Goal: Task Accomplishment & Management: Use online tool/utility

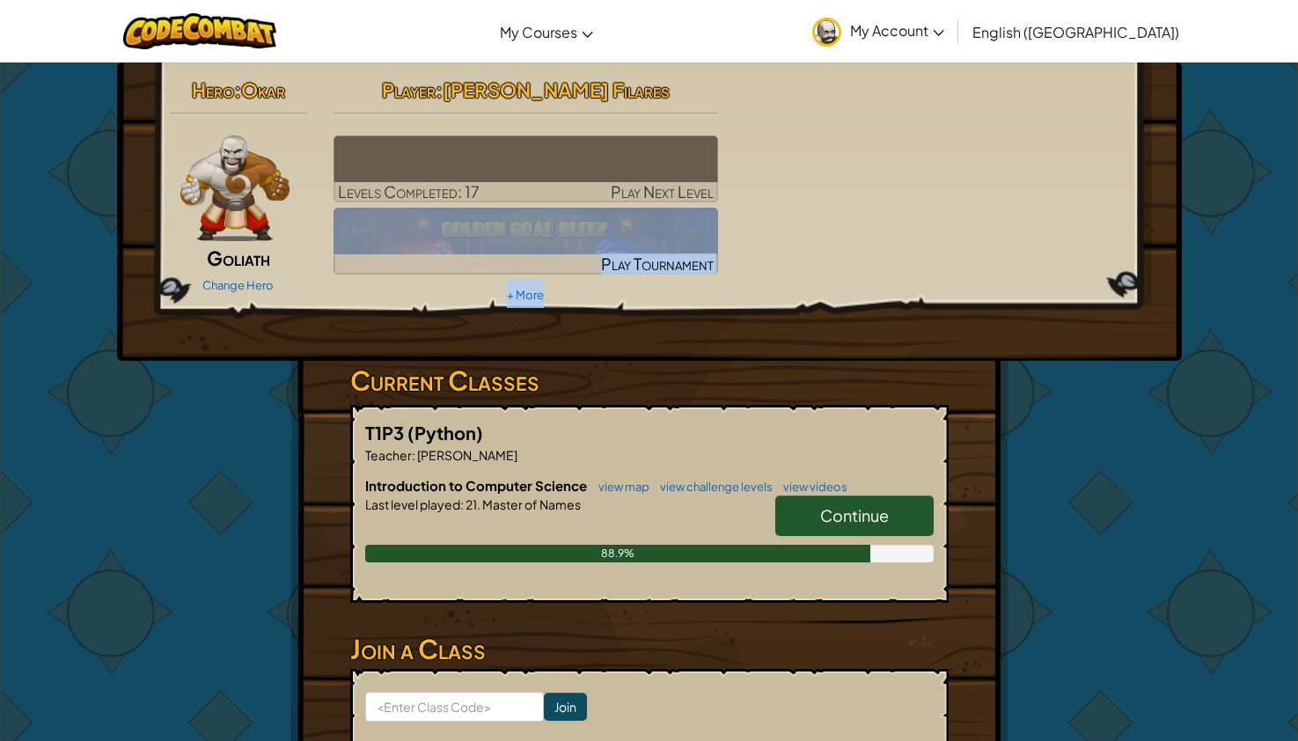
drag, startPoint x: 774, startPoint y: 247, endPoint x: 765, endPoint y: 244, distance: 9.5
click at [770, 245] on div "Hero : Okar Goliath Change Hero Player : [PERSON_NAME] Filares Levels Completed…" at bounding box center [650, 189] width 986 height 237
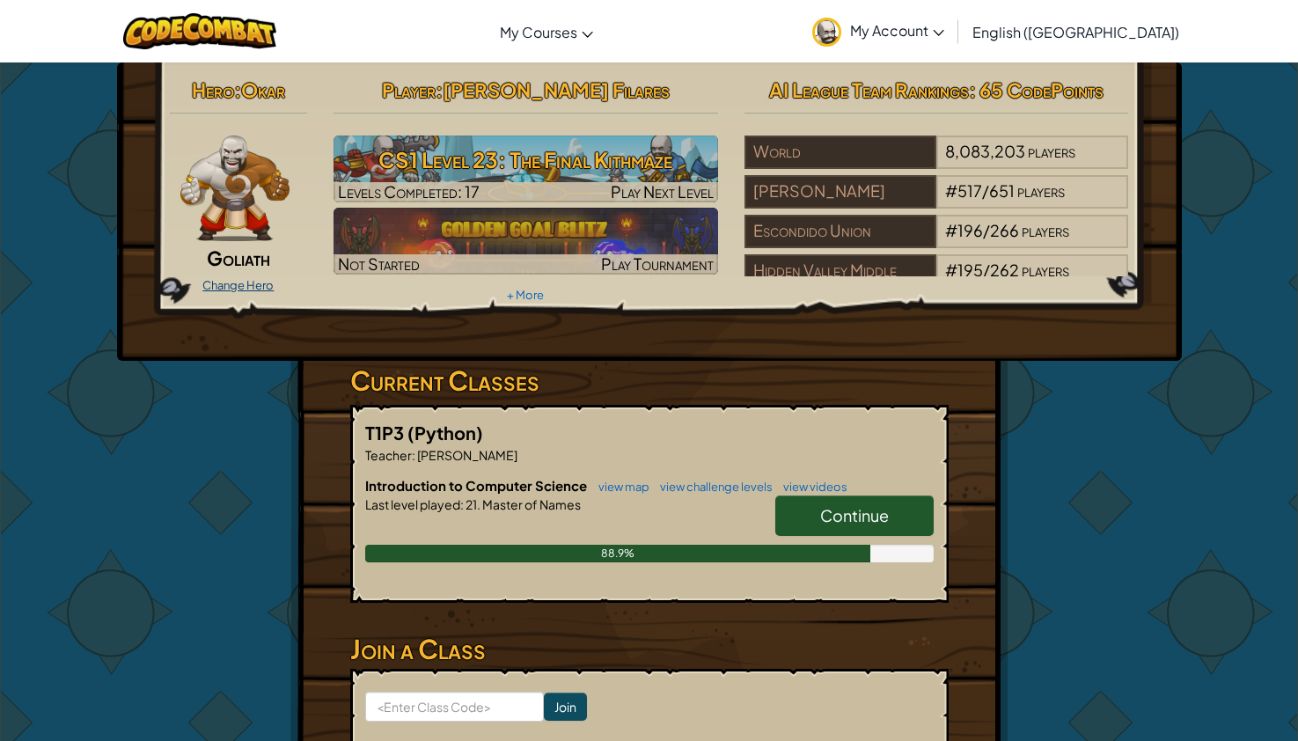
click at [246, 290] on link "Change Hero" at bounding box center [237, 285] width 71 height 14
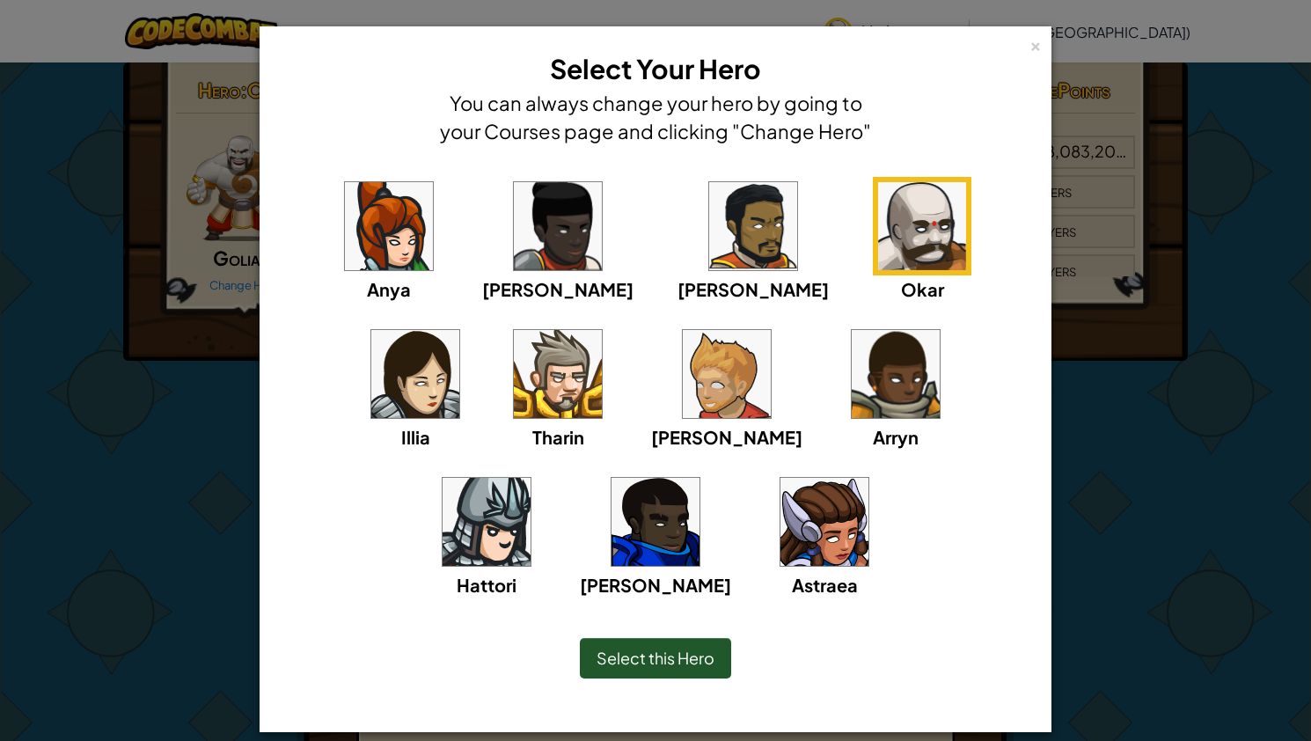
drag, startPoint x: 656, startPoint y: 669, endPoint x: 650, endPoint y: 660, distance: 10.3
click at [653, 663] on div "Select this Hero" at bounding box center [655, 658] width 151 height 40
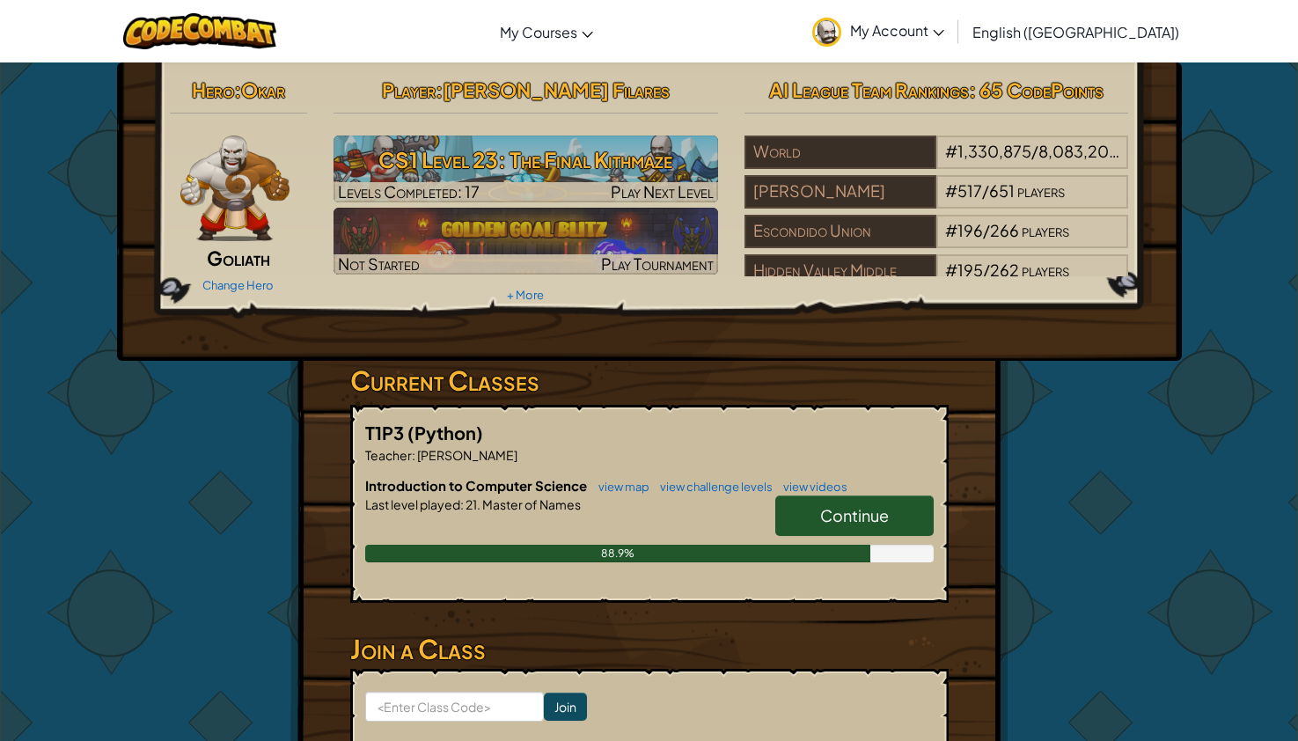
click at [892, 511] on link "Continue" at bounding box center [854, 515] width 158 height 40
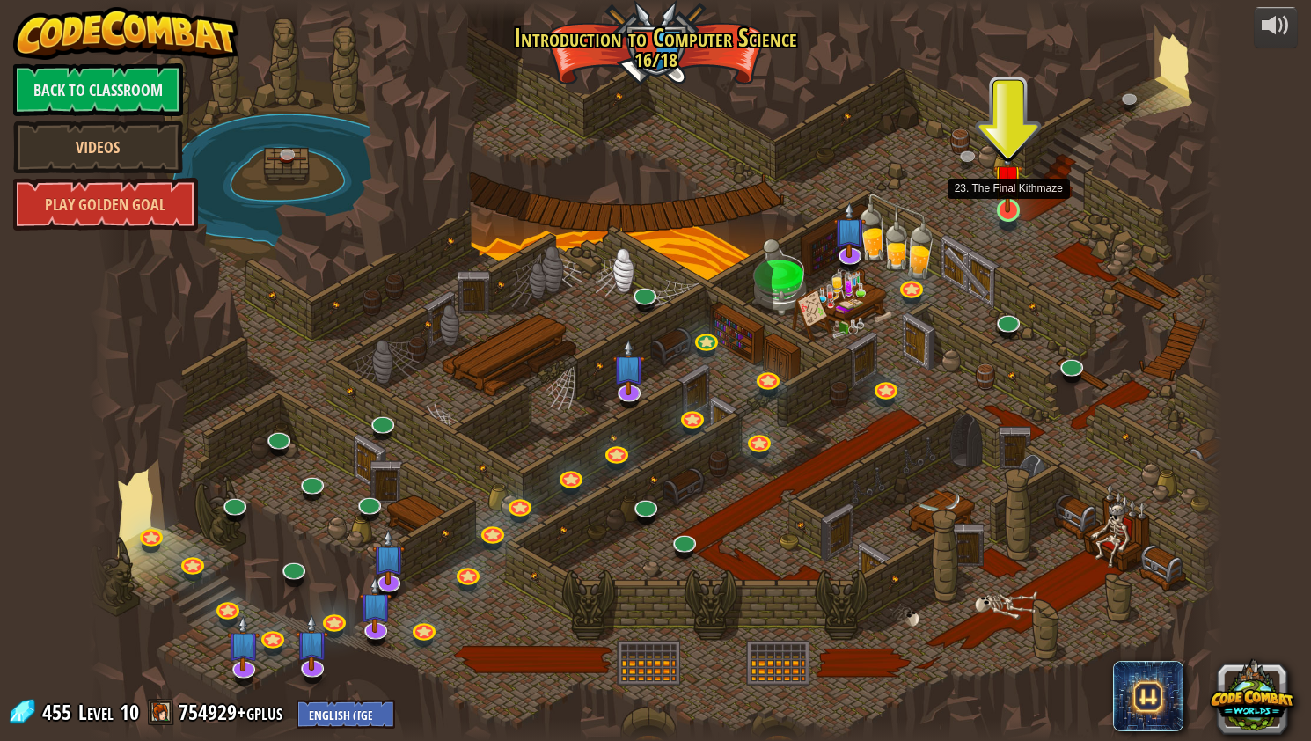
click at [1008, 202] on img at bounding box center [1009, 179] width 30 height 68
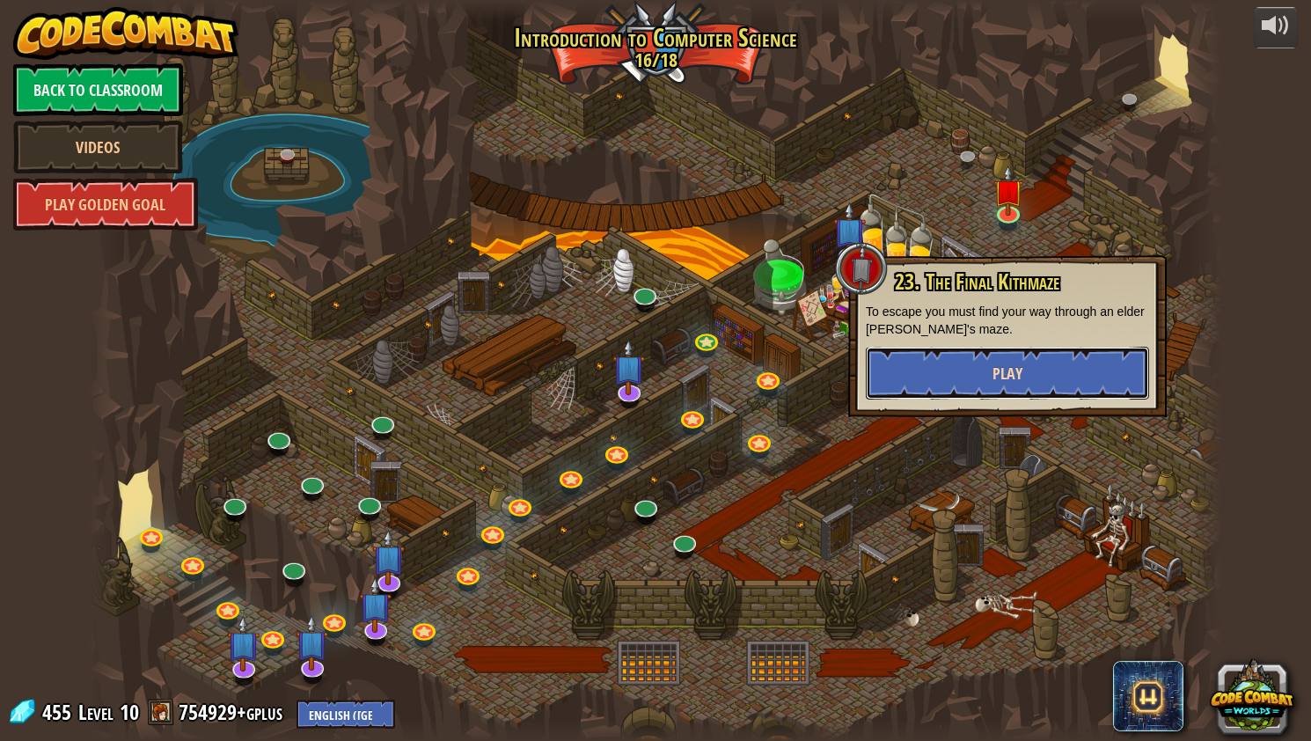
click at [971, 361] on button "Play" at bounding box center [1007, 373] width 283 height 53
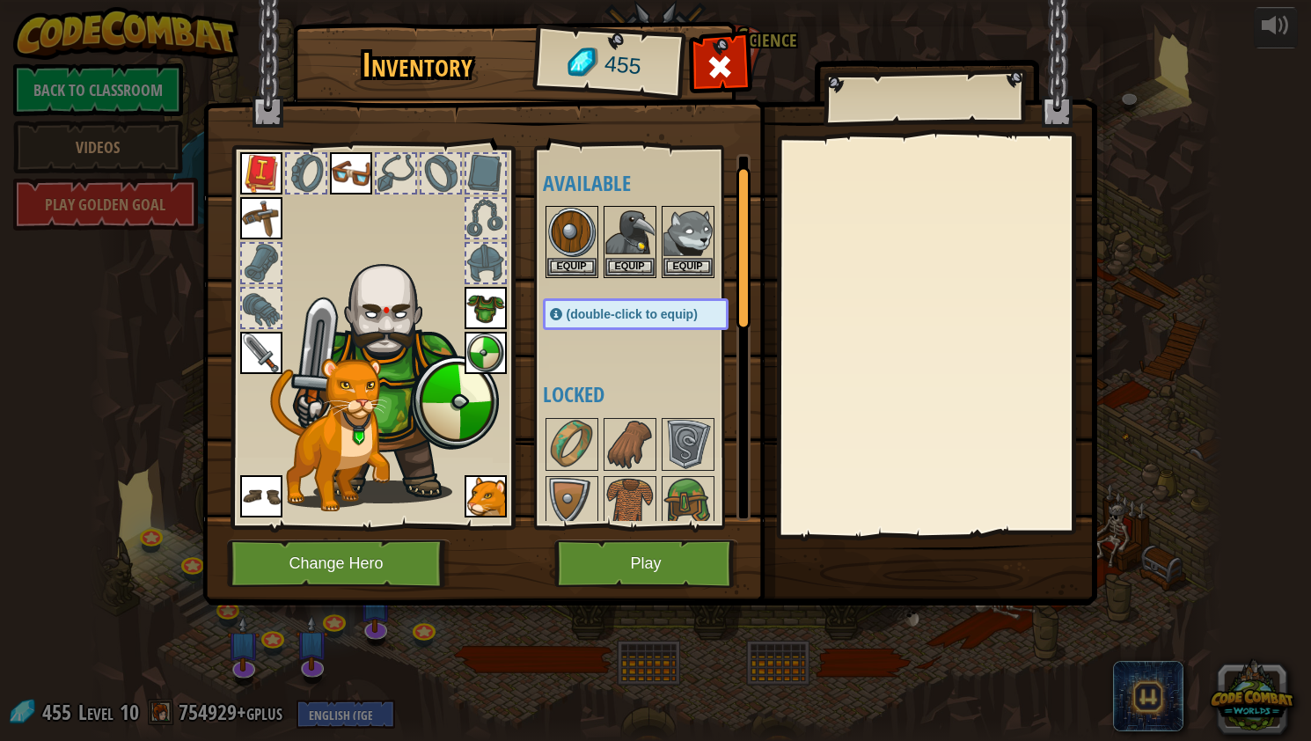
scroll to position [474, 0]
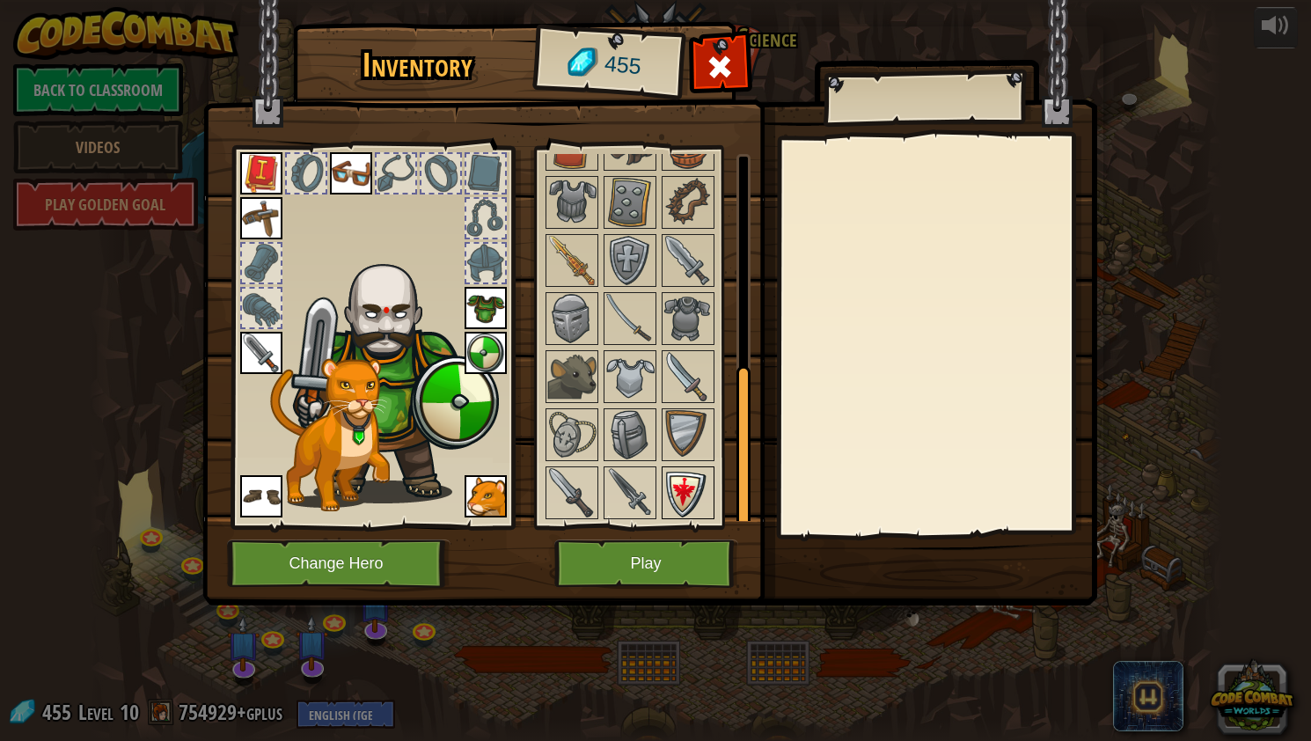
click at [664, 500] on img at bounding box center [688, 492] width 49 height 49
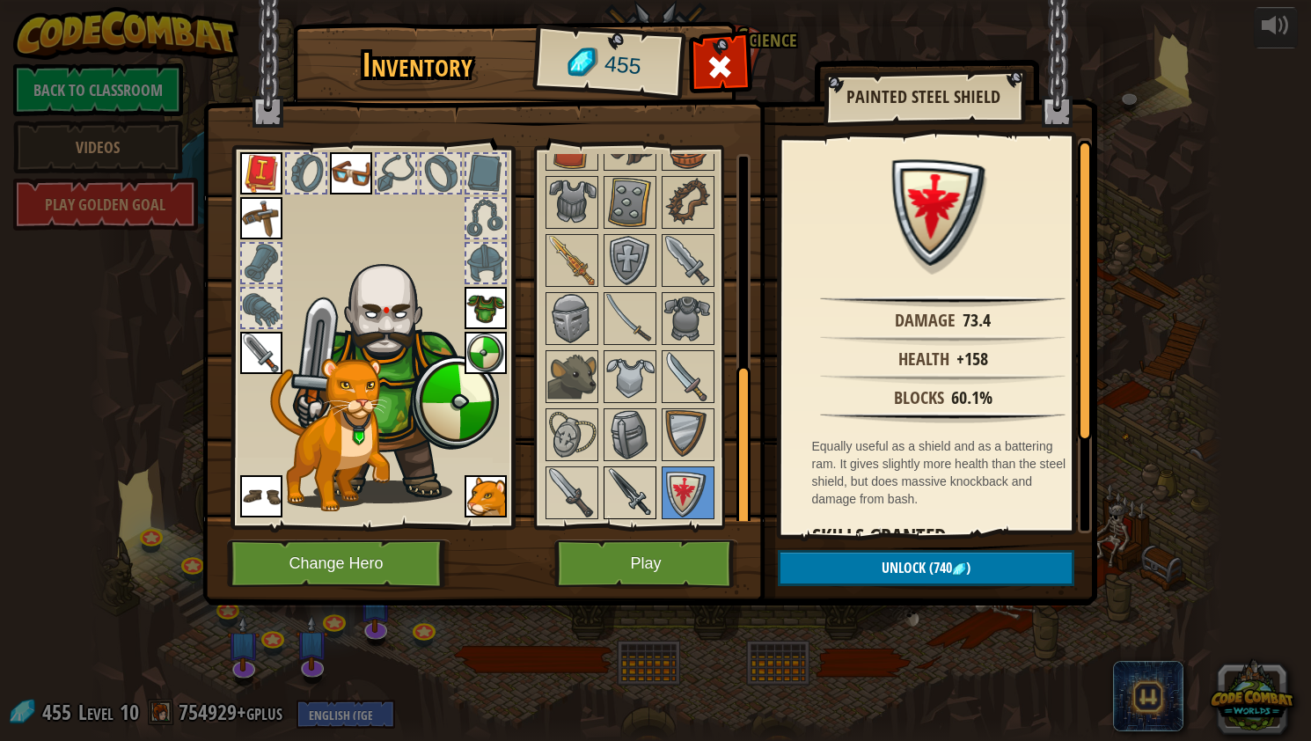
click at [649, 503] on img at bounding box center [630, 492] width 49 height 49
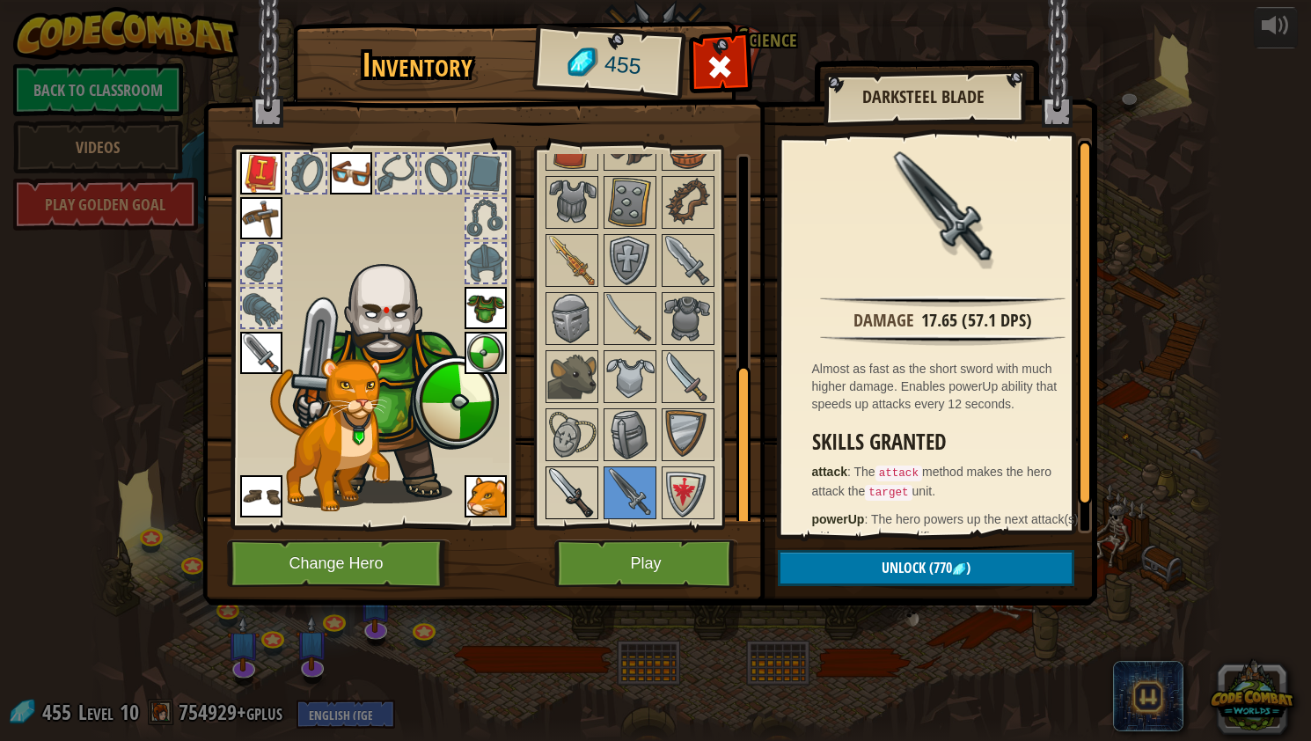
click at [578, 500] on img at bounding box center [571, 492] width 49 height 49
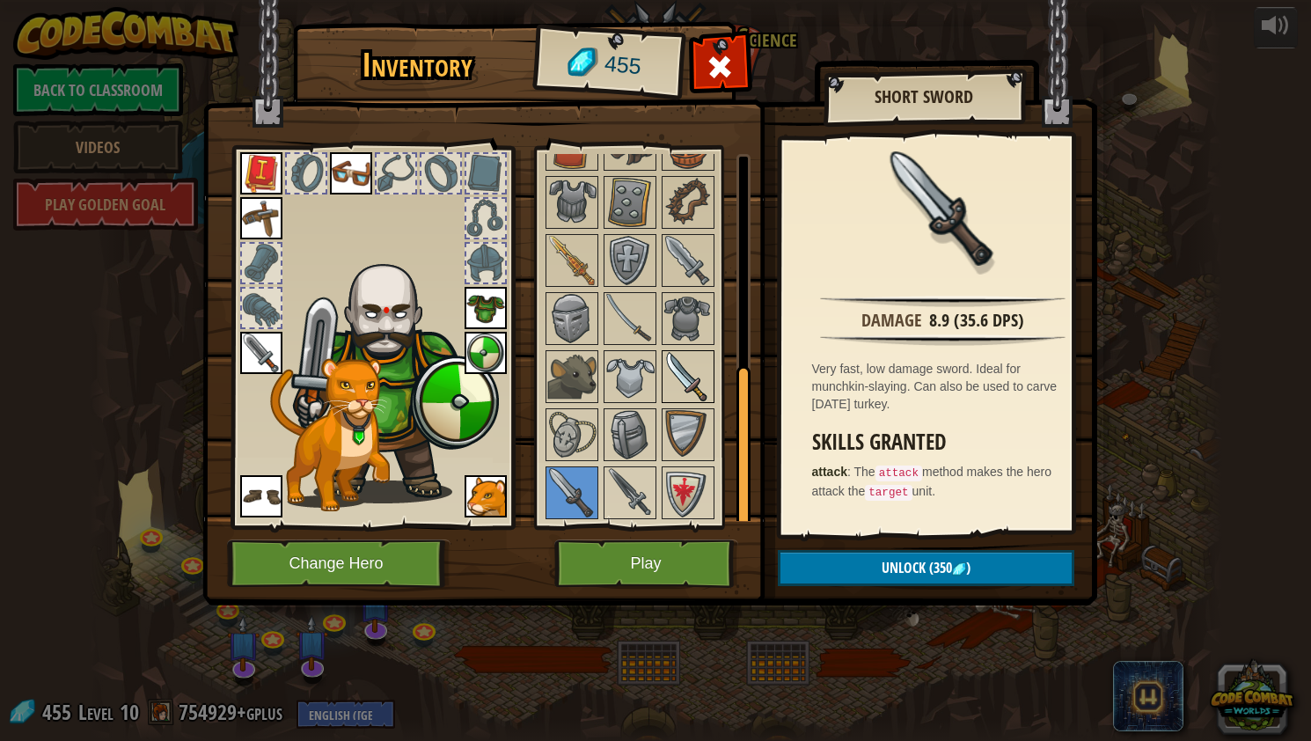
click at [696, 364] on img at bounding box center [688, 376] width 49 height 49
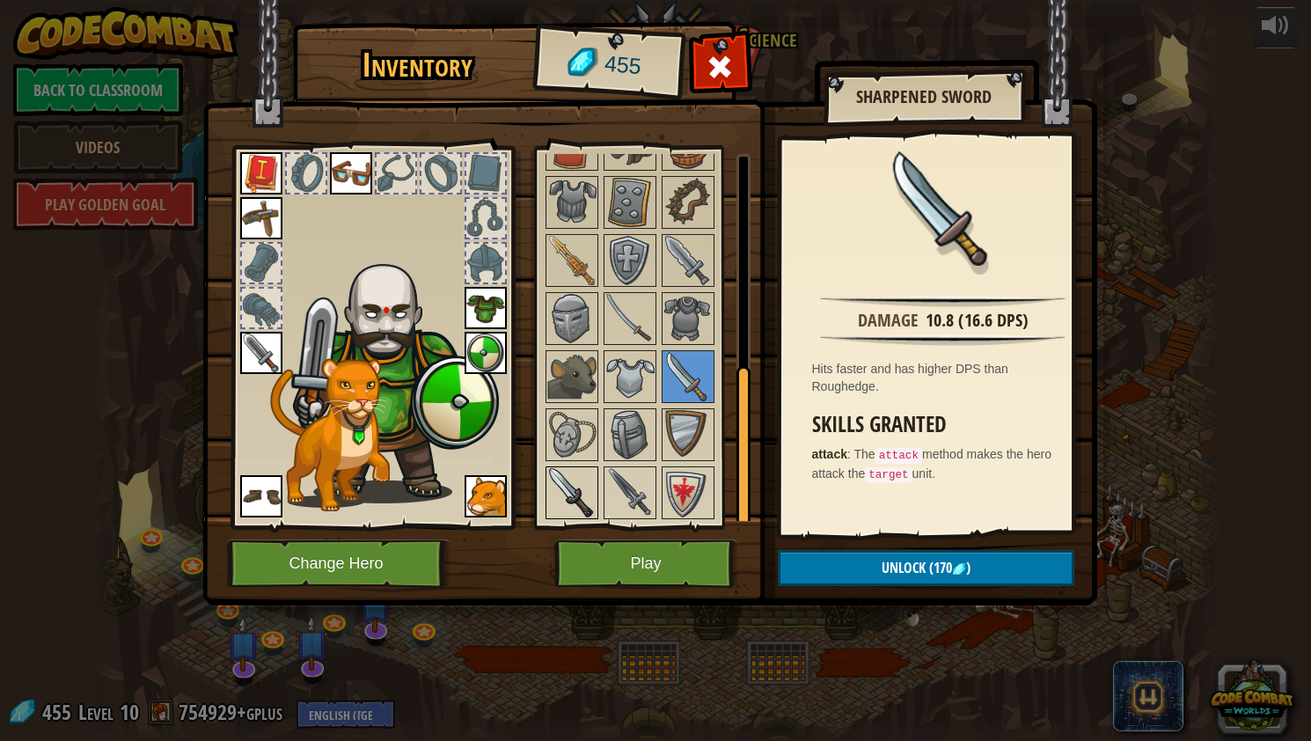
click at [570, 496] on img at bounding box center [571, 492] width 49 height 49
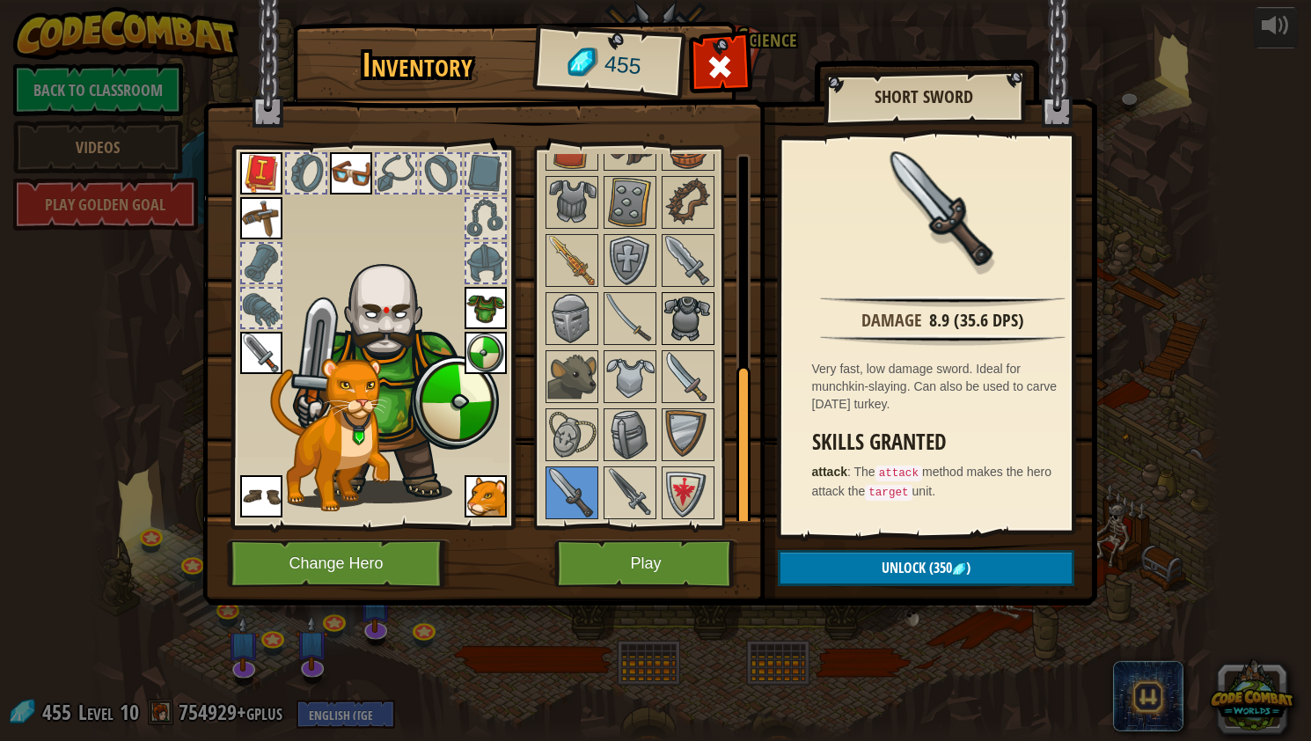
click at [686, 327] on img at bounding box center [688, 318] width 49 height 49
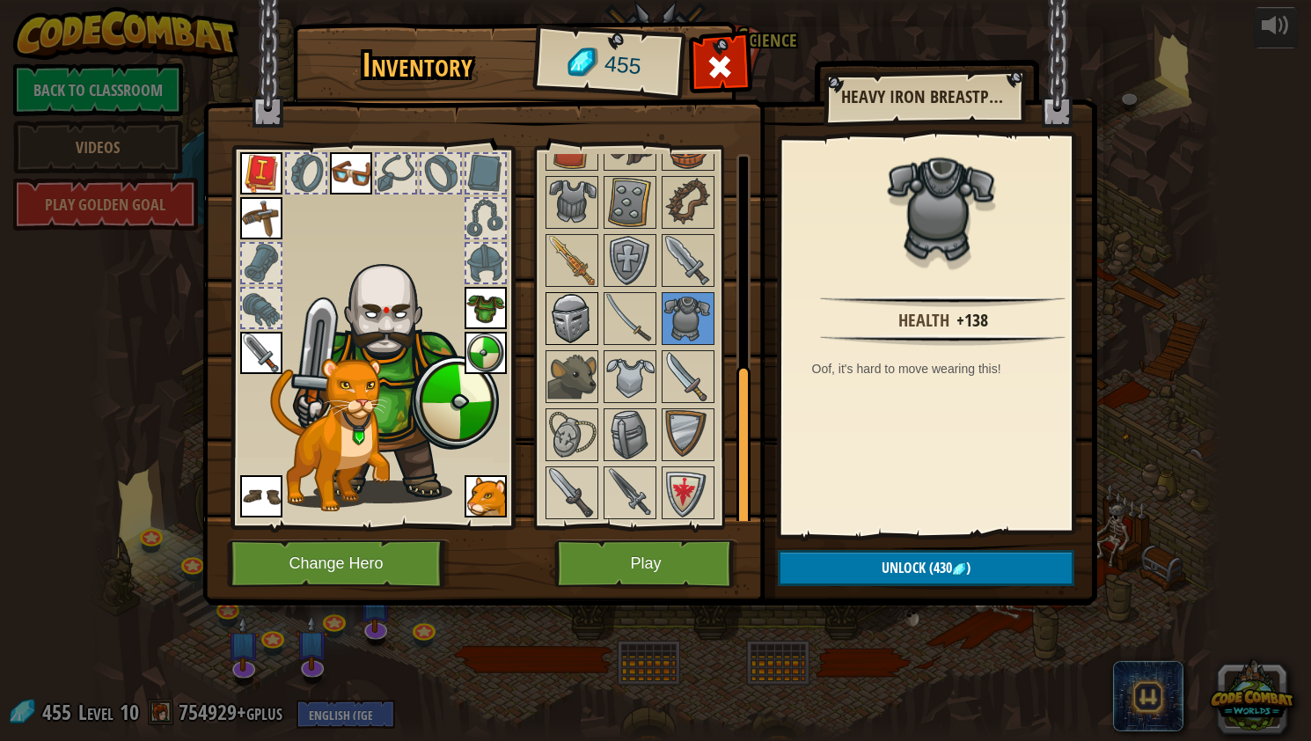
click at [574, 335] on img at bounding box center [571, 318] width 49 height 49
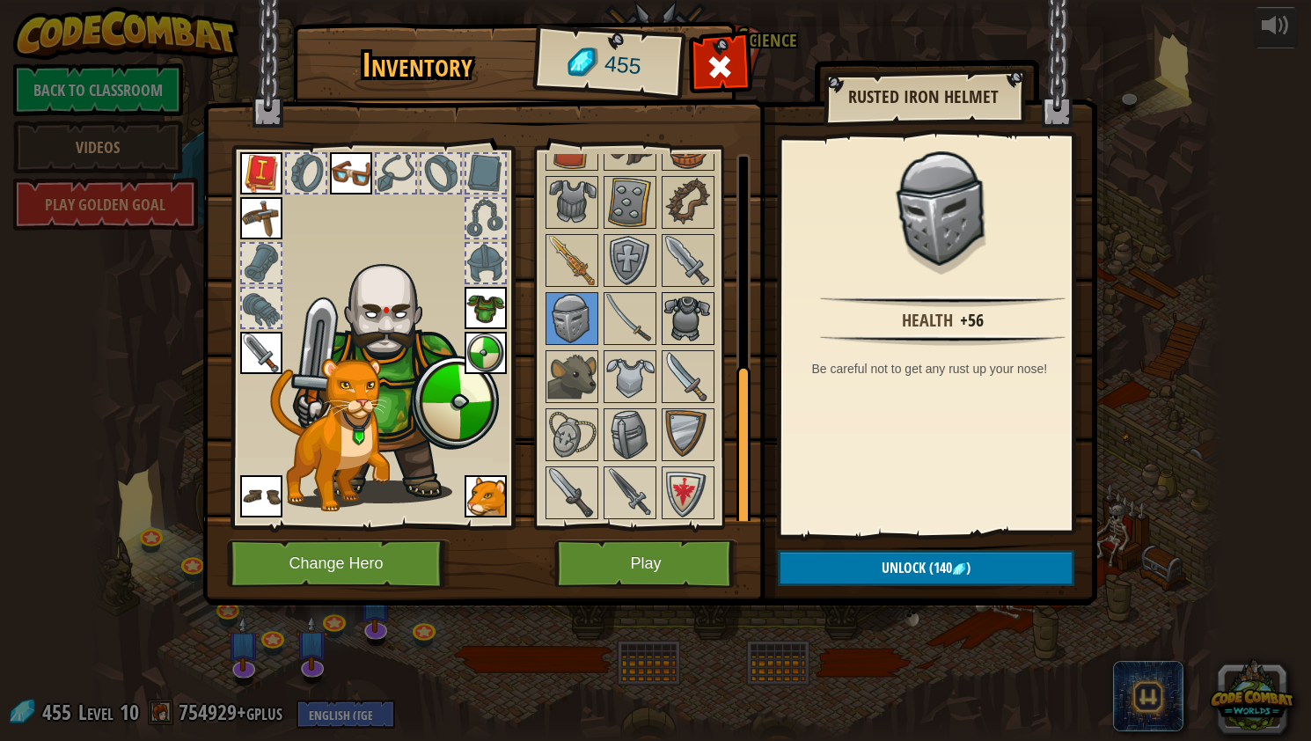
click at [682, 313] on img at bounding box center [688, 318] width 49 height 49
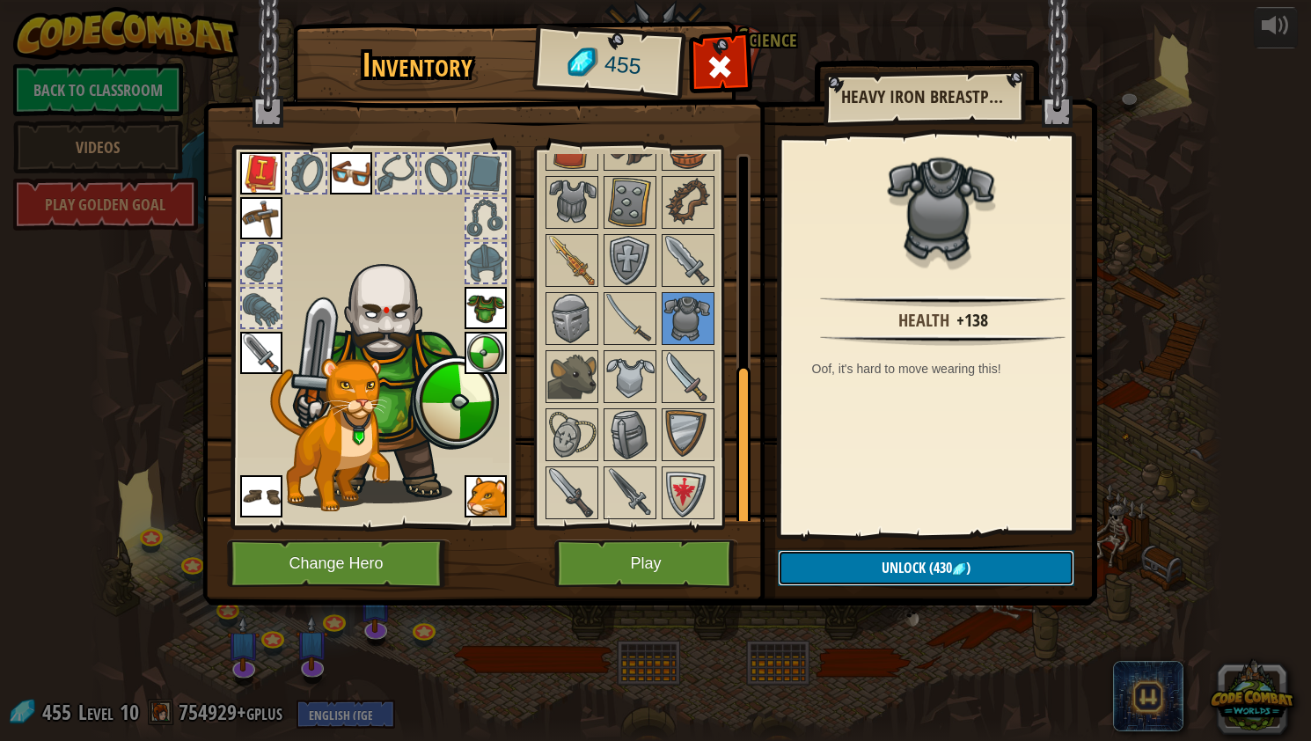
click at [858, 563] on button "Unlock (430 )" at bounding box center [926, 568] width 297 height 36
click at [858, 563] on button "Confirm" at bounding box center [926, 568] width 297 height 36
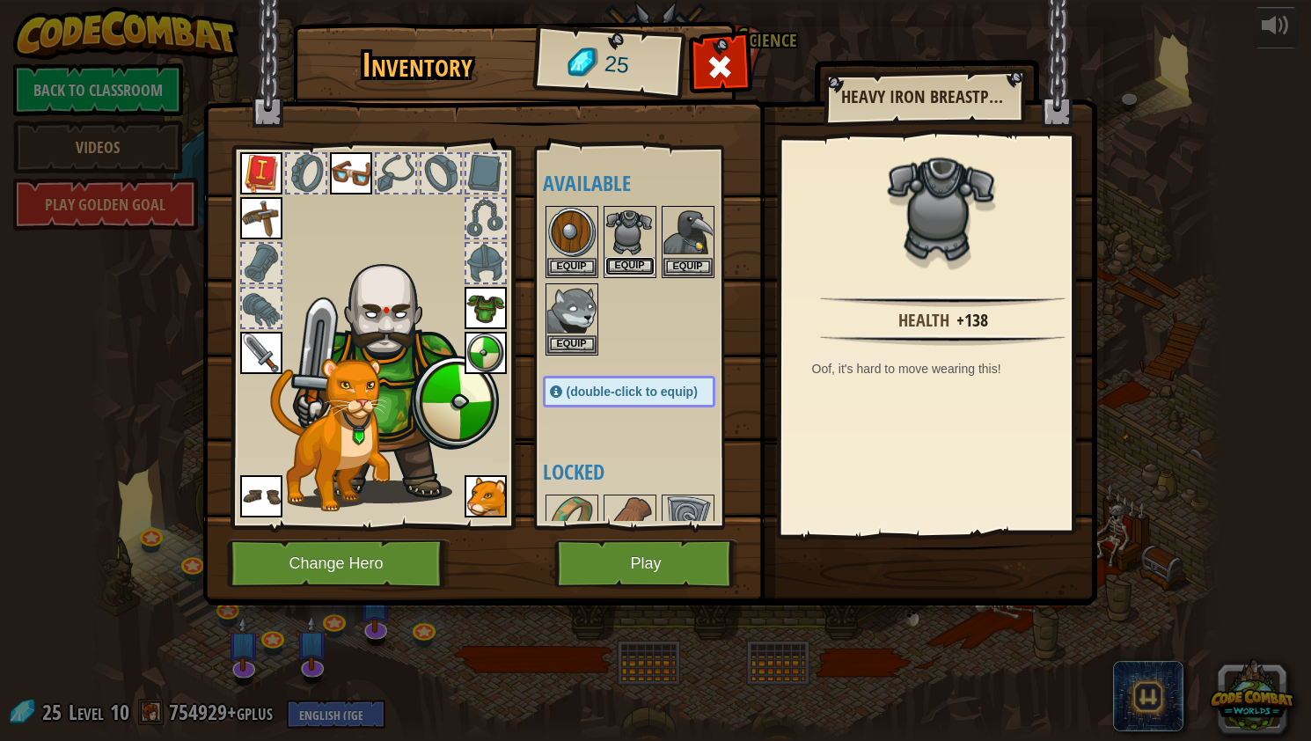
click at [619, 259] on button "Equip" at bounding box center [630, 266] width 49 height 18
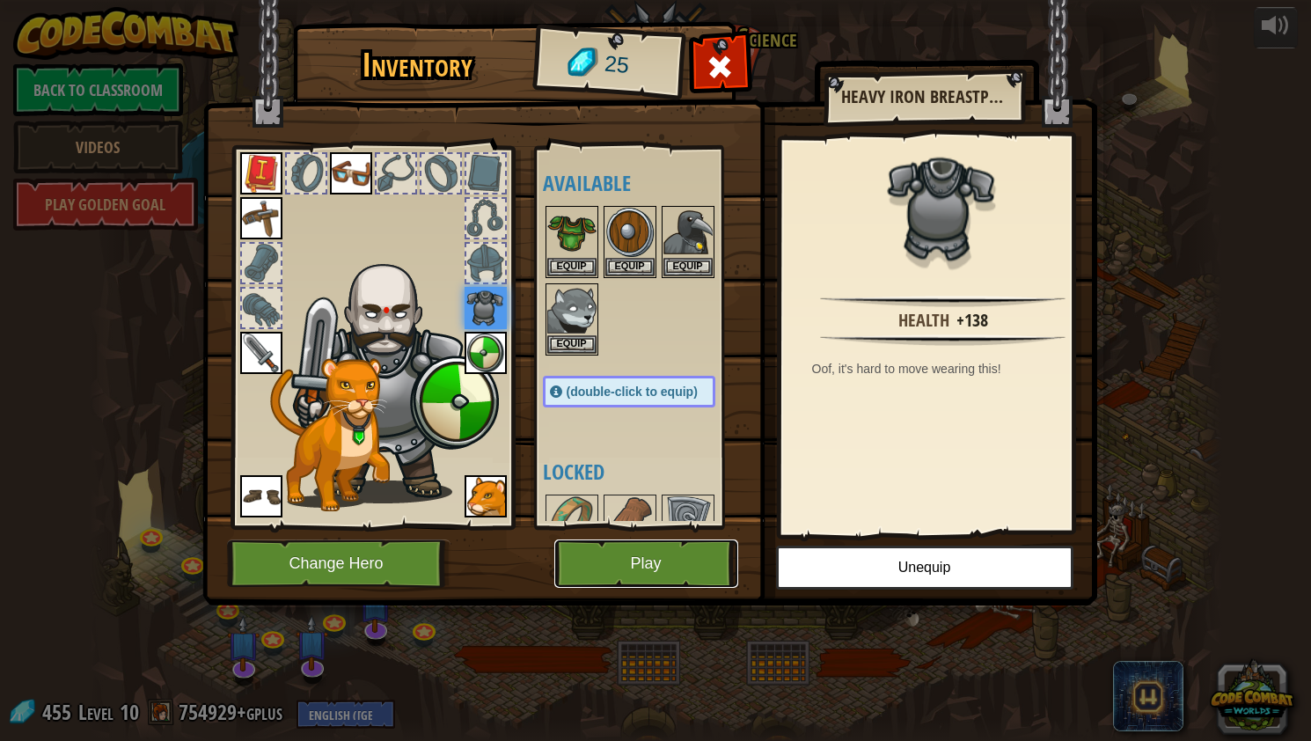
click at [662, 564] on button "Play" at bounding box center [646, 564] width 184 height 48
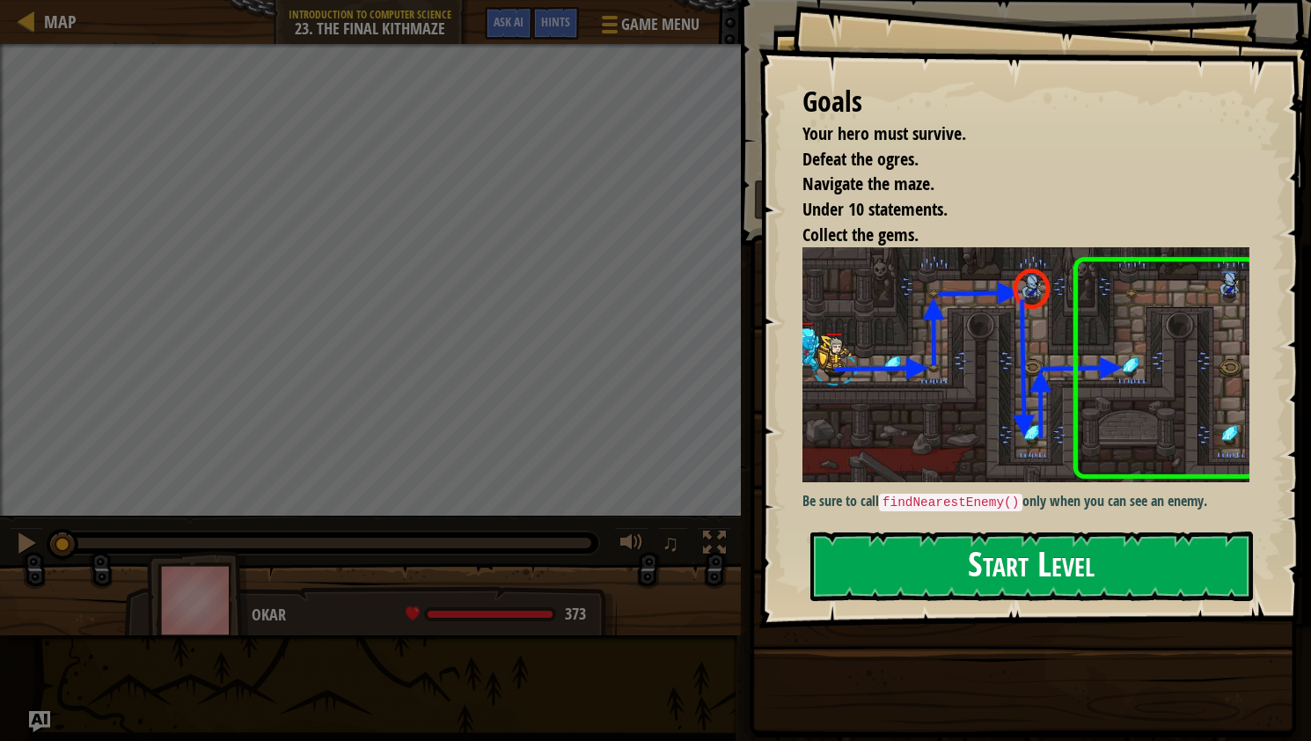
click at [864, 565] on button "Start Level" at bounding box center [1032, 567] width 443 height 70
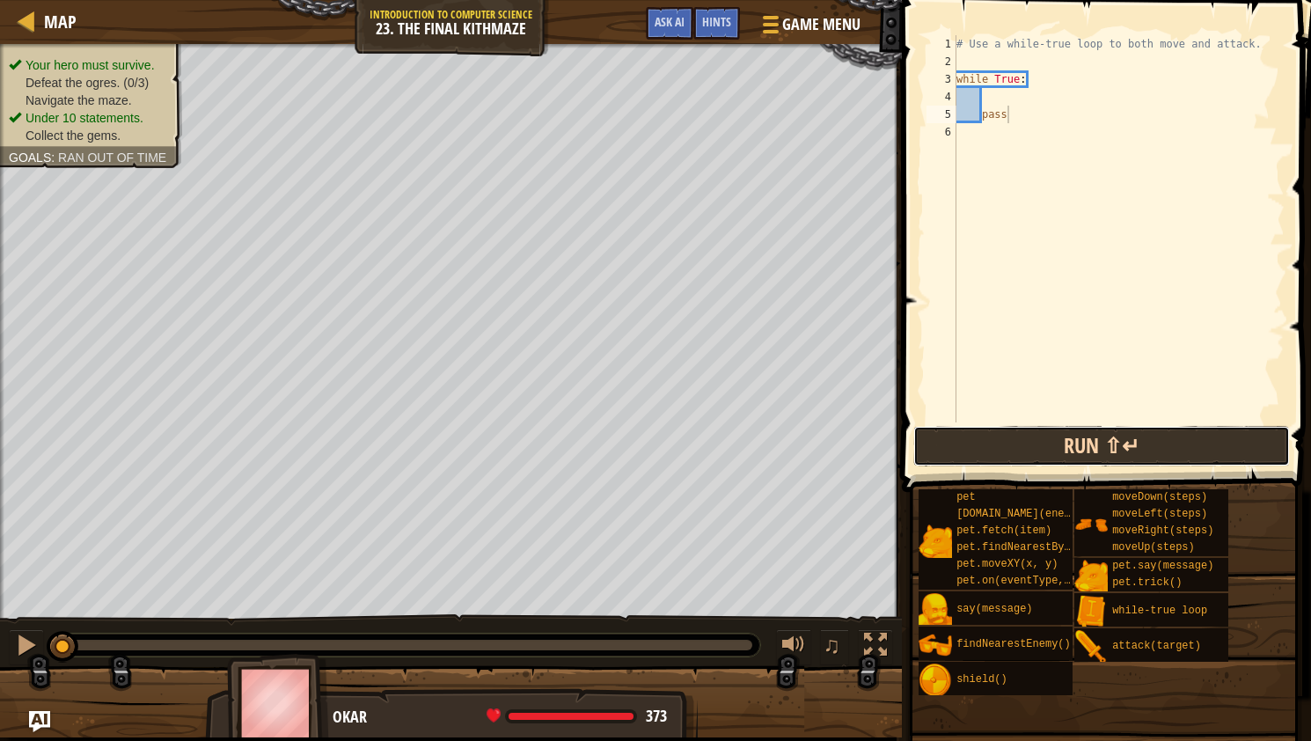
click at [978, 449] on button "Run ⇧↵" at bounding box center [1102, 446] width 377 height 40
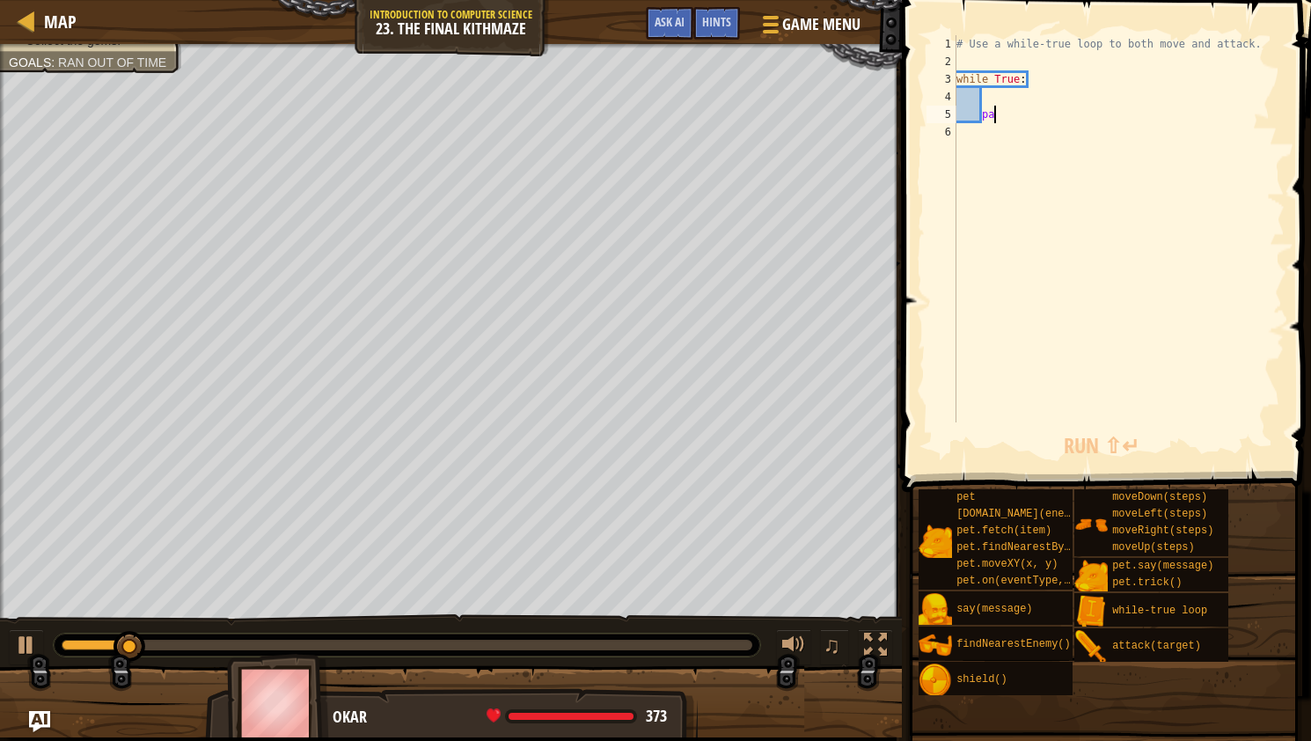
type textarea "p"
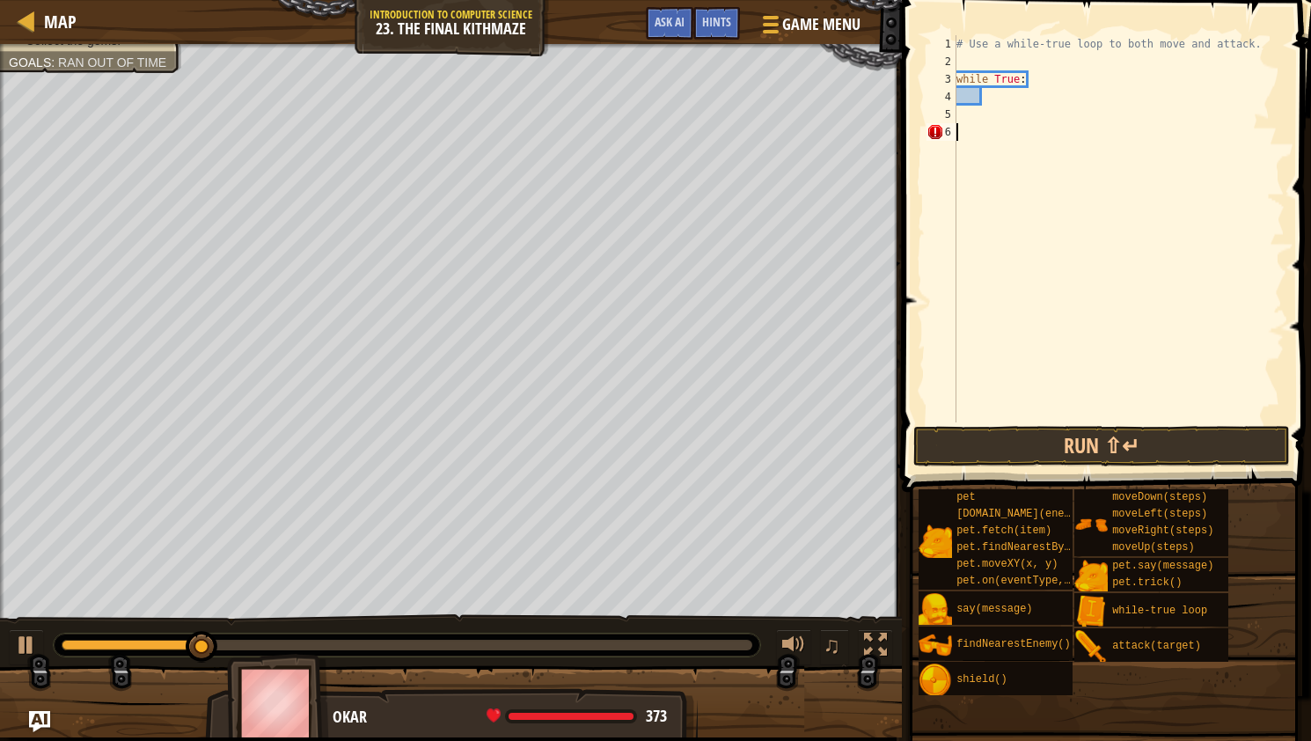
click at [960, 126] on div "# Use a while-true loop to both move and attack. while True :" at bounding box center [1119, 246] width 332 height 422
click at [996, 94] on div "# Use a while-true loop to both move and attack. while True :" at bounding box center [1119, 246] width 332 height 422
type textarea "h"
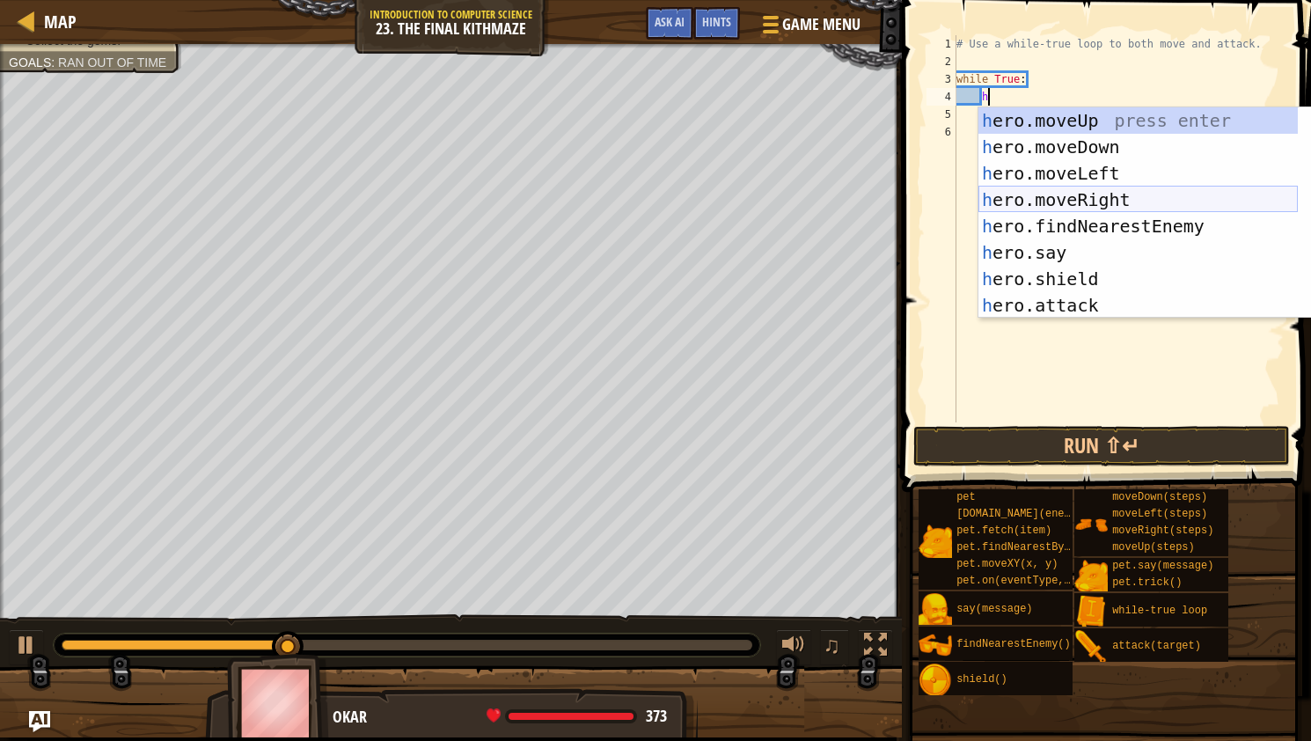
click at [1054, 197] on div "h ero.moveUp press enter h ero.moveDown press enter h ero.moveLeft press enter …" at bounding box center [1138, 239] width 319 height 264
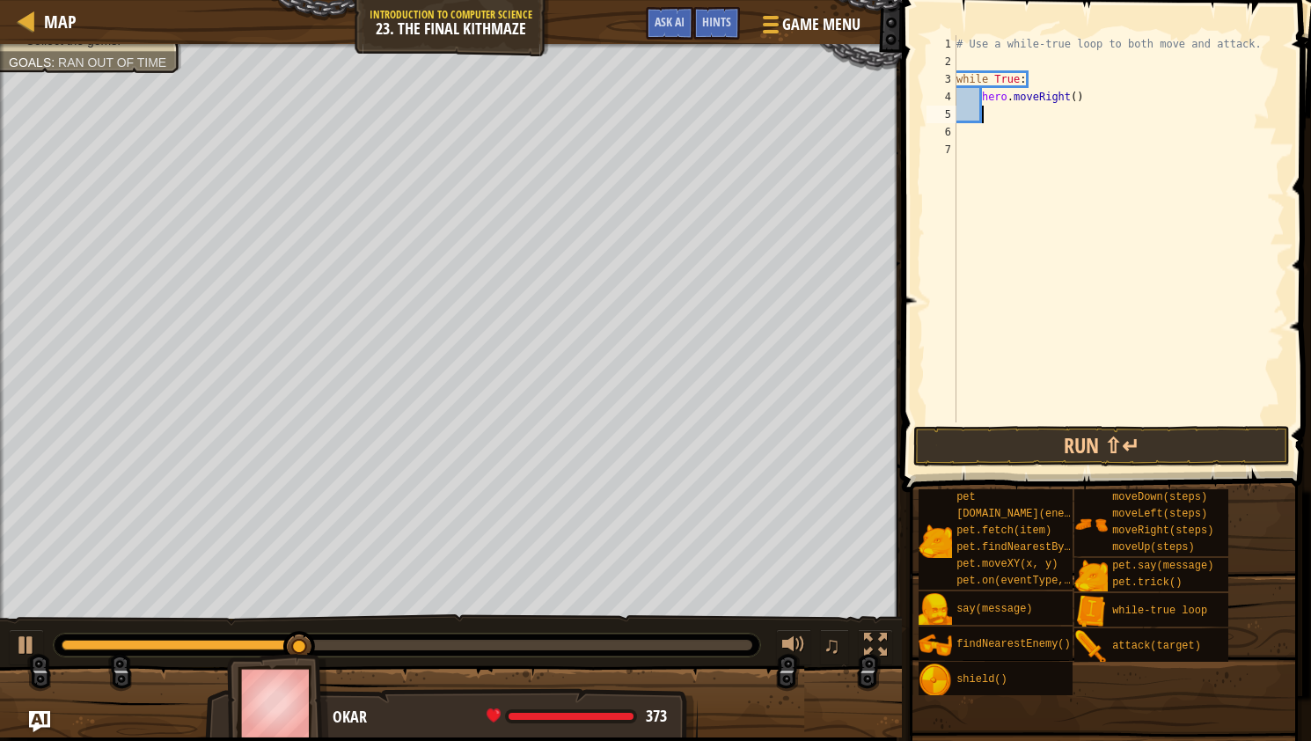
type textarea "h"
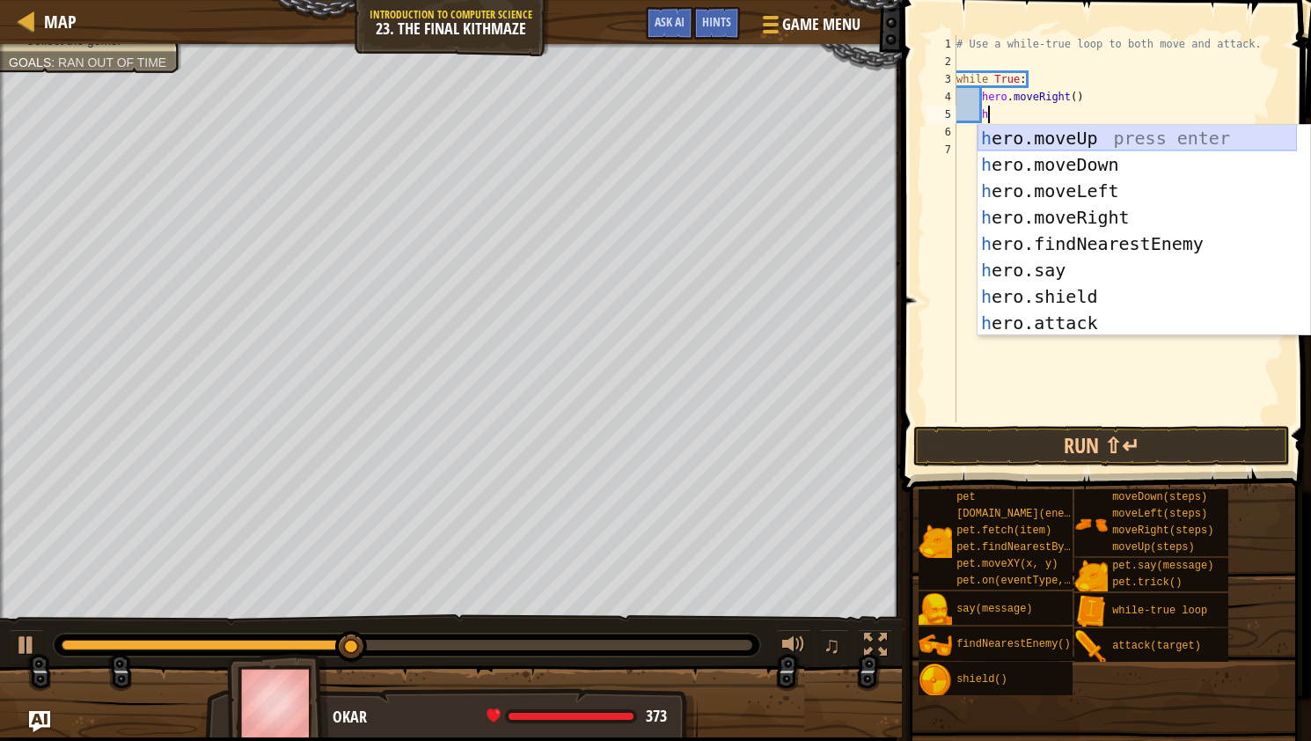
click at [1048, 134] on div "h ero.moveUp press enter h ero.moveDown press enter h ero.moveLeft press enter …" at bounding box center [1137, 257] width 319 height 264
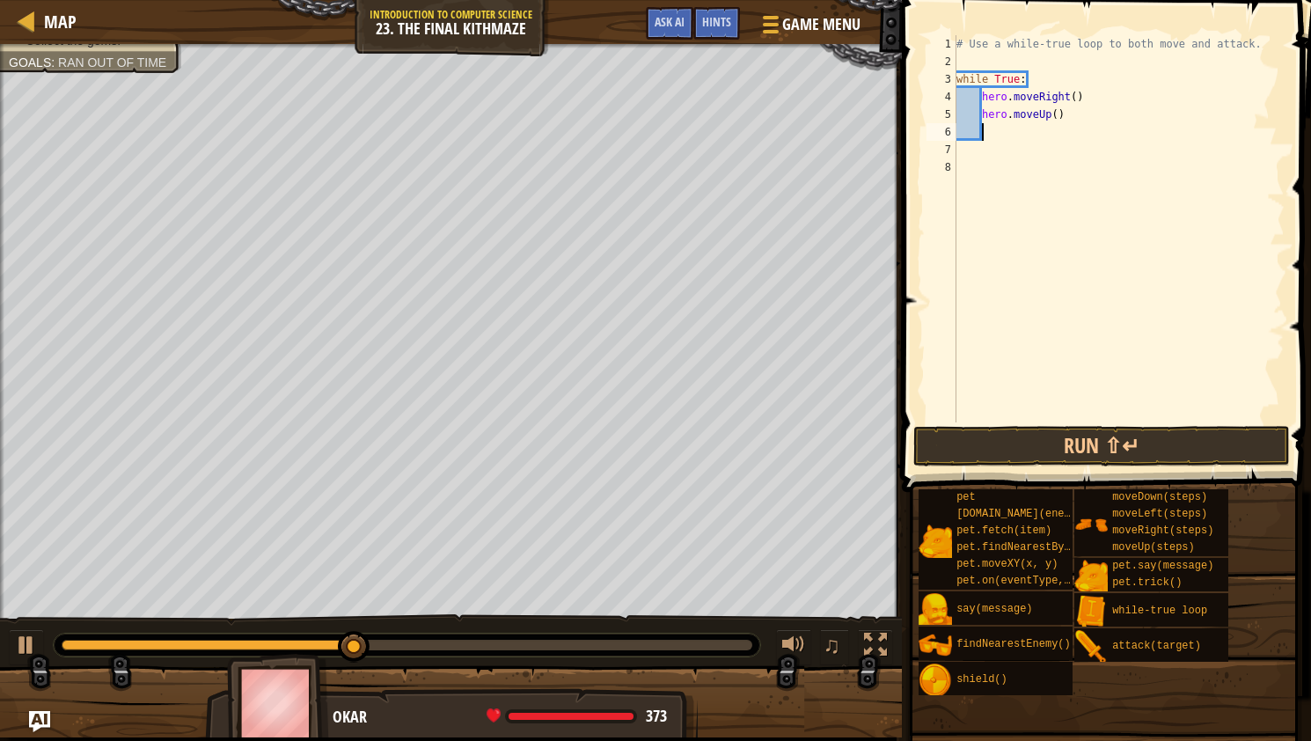
scroll to position [8, 1]
type textarea "h"
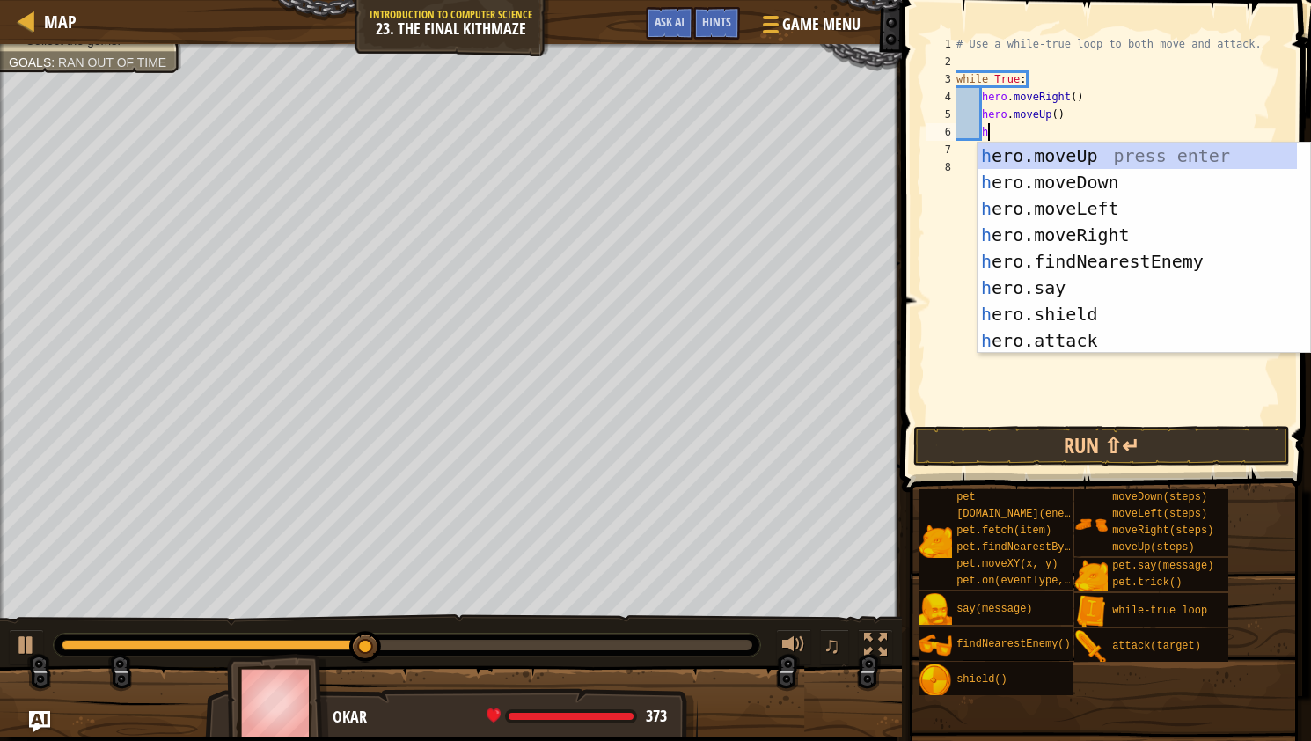
scroll to position [8, 2]
click at [1058, 253] on div "h ero.moveUp press enter h ero.moveDown press enter h ero.moveLeft press enter …" at bounding box center [1137, 275] width 319 height 264
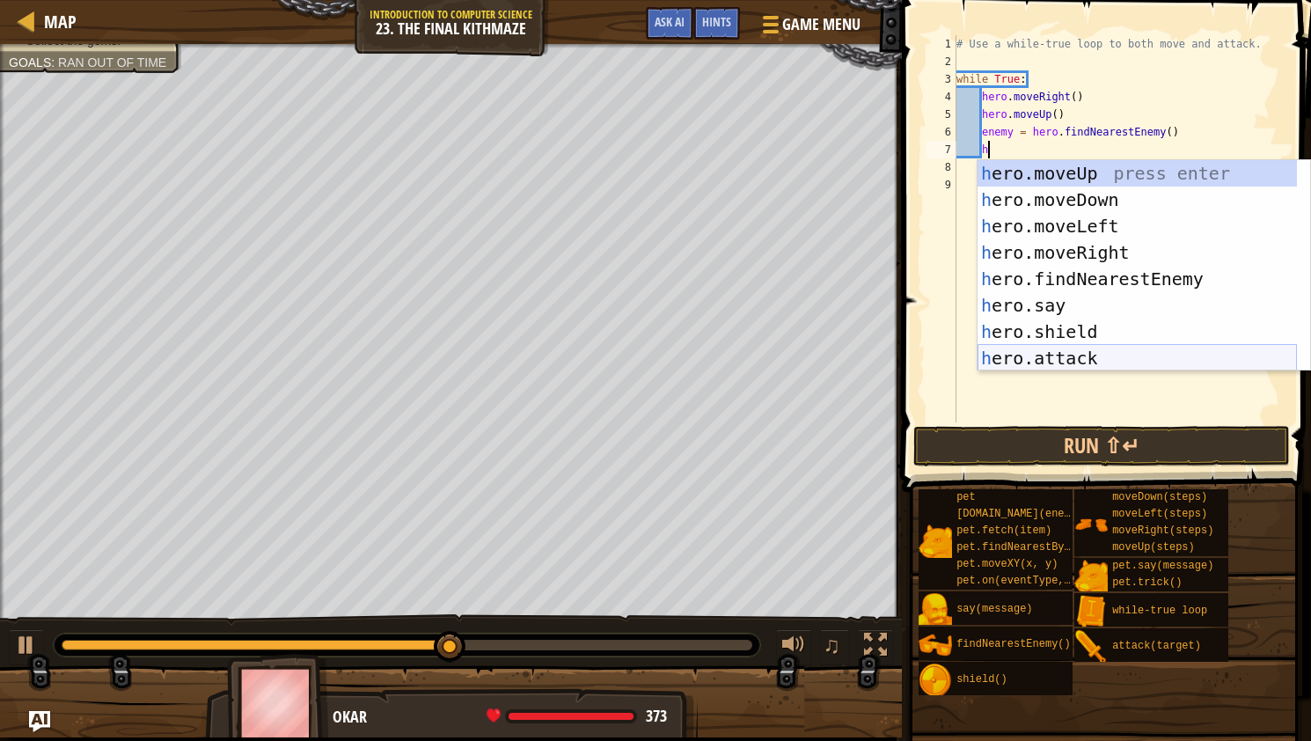
click at [1064, 355] on div "h ero.moveUp press enter h ero.moveDown press enter h ero.moveLeft press enter …" at bounding box center [1137, 292] width 319 height 264
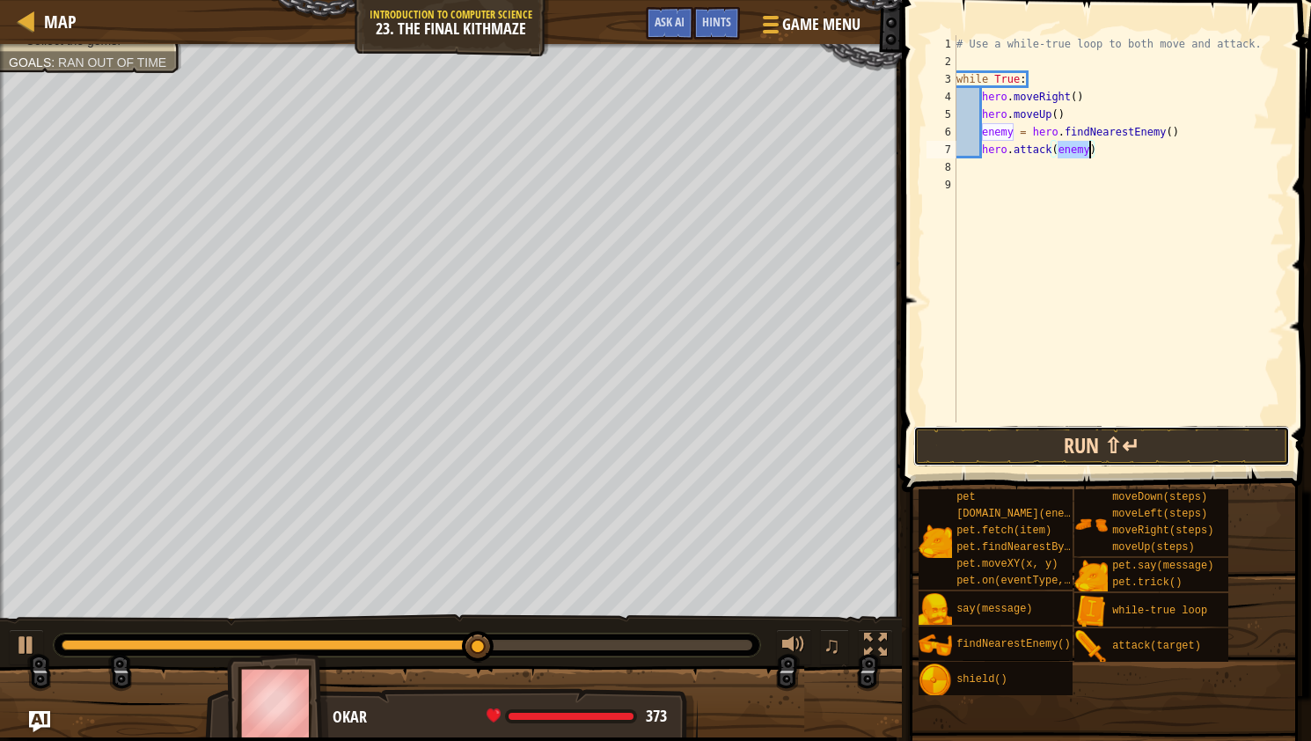
click at [1059, 437] on button "Run ⇧↵" at bounding box center [1102, 446] width 377 height 40
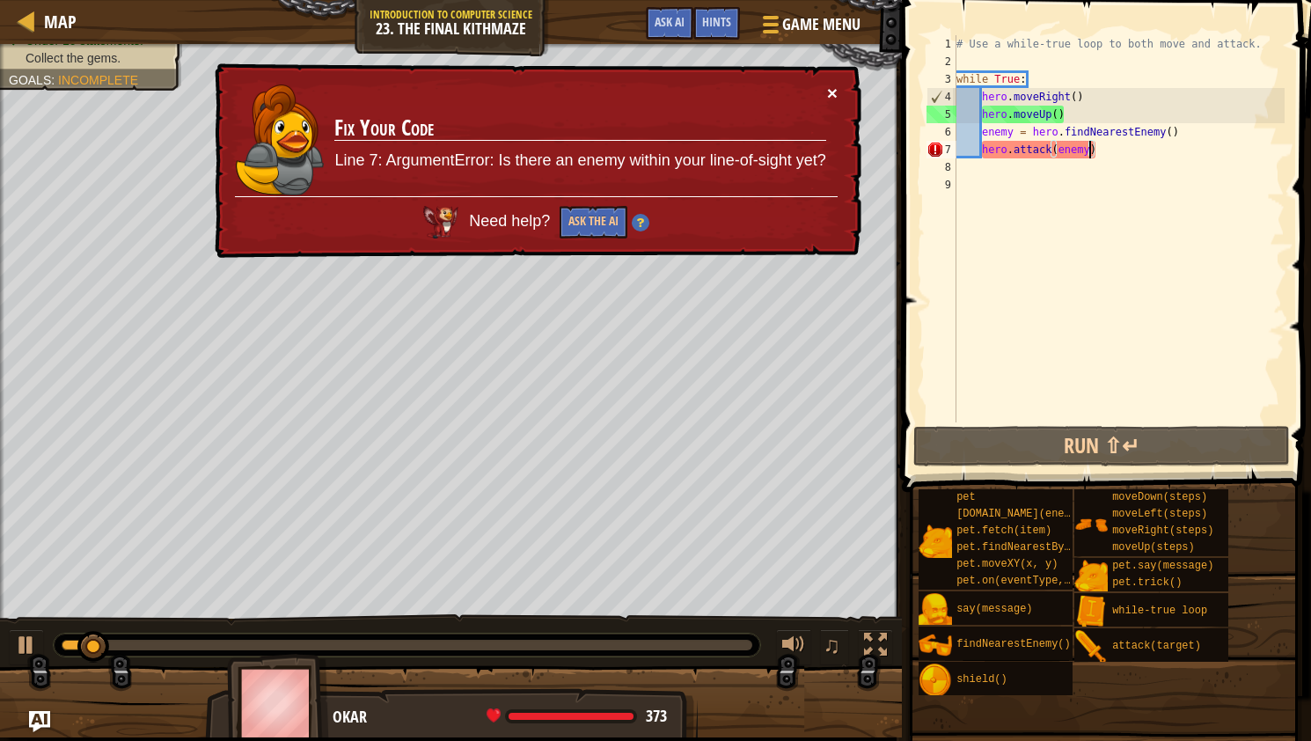
click at [834, 95] on button "×" at bounding box center [832, 93] width 11 height 18
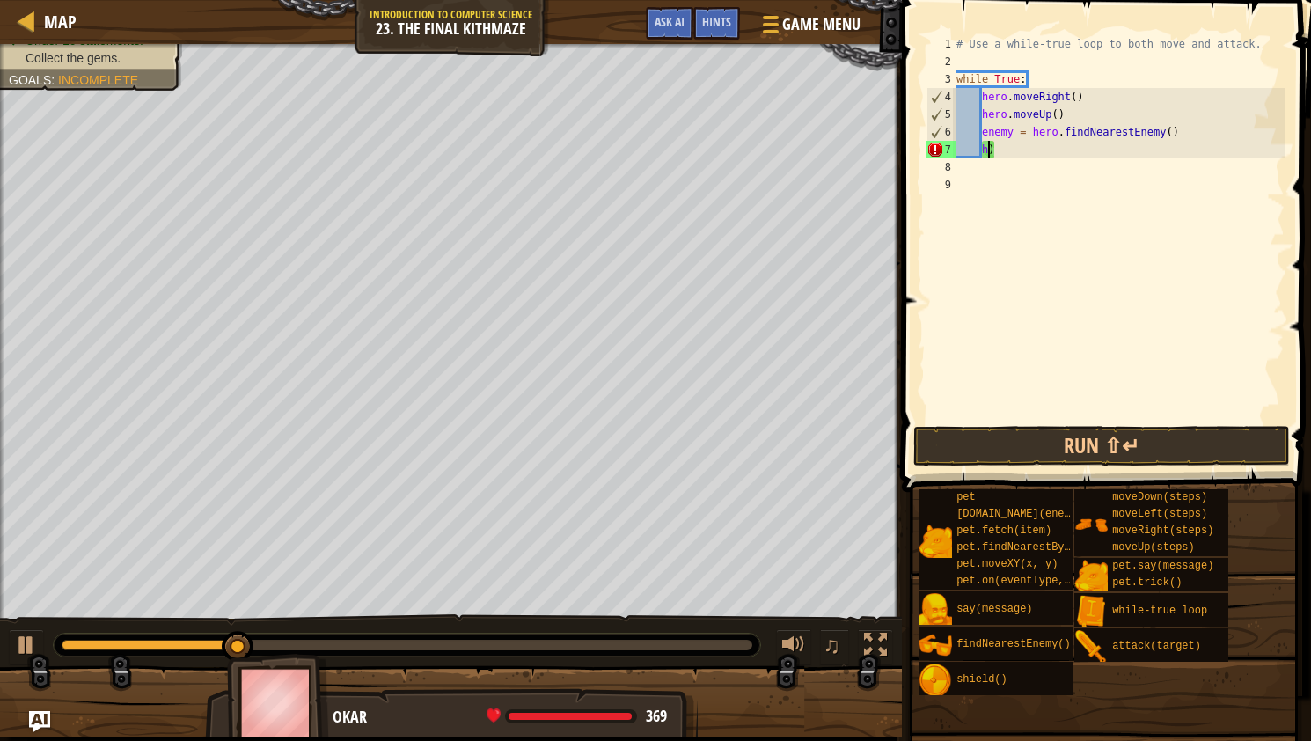
type textarea ")"
type textarea "h"
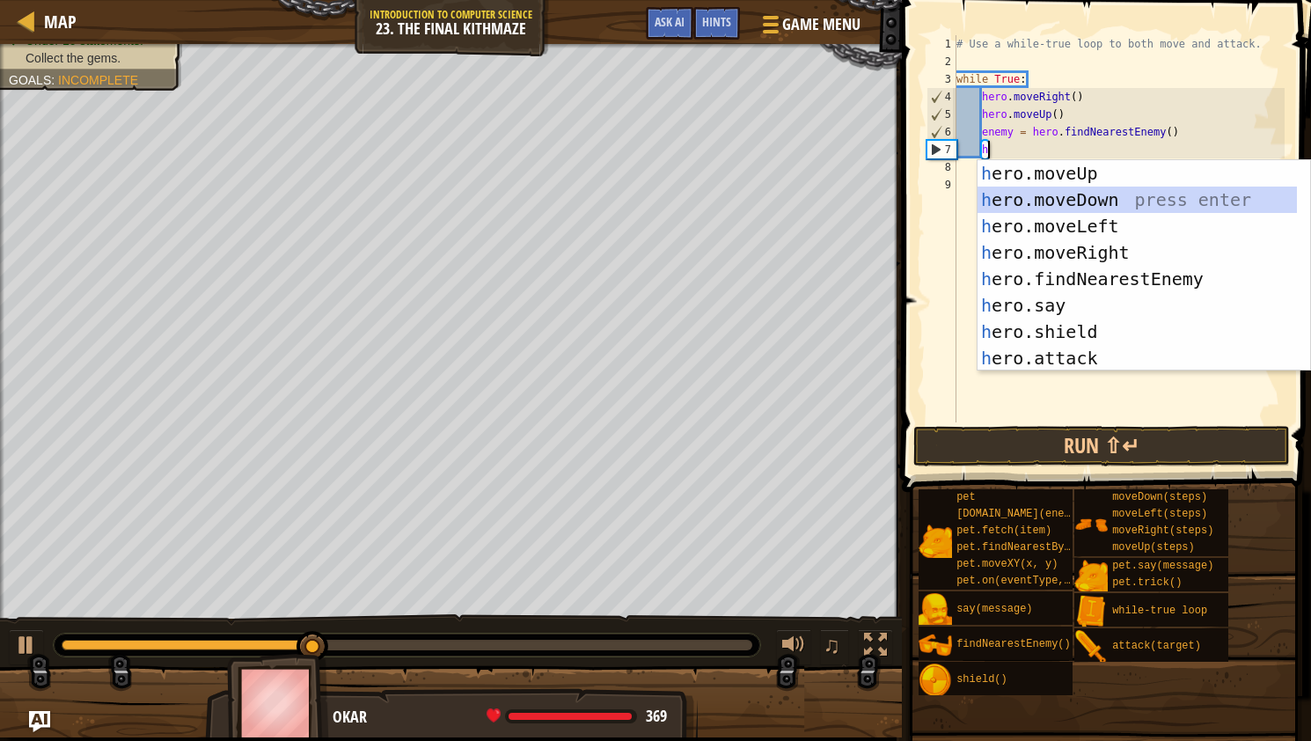
click at [1068, 187] on div "h ero.moveUp press enter h ero.moveDown press enter h ero.moveLeft press enter …" at bounding box center [1137, 292] width 319 height 264
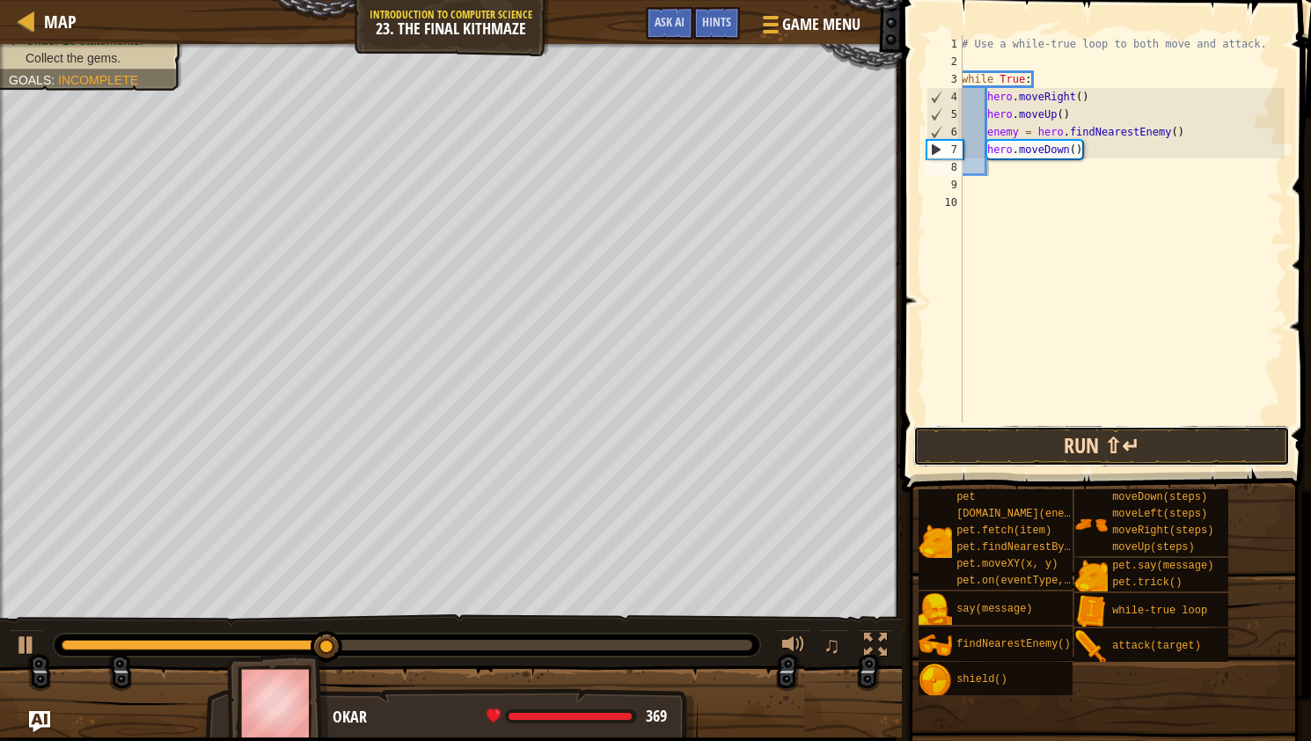
click at [1035, 442] on button "Run ⇧↵" at bounding box center [1102, 446] width 377 height 40
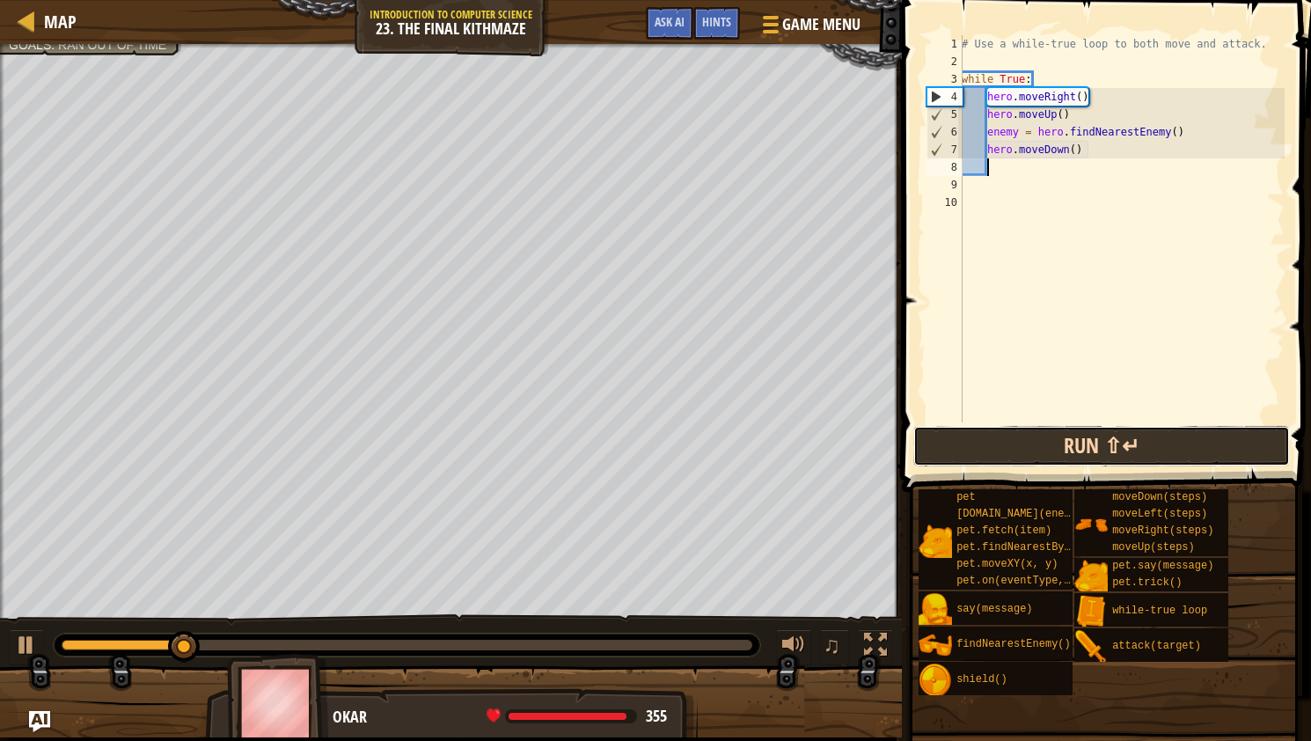
click at [1045, 457] on button "Run ⇧↵" at bounding box center [1102, 446] width 377 height 40
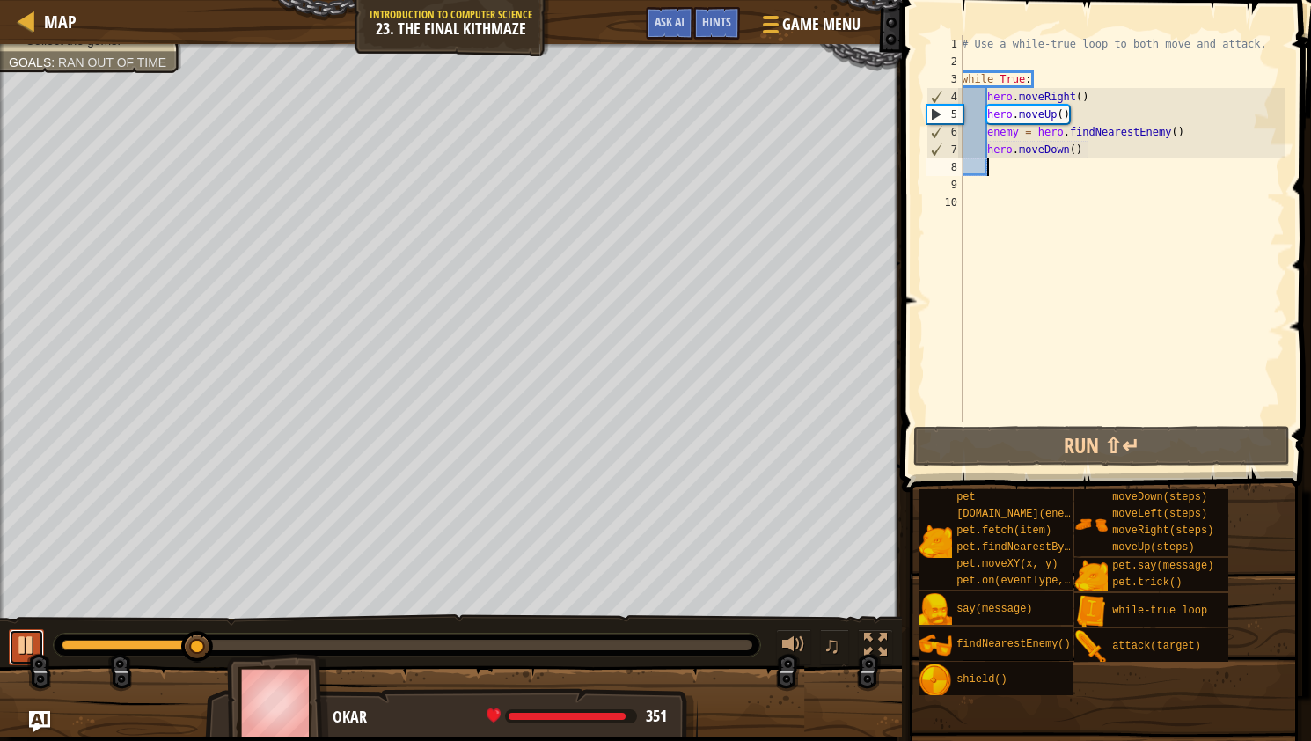
click at [39, 635] on button at bounding box center [26, 647] width 35 height 36
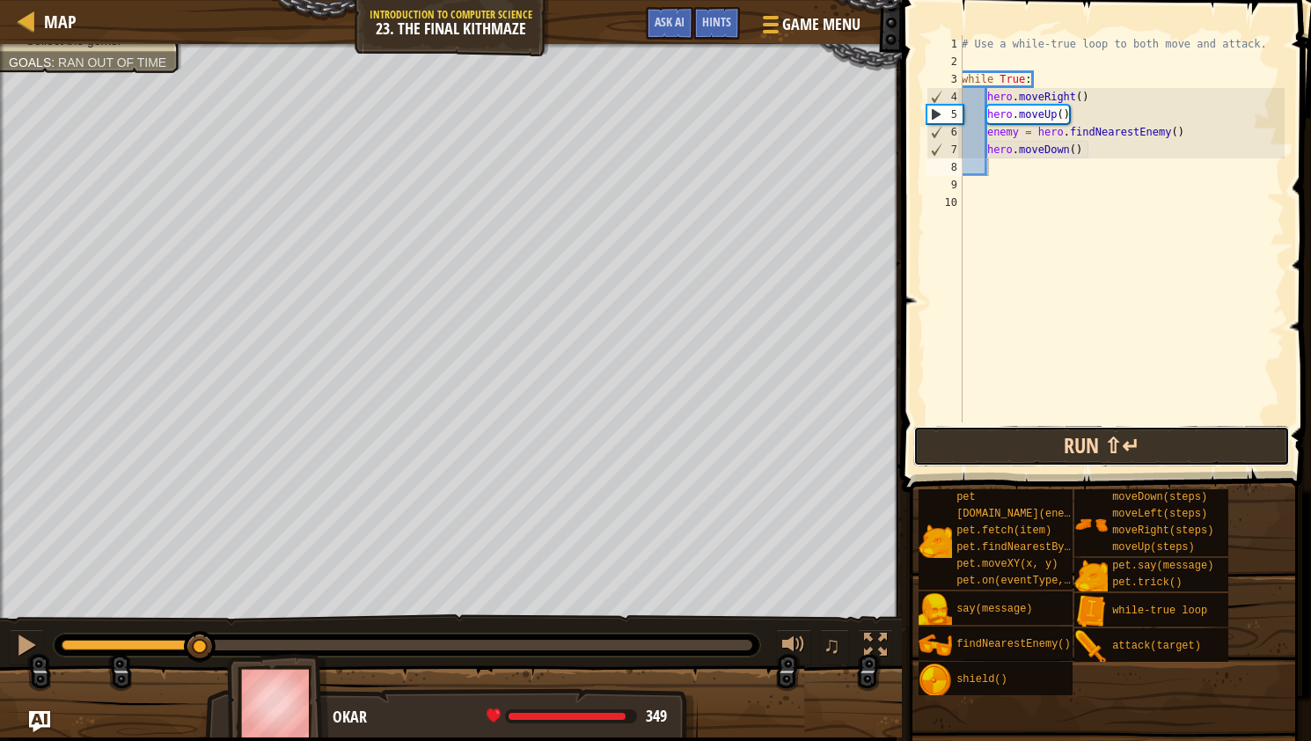
click at [1016, 436] on button "Run ⇧↵" at bounding box center [1102, 446] width 377 height 40
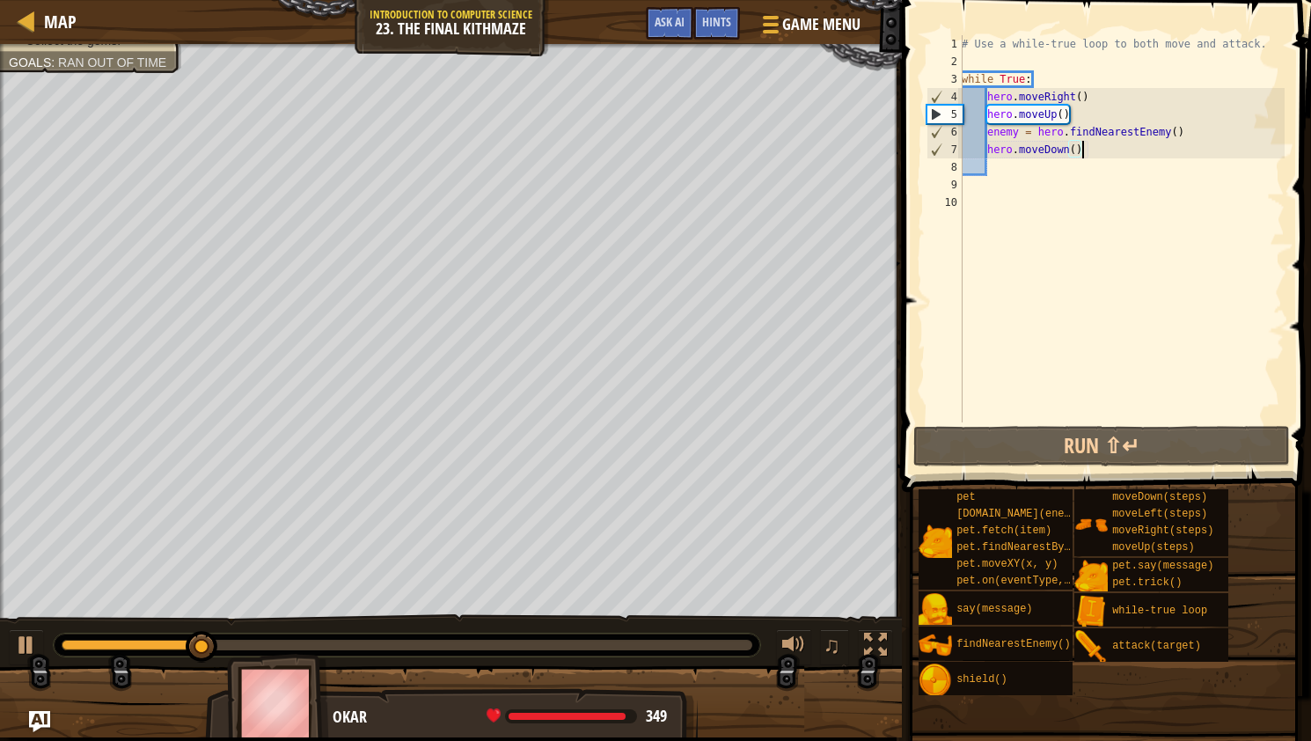
click at [1097, 153] on div "# Use a while-true loop to both move and attack. while True : hero . moveRight …" at bounding box center [1121, 246] width 327 height 422
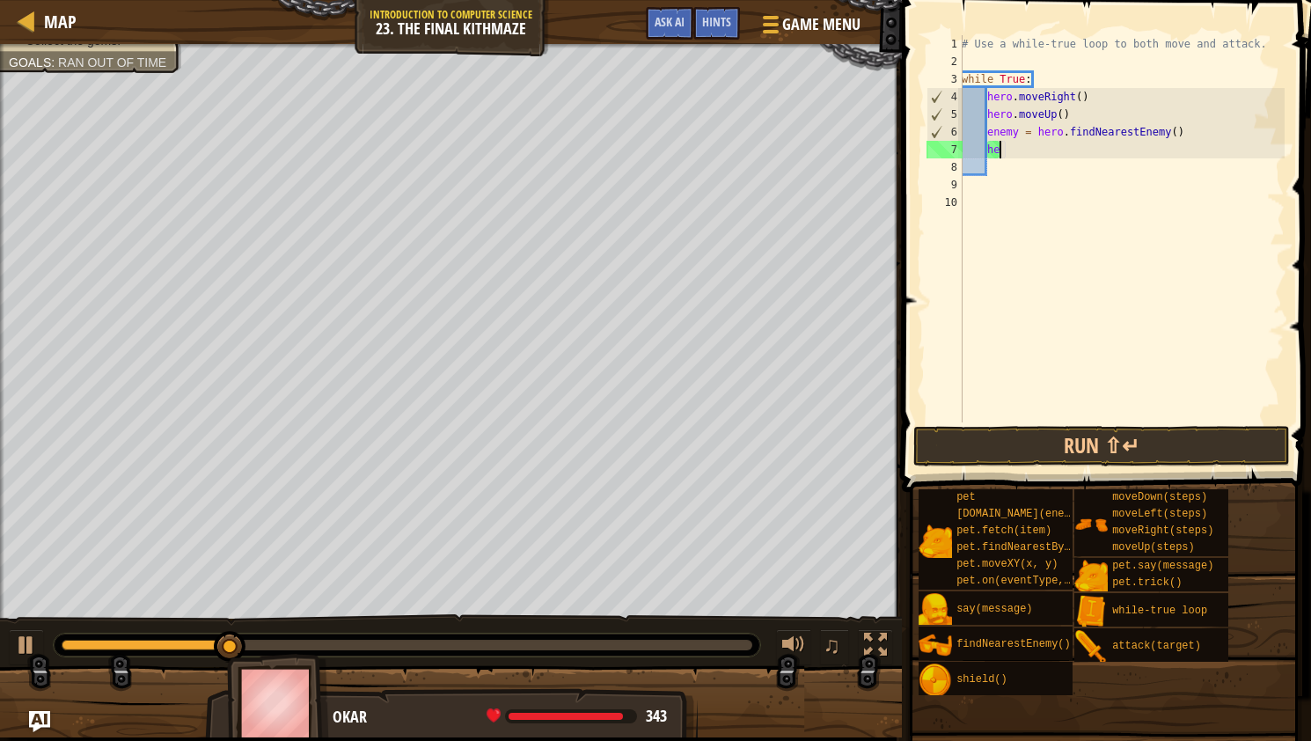
type textarea "h"
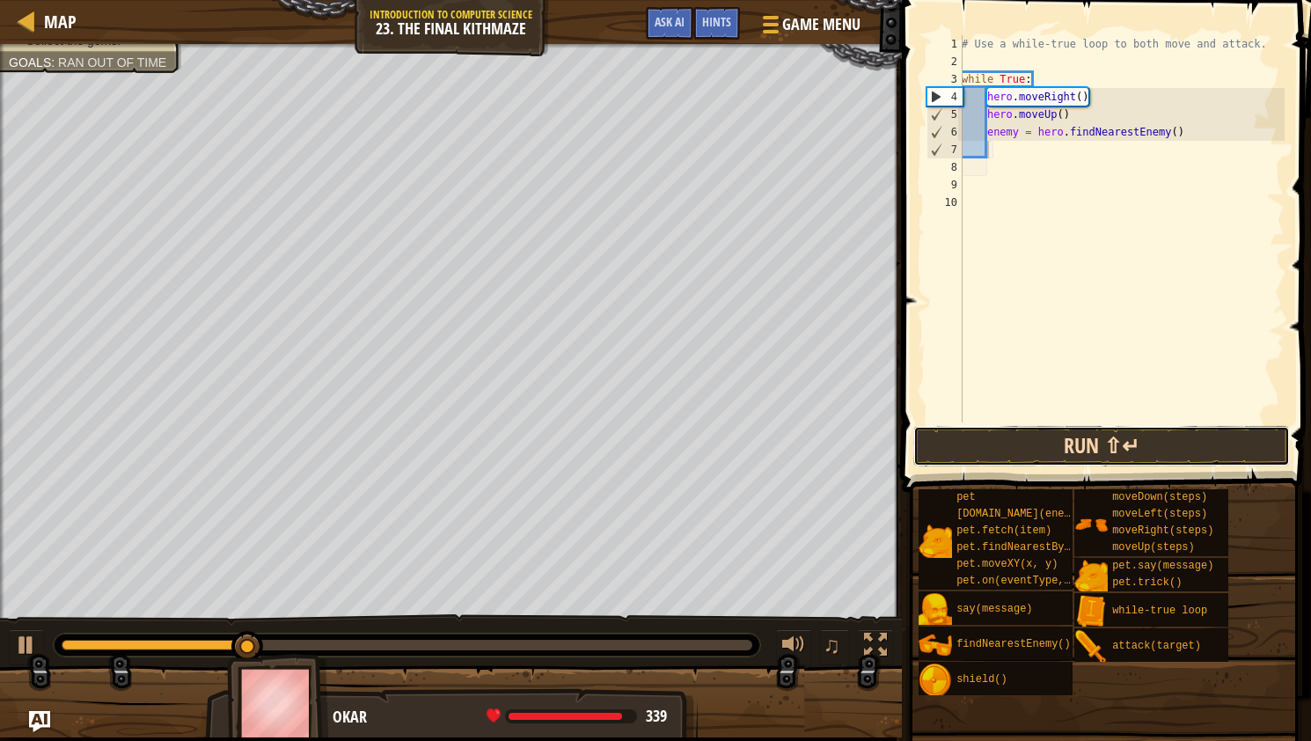
click at [980, 447] on button "Run ⇧↵" at bounding box center [1102, 446] width 377 height 40
click at [964, 442] on button "Run ⇧↵" at bounding box center [1102, 446] width 377 height 40
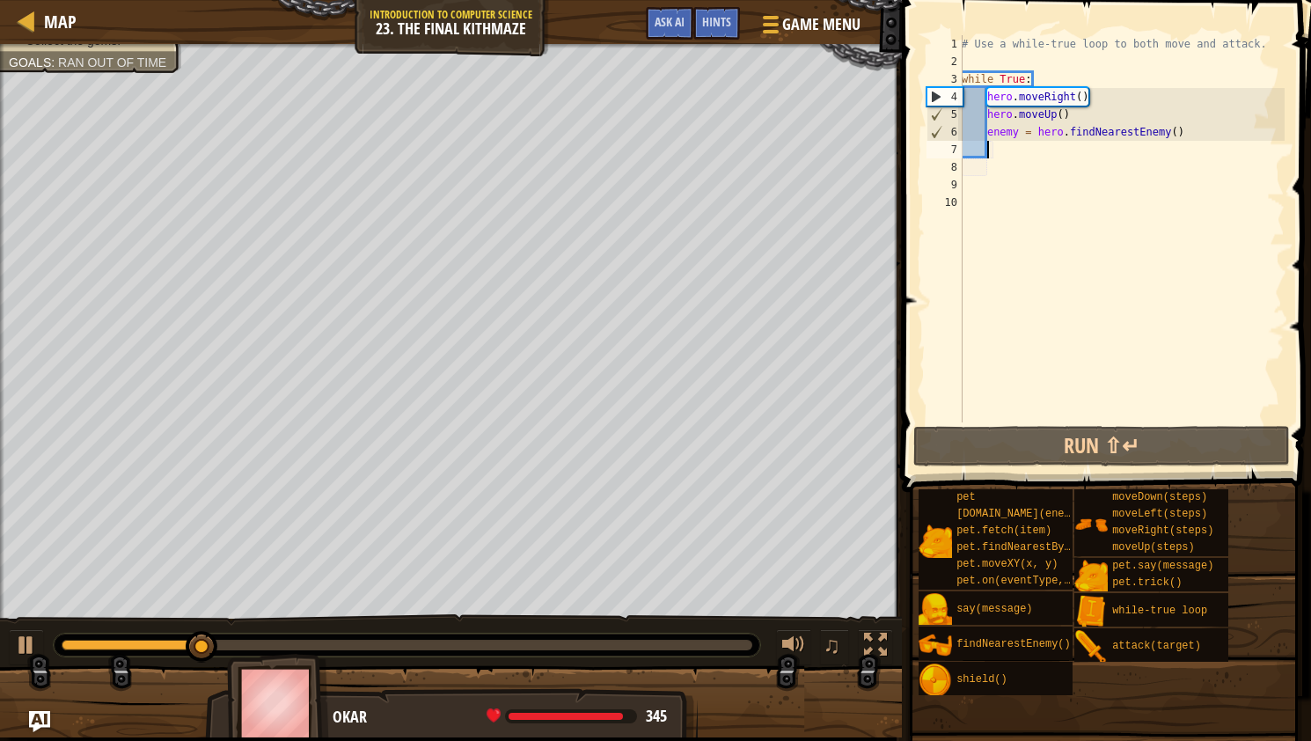
click at [1182, 137] on div "# Use a while-true loop to both move and attack. while True : hero . moveRight …" at bounding box center [1121, 246] width 327 height 422
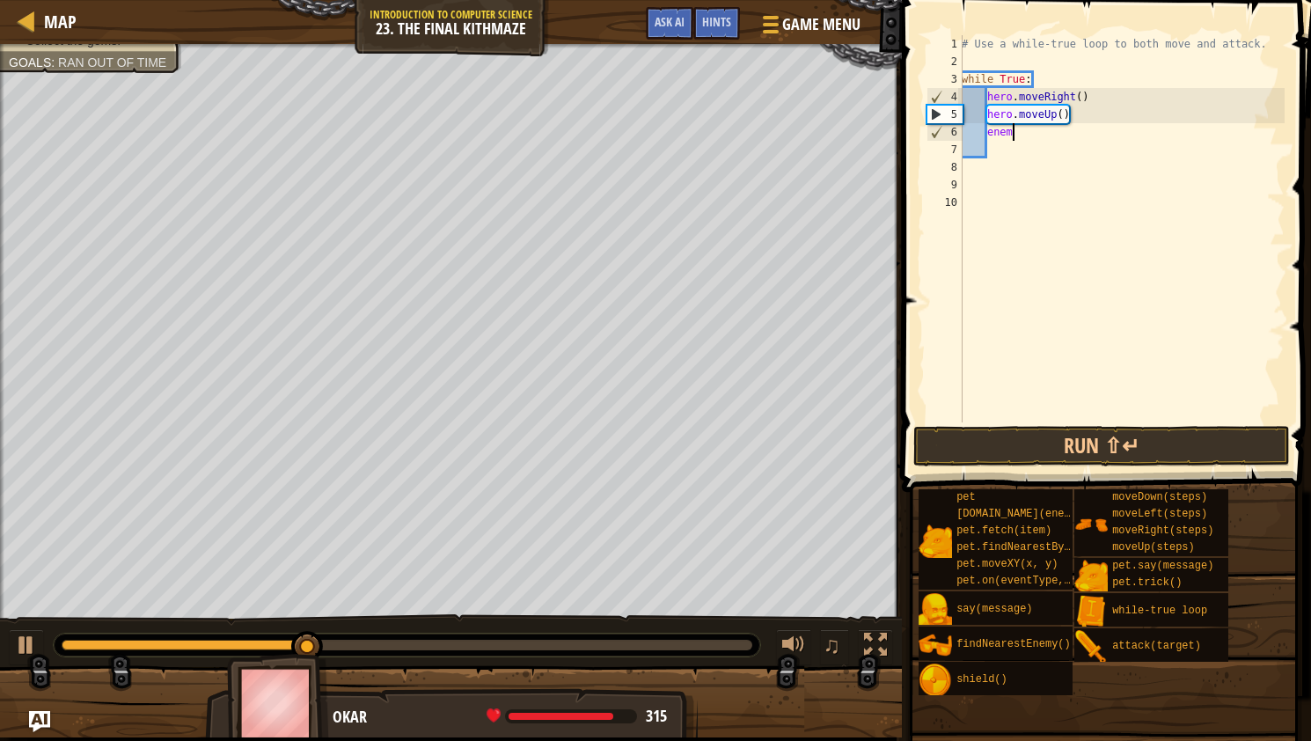
type textarea "e"
type textarea "h"
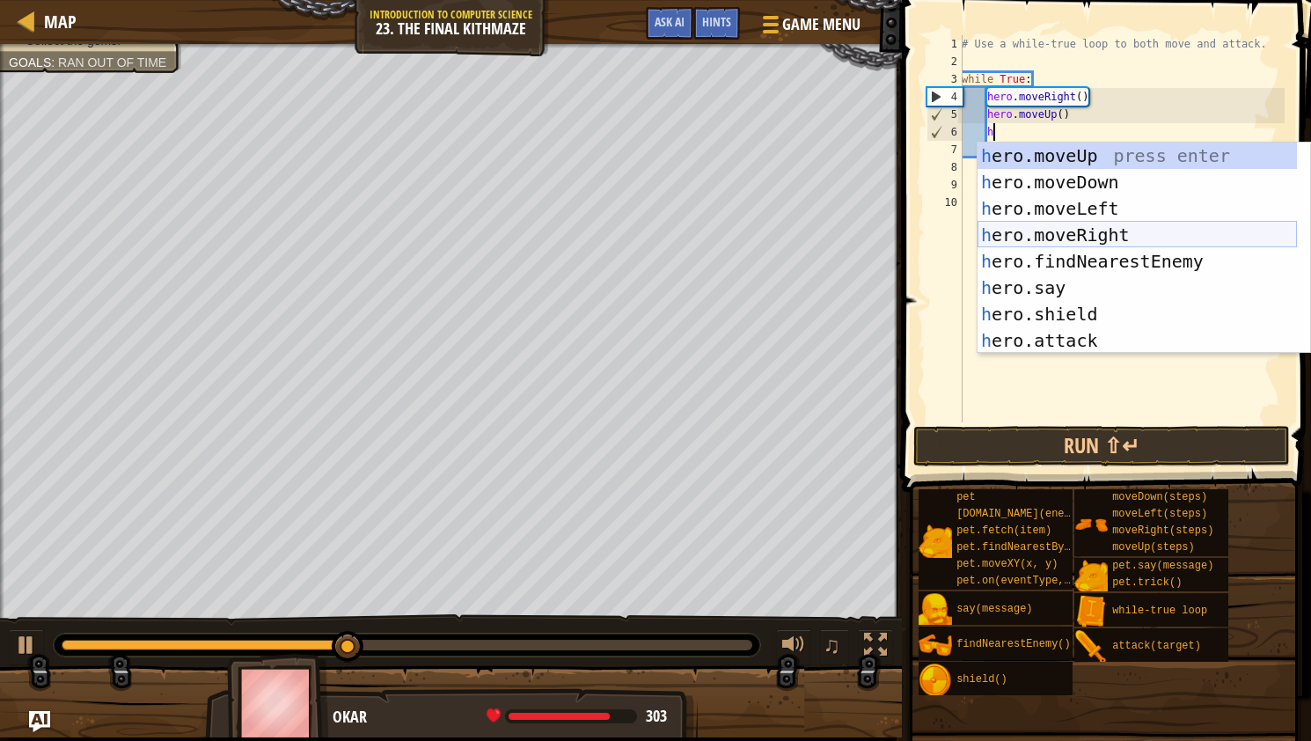
click at [1142, 239] on div "h ero.moveUp press enter h ero.moveDown press enter h ero.moveLeft press enter …" at bounding box center [1137, 275] width 319 height 264
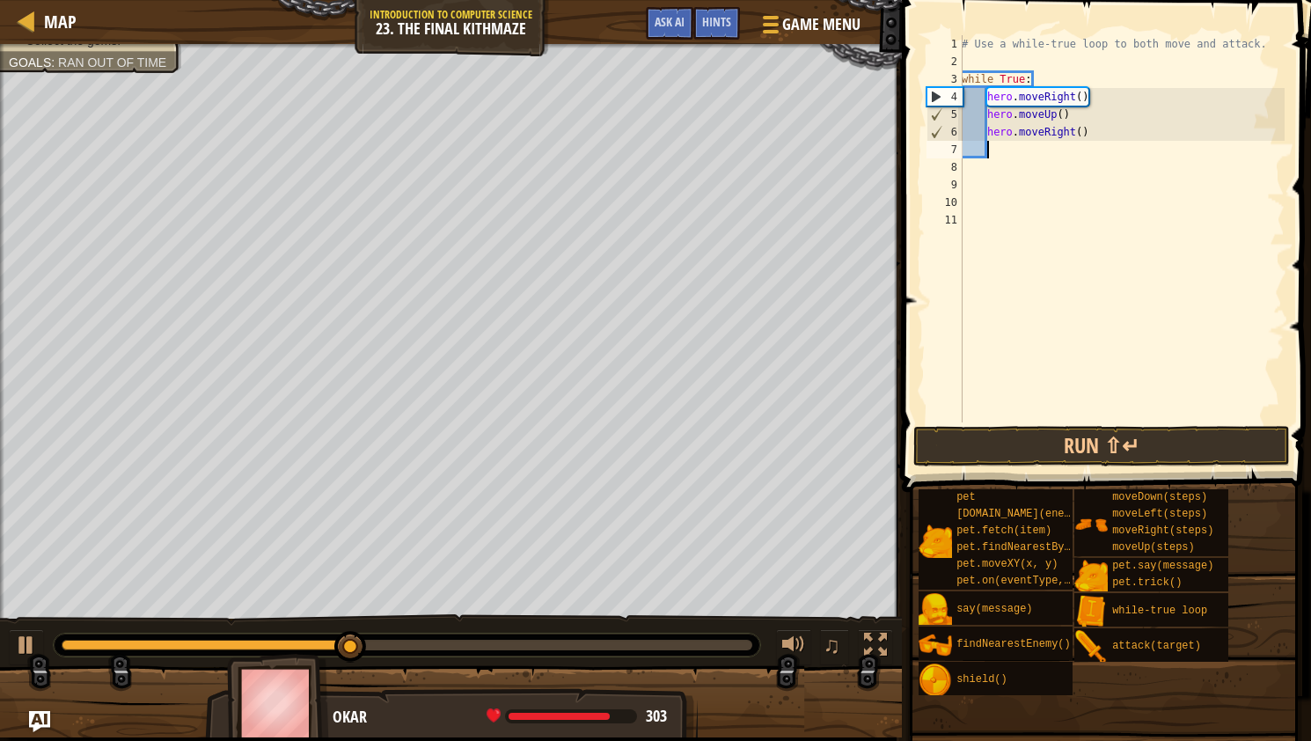
type textarea "h"
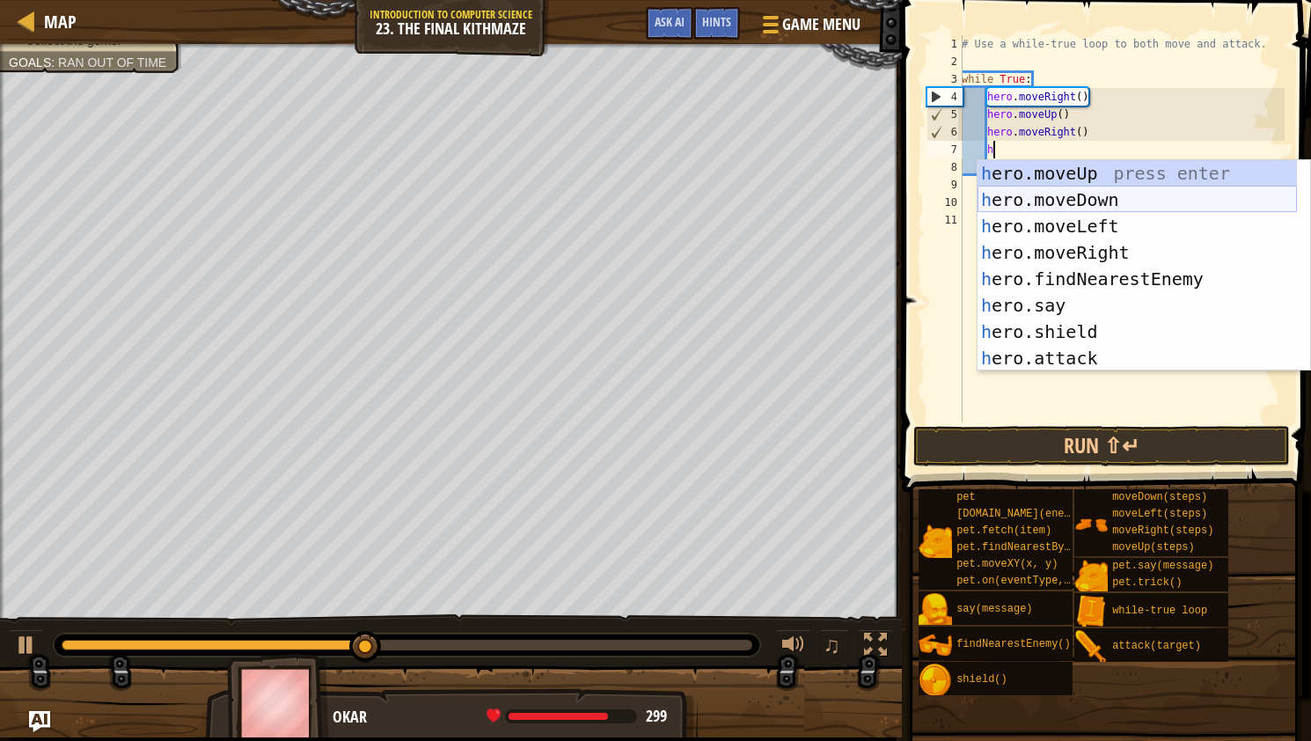
click at [1066, 191] on div "h ero.moveUp press enter h ero.moveDown press enter h ero.moveLeft press enter …" at bounding box center [1137, 292] width 319 height 264
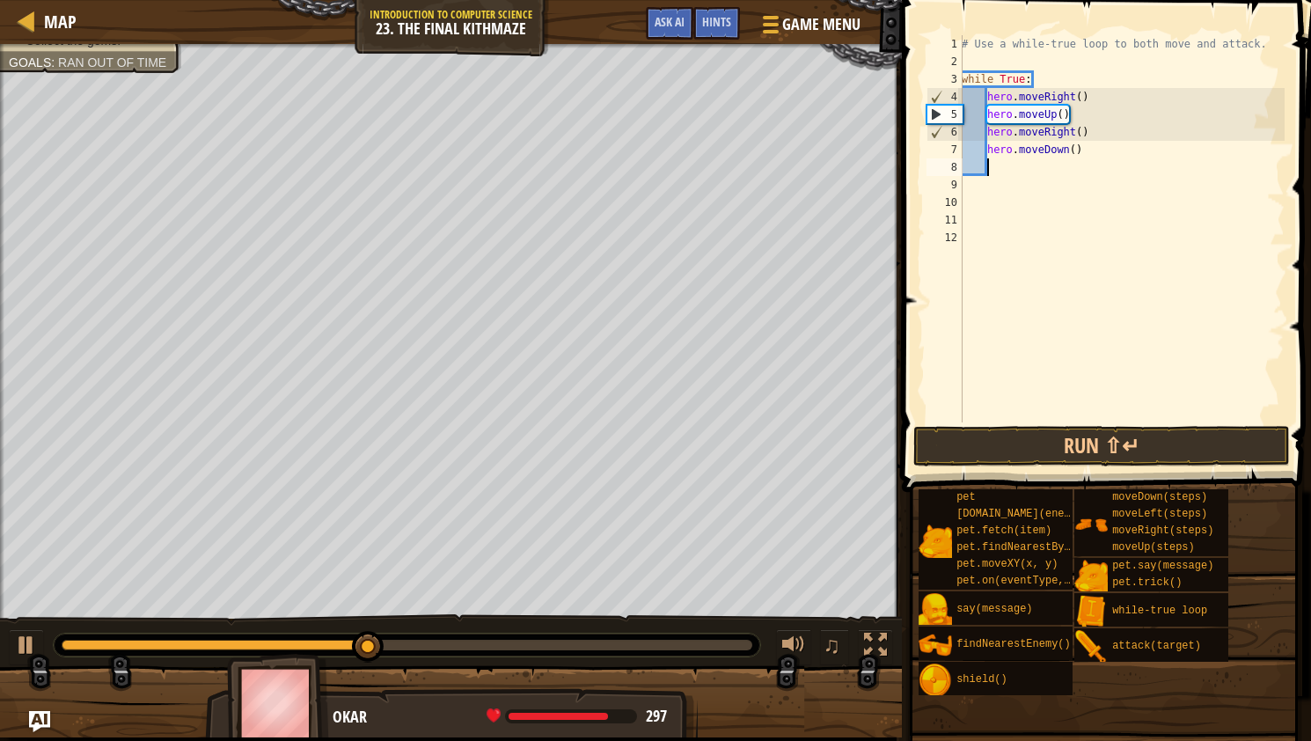
type textarea "h"
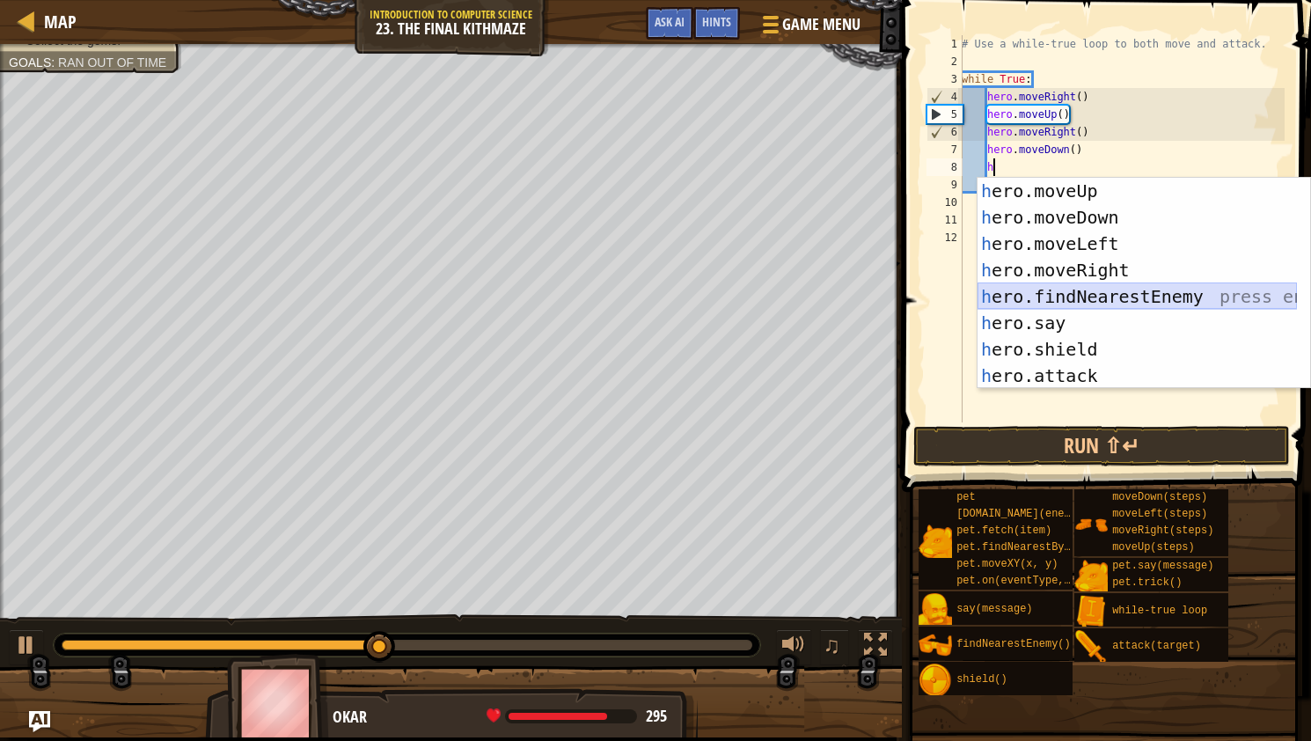
drag, startPoint x: 1112, startPoint y: 290, endPoint x: 1103, endPoint y: 312, distance: 24.0
click at [1111, 293] on div "h ero.moveUp press enter h ero.moveDown press enter h ero.moveLeft press enter …" at bounding box center [1137, 310] width 319 height 264
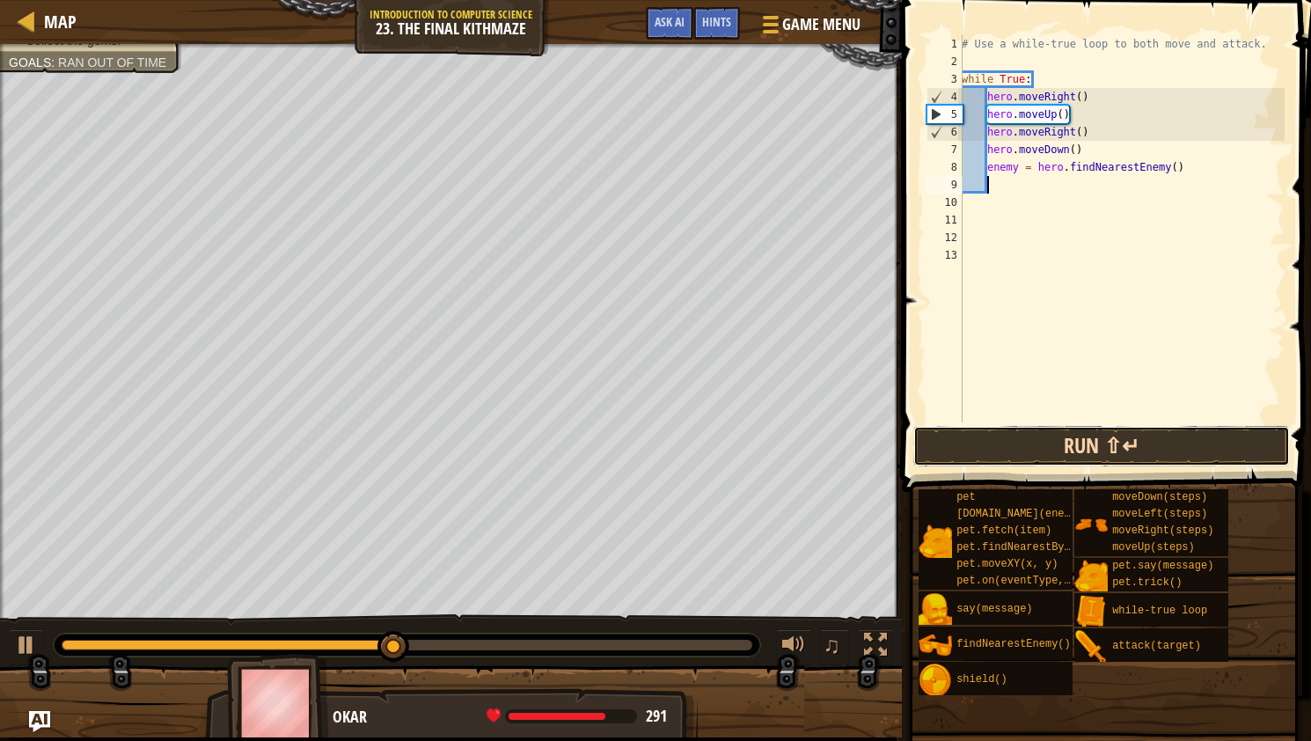
click at [1079, 436] on button "Run ⇧↵" at bounding box center [1102, 446] width 377 height 40
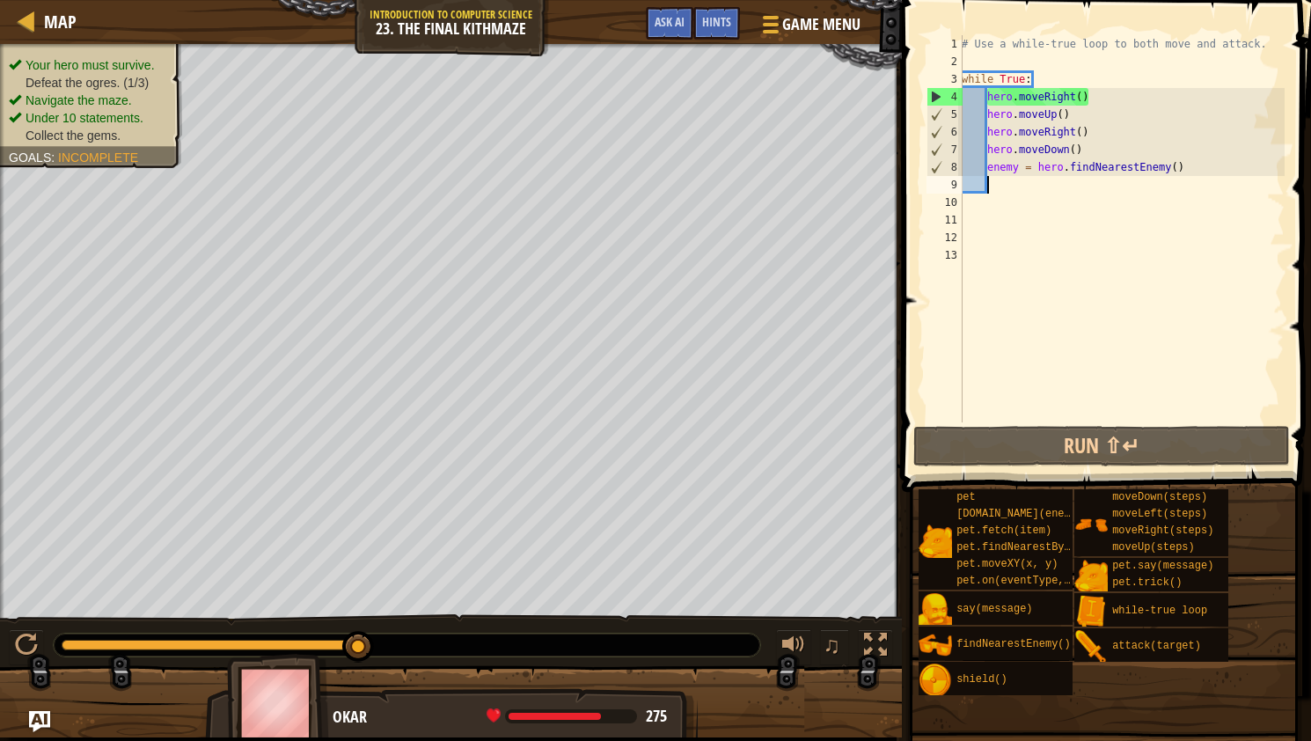
scroll to position [8, 2]
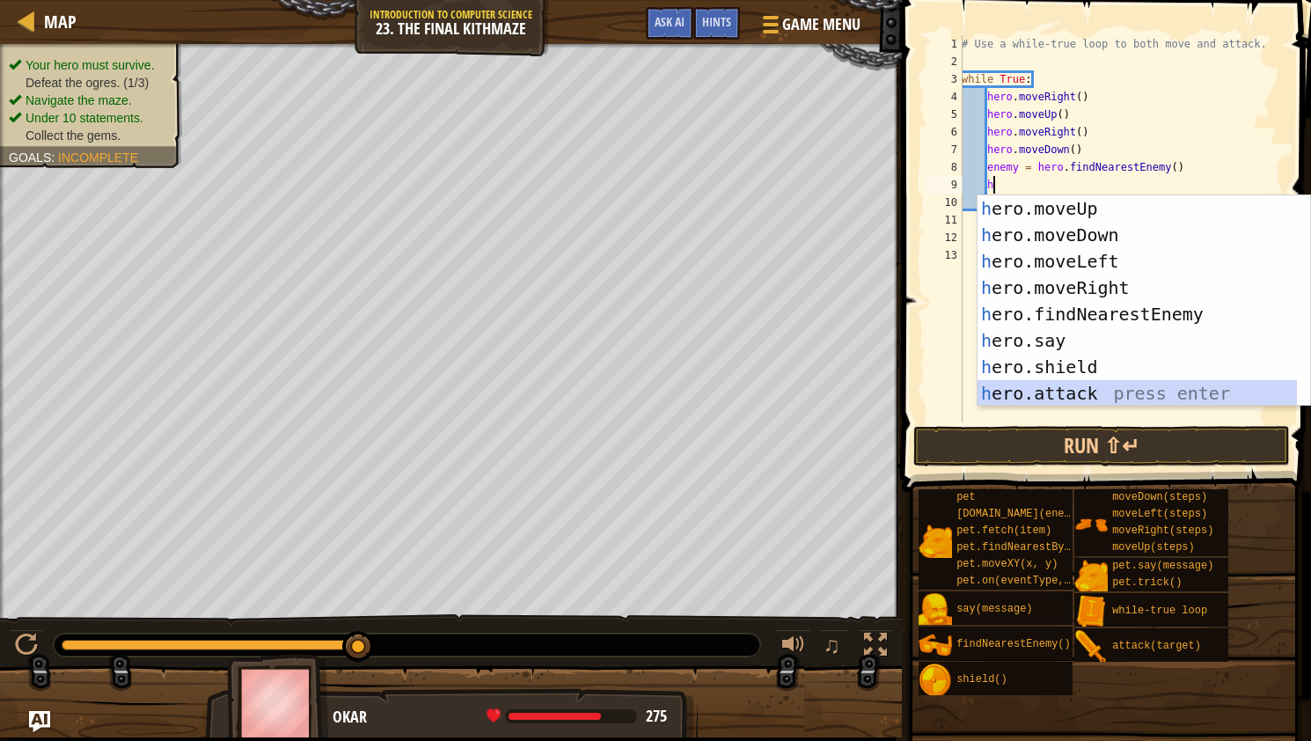
click at [1134, 390] on div "h ero.moveUp press enter h ero.moveDown press enter h ero.moveLeft press enter …" at bounding box center [1137, 327] width 319 height 264
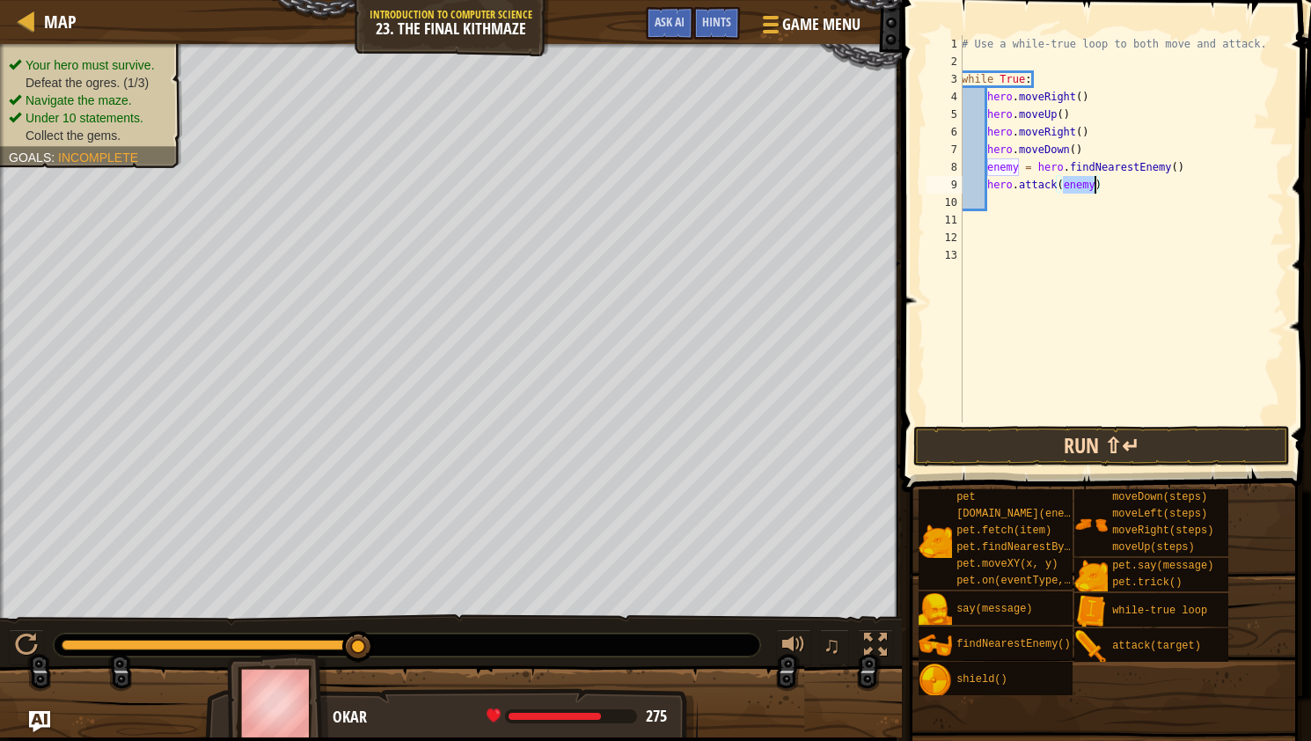
type textarea "hero.attack(enemy)"
click at [1119, 443] on button "Run ⇧↵" at bounding box center [1102, 446] width 377 height 40
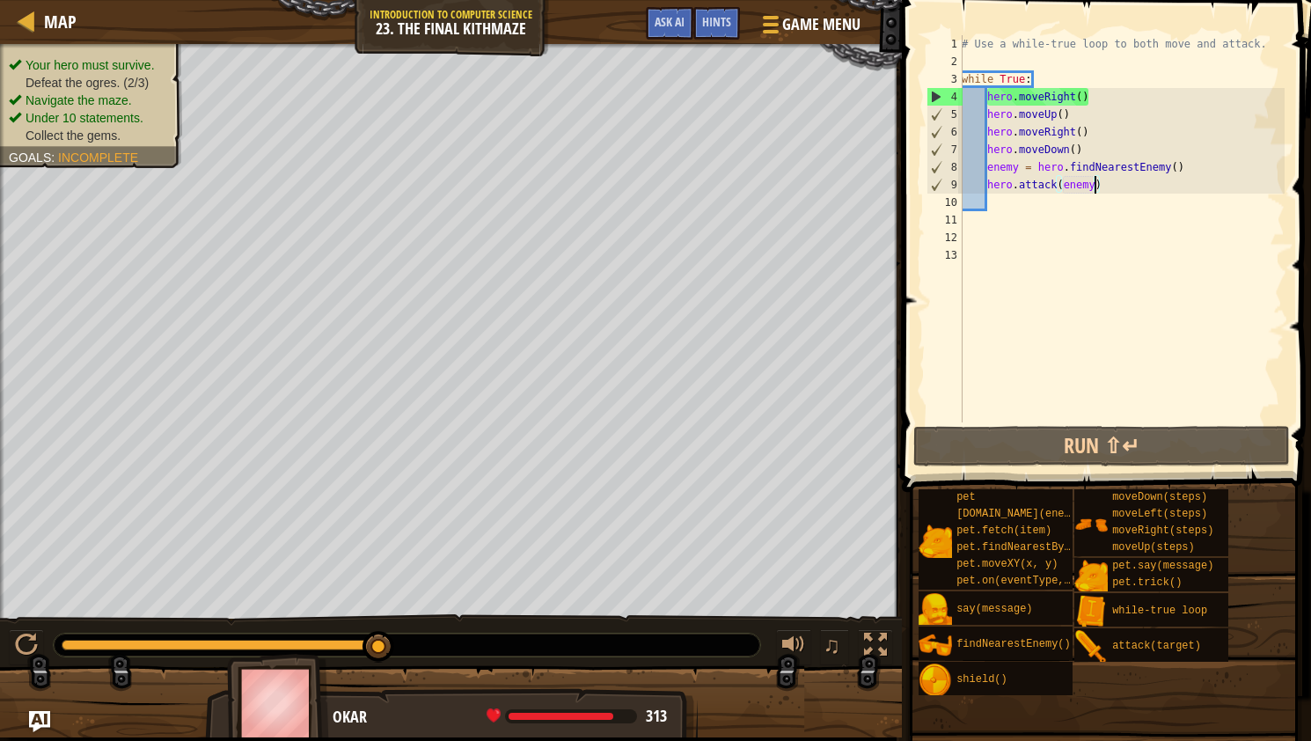
click at [1031, 209] on div "# Use a while-true loop to both move and attack. while True : hero . moveRight …" at bounding box center [1121, 246] width 327 height 422
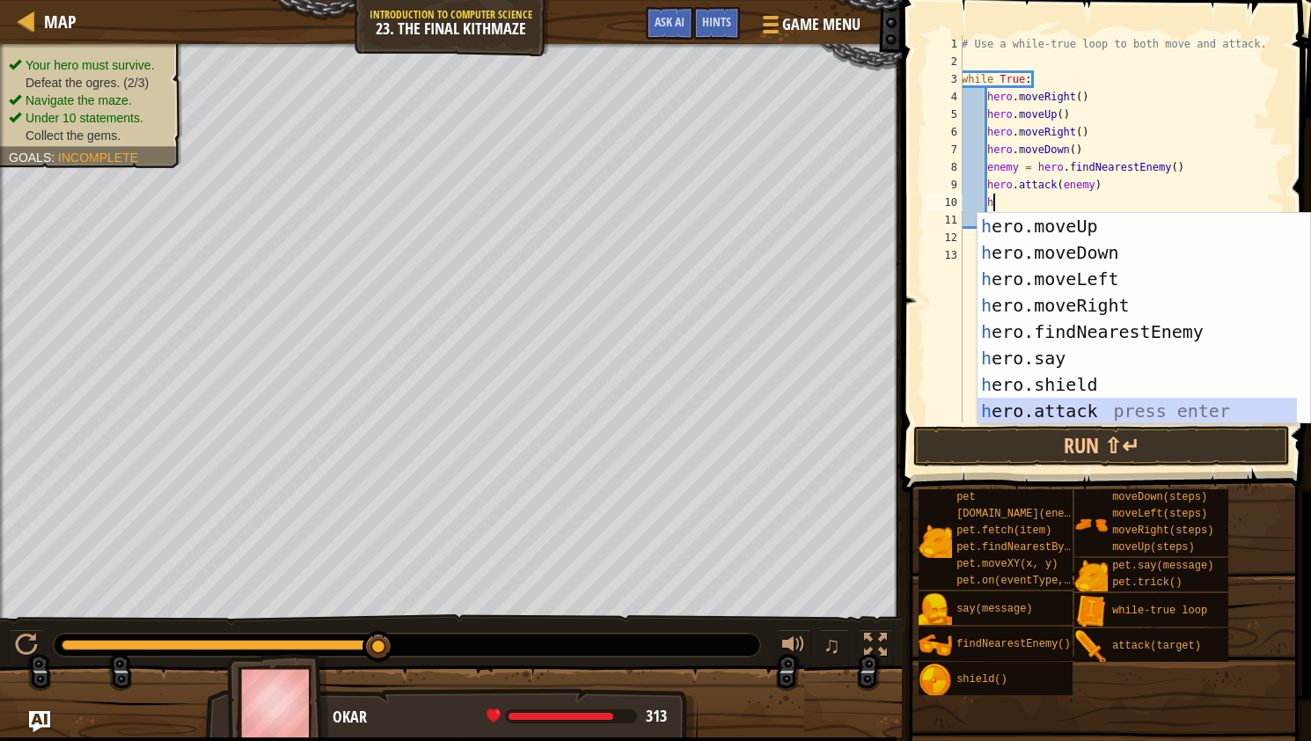
click at [1046, 408] on div "h ero.moveUp press enter h ero.moveDown press enter h ero.moveLeft press enter …" at bounding box center [1137, 345] width 319 height 264
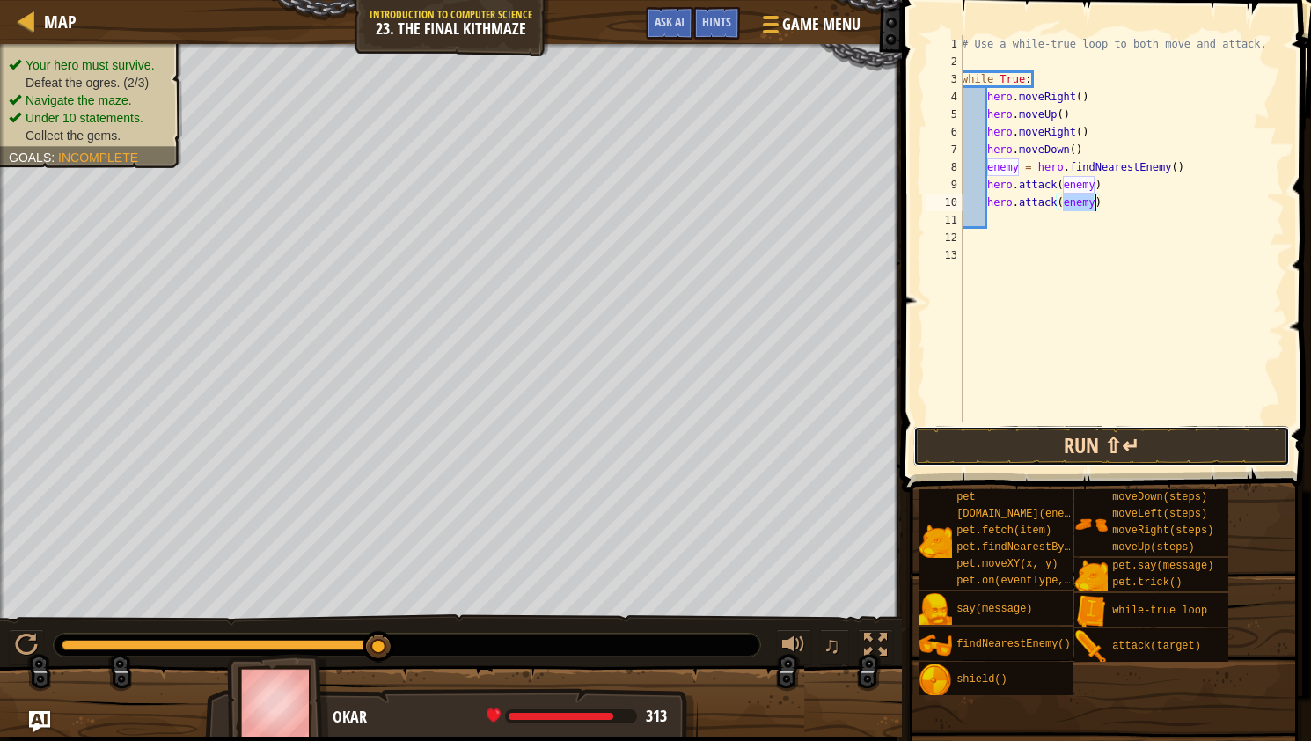
click at [1039, 431] on button "Run ⇧↵" at bounding box center [1102, 446] width 377 height 40
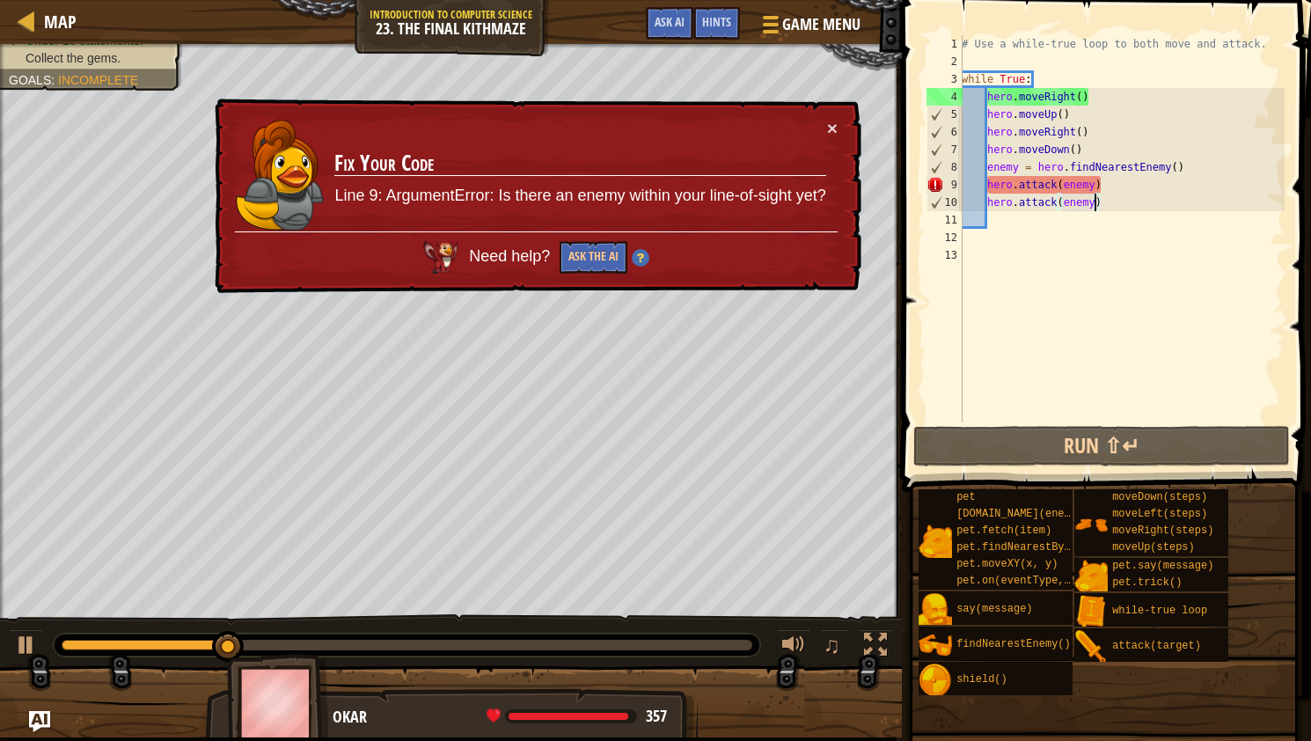
drag, startPoint x: 833, startPoint y: 112, endPoint x: 833, endPoint y: 127, distance: 15.0
click at [833, 113] on div "× Fix Your Code Line 9: ArgumentError: Is there an enemy within your line-of-si…" at bounding box center [536, 197] width 650 height 196
click at [833, 127] on button "×" at bounding box center [832, 128] width 11 height 18
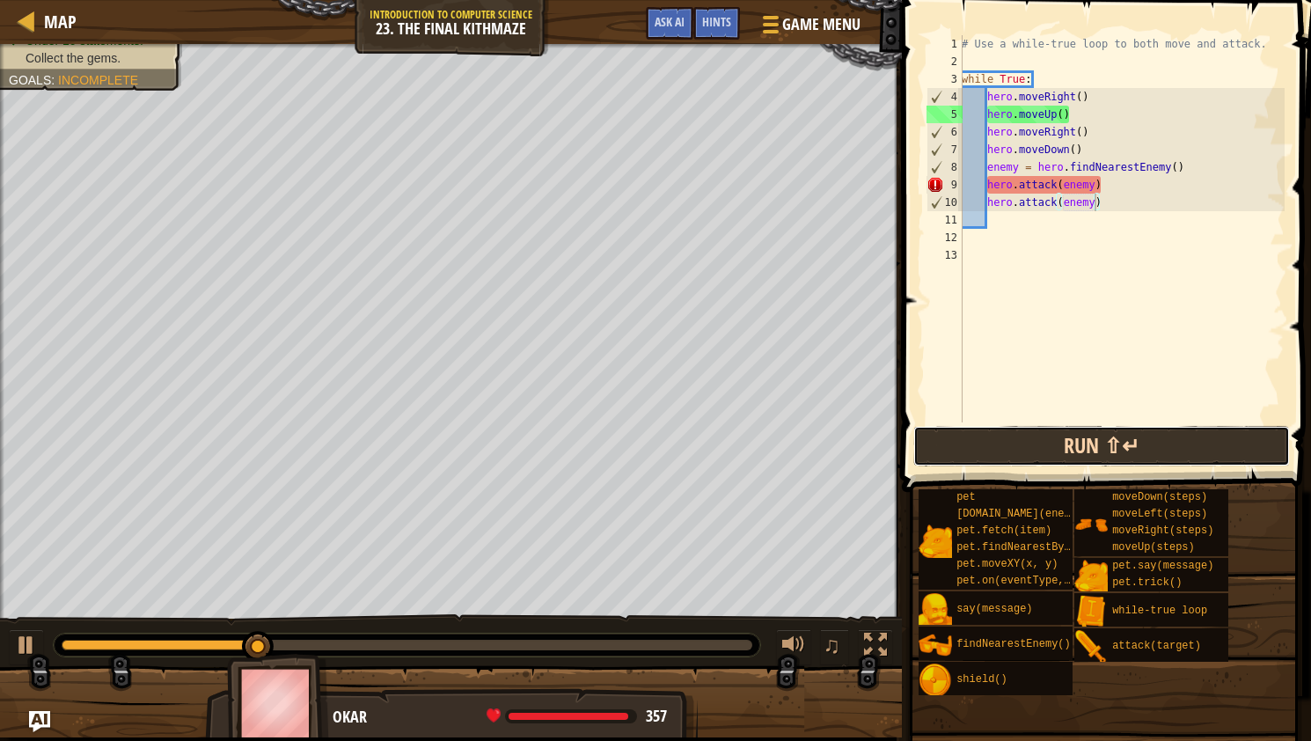
click at [1167, 444] on button "Run ⇧↵" at bounding box center [1102, 446] width 377 height 40
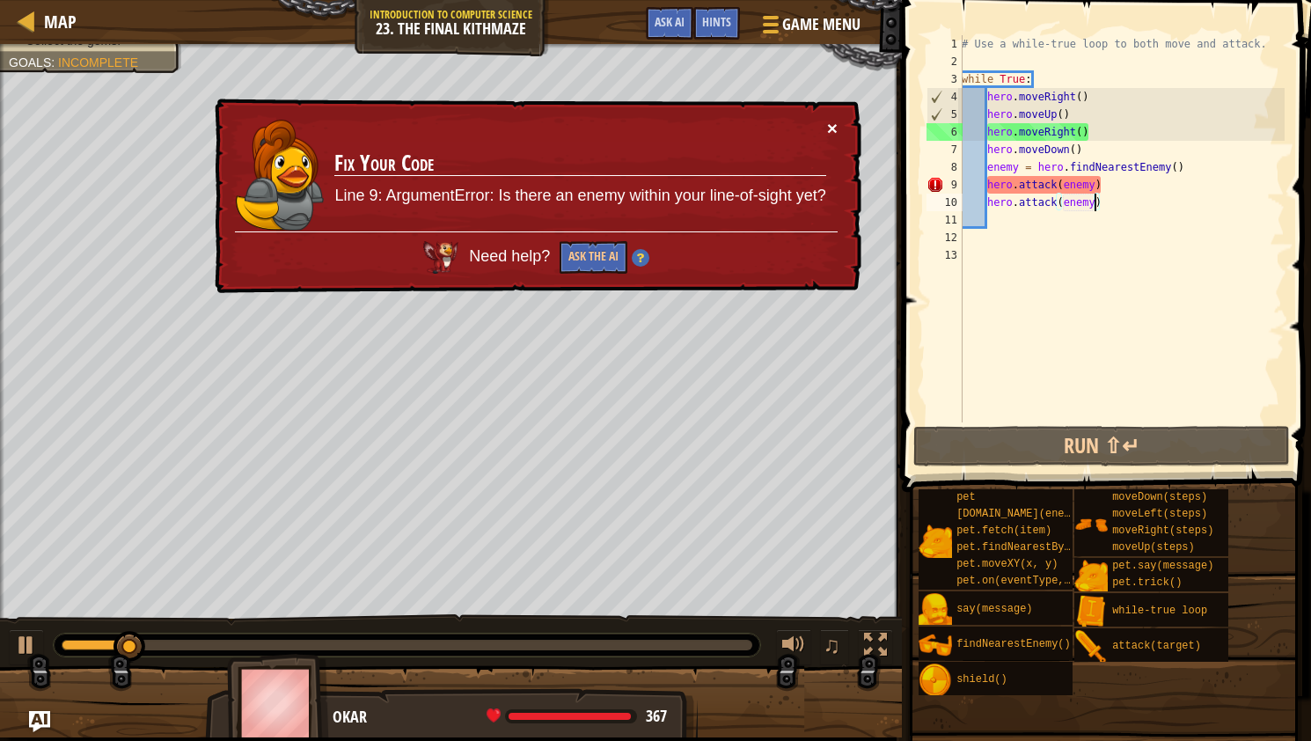
click at [829, 121] on button "×" at bounding box center [832, 128] width 11 height 18
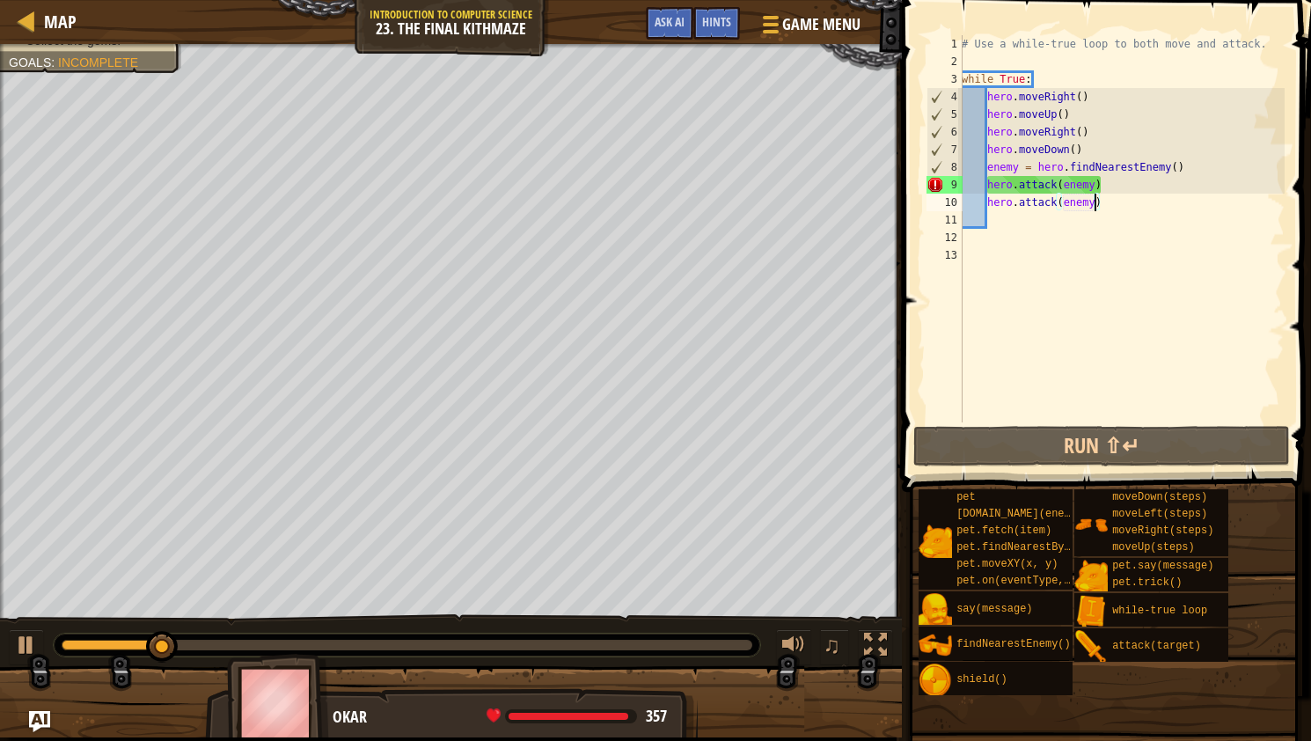
click at [908, 313] on span at bounding box center [1108, 221] width 423 height 544
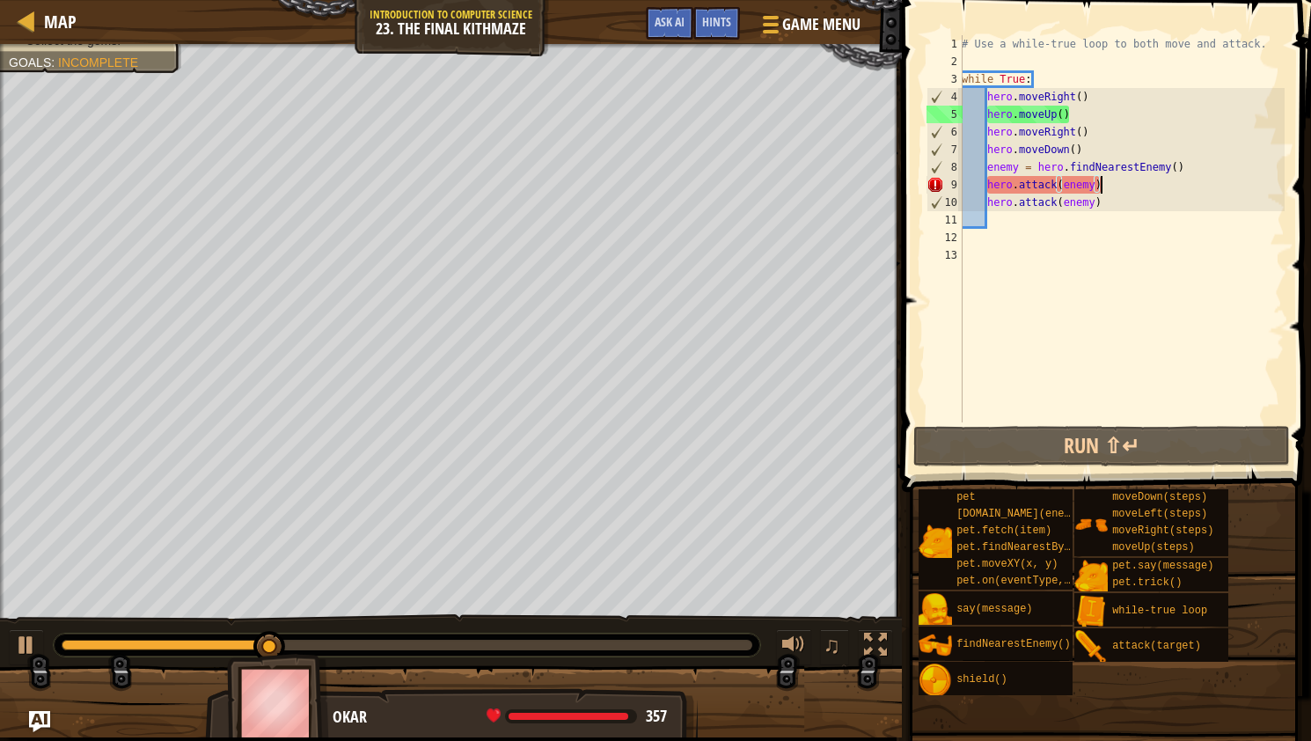
click at [1140, 179] on div "# Use a while-true loop to both move and attack. while True : hero . moveRight …" at bounding box center [1121, 246] width 327 height 422
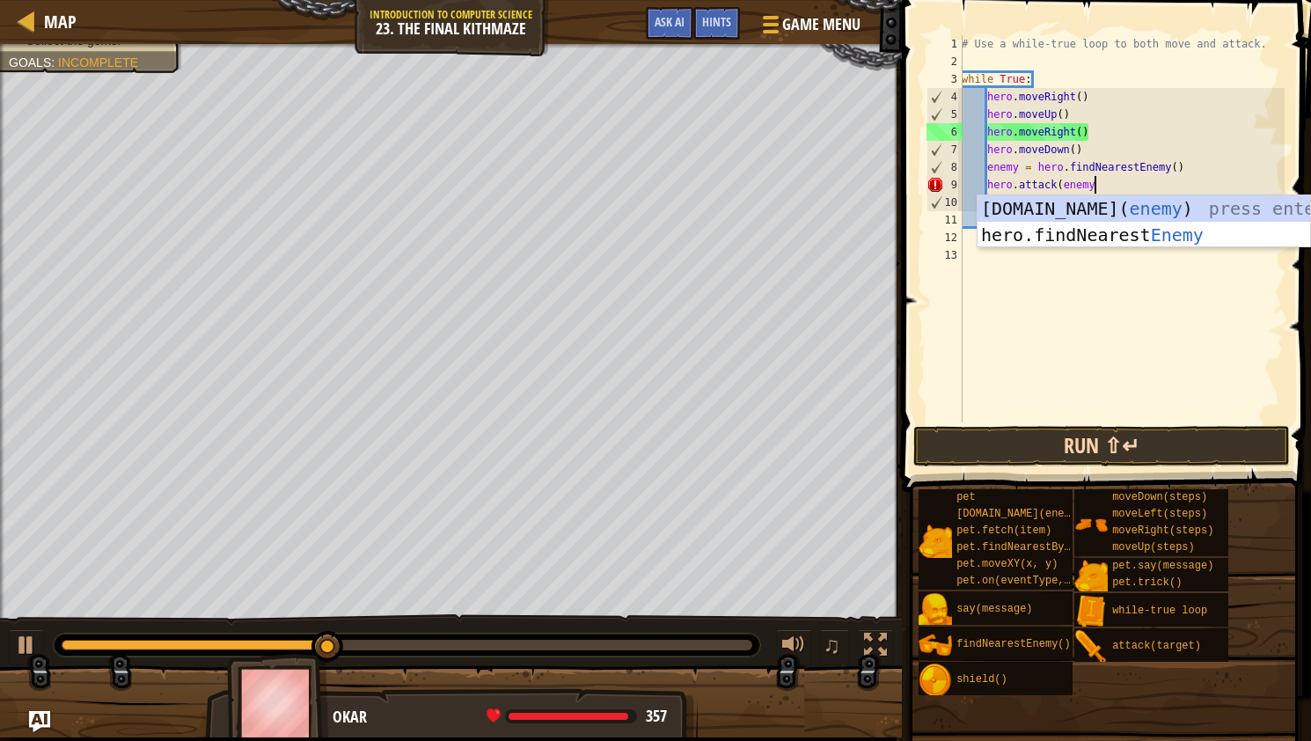
scroll to position [8, 10]
click at [1080, 440] on button "Run ⇧↵" at bounding box center [1102, 446] width 377 height 40
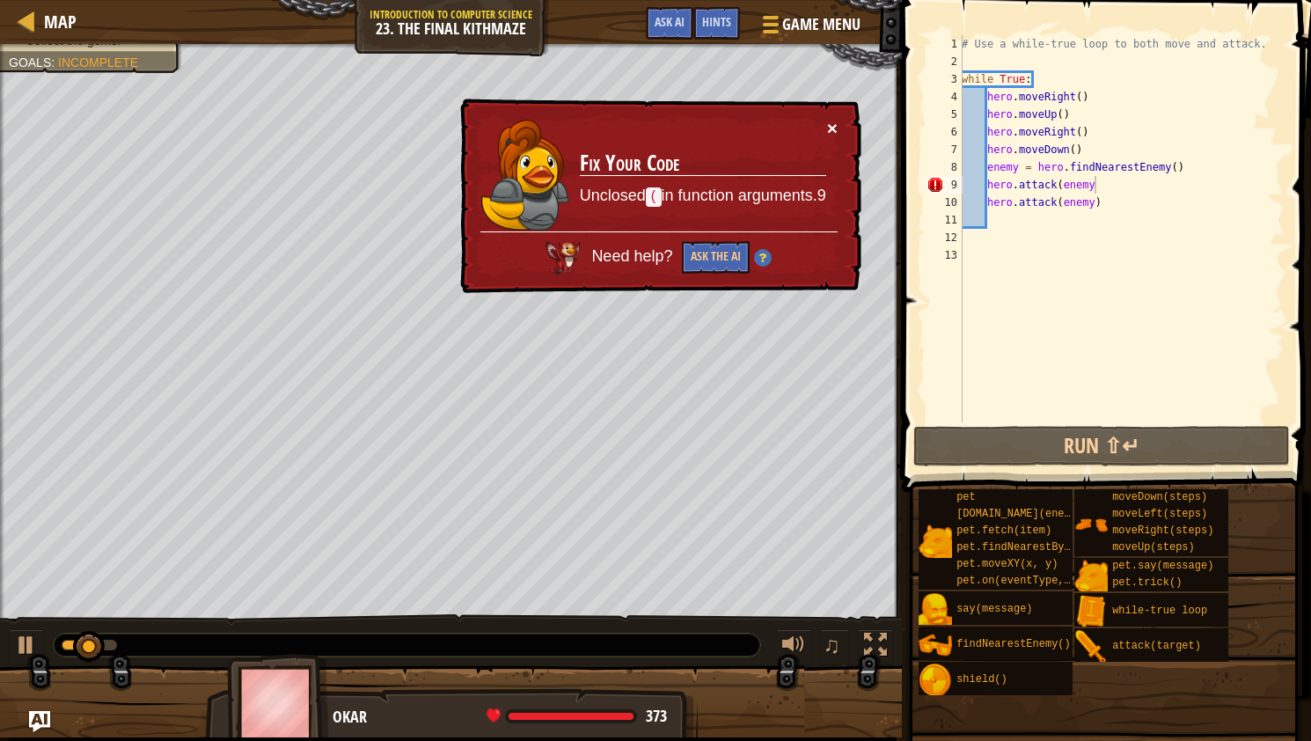
click at [827, 131] on button "×" at bounding box center [832, 128] width 11 height 18
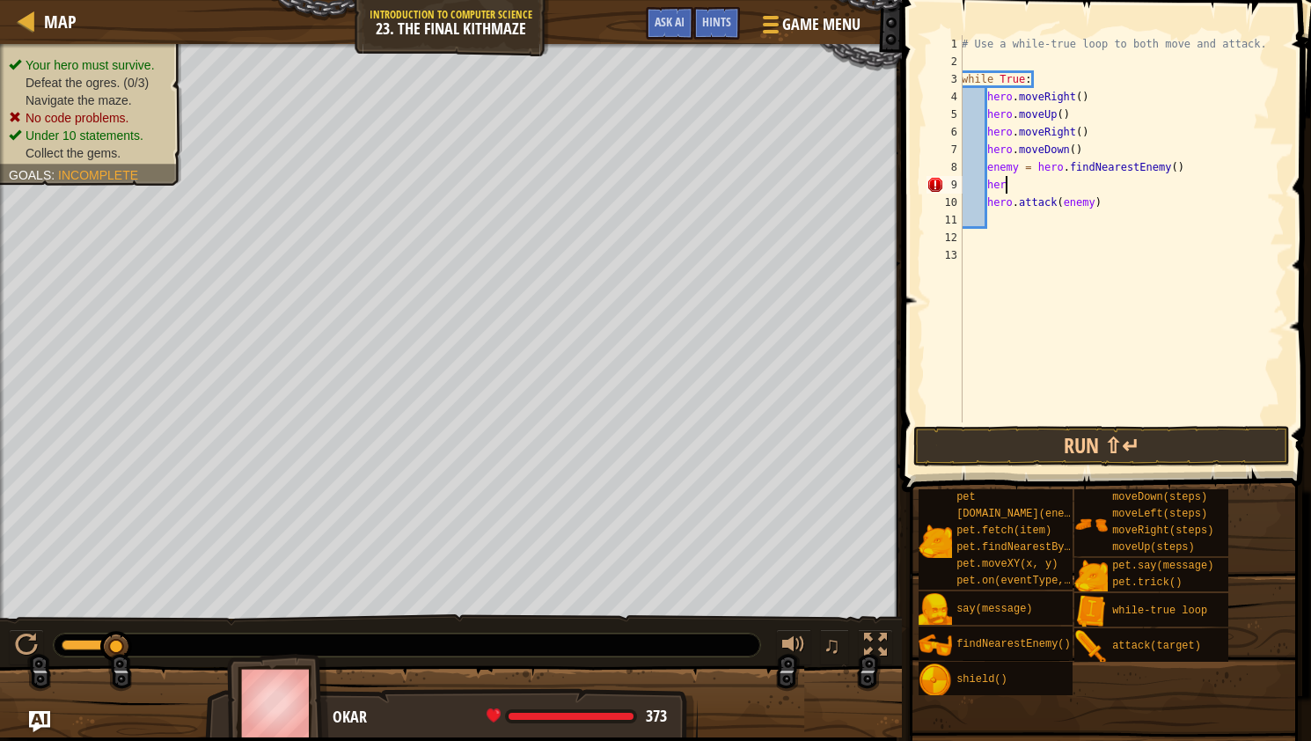
type textarea "h"
click at [1037, 451] on button "Run ⇧↵" at bounding box center [1102, 446] width 377 height 40
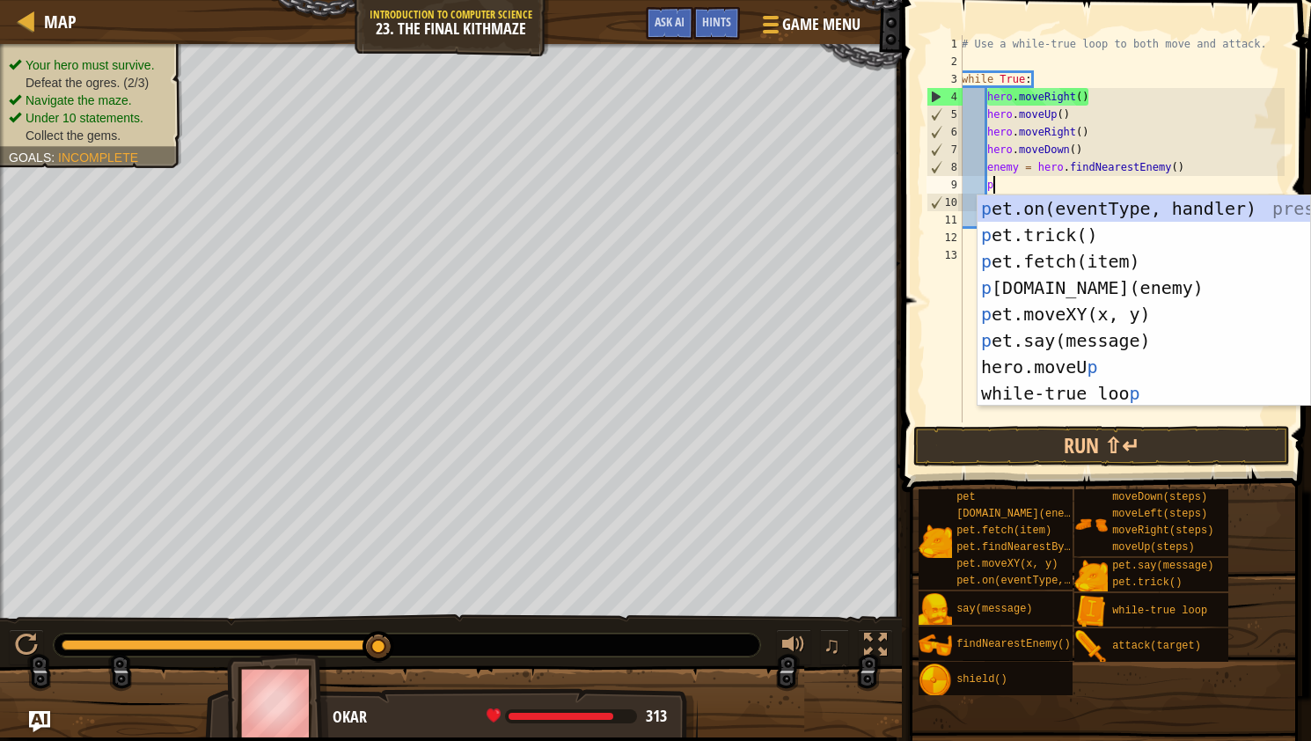
scroll to position [8, 2]
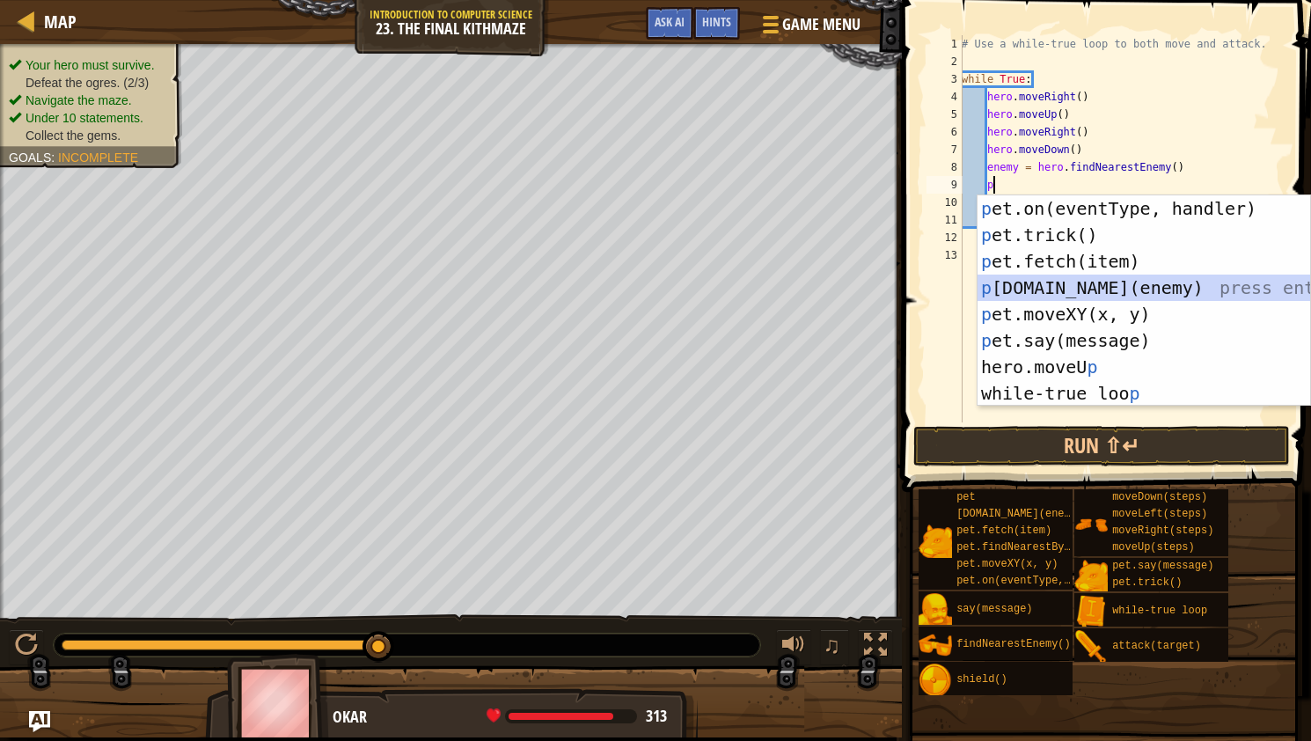
click at [1134, 285] on div "p et.on(eventType, handler) press enter p et.trick() press enter p et.fetch(ite…" at bounding box center [1144, 327] width 333 height 264
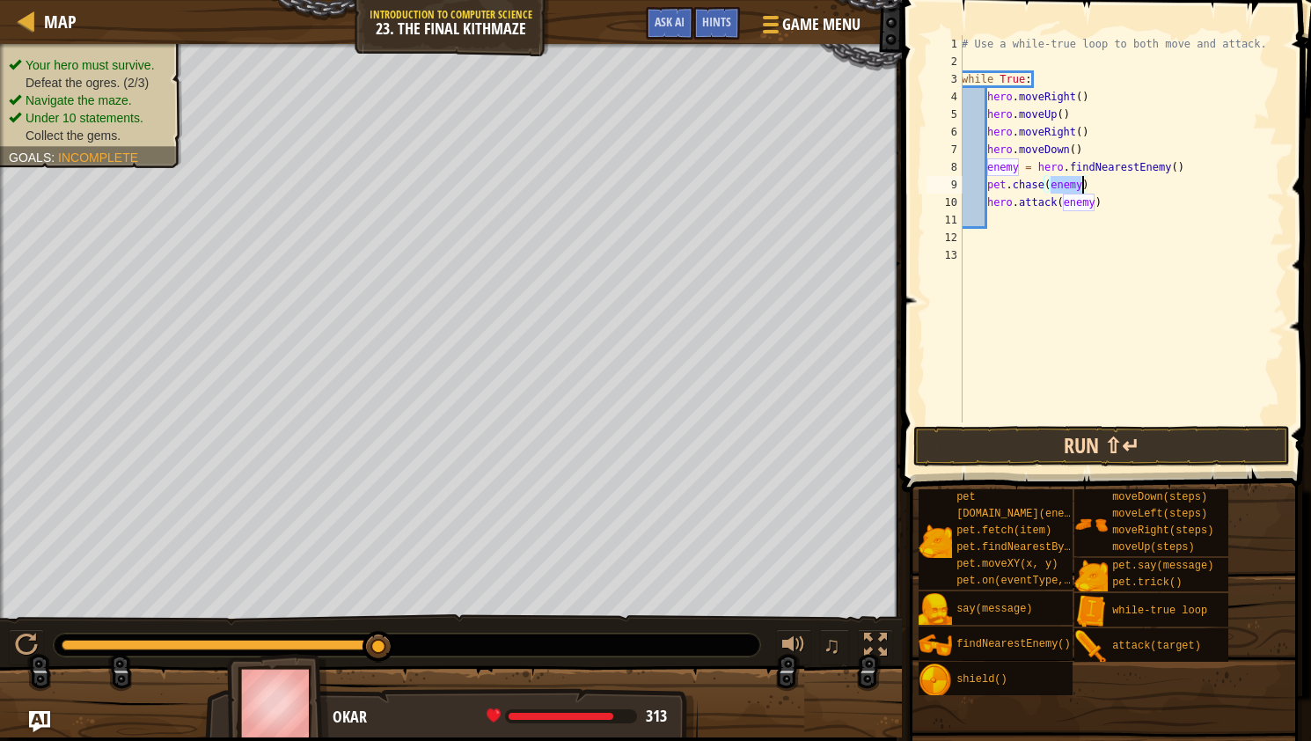
type textarea "[DOMAIN_NAME](enemy)"
click at [1060, 443] on button "Run ⇧↵" at bounding box center [1102, 446] width 377 height 40
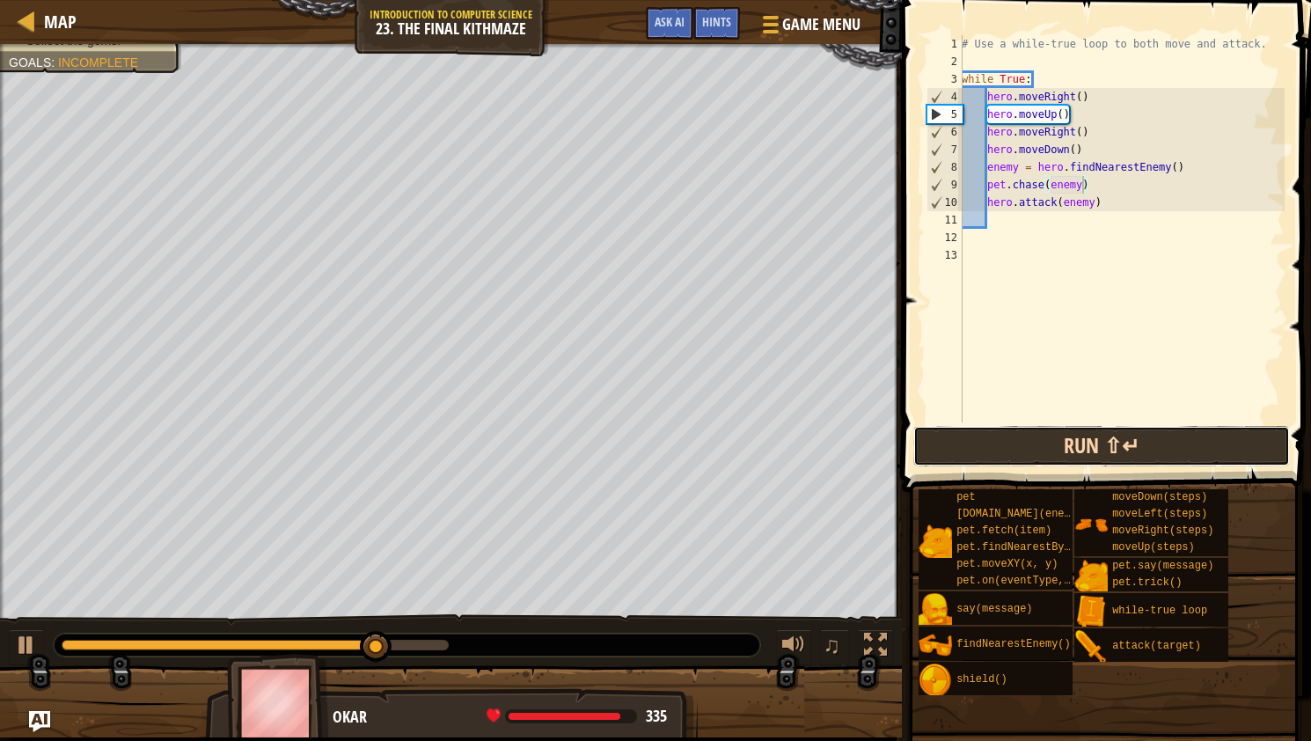
click at [1074, 444] on button "Run ⇧↵" at bounding box center [1102, 446] width 377 height 40
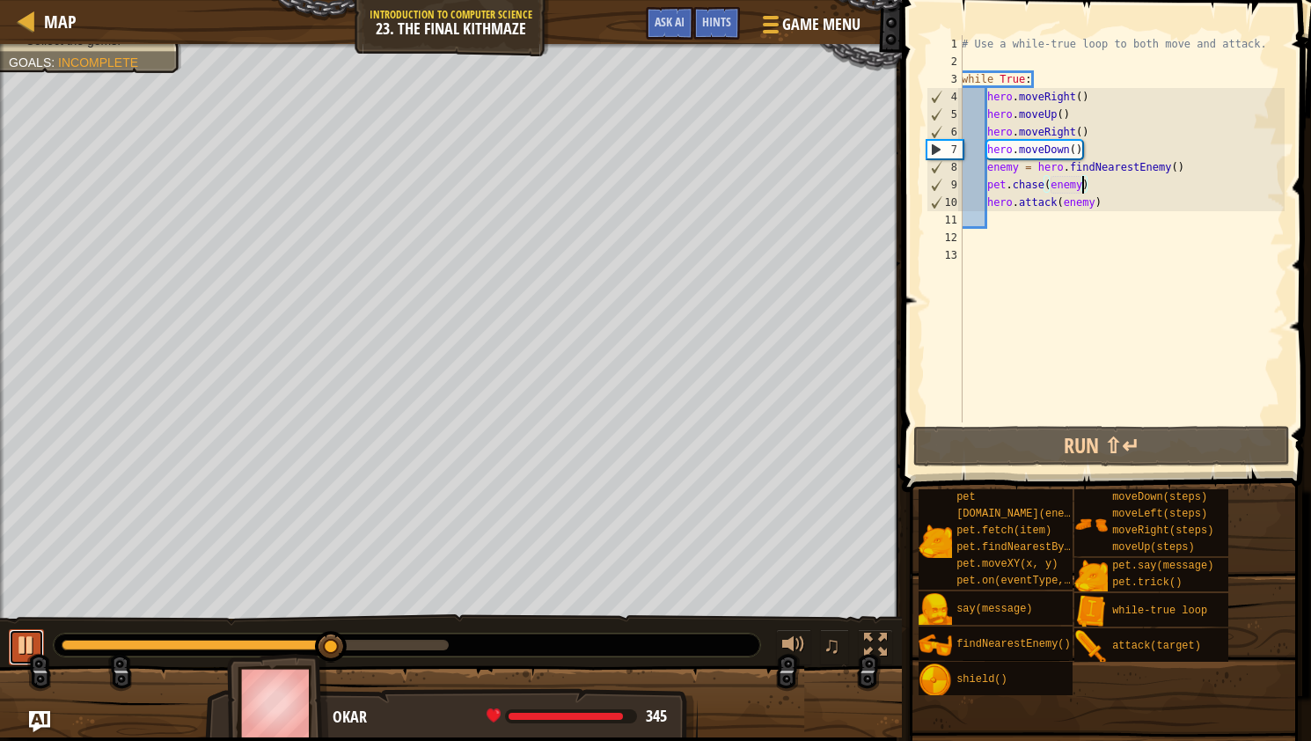
click at [18, 643] on div at bounding box center [26, 645] width 23 height 23
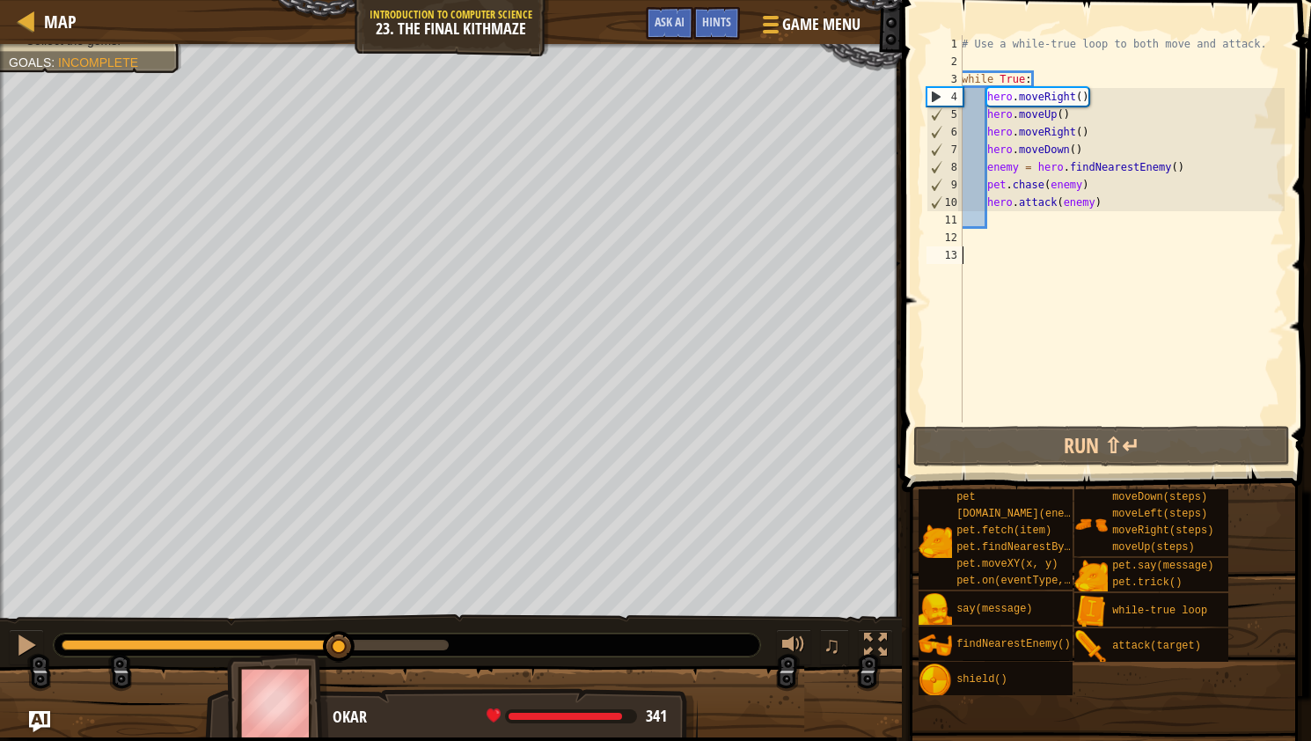
click at [1114, 262] on div "# Use a while-true loop to both move and attack. while True : hero . moveRight …" at bounding box center [1121, 246] width 327 height 422
click at [1120, 210] on div "# Use a while-true loop to both move and attack. while True : hero . moveRight …" at bounding box center [1121, 246] width 327 height 422
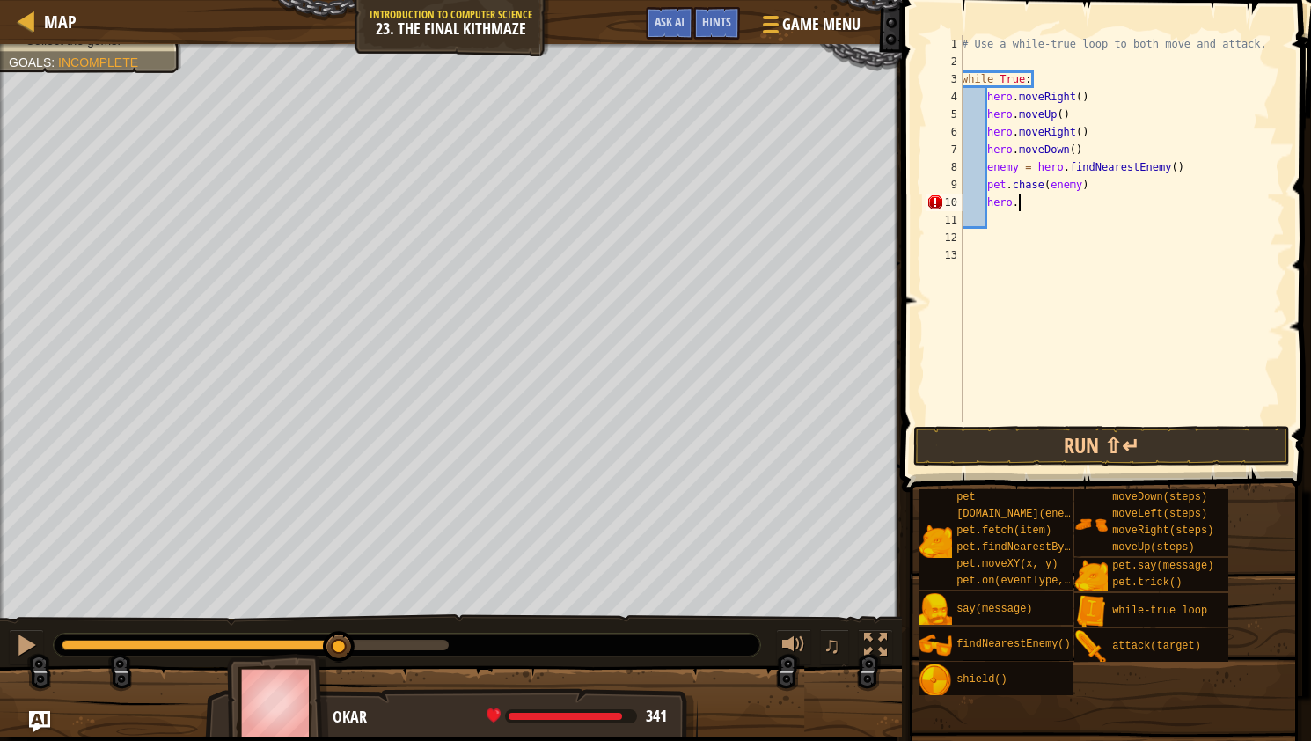
type textarea "h"
type textarea "p"
click at [1125, 202] on div "# Use a while-true loop to both move and attack. while True : hero . moveRight …" at bounding box center [1121, 246] width 327 height 422
click at [1007, 184] on div "# Use a while-true loop to both move and attack. while True : hero . moveRight …" at bounding box center [1121, 246] width 327 height 422
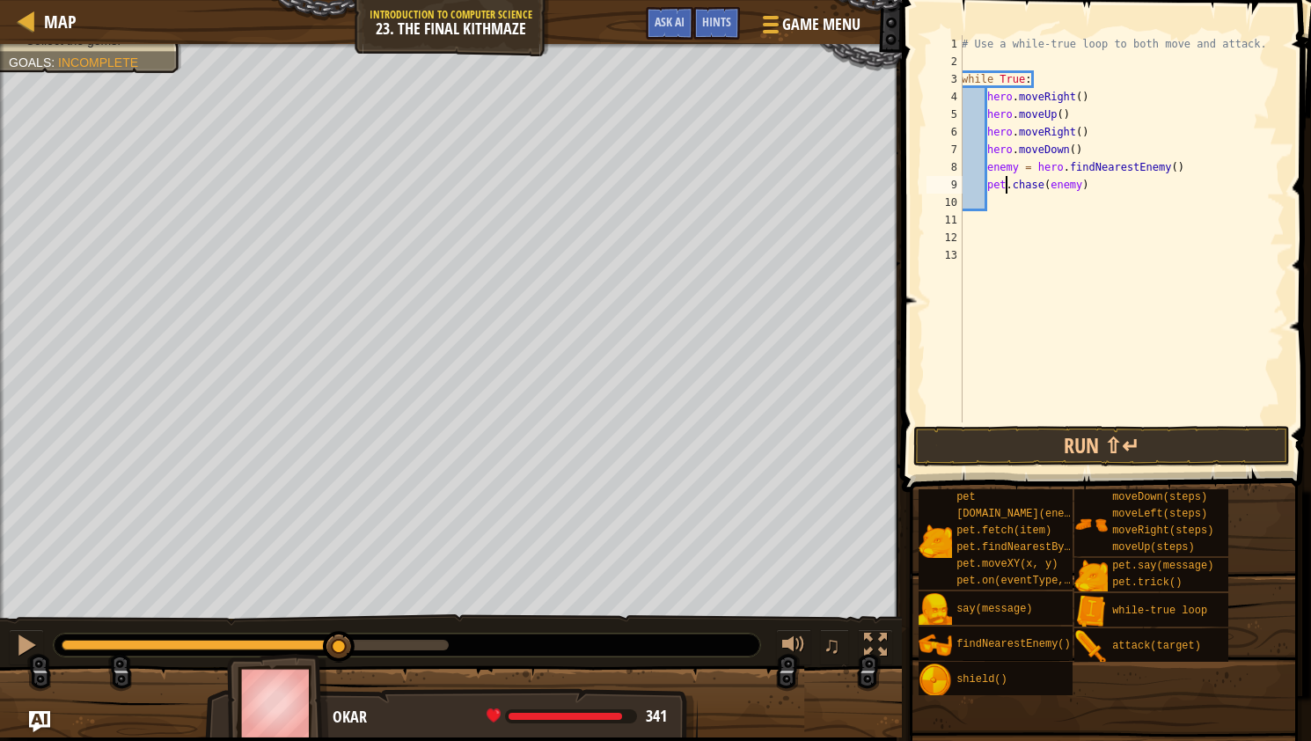
click at [1093, 187] on div "# Use a while-true loop to both move and attack. while True : hero . moveRight …" at bounding box center [1121, 246] width 327 height 422
type textarea "p"
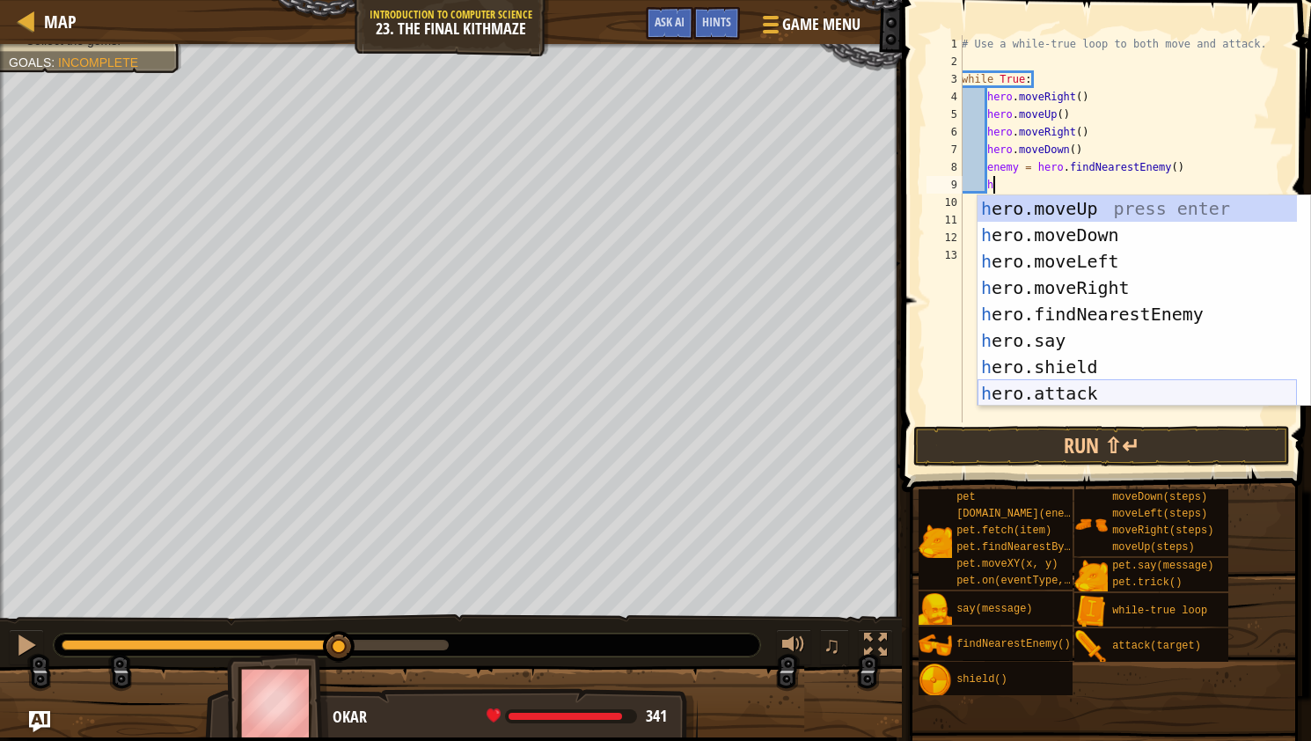
click at [1062, 387] on div "h ero.moveUp press enter h ero.moveDown press enter h ero.moveLeft press enter …" at bounding box center [1137, 327] width 319 height 264
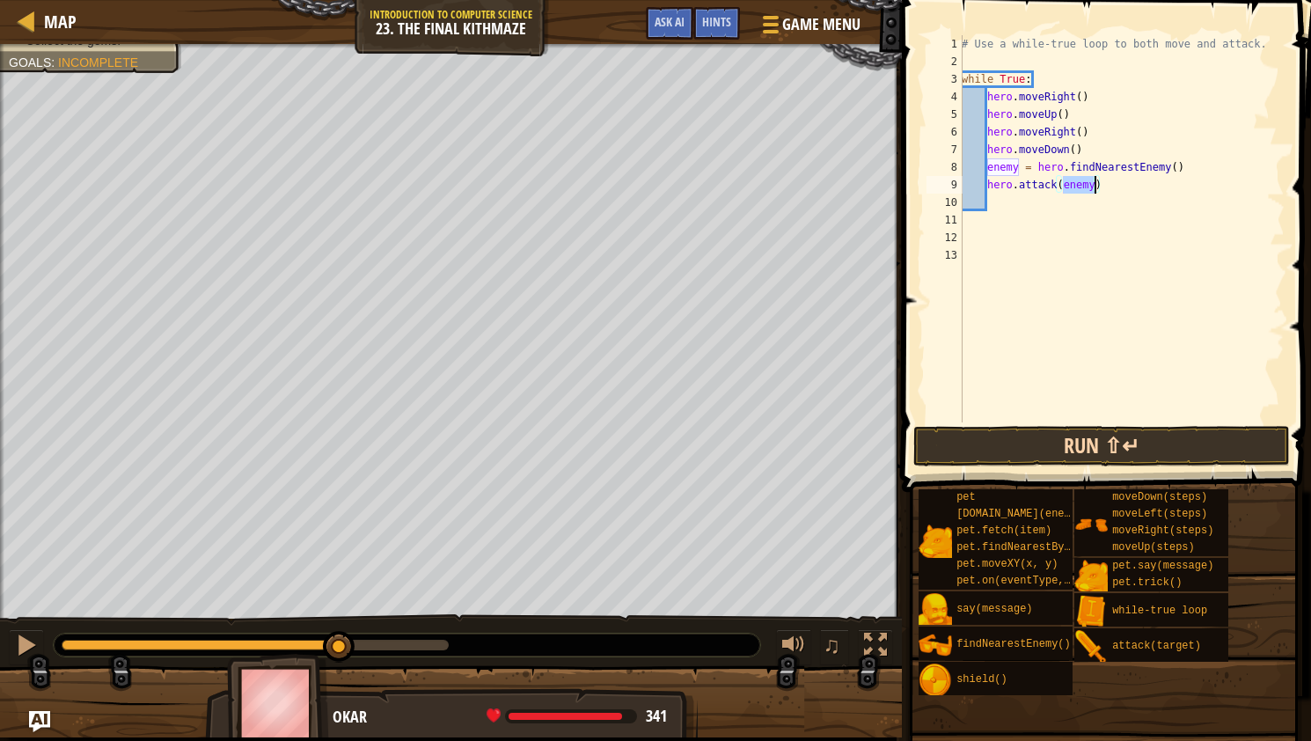
type textarea "hero.attack(enemy)"
click at [1053, 435] on button "Run ⇧↵" at bounding box center [1102, 446] width 377 height 40
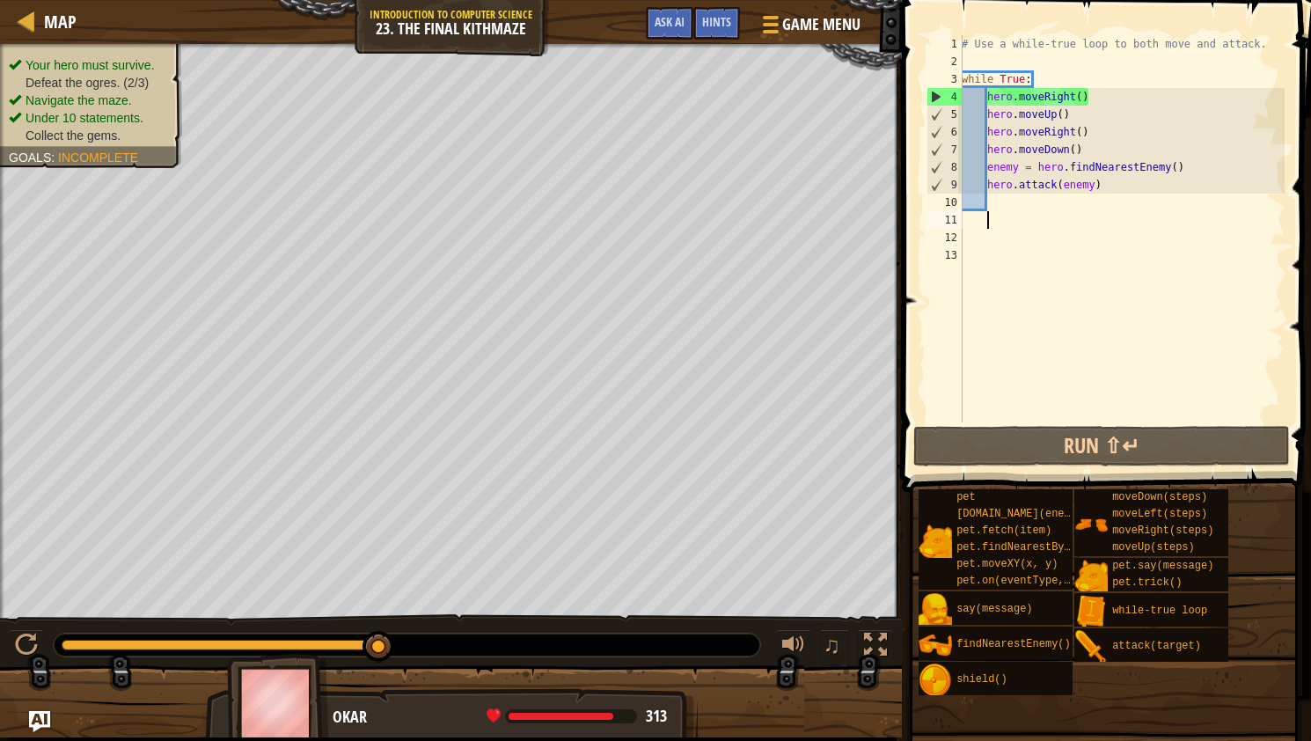
click at [1024, 213] on div "# Use a while-true loop to both move and attack. while True : hero . moveRight …" at bounding box center [1121, 246] width 327 height 422
click at [997, 207] on div "# Use a while-true loop to both move and attack. while True : hero . moveRight …" at bounding box center [1121, 246] width 327 height 422
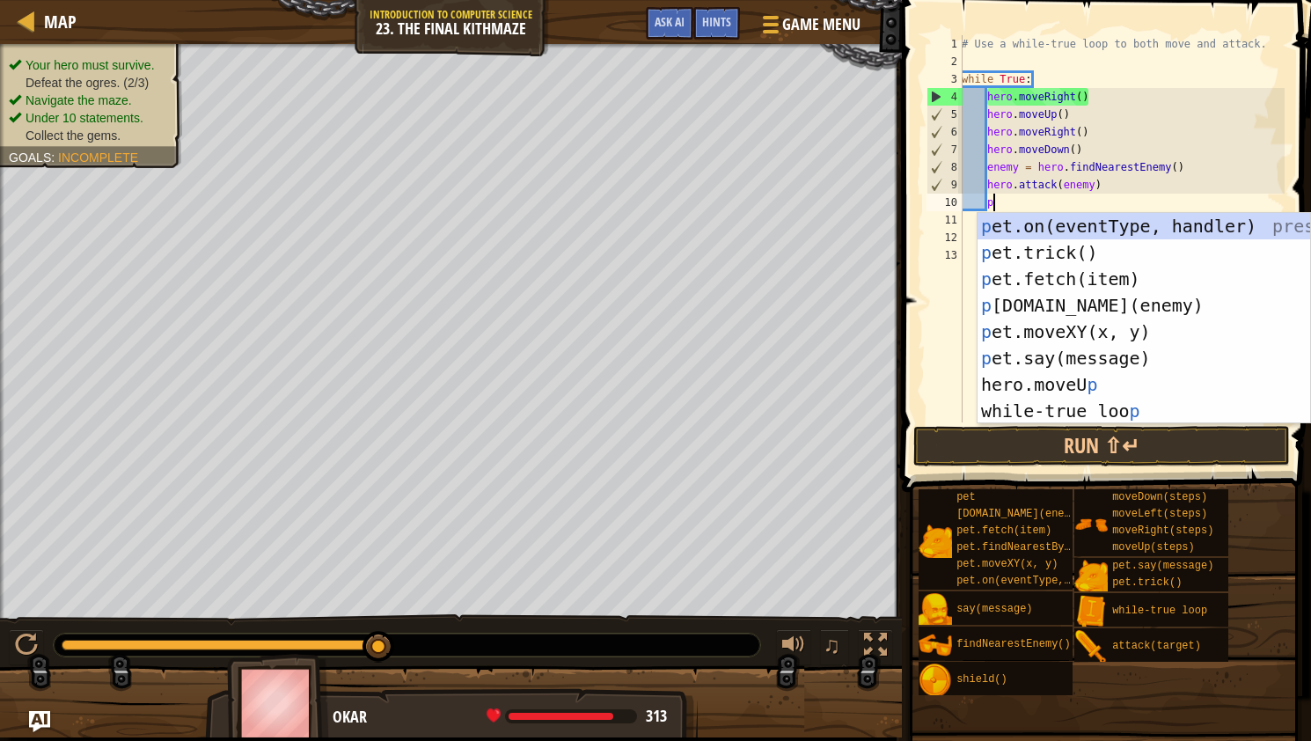
scroll to position [8, 2]
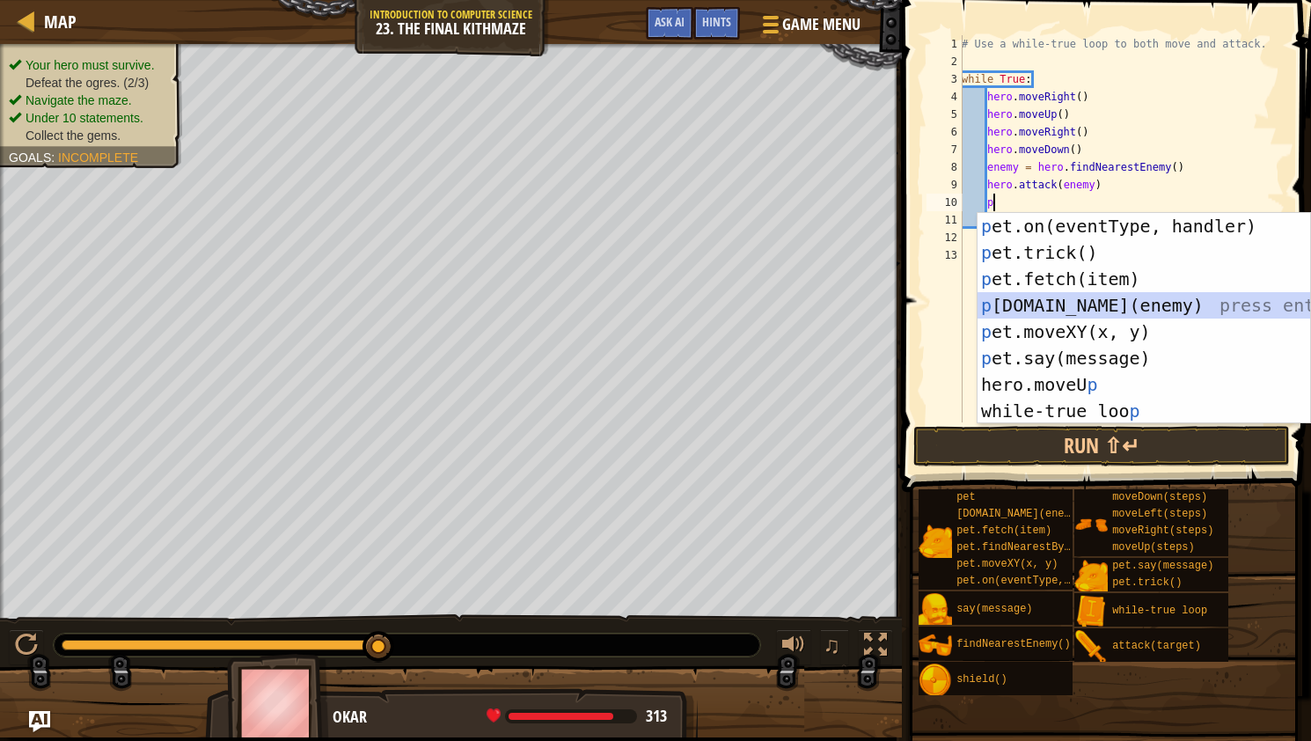
click at [1061, 312] on div "p et.on(eventType, handler) press enter p et.trick() press enter p et.fetch(ite…" at bounding box center [1144, 345] width 333 height 264
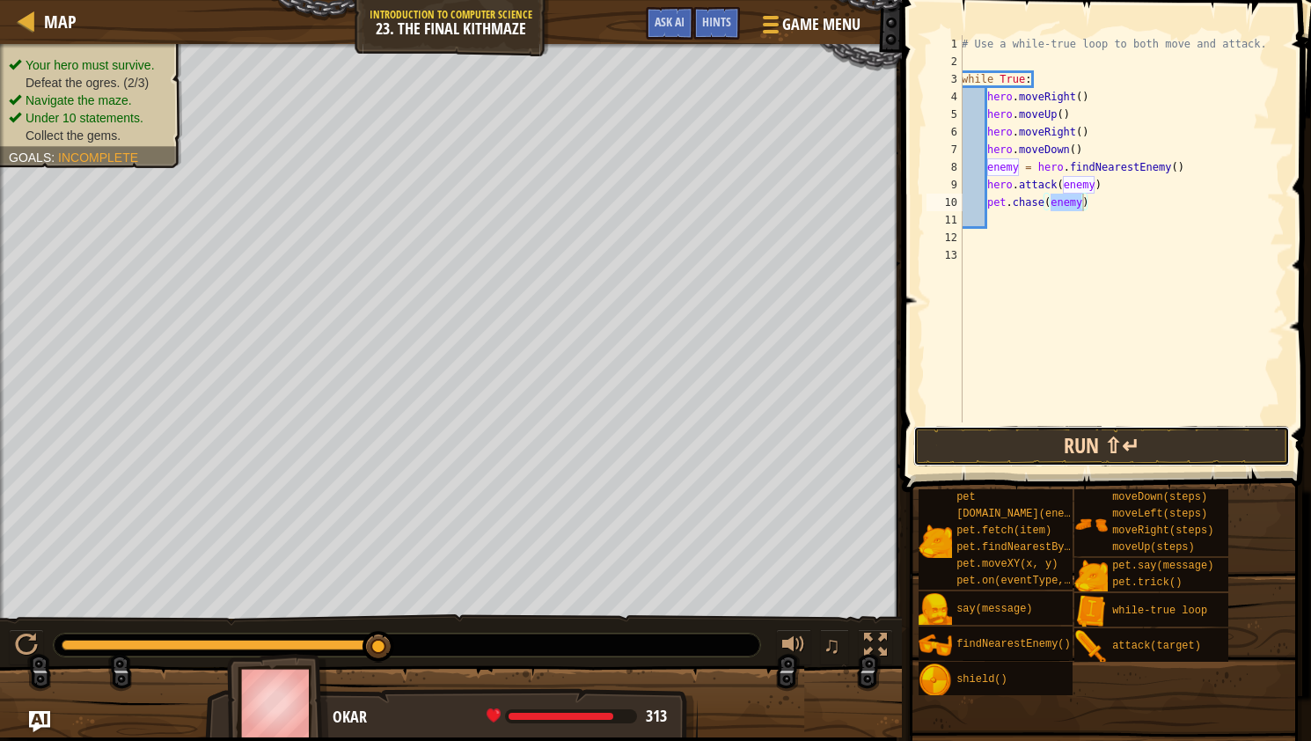
click at [1083, 444] on button "Run ⇧↵" at bounding box center [1102, 446] width 377 height 40
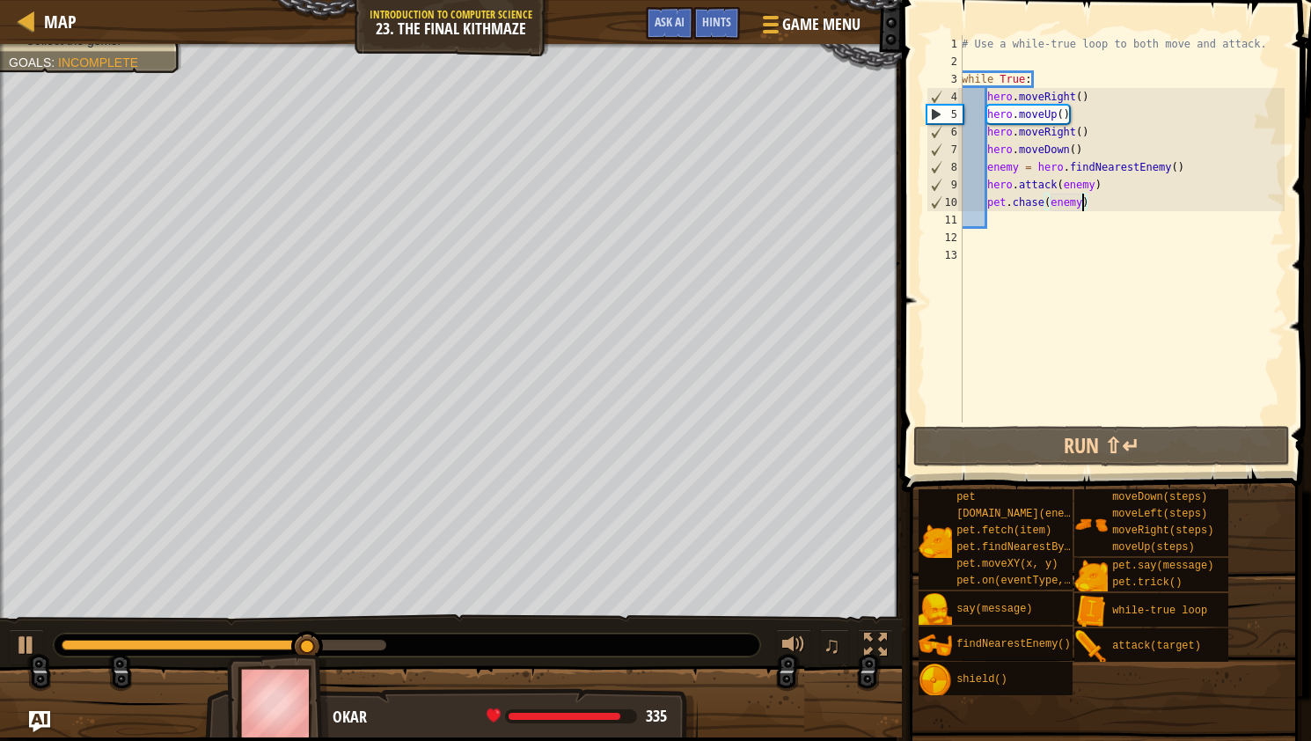
click at [1097, 208] on div "# Use a while-true loop to both move and attack. while True : hero . moveRight …" at bounding box center [1121, 246] width 327 height 422
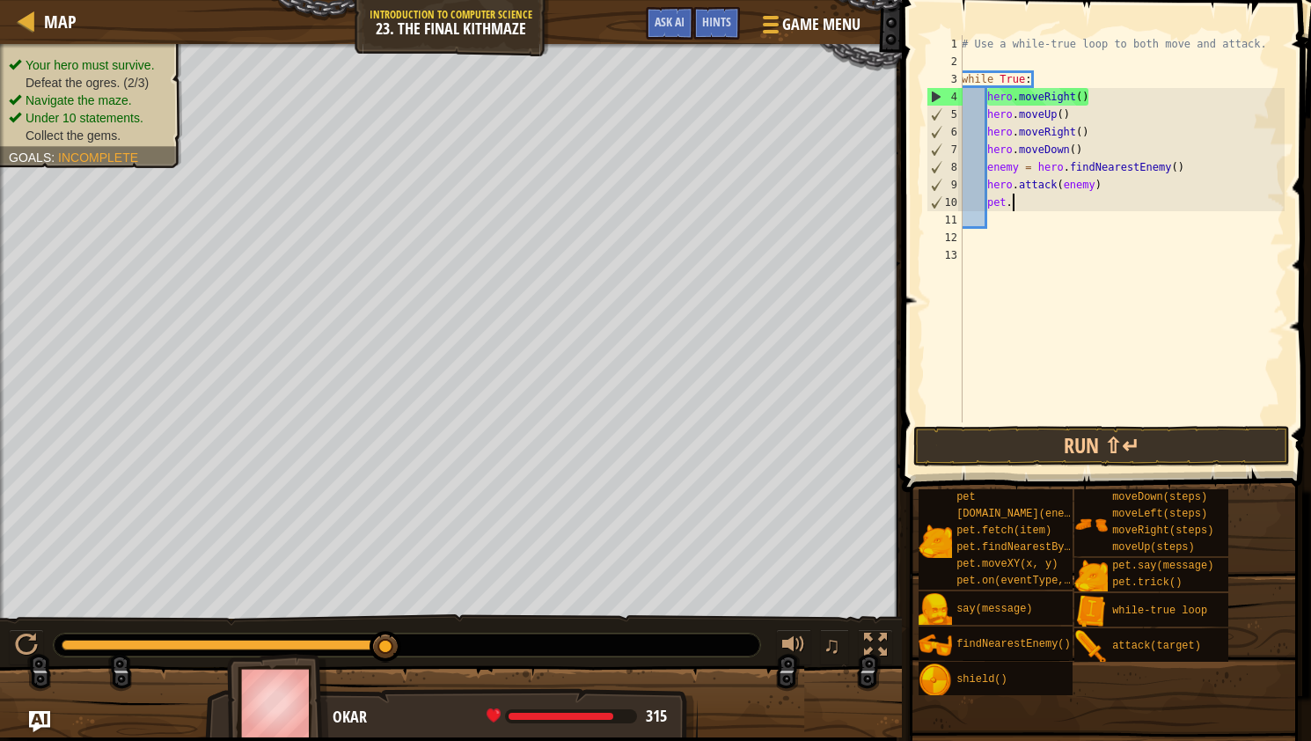
type textarea "p"
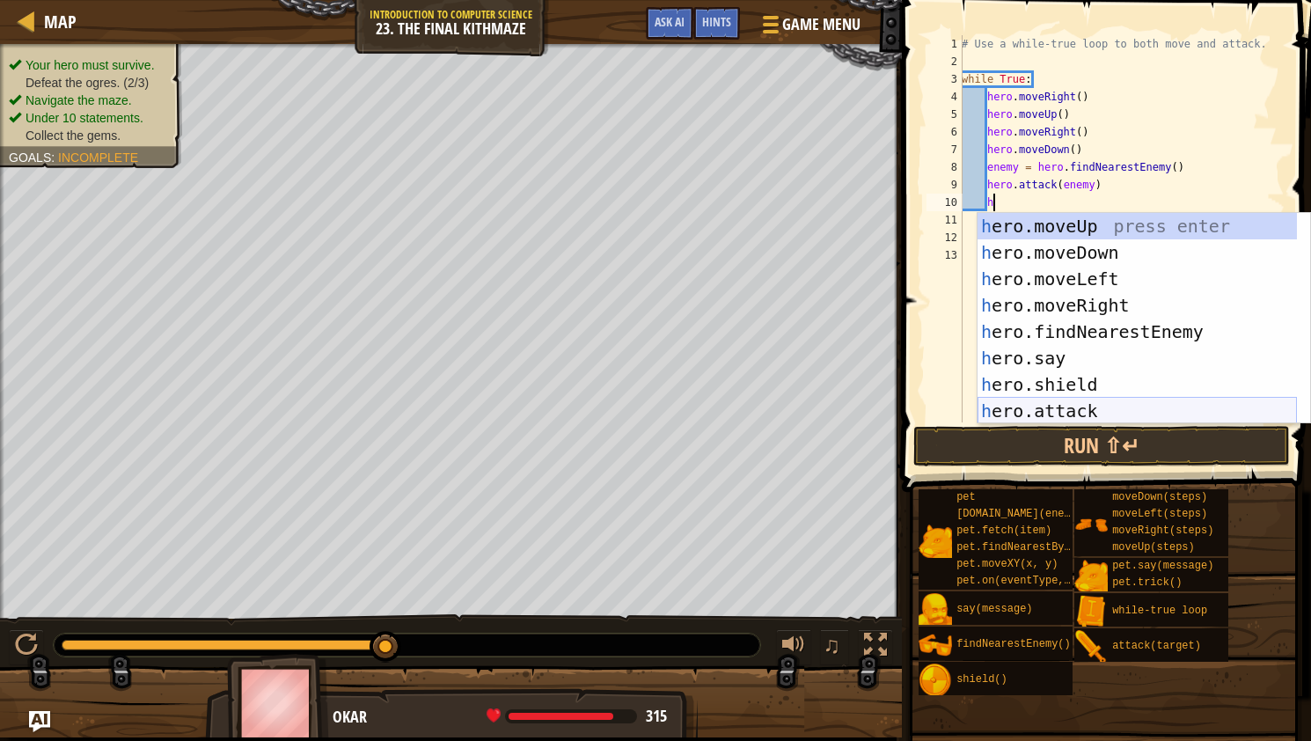
click at [1119, 407] on div "h ero.moveUp press enter h ero.moveDown press enter h ero.moveLeft press enter …" at bounding box center [1137, 345] width 319 height 264
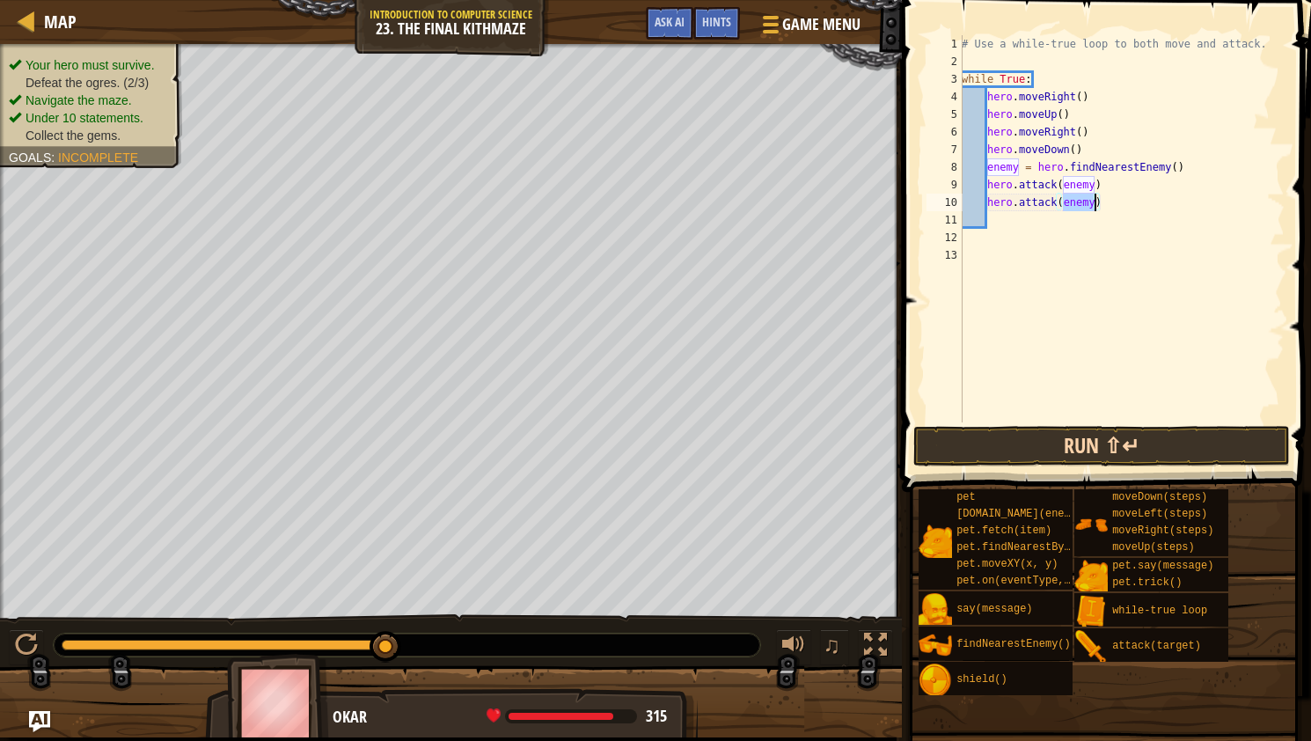
type textarea "hero.attack(enemy)"
click at [1111, 436] on button "Run ⇧↵" at bounding box center [1102, 446] width 377 height 40
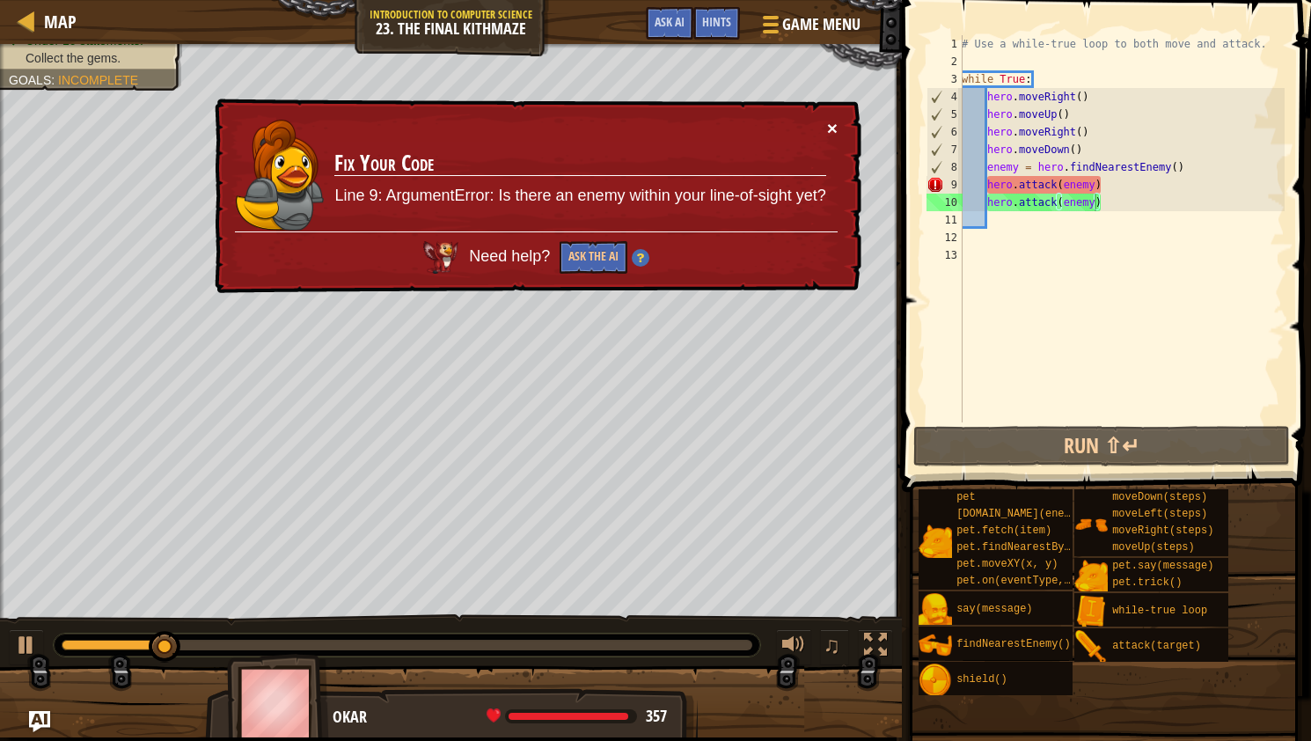
click at [833, 121] on button "×" at bounding box center [832, 128] width 11 height 18
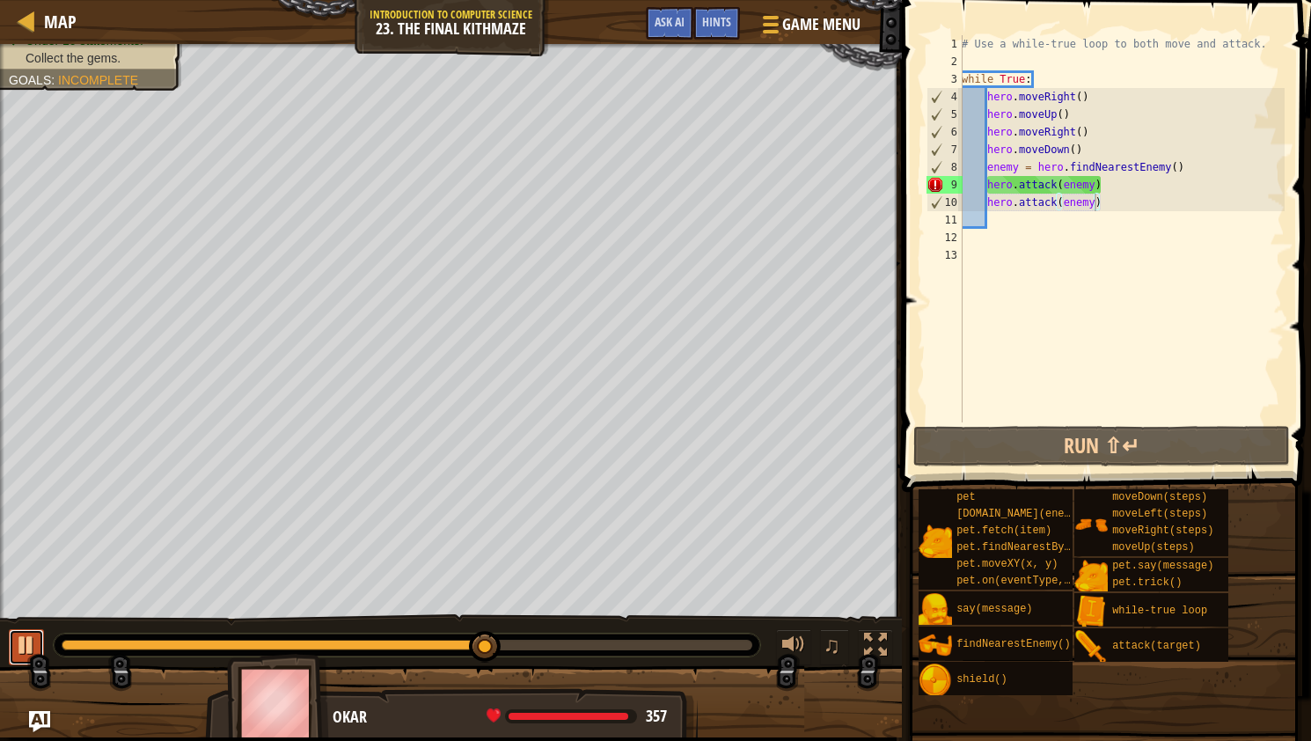
click at [21, 653] on div at bounding box center [26, 645] width 23 height 23
click at [1149, 306] on div "# Use a while-true loop to both move and attack. while True : hero . moveRight …" at bounding box center [1121, 246] width 327 height 422
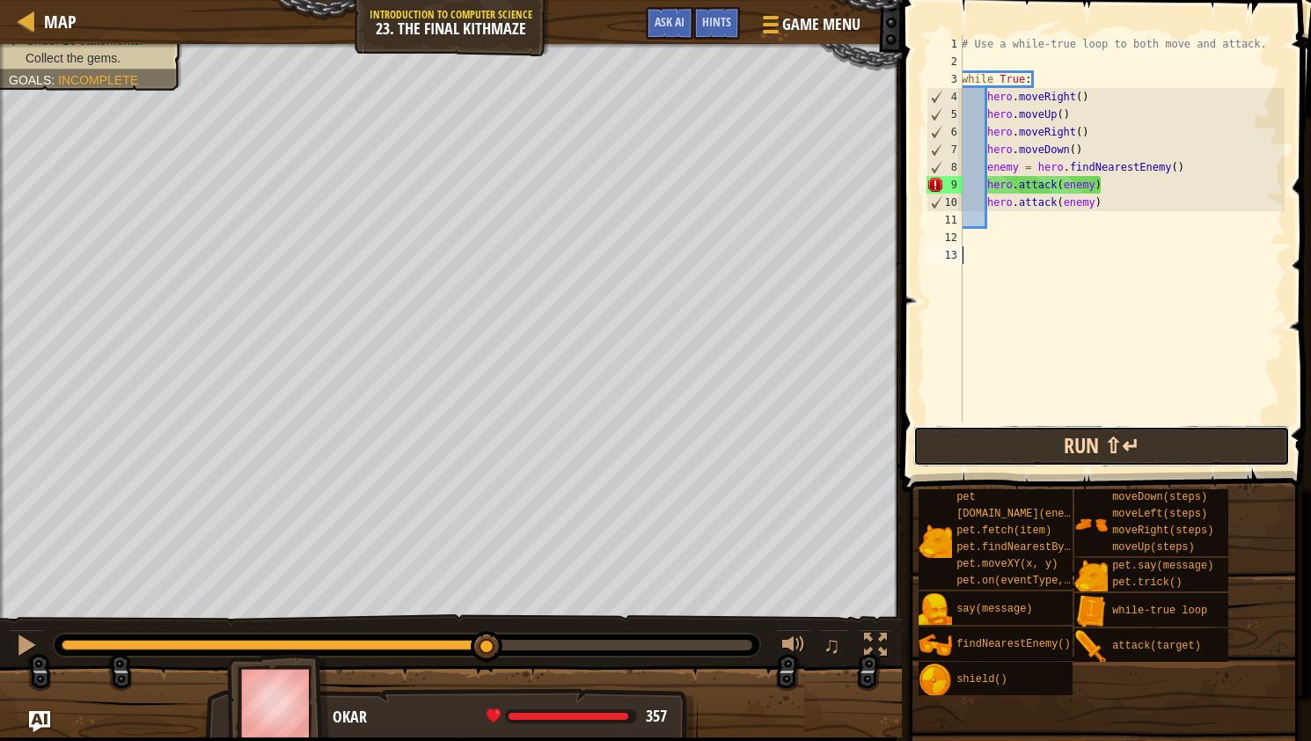
click at [1086, 455] on button "Run ⇧↵" at bounding box center [1102, 446] width 377 height 40
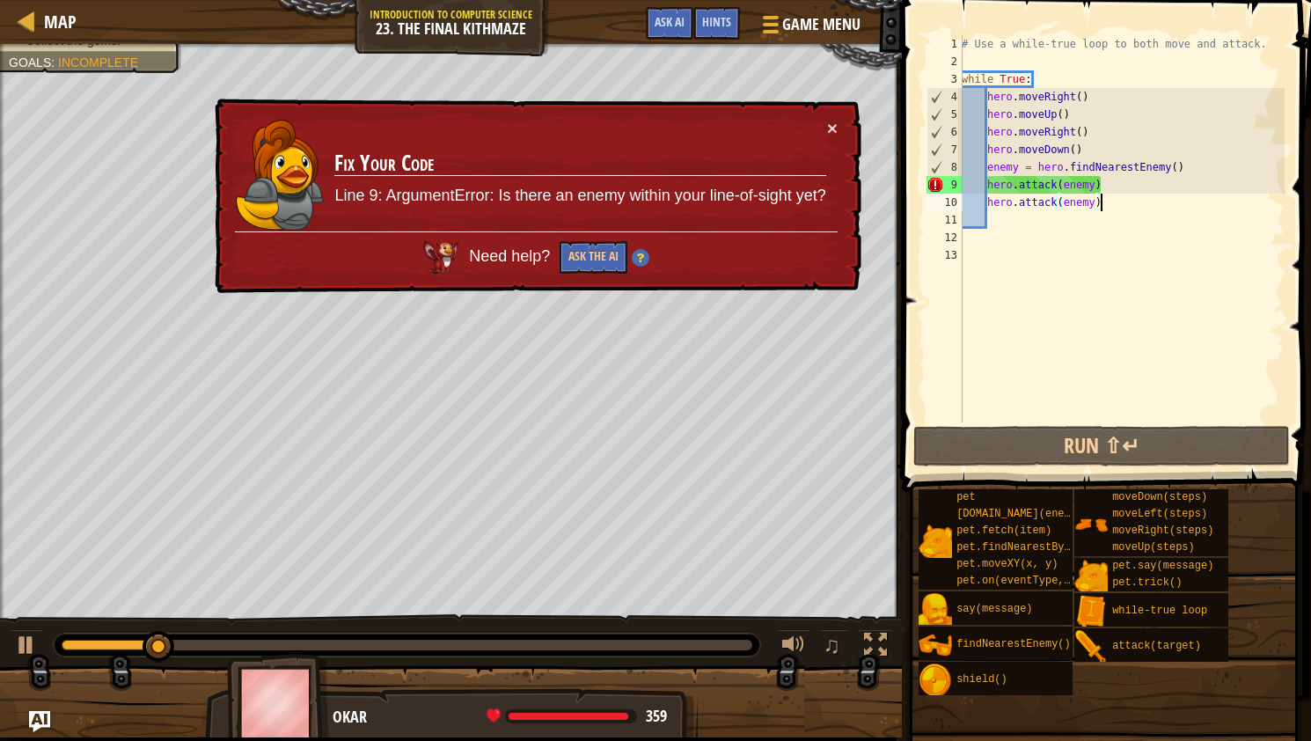
click at [1114, 201] on div "# Use a while-true loop to both move and attack. while True : hero . moveRight …" at bounding box center [1121, 246] width 327 height 422
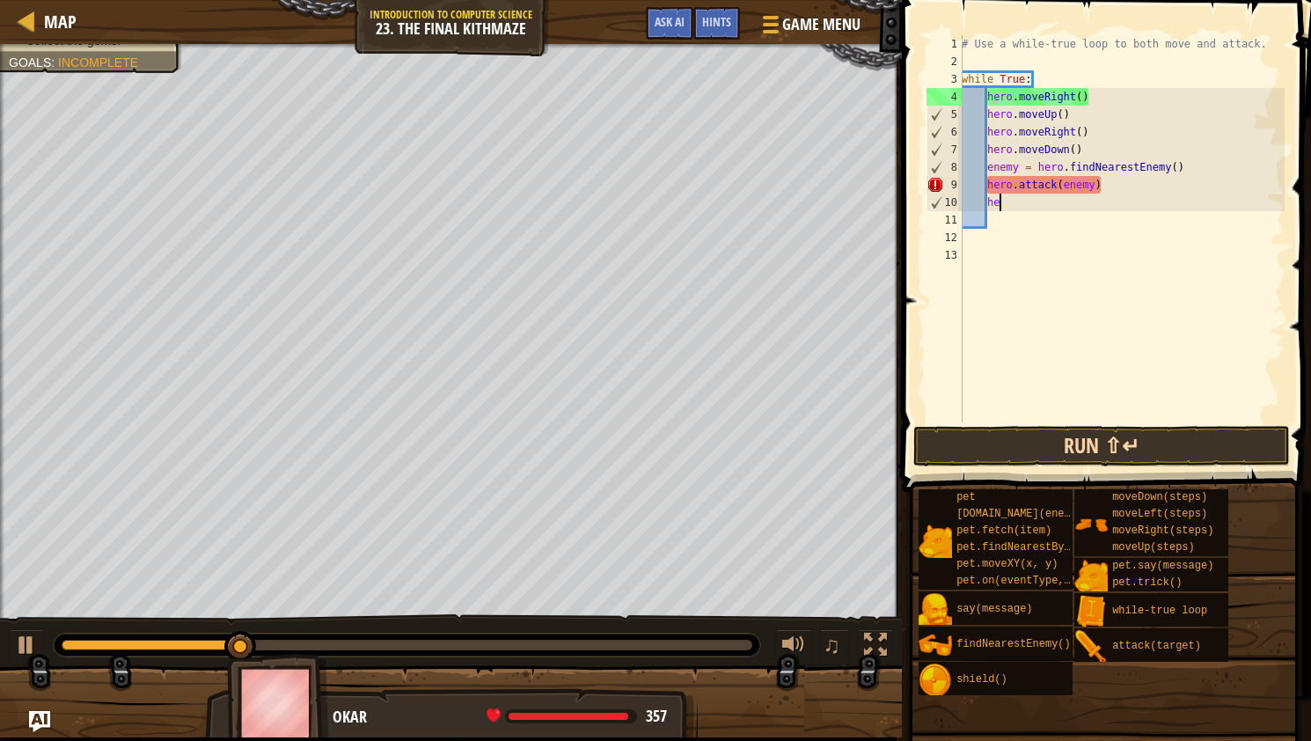
type textarea "h"
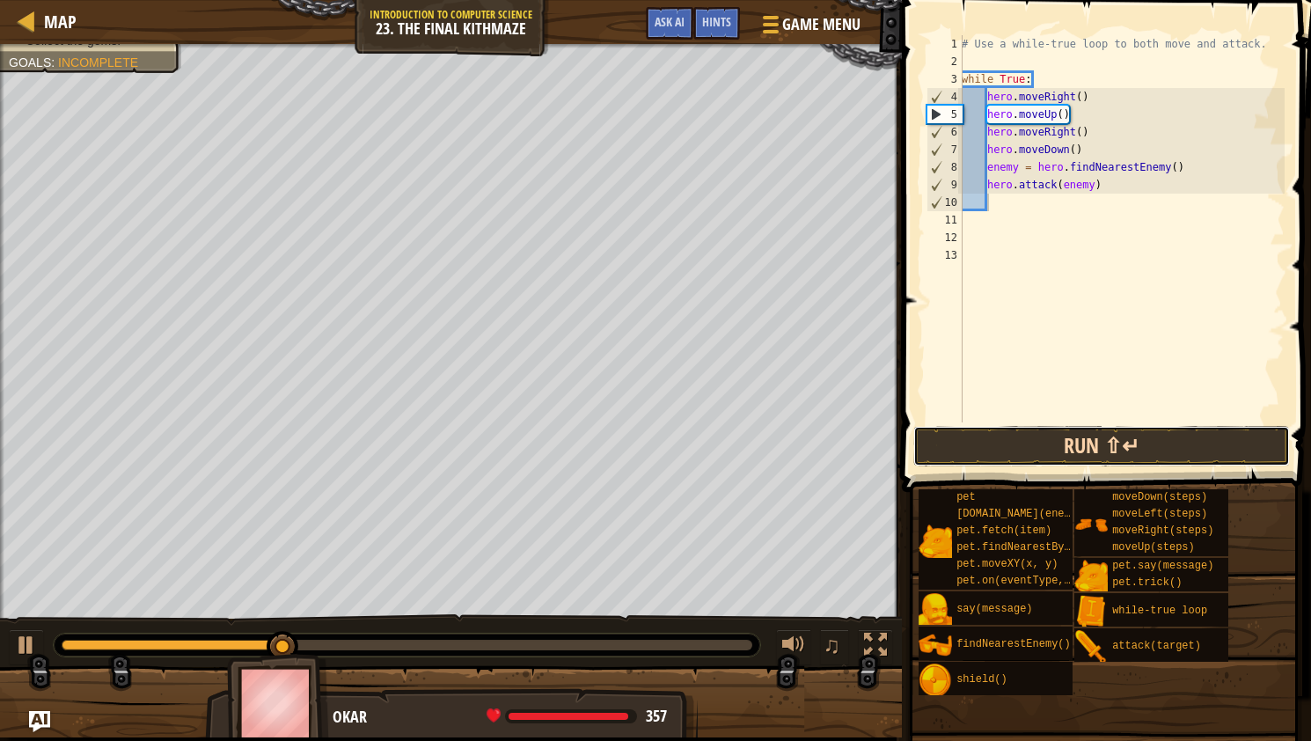
click at [1017, 439] on button "Run ⇧↵" at bounding box center [1102, 446] width 377 height 40
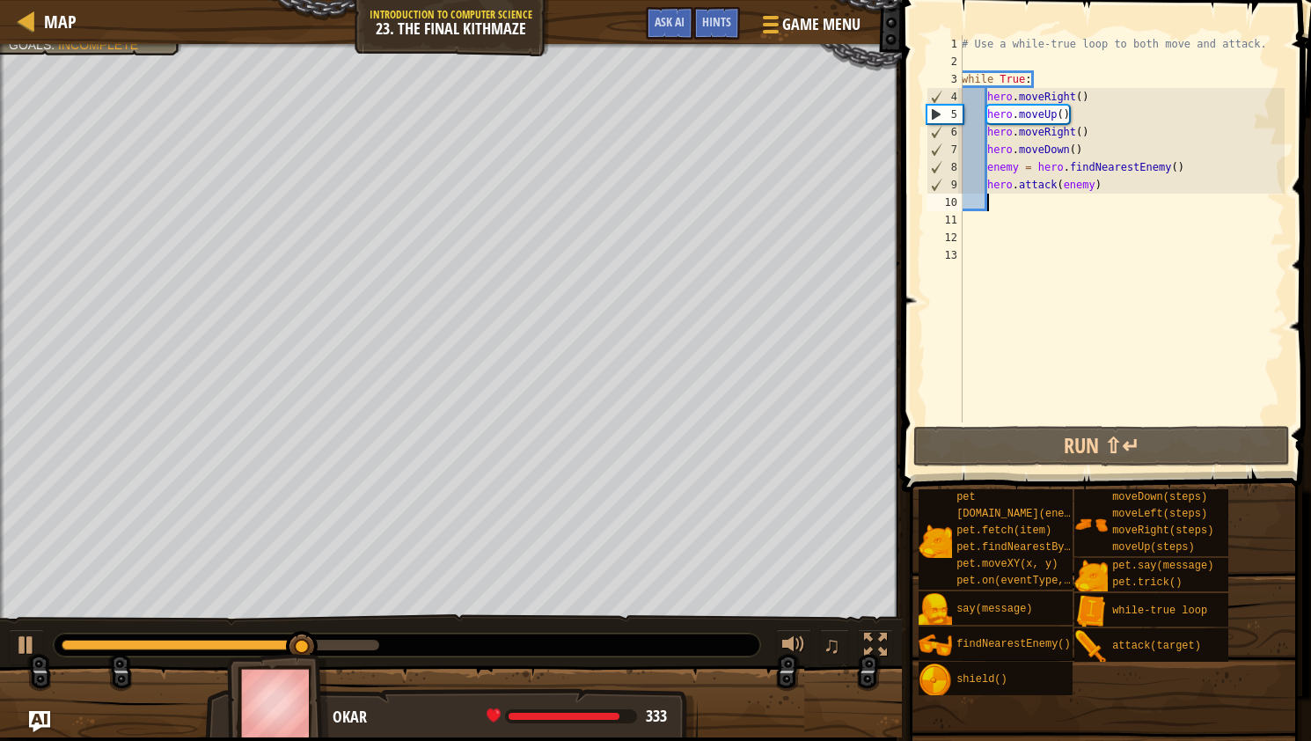
click at [1128, 206] on div "# Use a while-true loop to both move and attack. while True : hero . moveRight …" at bounding box center [1121, 246] width 327 height 422
click at [1110, 194] on div "# Use a while-true loop to both move and attack. while True : hero . moveRight …" at bounding box center [1121, 246] width 327 height 422
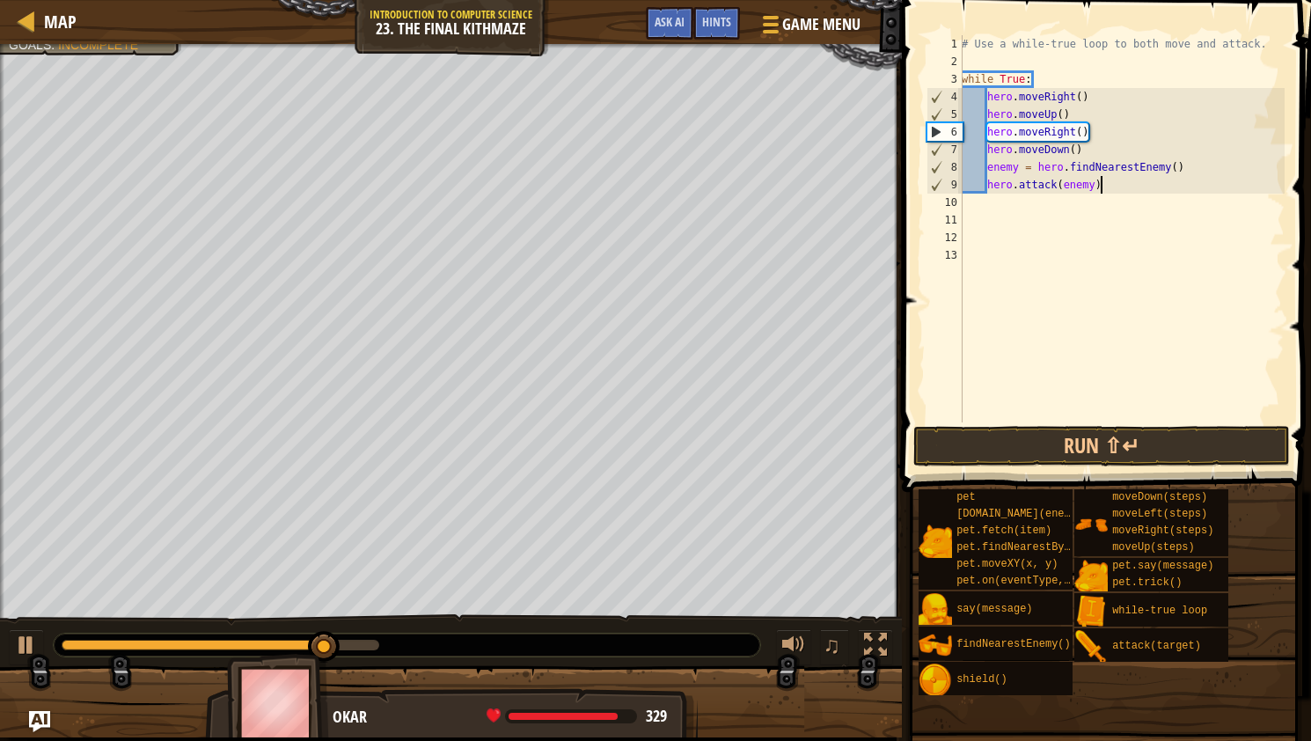
click at [1108, 187] on div "# Use a while-true loop to both move and attack. while True : hero . moveRight …" at bounding box center [1121, 246] width 327 height 422
type textarea "h"
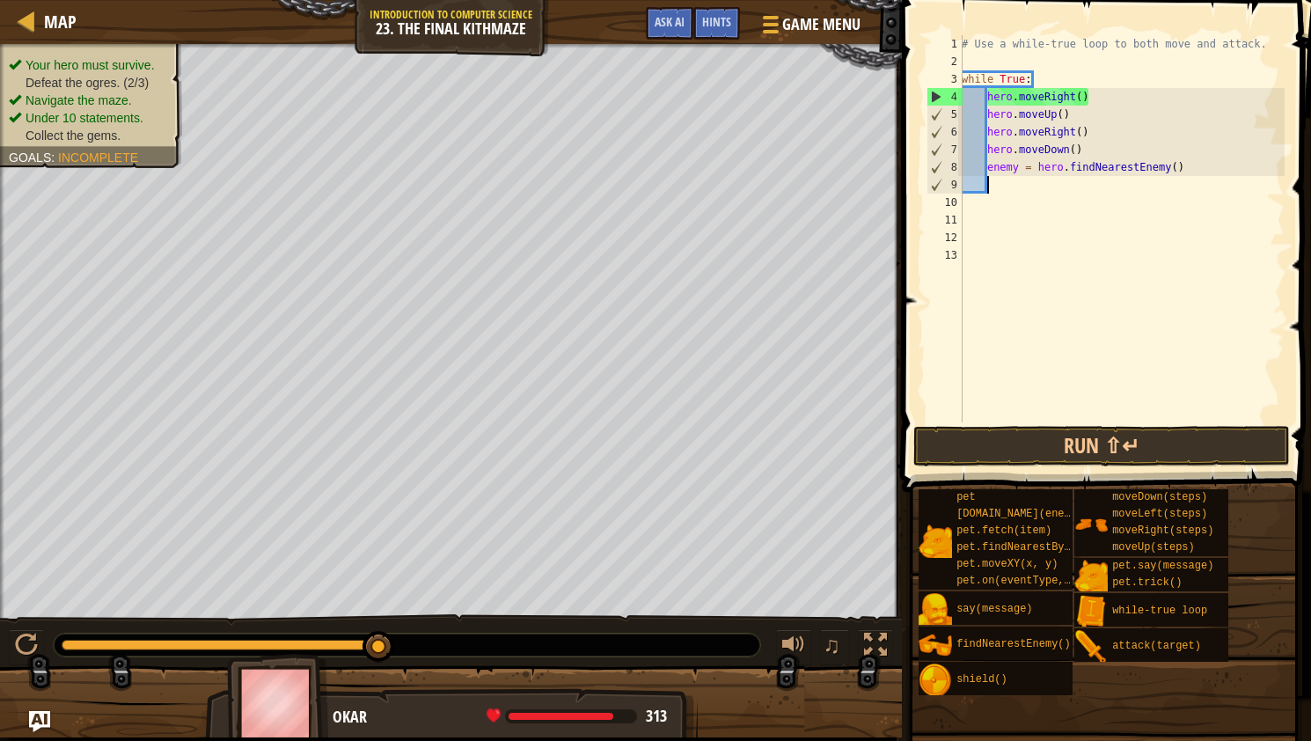
type textarea "h"
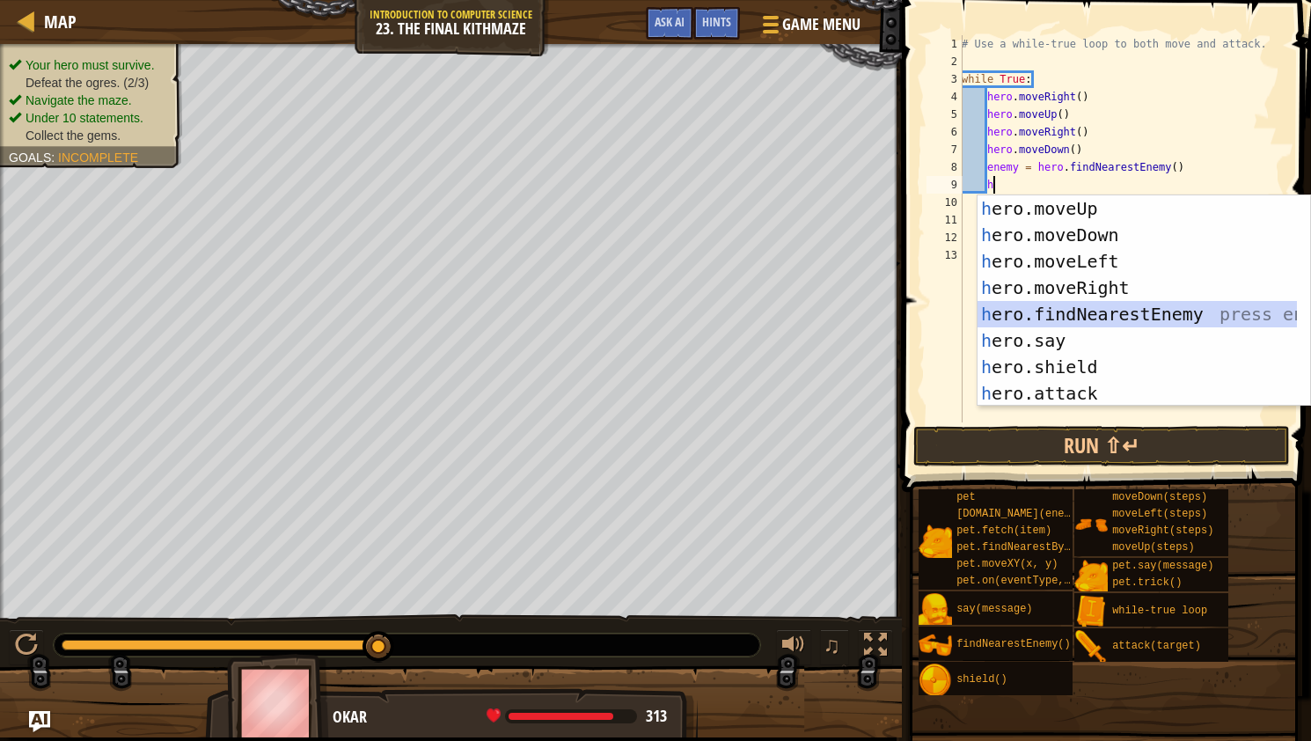
click at [1075, 322] on div "h ero.moveUp press enter h ero.moveDown press enter h ero.moveLeft press enter …" at bounding box center [1137, 327] width 319 height 264
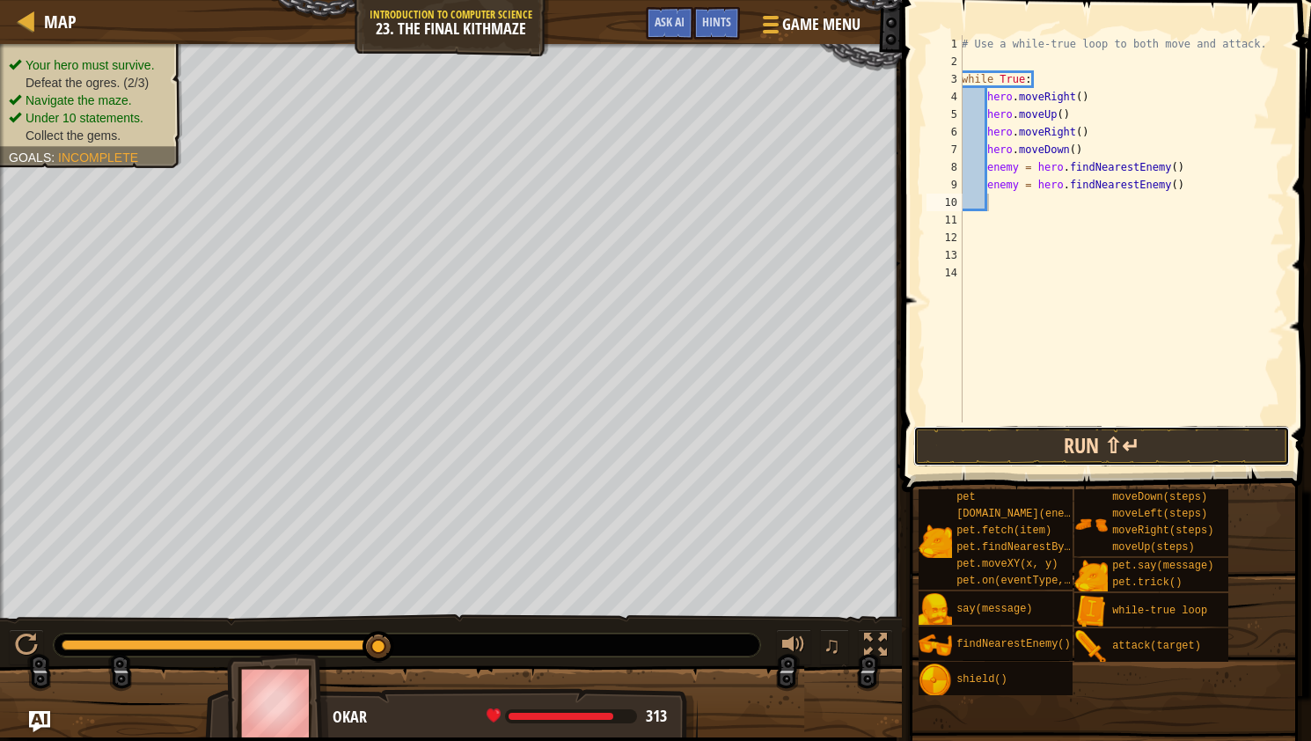
click at [1054, 445] on button "Run ⇧↵" at bounding box center [1102, 446] width 377 height 40
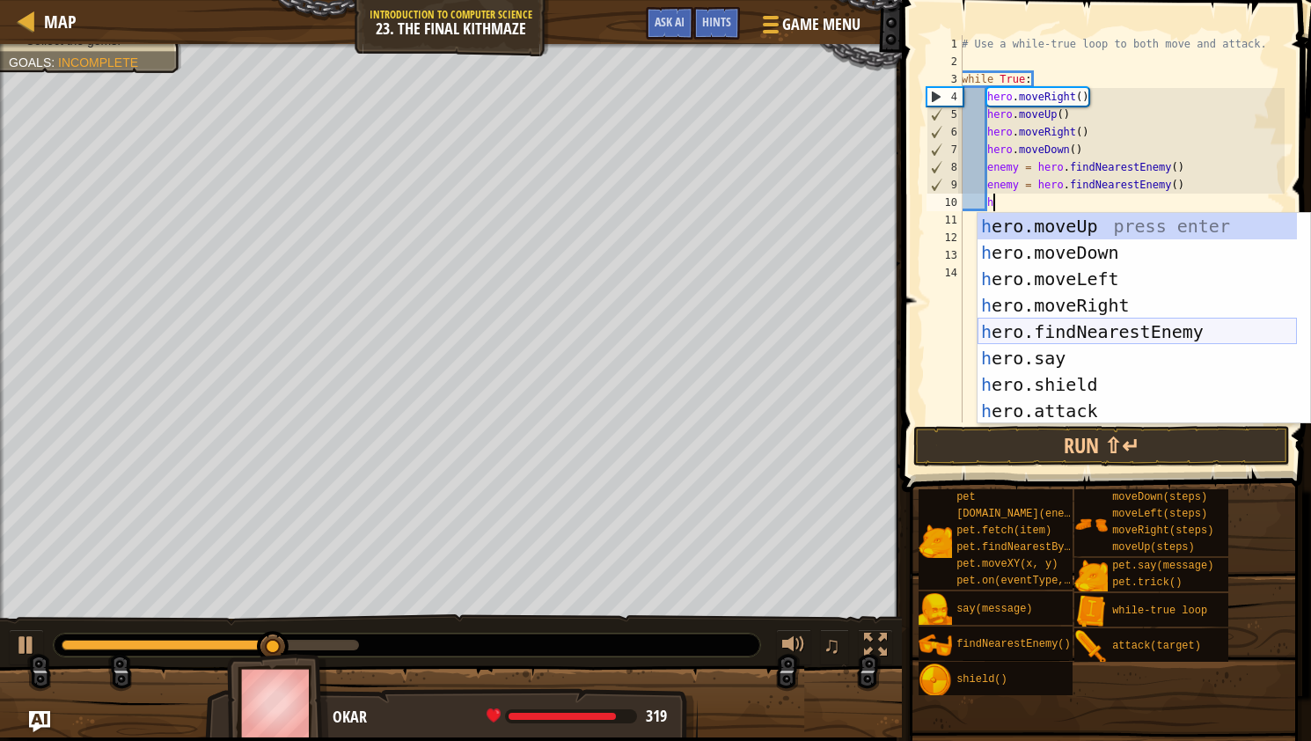
scroll to position [8, 2]
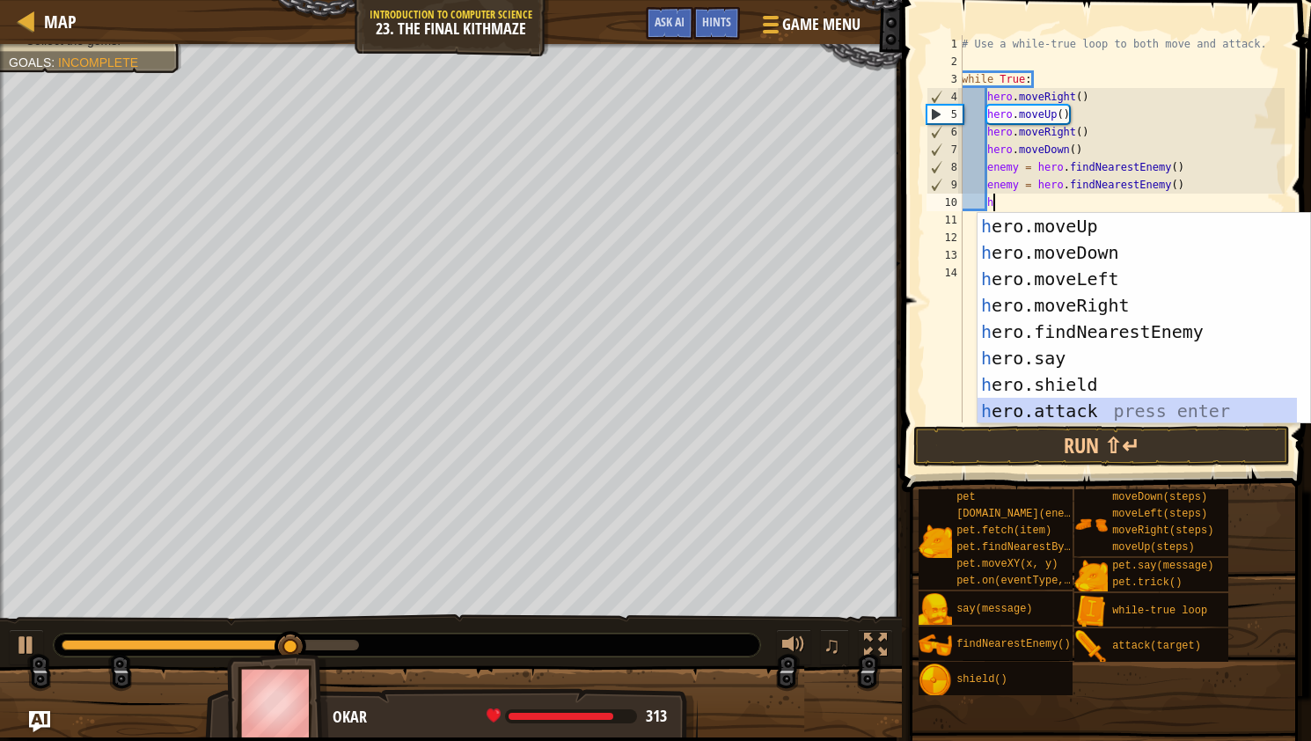
click at [1050, 400] on div "h ero.moveUp press enter h ero.moveDown press enter h ero.moveLeft press enter …" at bounding box center [1137, 345] width 319 height 264
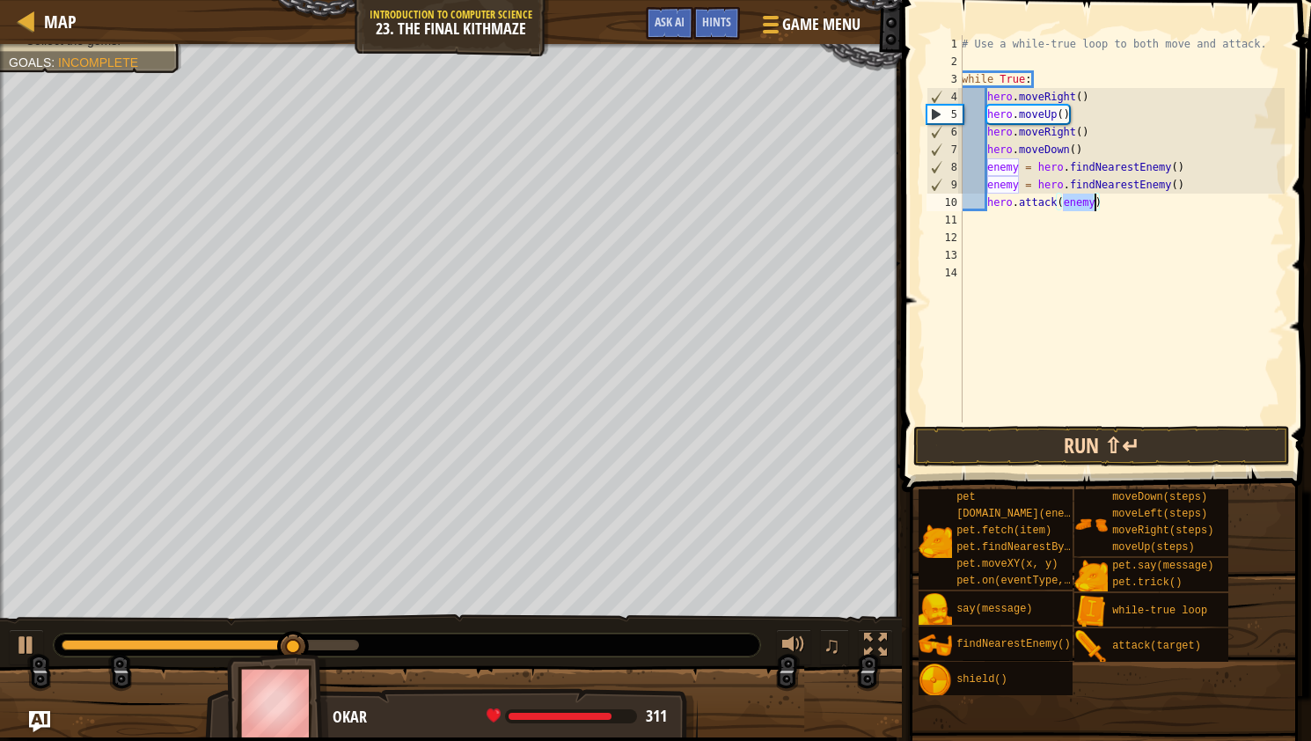
type textarea "hero.attack(enemy)"
click at [1061, 464] on button "Run ⇧↵" at bounding box center [1102, 446] width 377 height 40
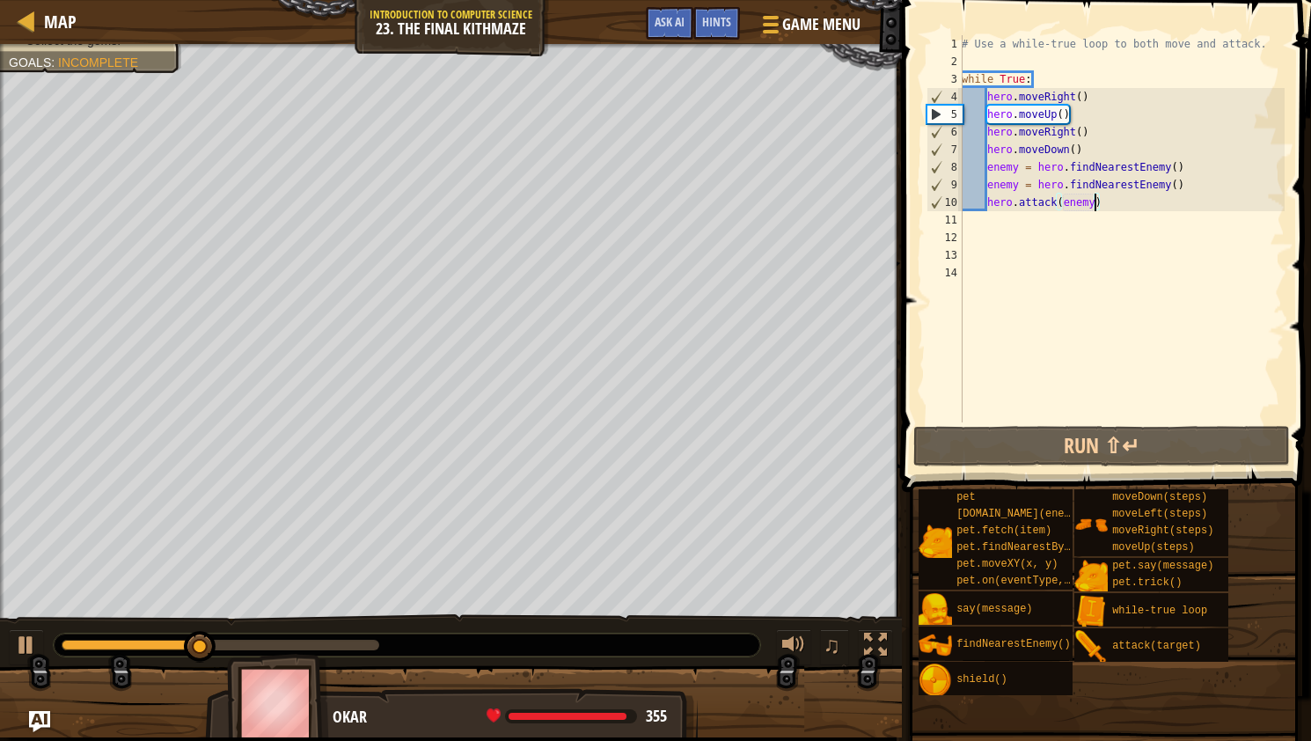
click at [1001, 222] on div "# Use a while-true loop to both move and attack. while True : hero . moveRight …" at bounding box center [1121, 246] width 327 height 422
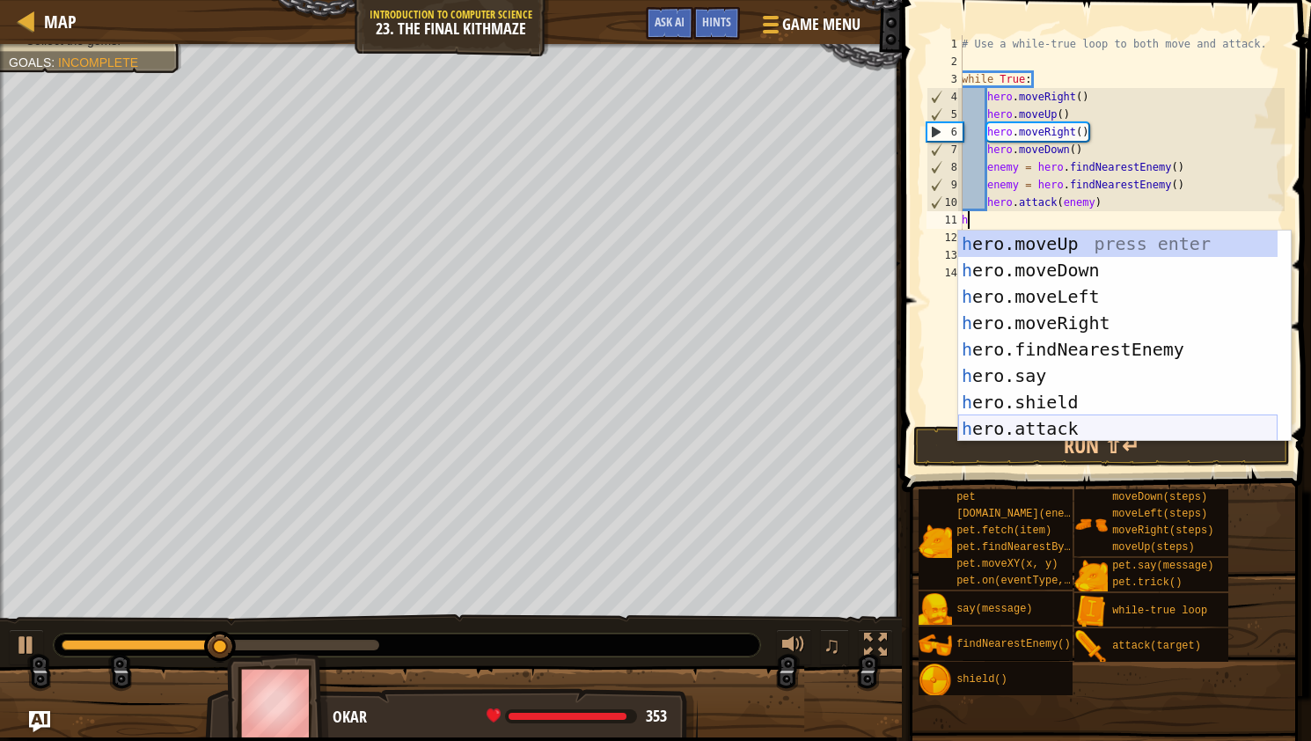
click at [1048, 418] on div "h ero.moveUp press enter h ero.moveDown press enter h ero.moveLeft press enter …" at bounding box center [1117, 363] width 319 height 264
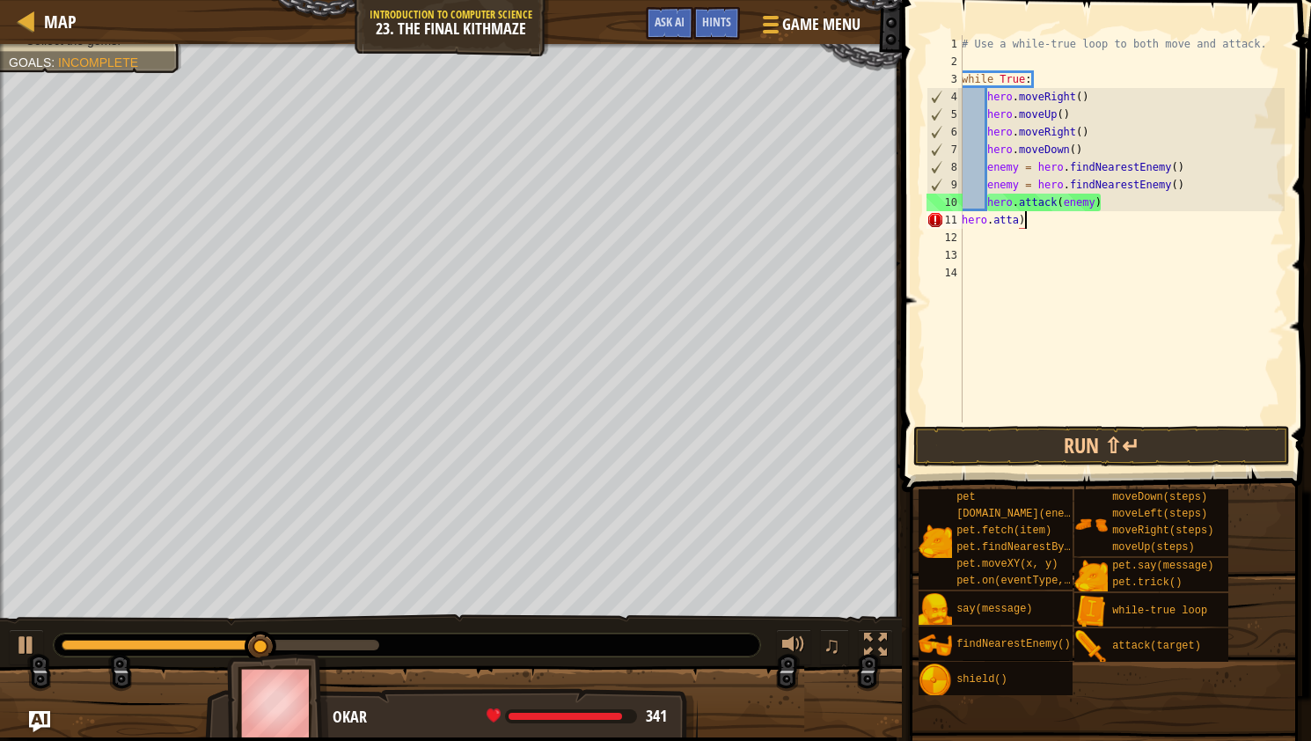
click at [1041, 222] on div "# Use a while-true loop to both move and attack. while True : hero . moveRight …" at bounding box center [1121, 246] width 327 height 422
type textarea "h"
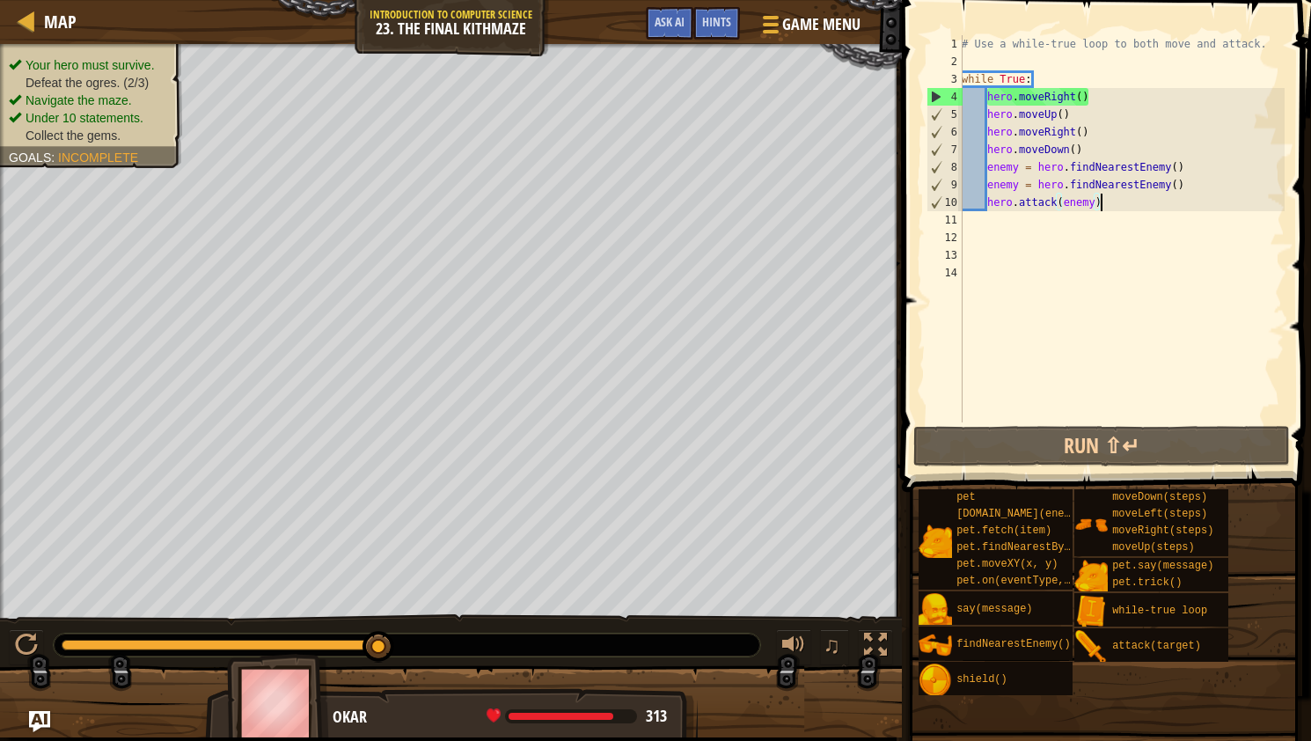
click at [1103, 204] on div "# Use a while-true loop to both move and attack. while True : hero . moveRight …" at bounding box center [1121, 246] width 327 height 422
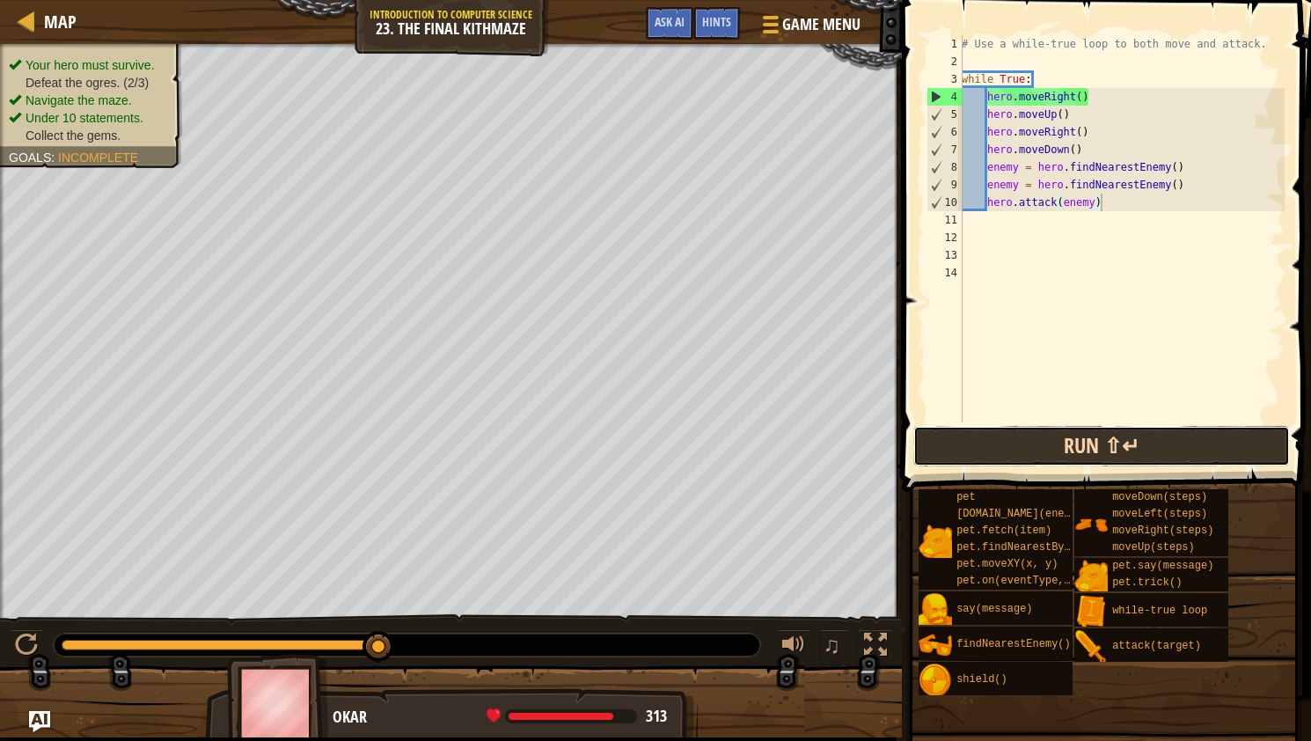
click at [1091, 445] on button "Run ⇧↵" at bounding box center [1102, 446] width 377 height 40
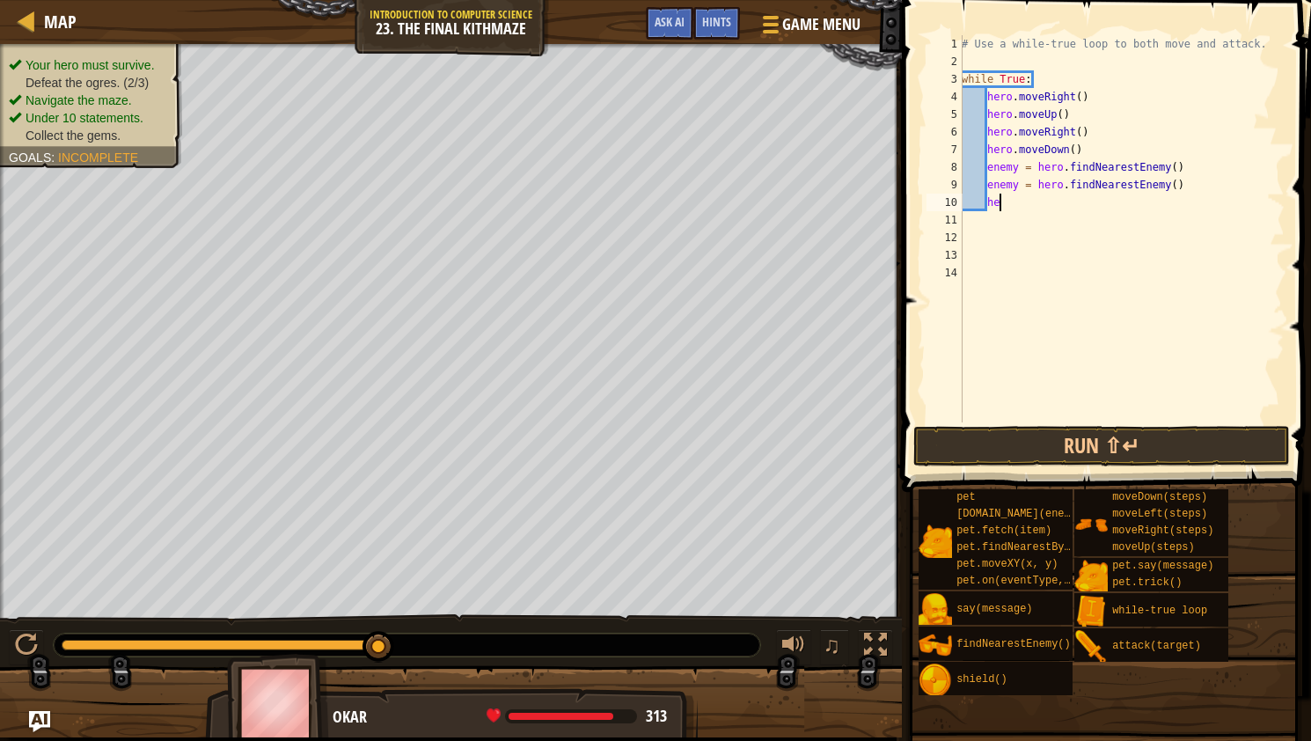
type textarea "h"
click at [1177, 165] on div "# Use a while-true loop to both move and attack. while True : hero . moveRight …" at bounding box center [1121, 246] width 327 height 422
click at [1131, 424] on span at bounding box center [1108, 221] width 423 height 544
click at [1133, 423] on span at bounding box center [1108, 221] width 423 height 544
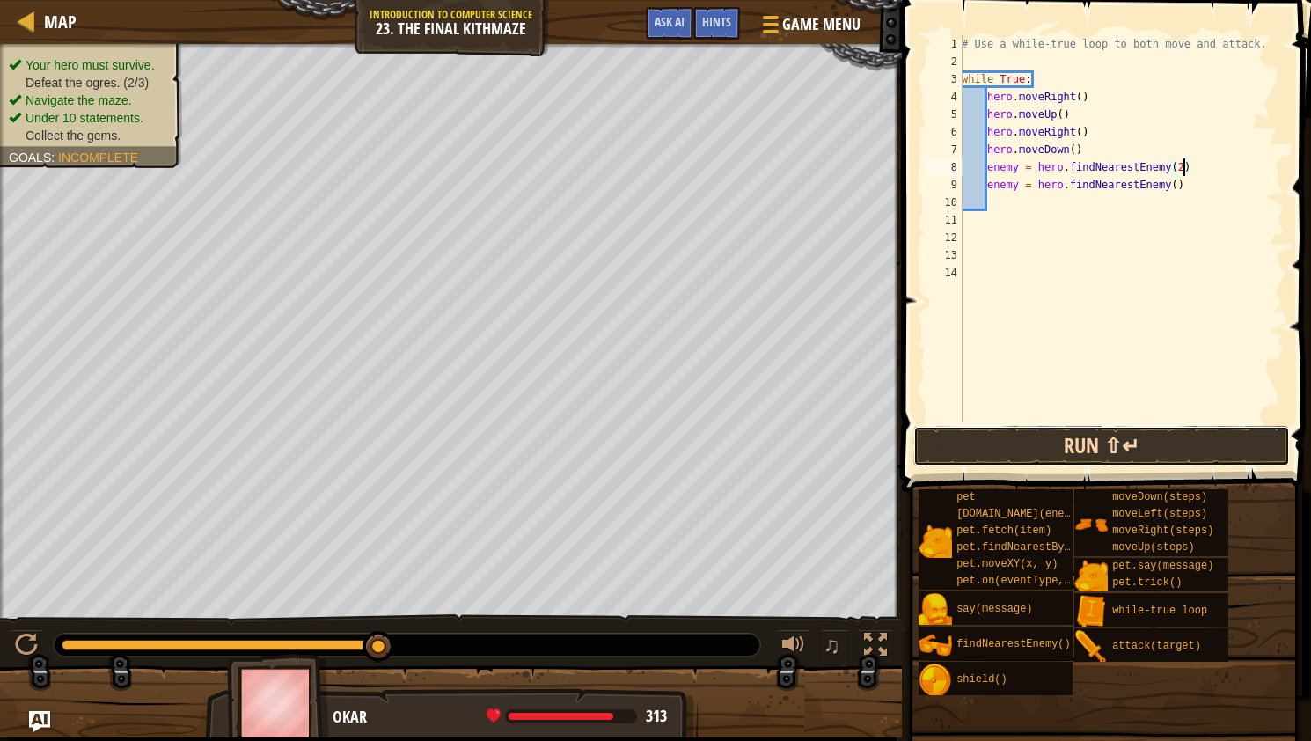
click at [1127, 435] on button "Run ⇧↵" at bounding box center [1102, 446] width 377 height 40
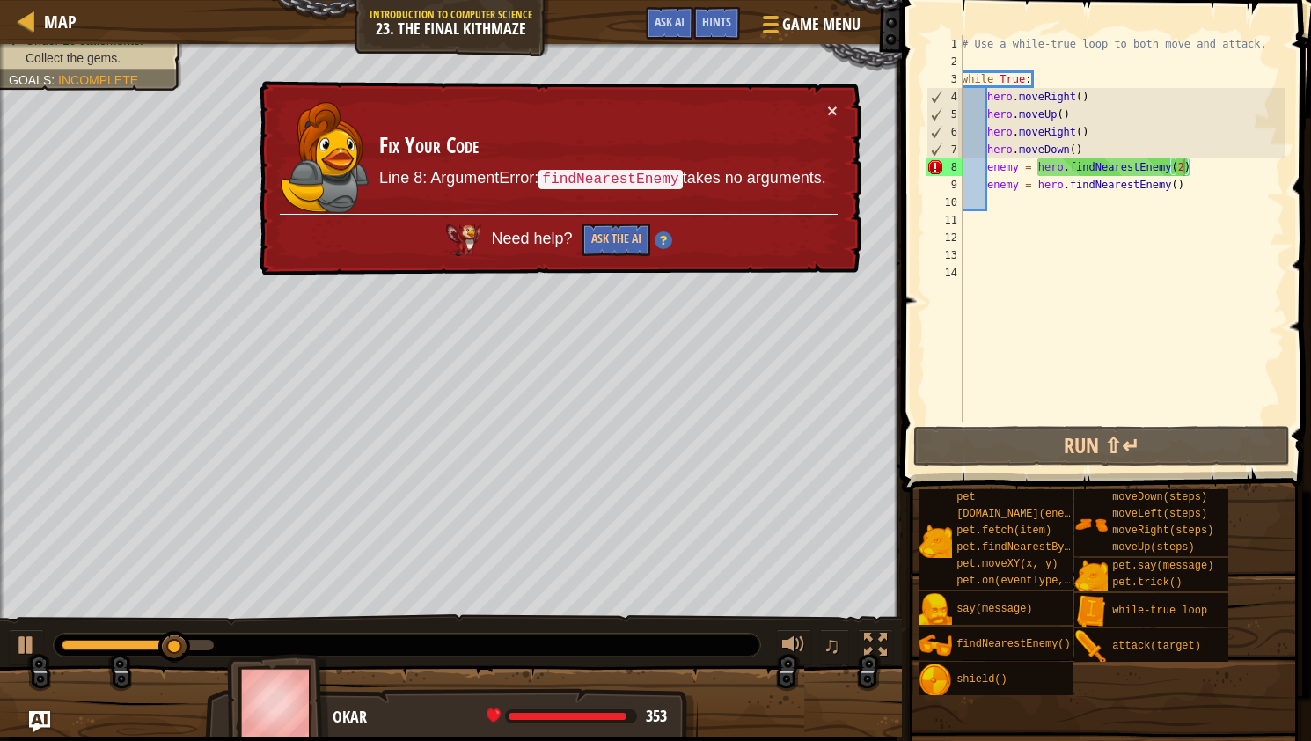
click at [826, 101] on td "Fix Your Code Line 8: ArgumentError: findNearestEnemy takes no arguments." at bounding box center [602, 158] width 449 height 114
click at [833, 106] on button "×" at bounding box center [832, 110] width 11 height 18
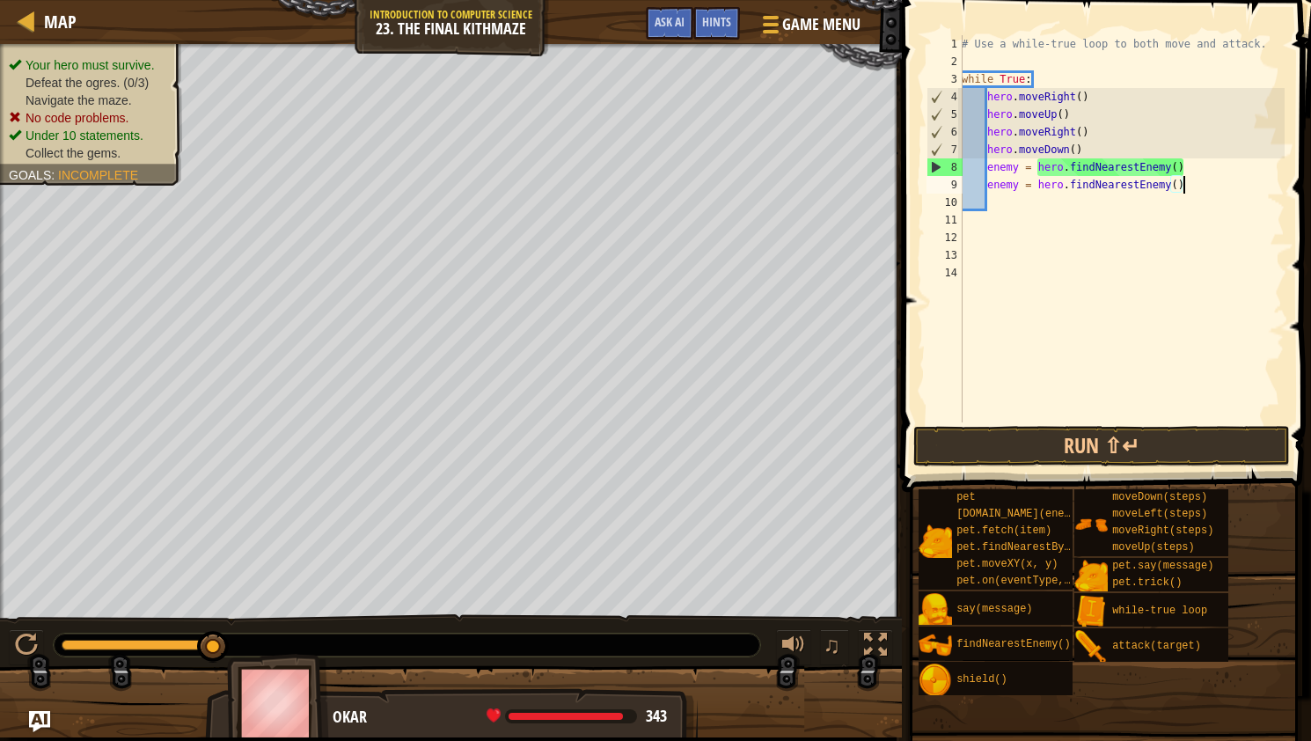
click at [1201, 193] on div "# Use a while-true loop to both move and attack. while True : hero . moveRight …" at bounding box center [1121, 246] width 327 height 422
type textarea "e"
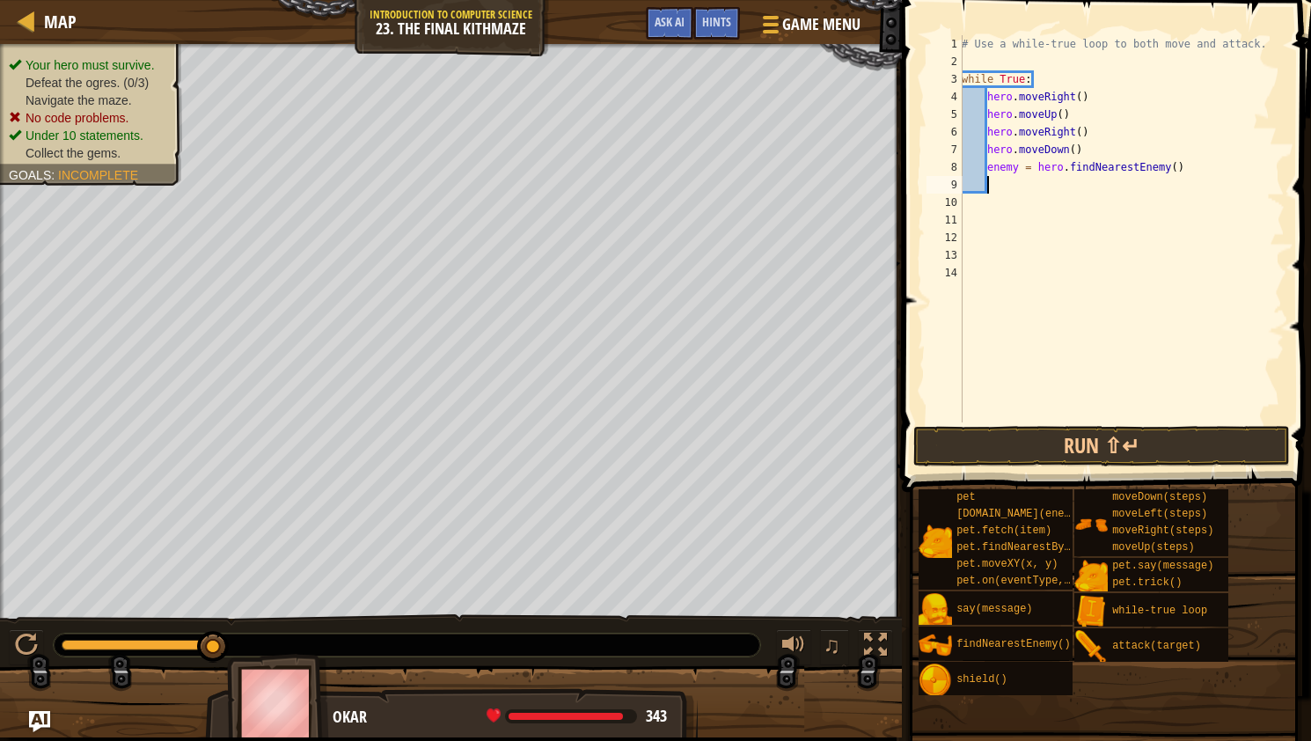
scroll to position [8, 2]
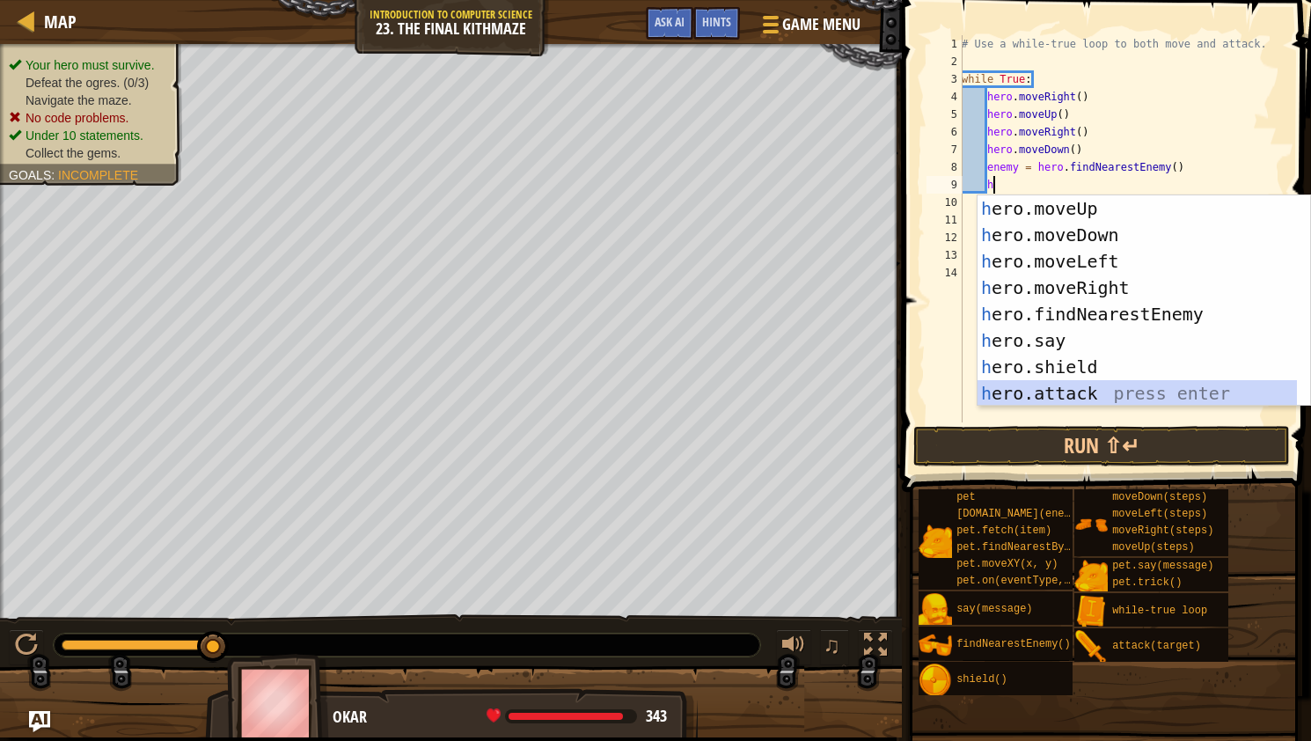
click at [1109, 384] on div "h ero.moveUp press enter h ero.moveDown press enter h ero.moveLeft press enter …" at bounding box center [1137, 327] width 319 height 264
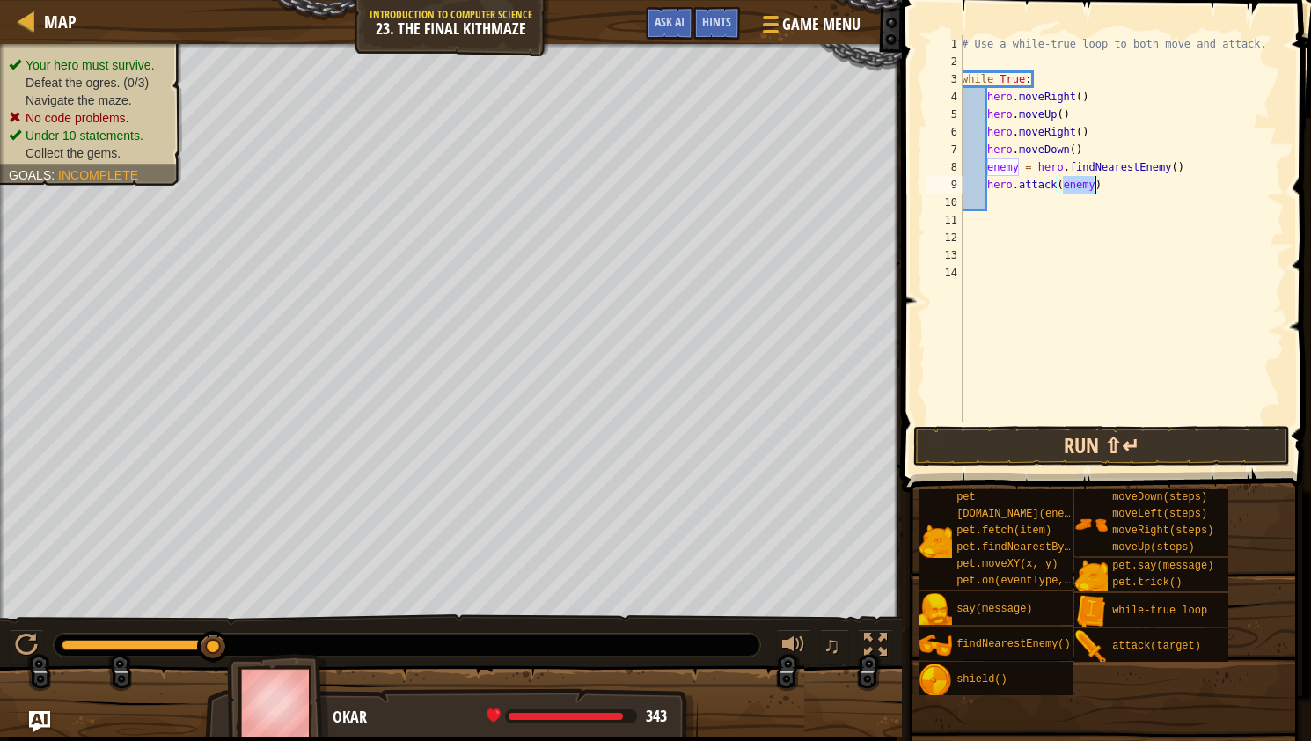
type textarea "hero.attack(enemy)"
click at [1097, 429] on button "Run ⇧↵" at bounding box center [1102, 446] width 377 height 40
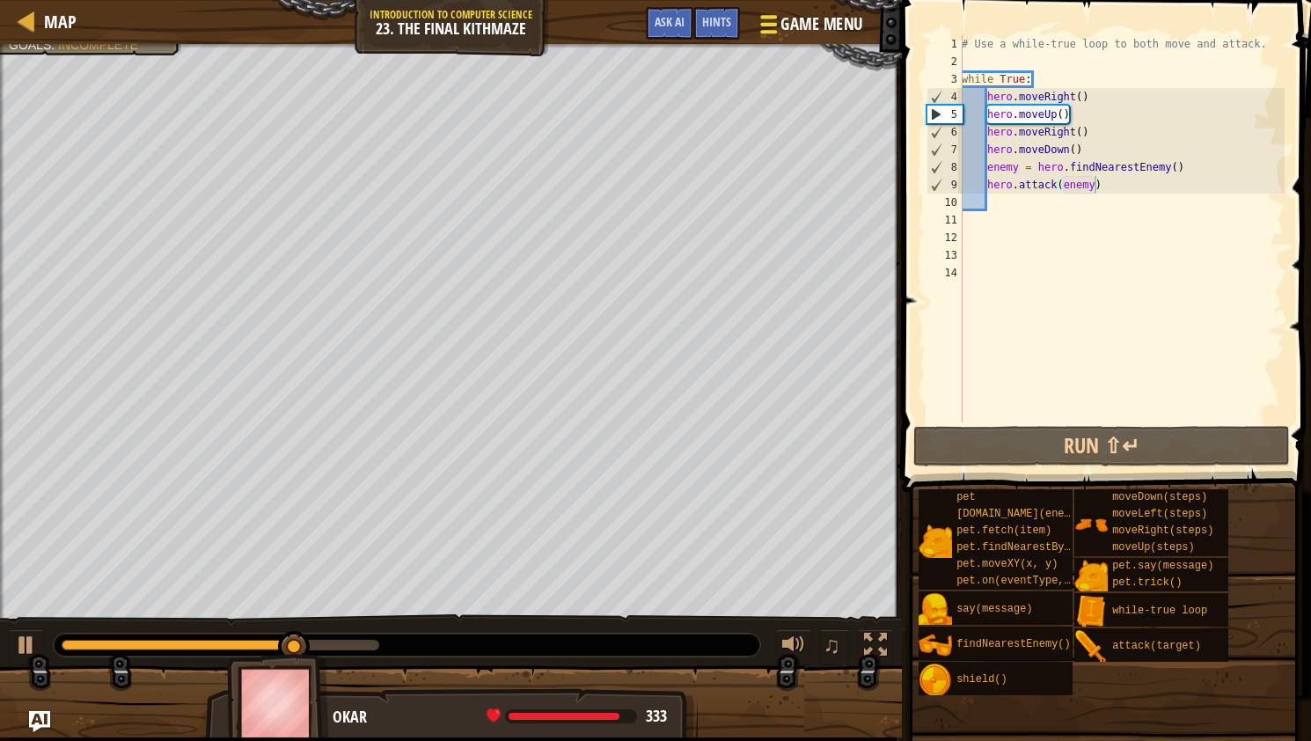
click at [780, 21] on div at bounding box center [769, 24] width 24 height 26
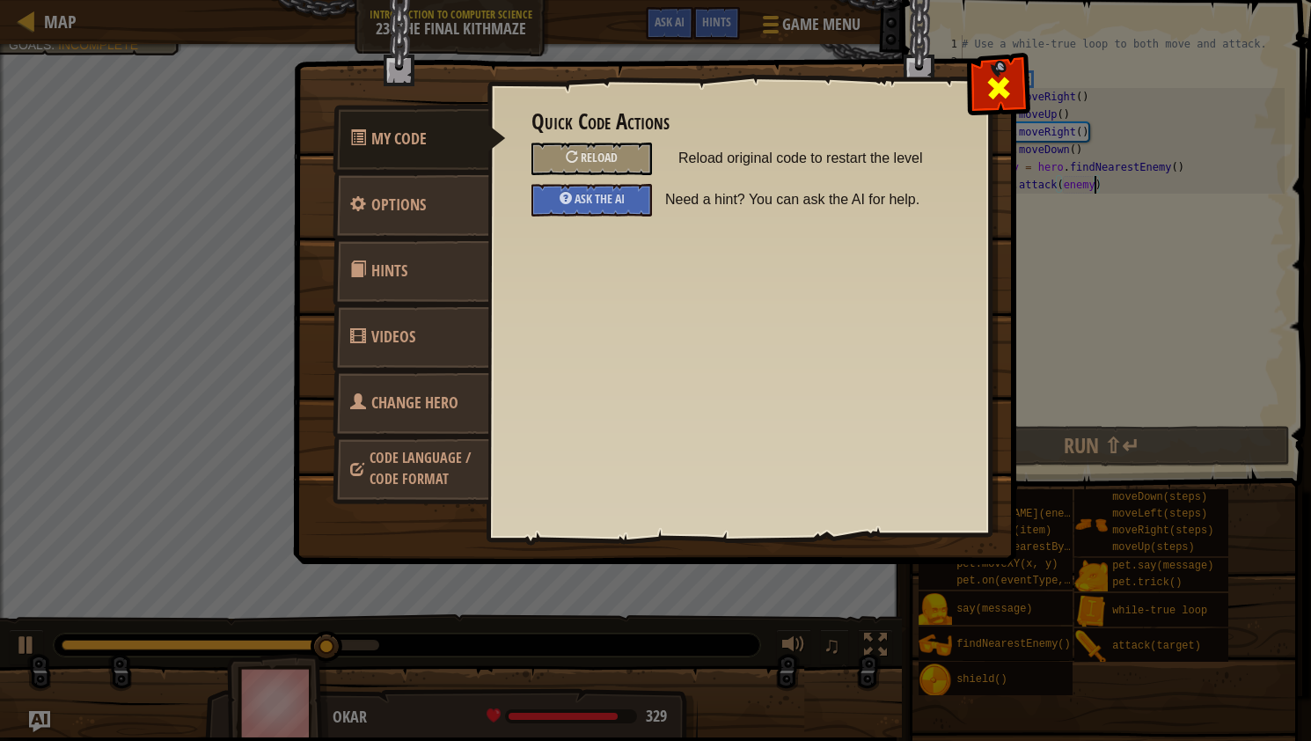
click at [995, 90] on span at bounding box center [999, 88] width 28 height 28
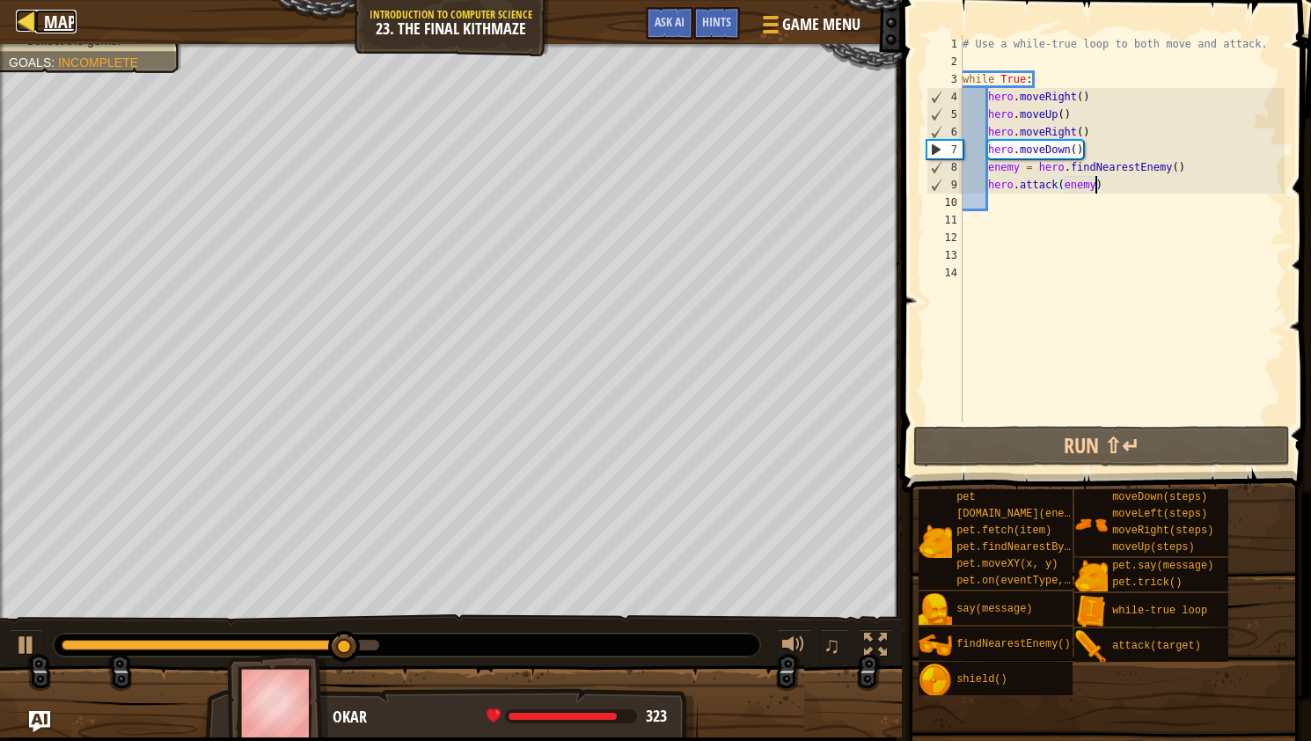
click at [29, 24] on div at bounding box center [27, 21] width 22 height 22
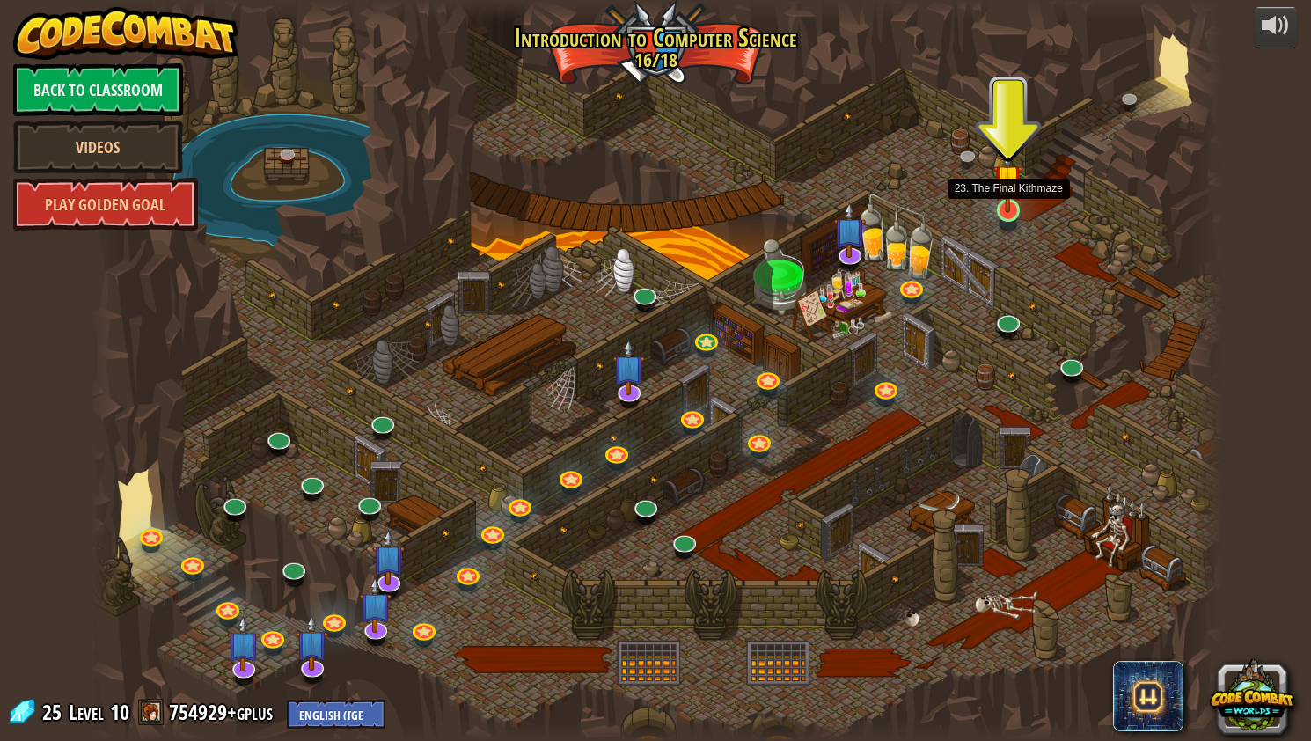
click at [1002, 210] on img at bounding box center [1009, 179] width 30 height 68
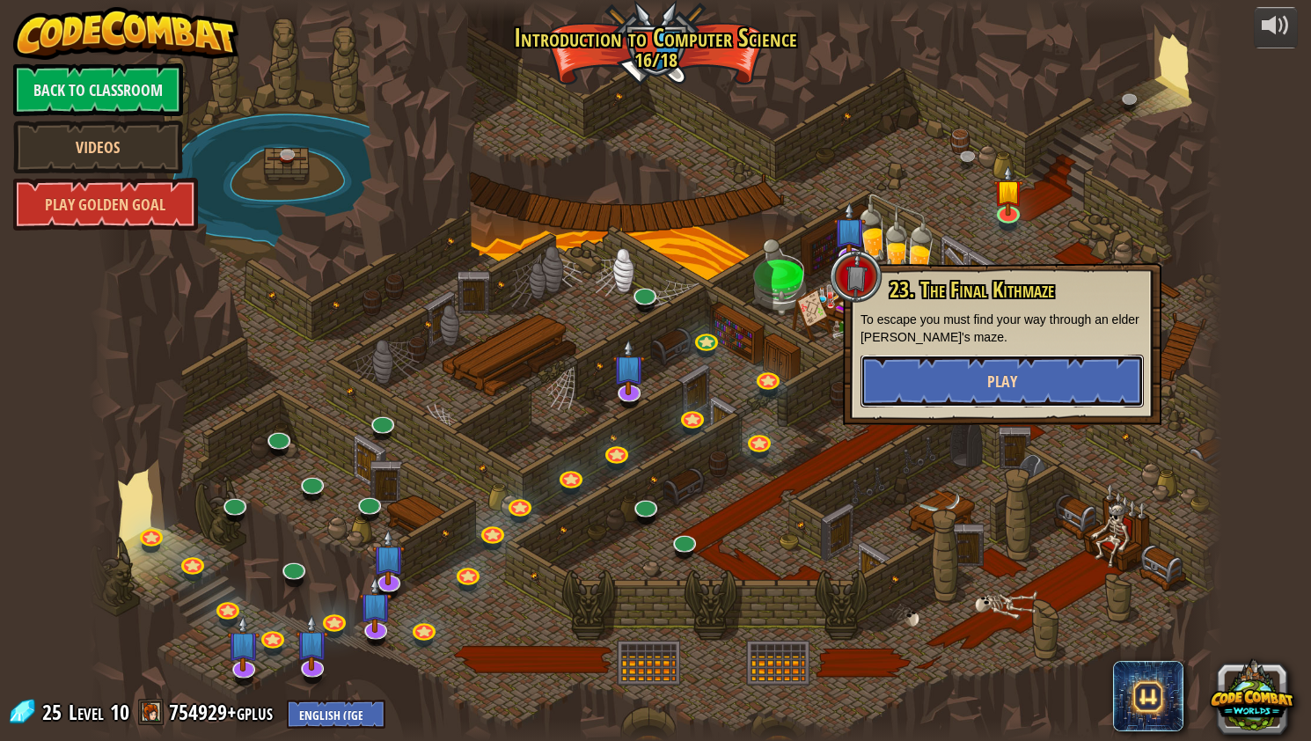
click at [897, 378] on button "Play" at bounding box center [1002, 381] width 283 height 53
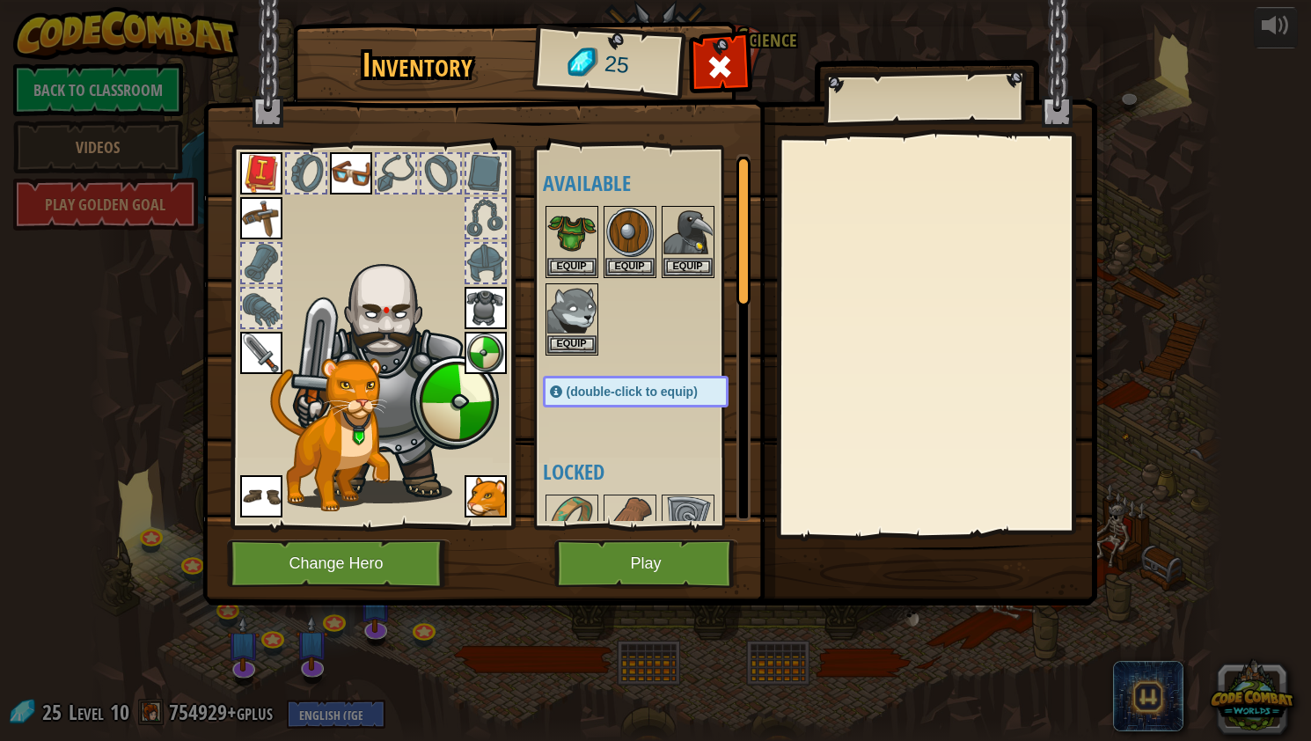
click at [253, 341] on img at bounding box center [261, 353] width 42 height 42
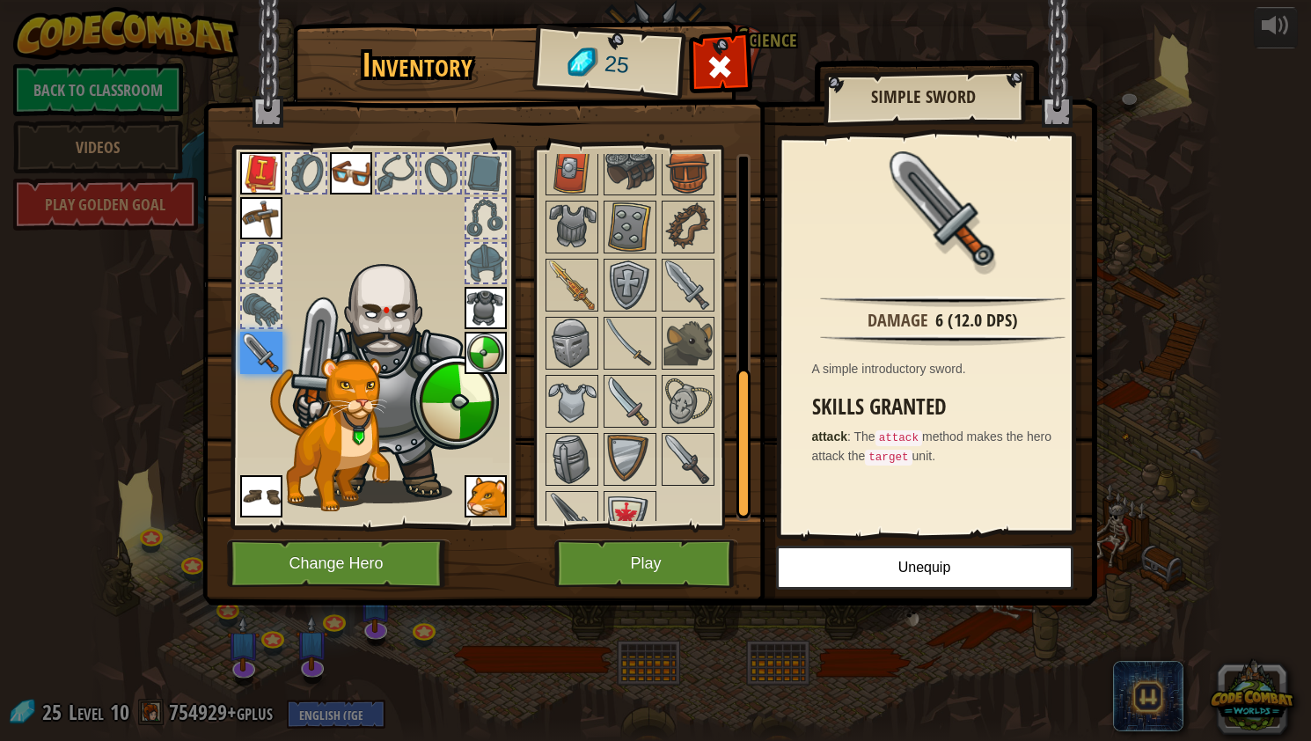
scroll to position [552, 0]
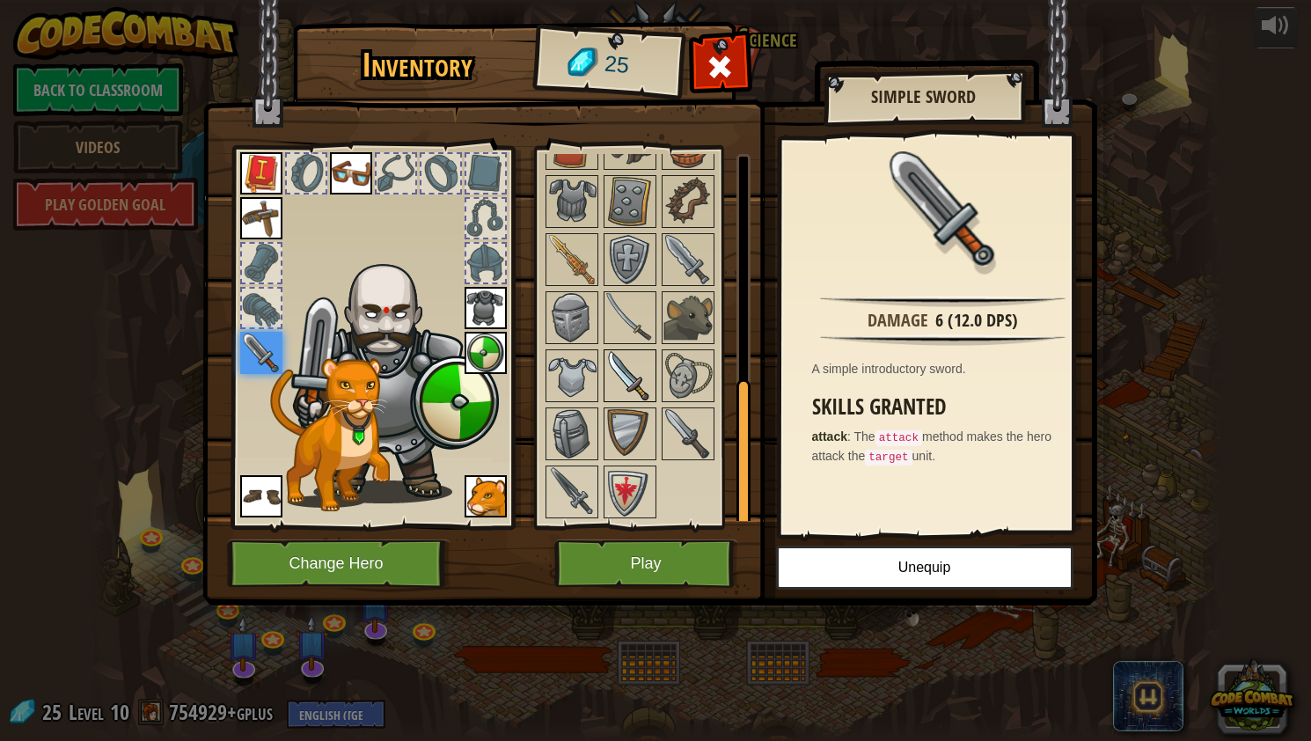
click at [629, 363] on img at bounding box center [630, 375] width 49 height 49
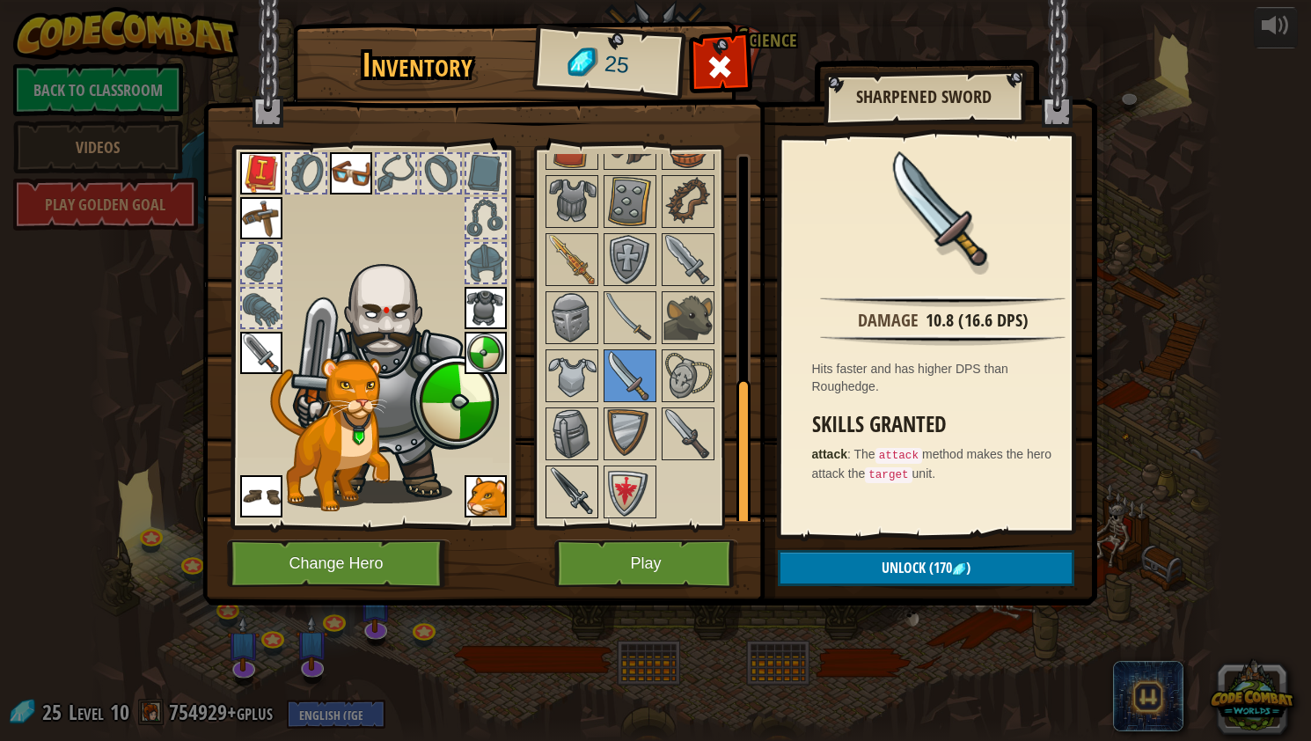
click at [575, 473] on img at bounding box center [571, 491] width 49 height 49
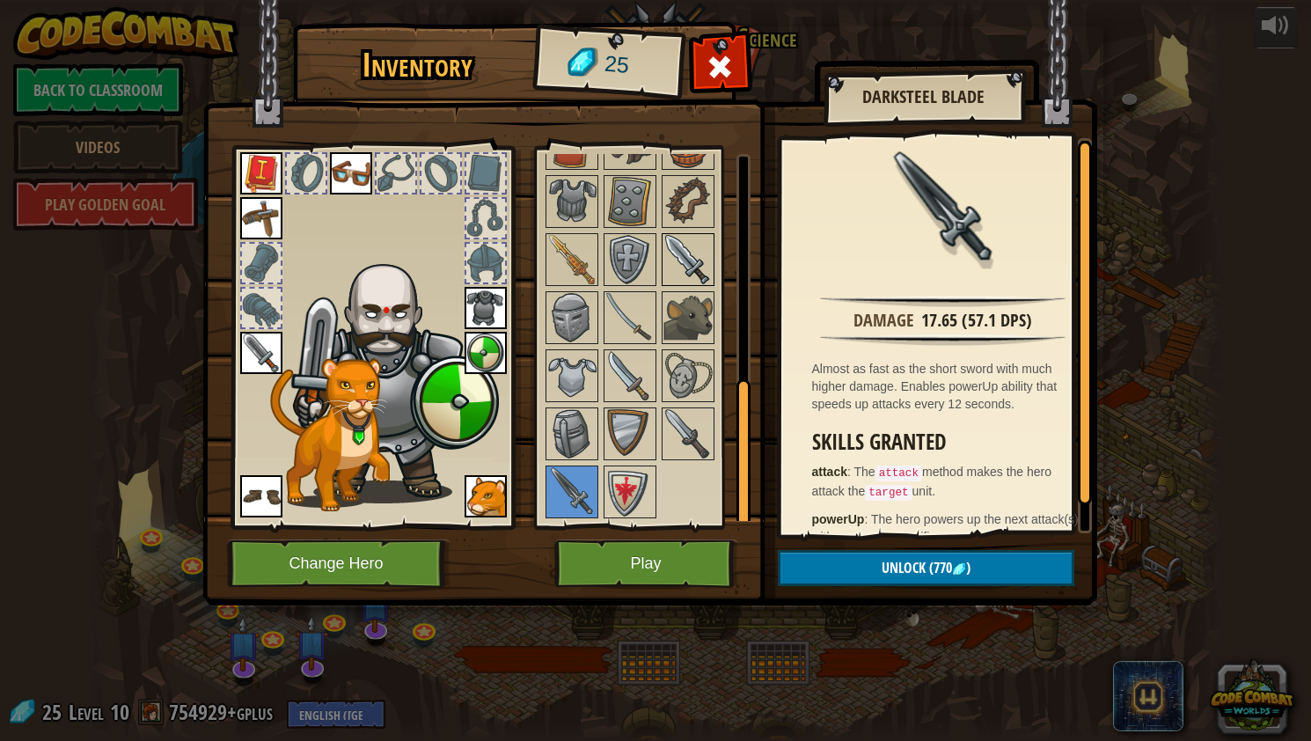
click at [699, 261] on img at bounding box center [688, 259] width 49 height 49
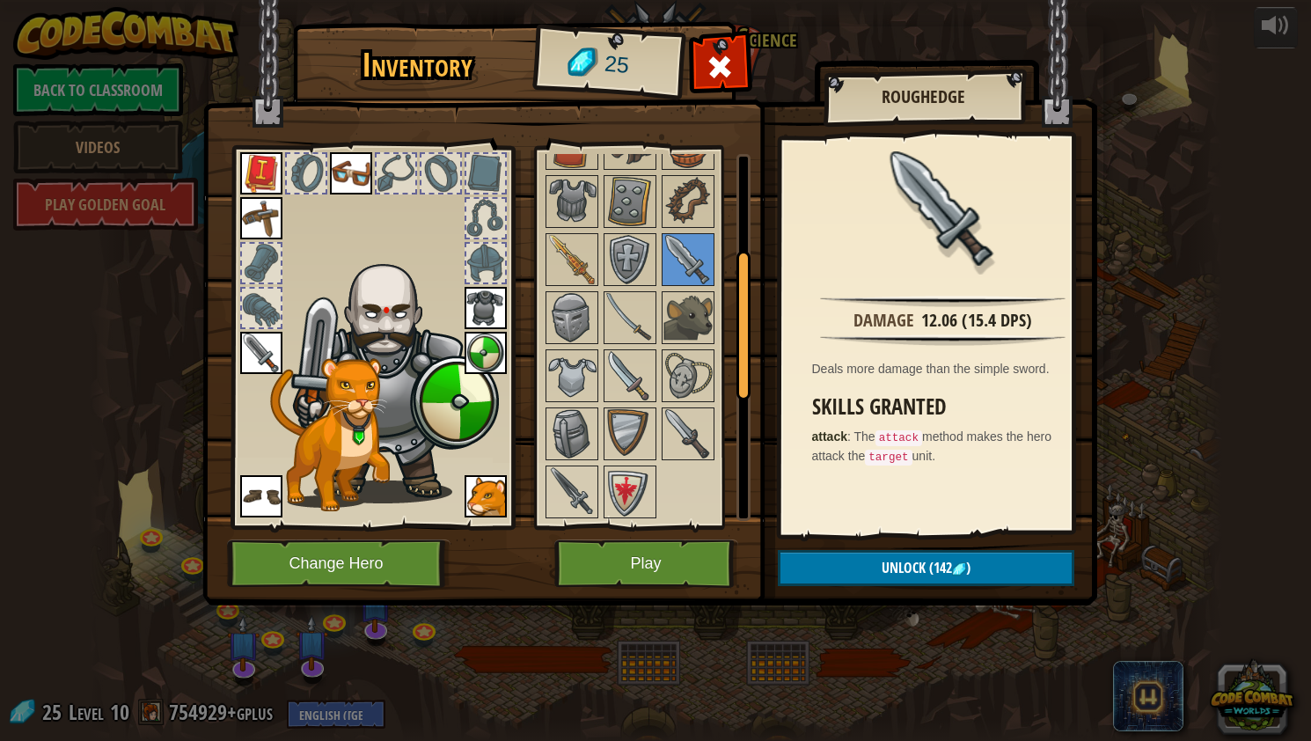
scroll to position [0, 0]
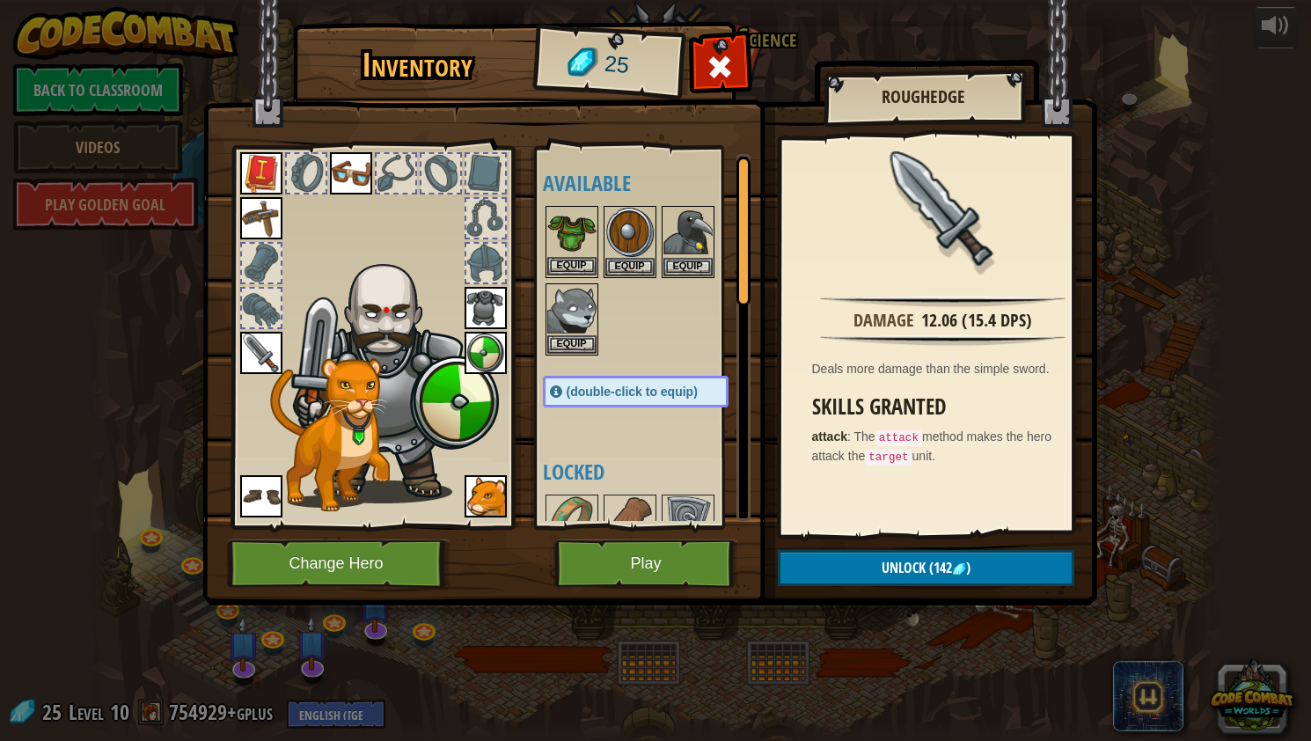
click at [571, 225] on img at bounding box center [571, 232] width 49 height 49
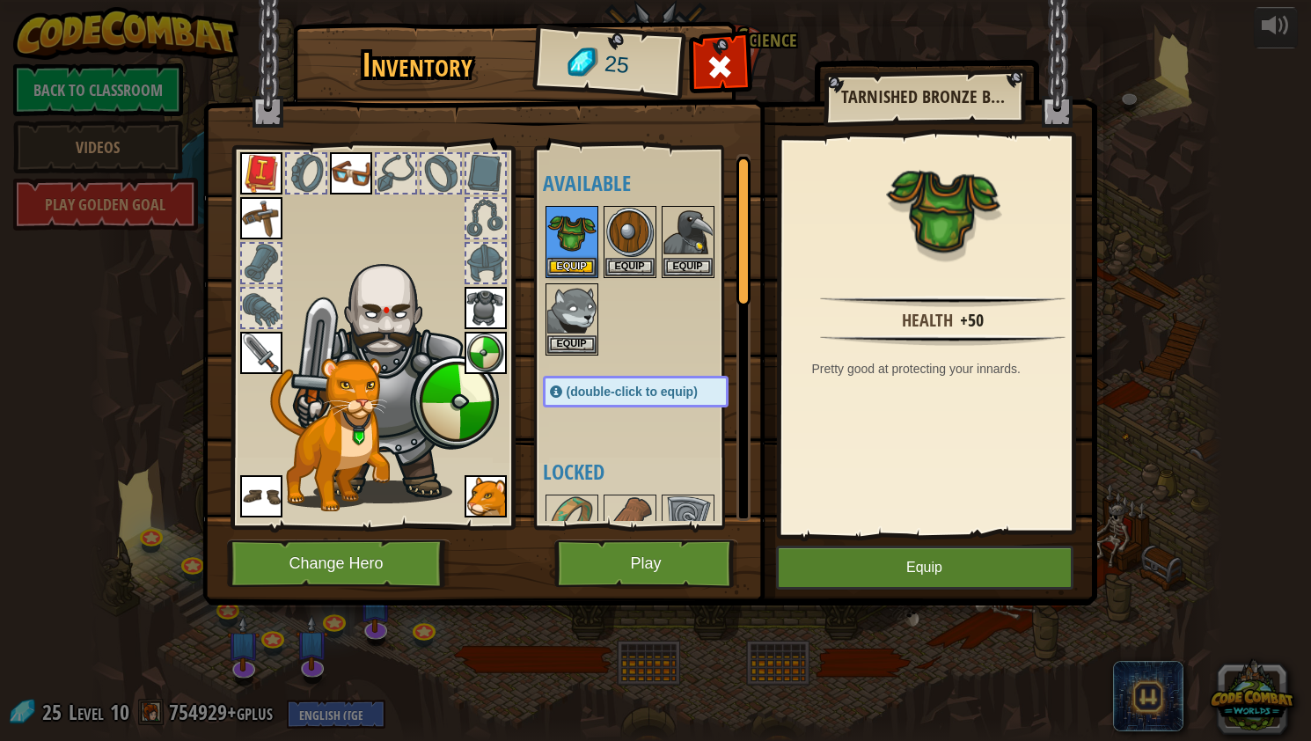
click at [483, 293] on img at bounding box center [486, 308] width 42 height 42
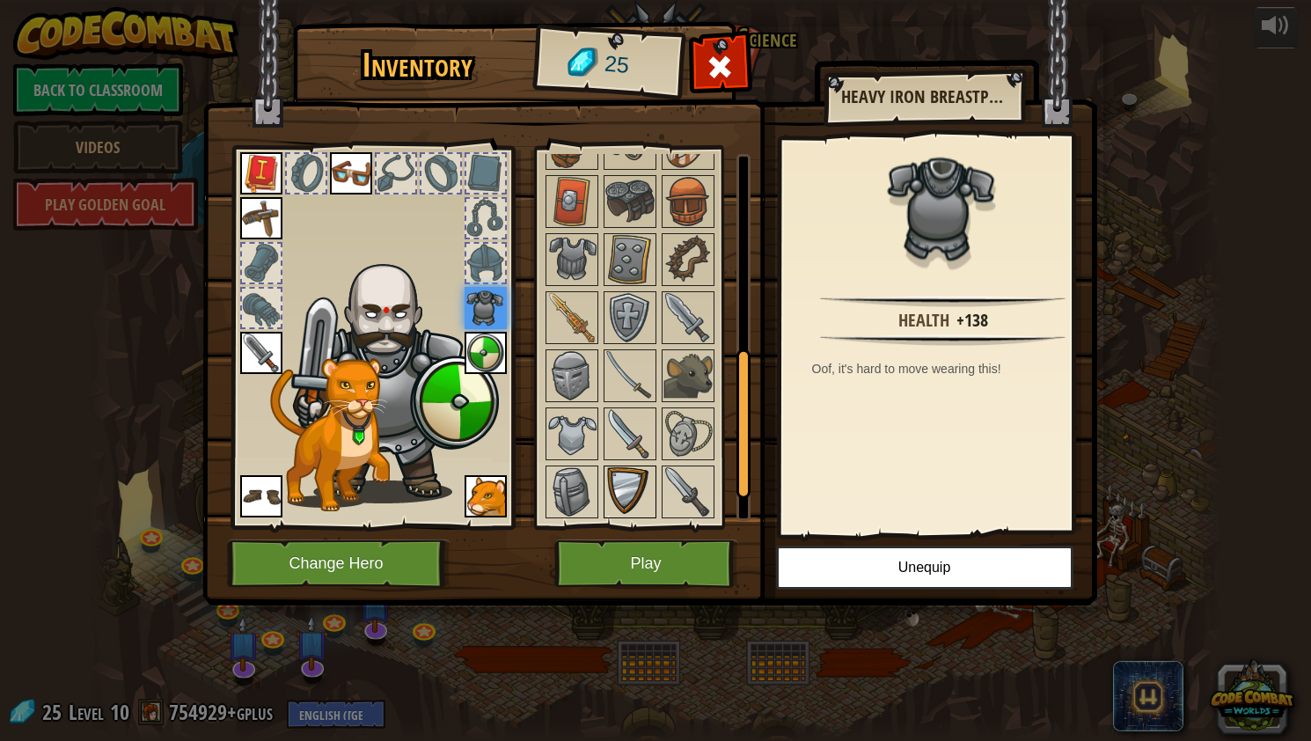
scroll to position [552, 0]
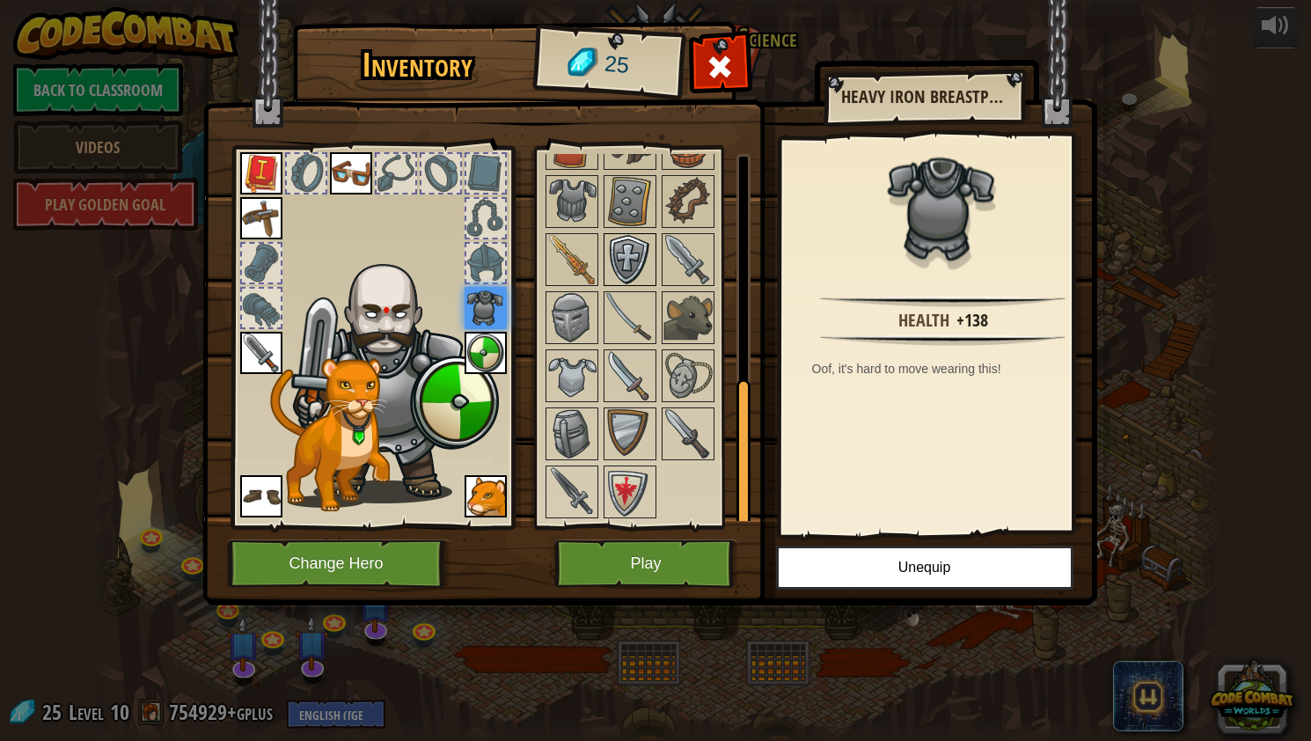
click at [625, 250] on img at bounding box center [630, 259] width 49 height 49
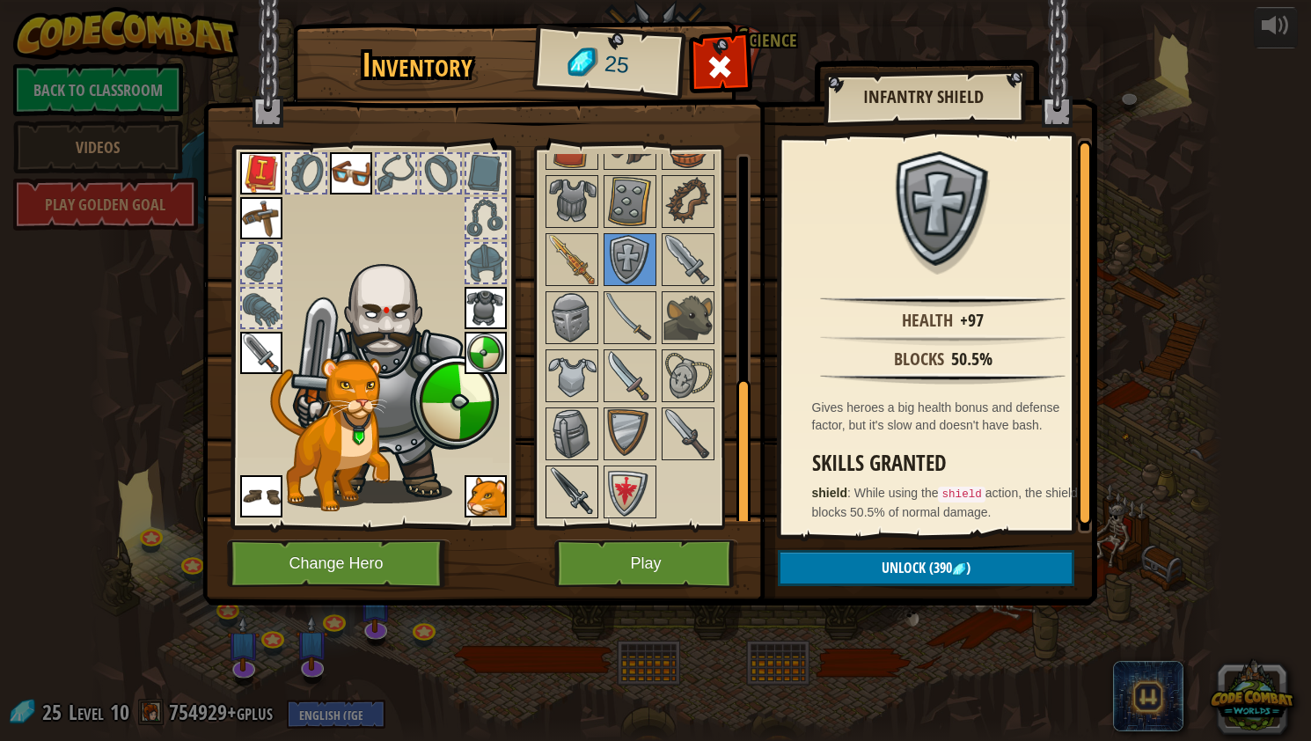
click at [583, 495] on img at bounding box center [571, 491] width 49 height 49
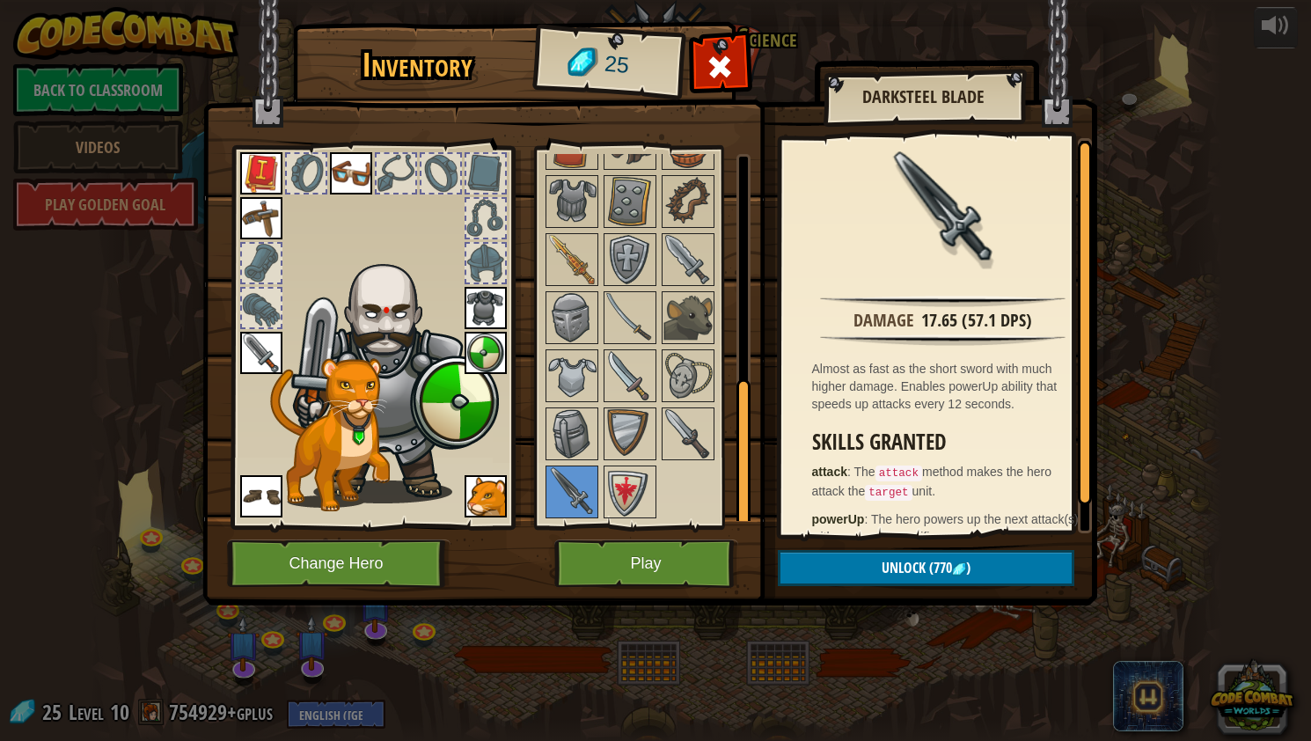
scroll to position [26, 0]
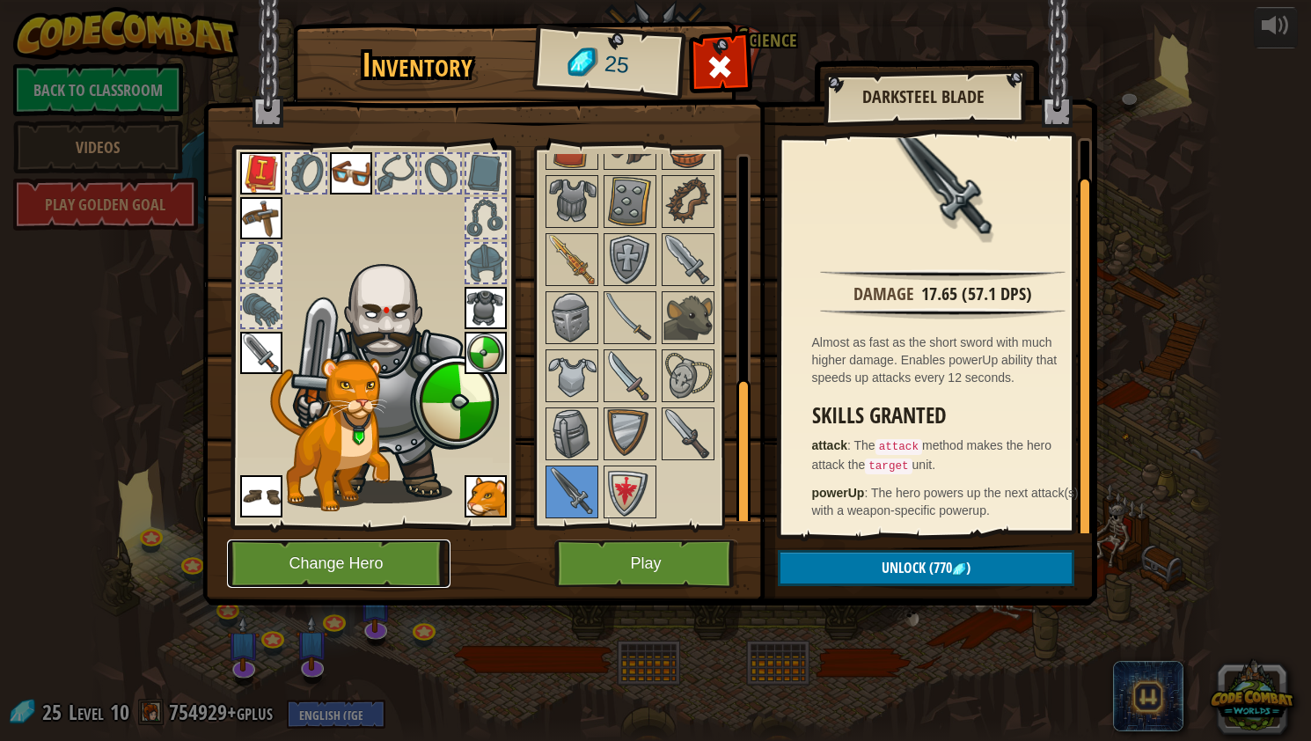
click at [351, 560] on button "Change Hero" at bounding box center [339, 564] width 224 height 48
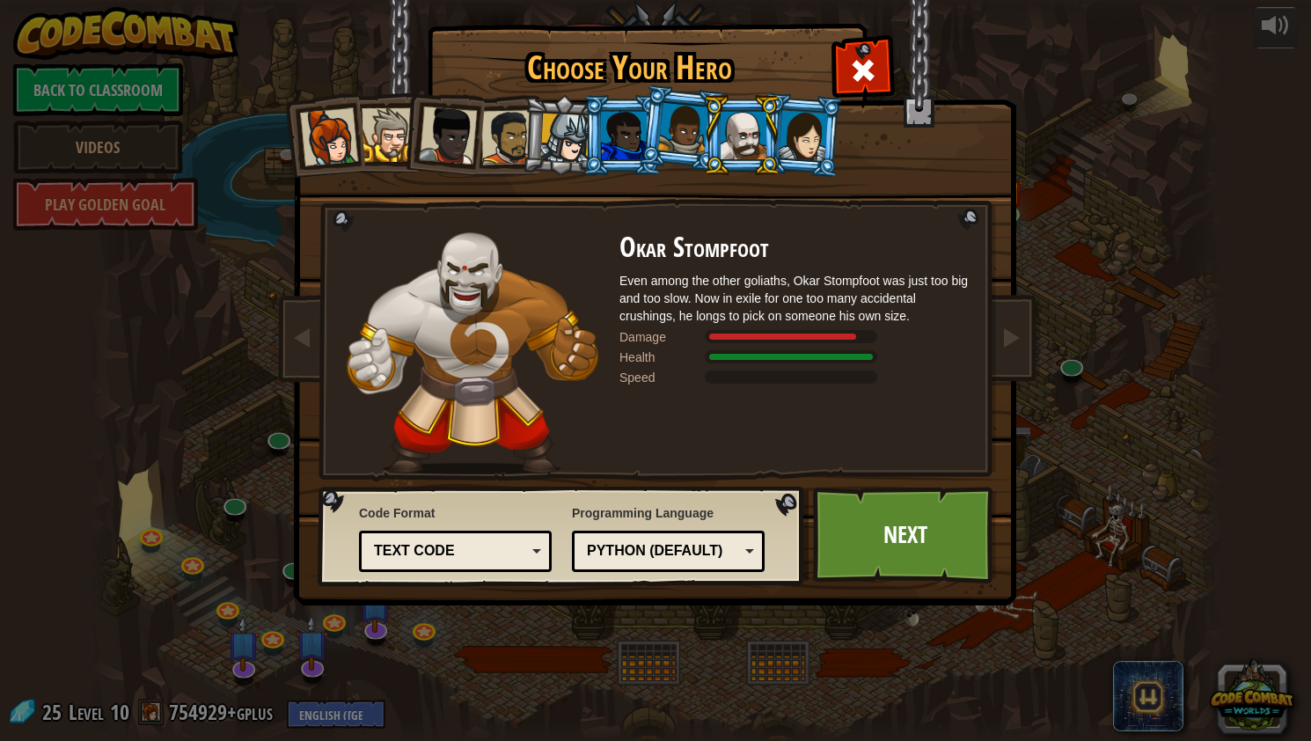
click at [833, 136] on li at bounding box center [802, 134] width 84 height 85
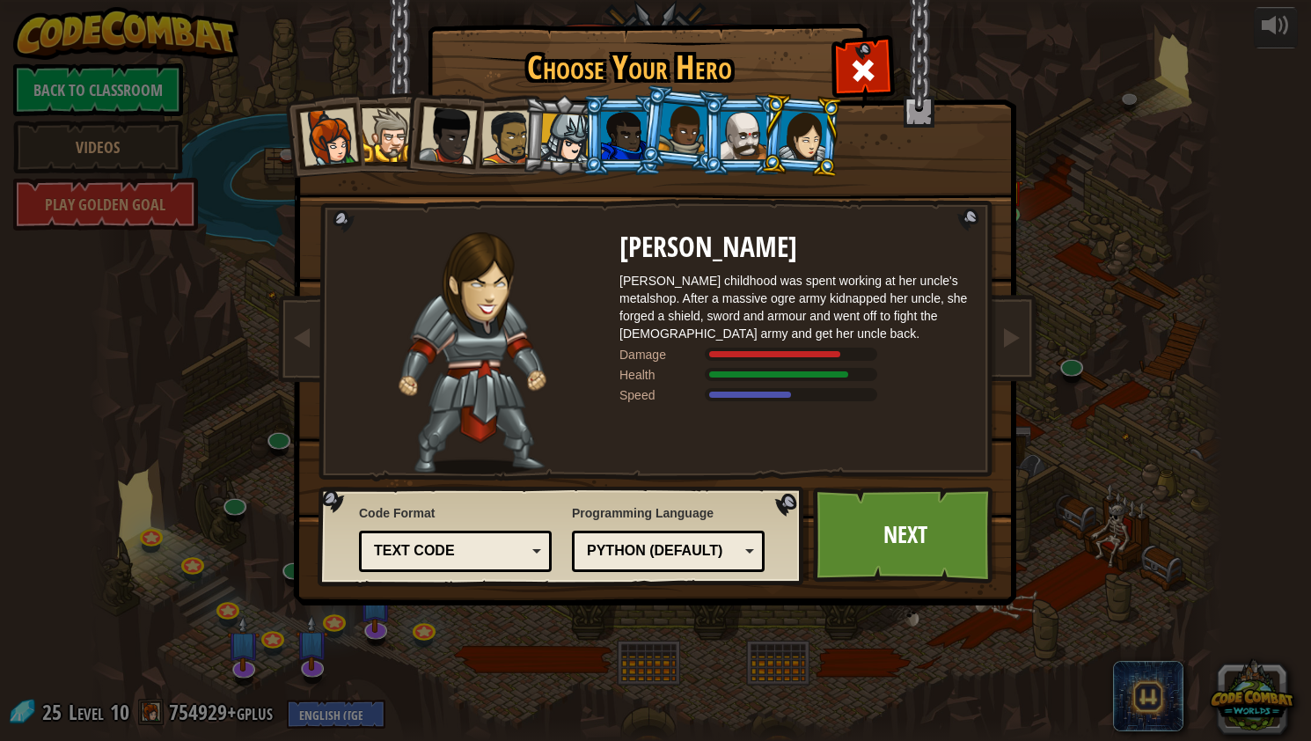
click at [664, 129] on div at bounding box center [683, 129] width 50 height 52
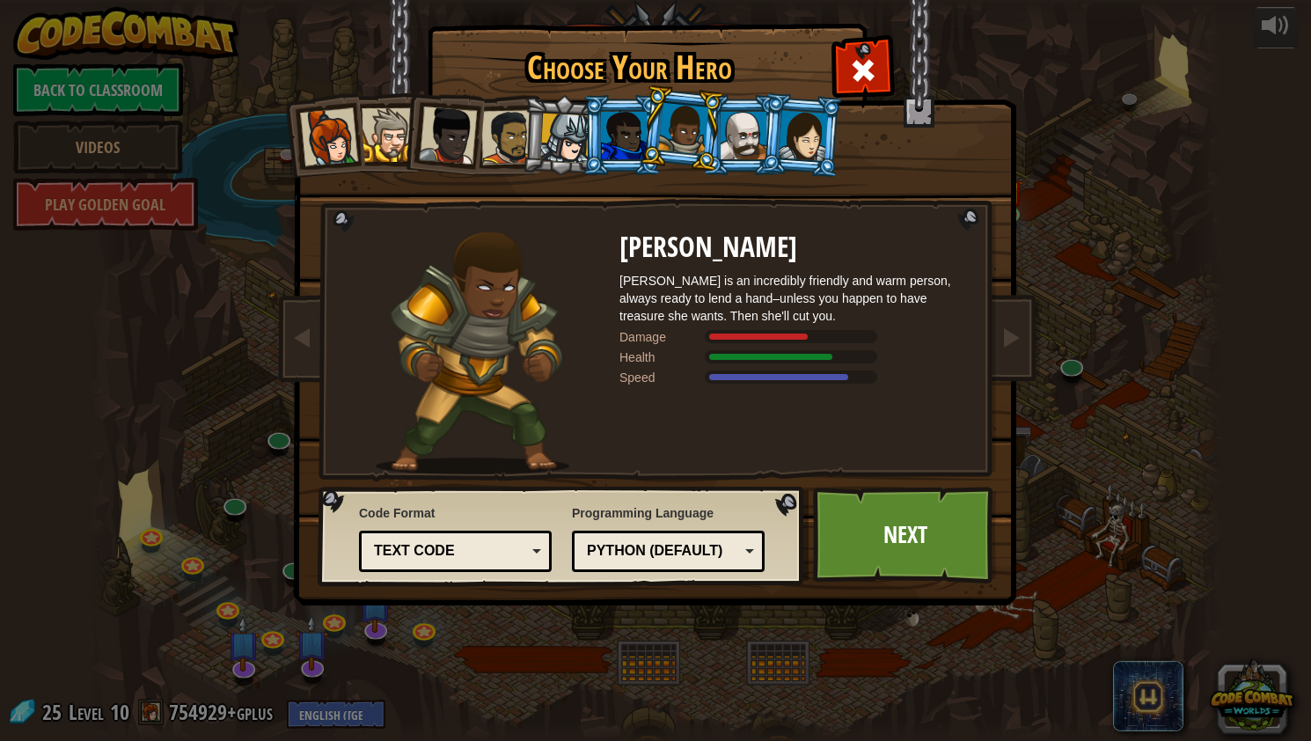
click at [628, 127] on div at bounding box center [624, 136] width 46 height 48
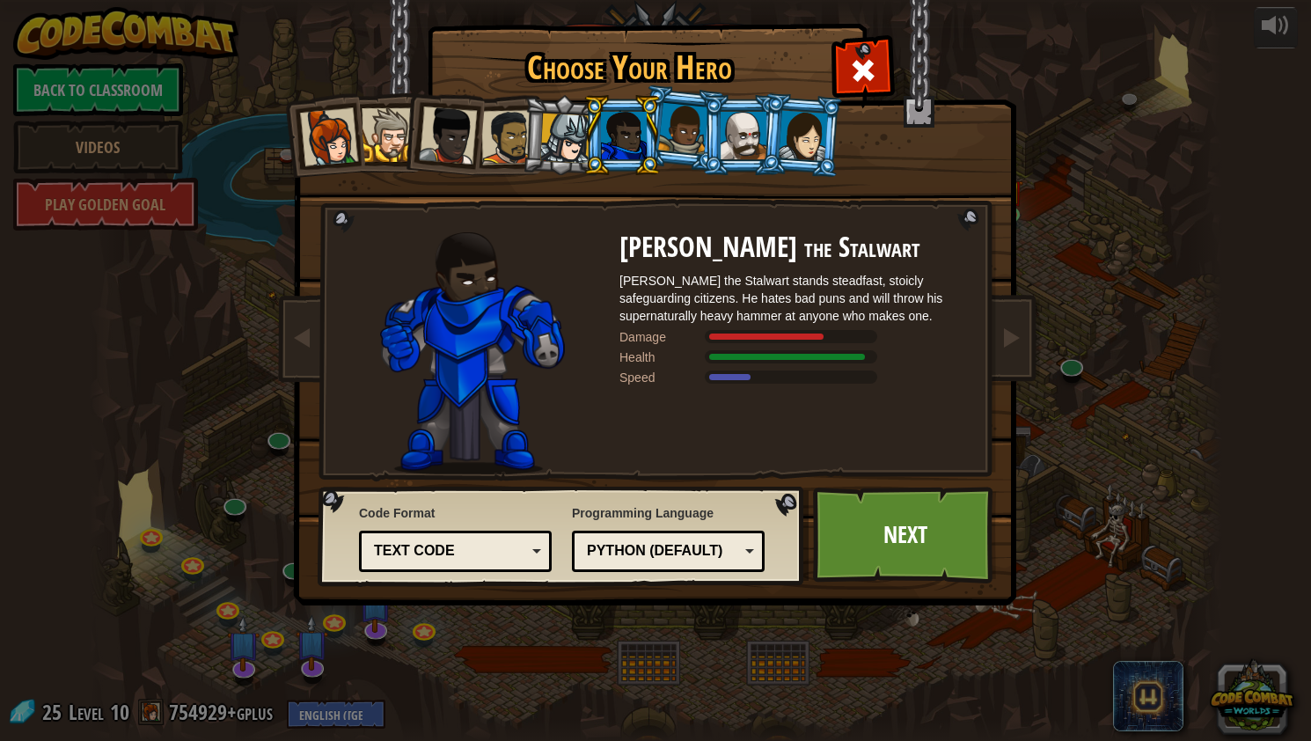
click at [578, 136] on div at bounding box center [565, 139] width 50 height 50
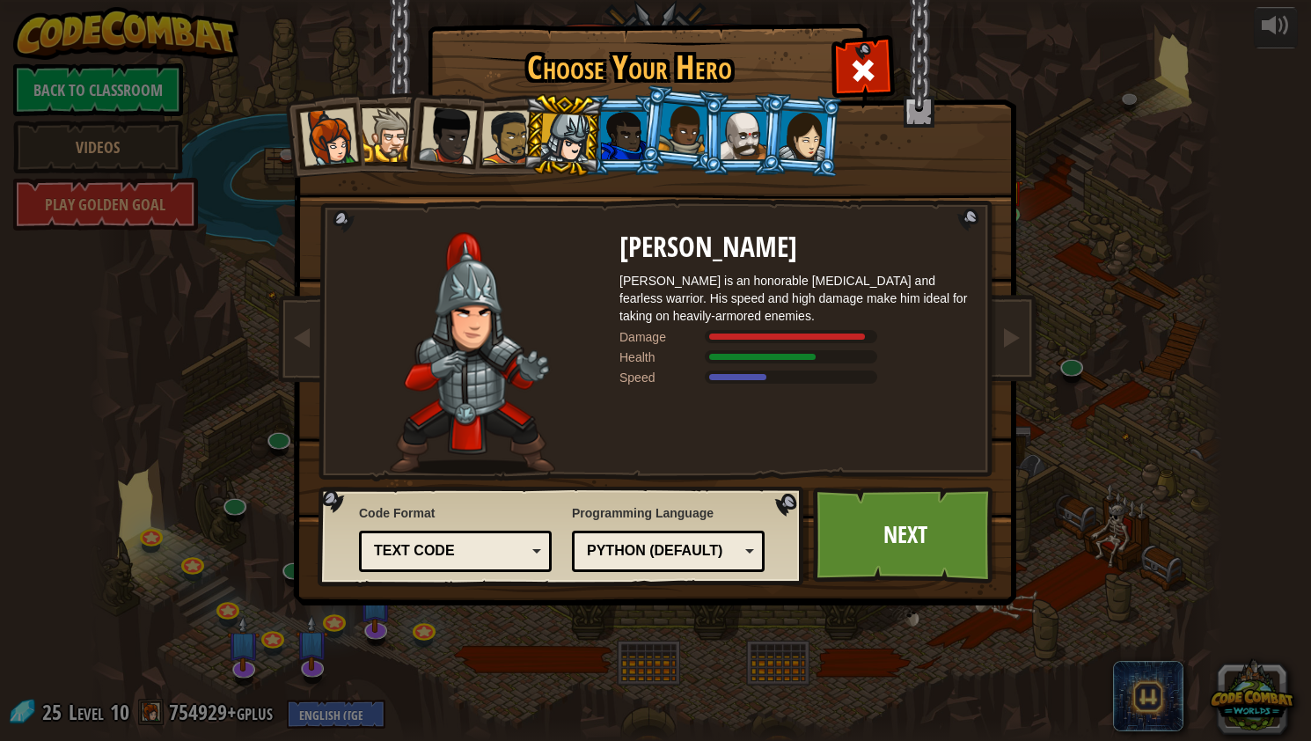
click at [497, 144] on div at bounding box center [508, 137] width 55 height 55
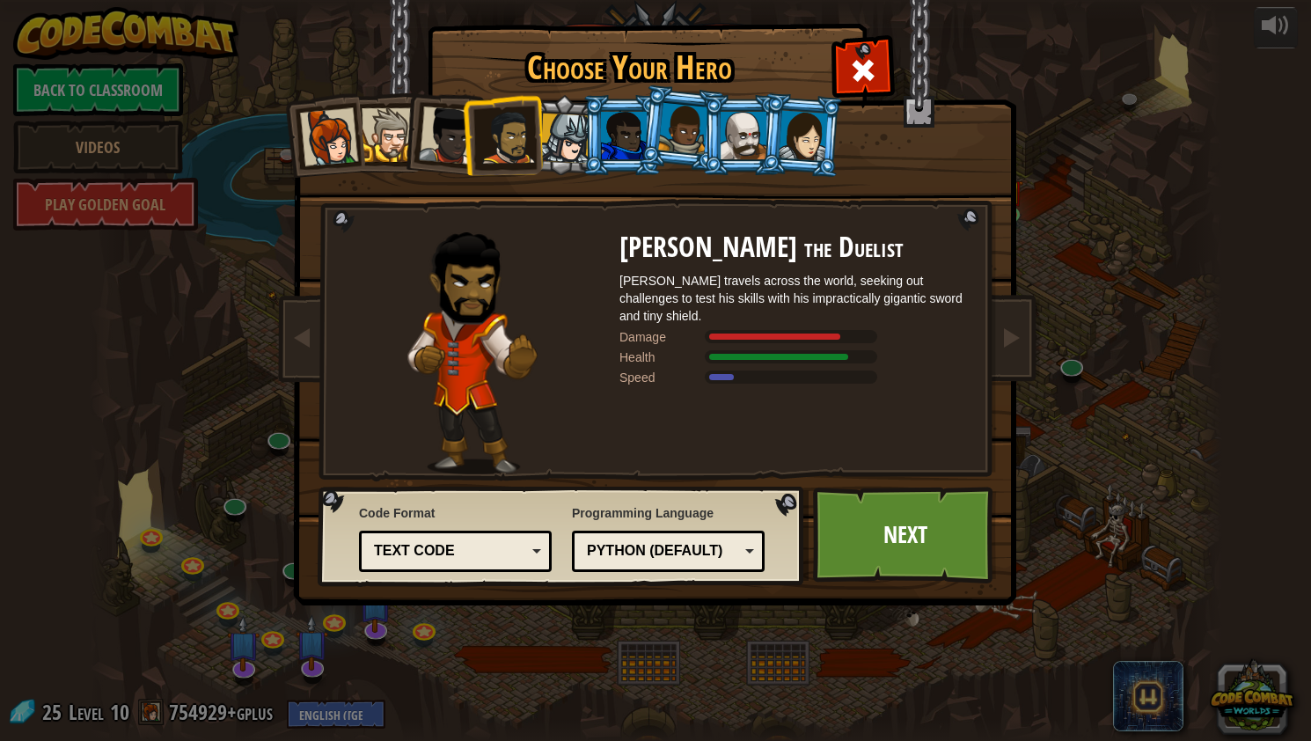
click at [422, 143] on div at bounding box center [448, 135] width 58 height 58
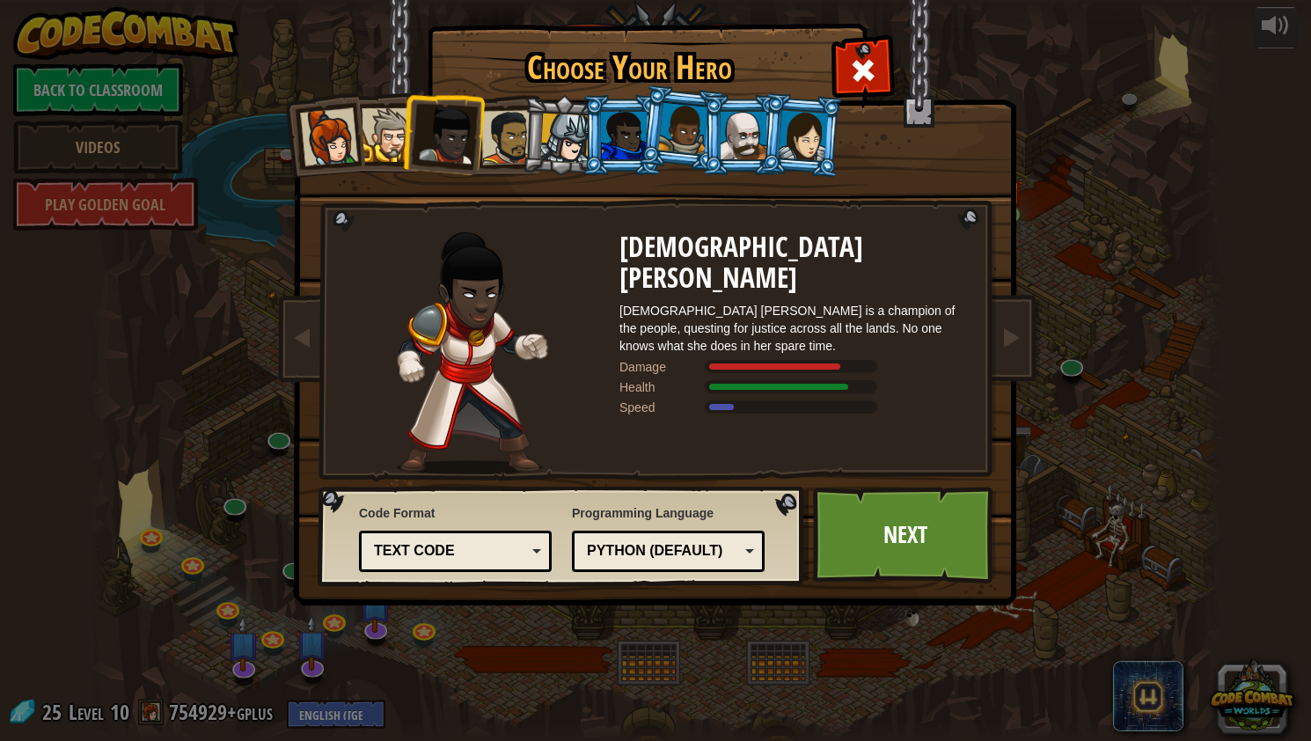
click at [391, 135] on div at bounding box center [389, 135] width 54 height 54
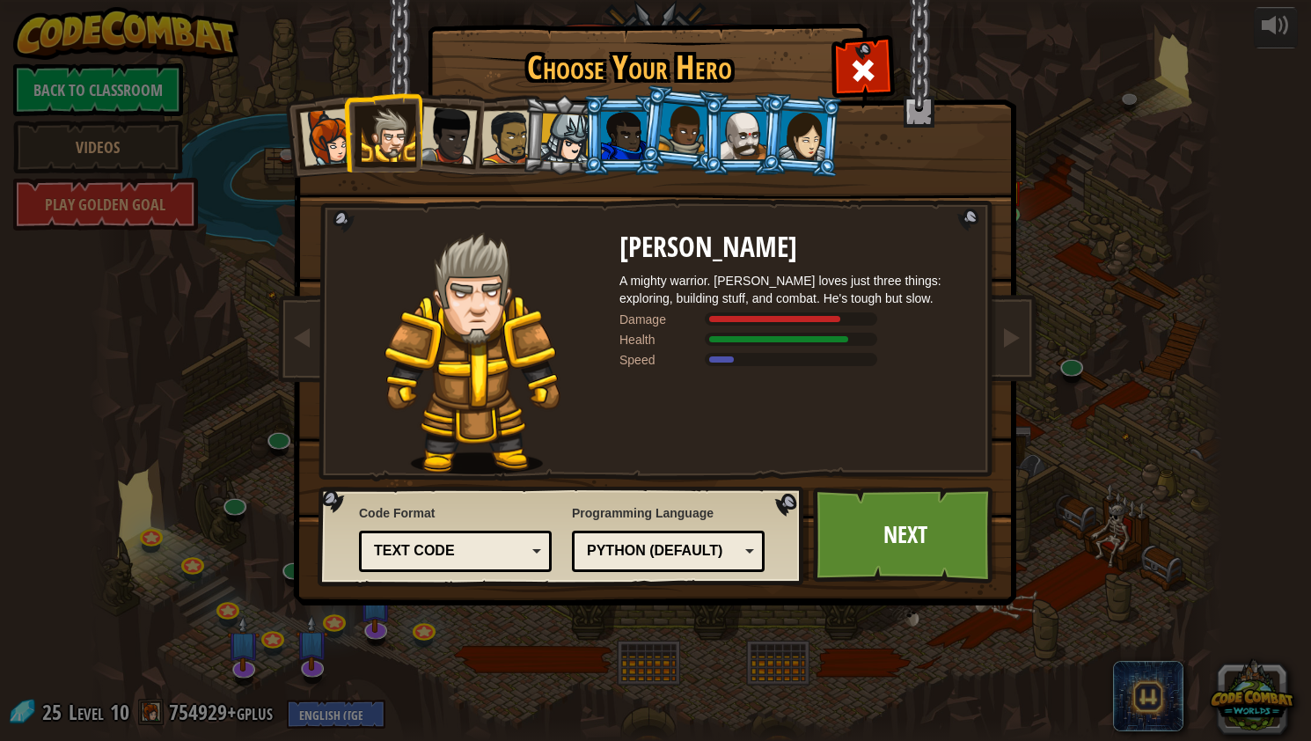
click at [335, 152] on div at bounding box center [329, 137] width 58 height 58
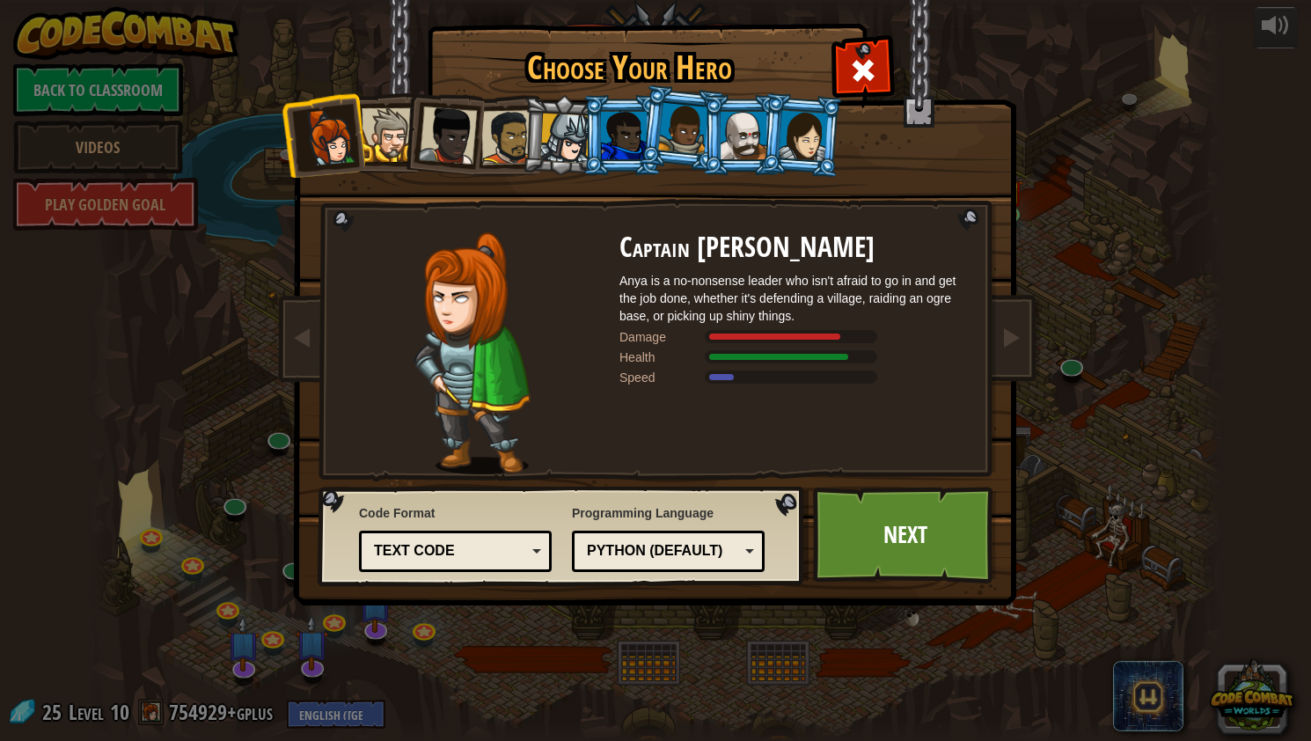
click at [754, 148] on div at bounding box center [744, 136] width 46 height 48
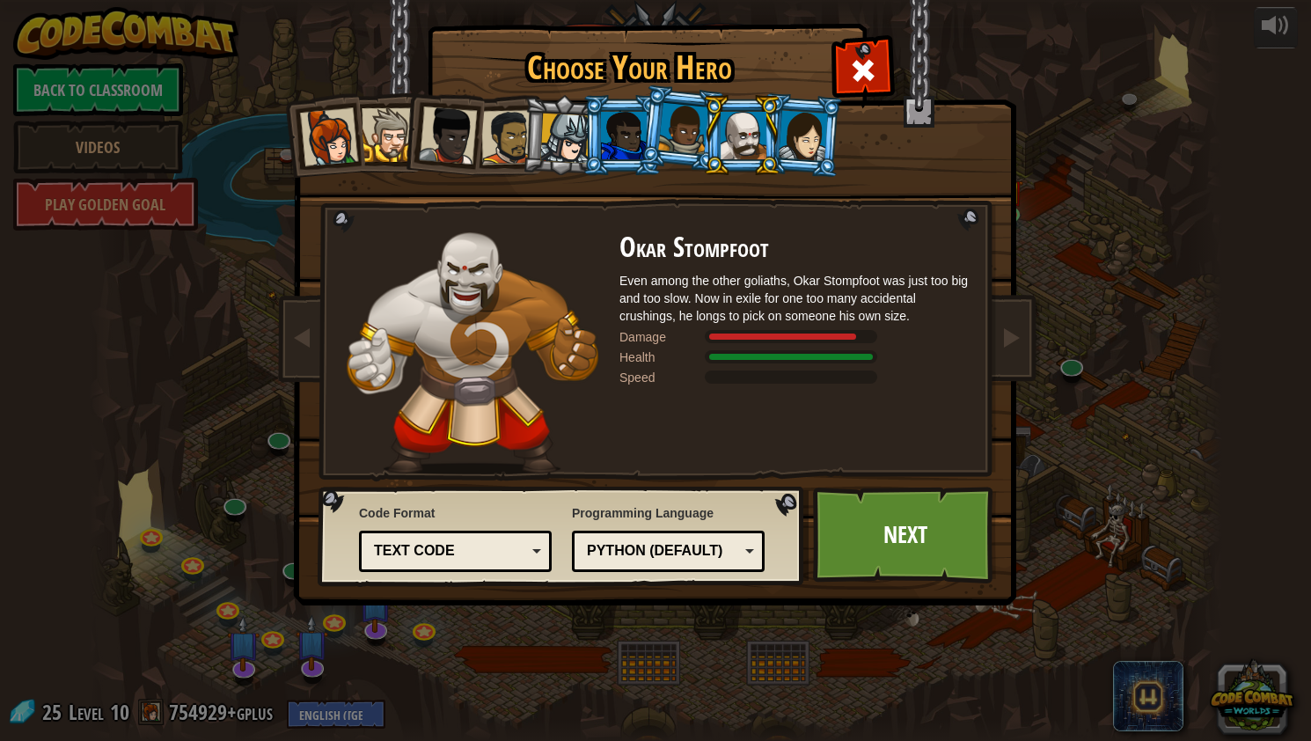
click at [551, 142] on div at bounding box center [565, 139] width 50 height 50
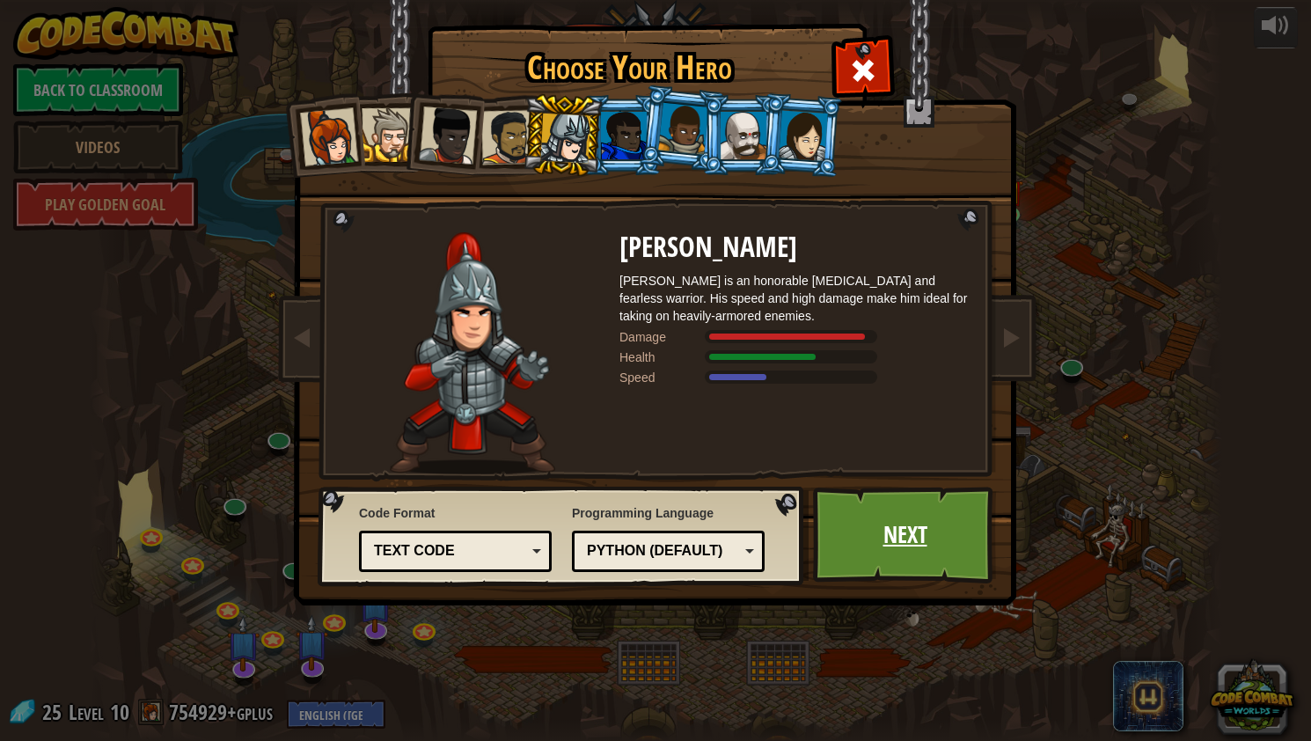
click at [950, 514] on link "Next" at bounding box center [905, 535] width 184 height 97
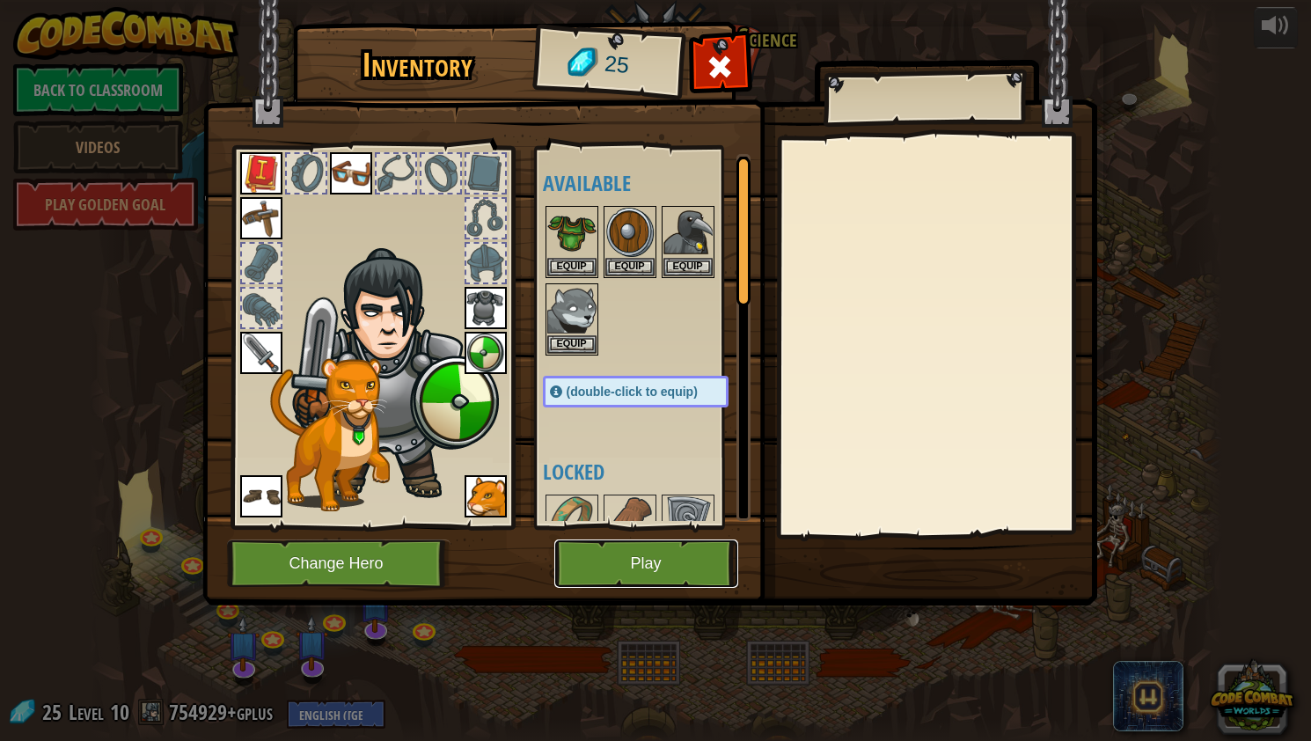
click at [647, 540] on button "Play" at bounding box center [646, 564] width 184 height 48
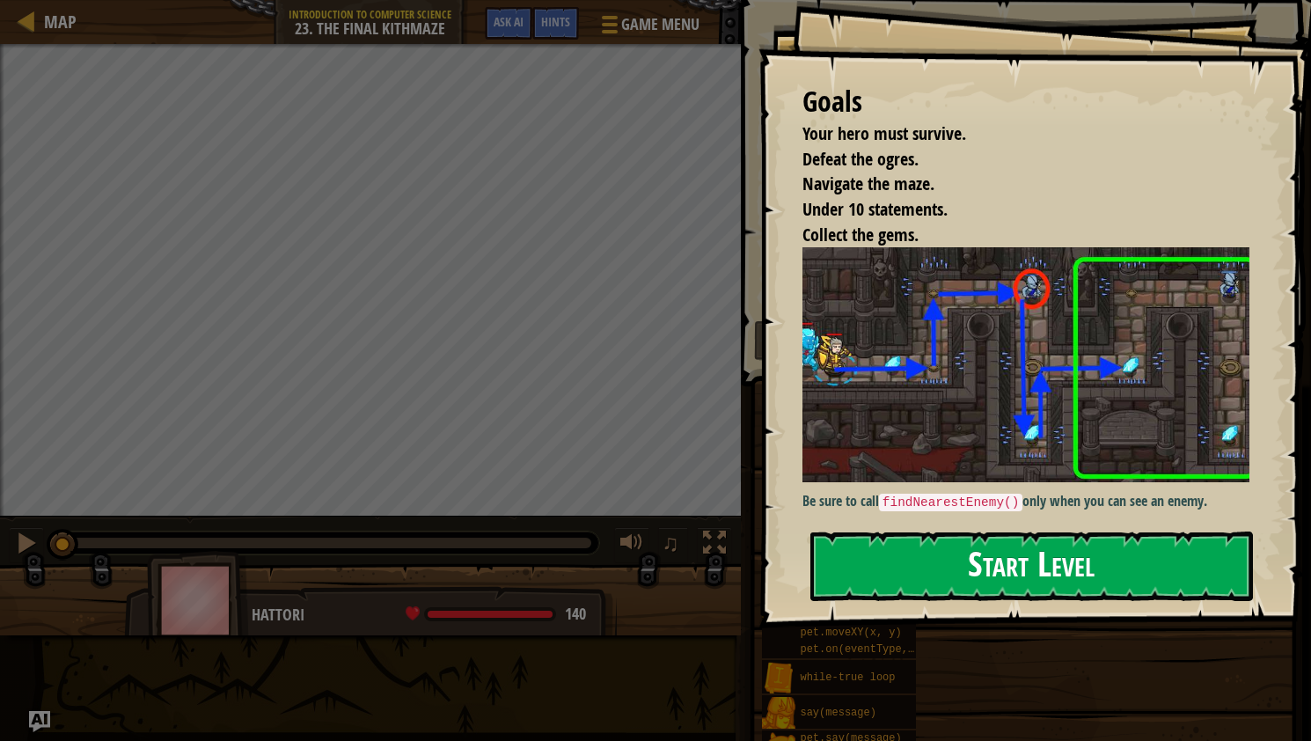
click at [937, 532] on button "Start Level" at bounding box center [1032, 567] width 443 height 70
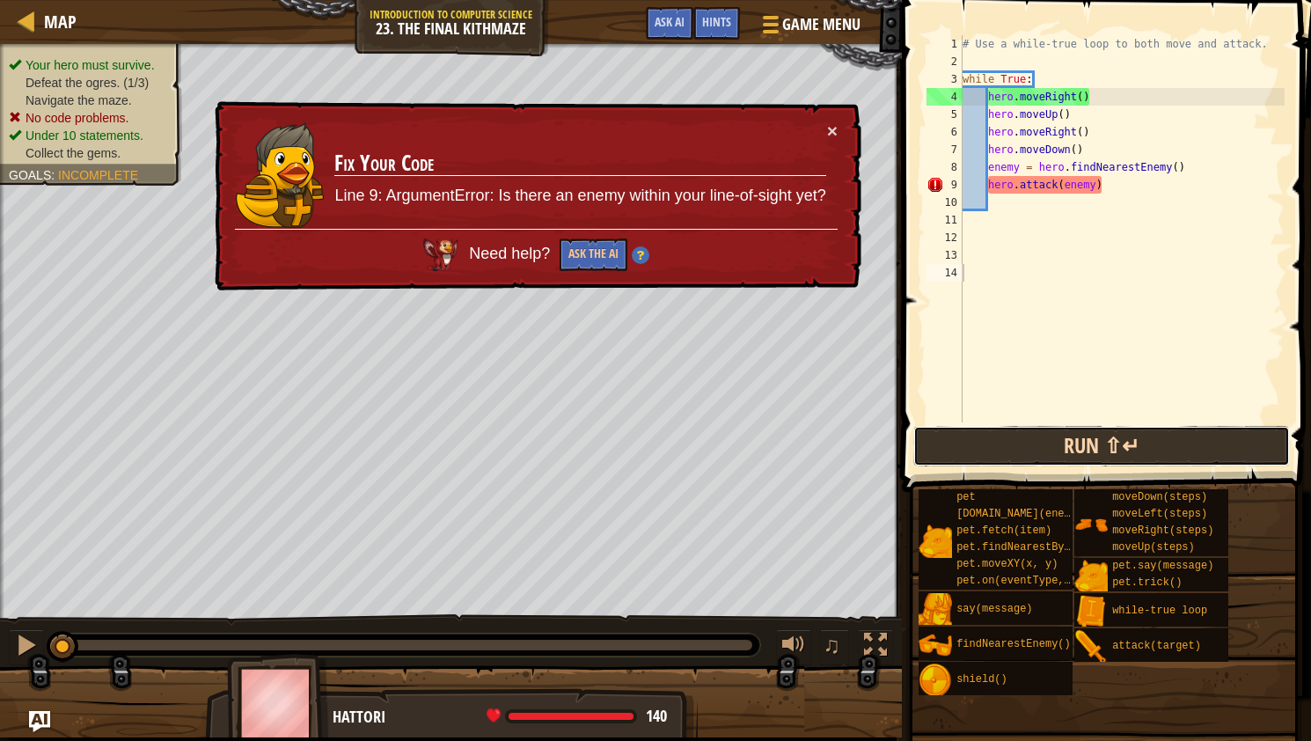
click at [980, 430] on button "Run ⇧↵" at bounding box center [1102, 446] width 377 height 40
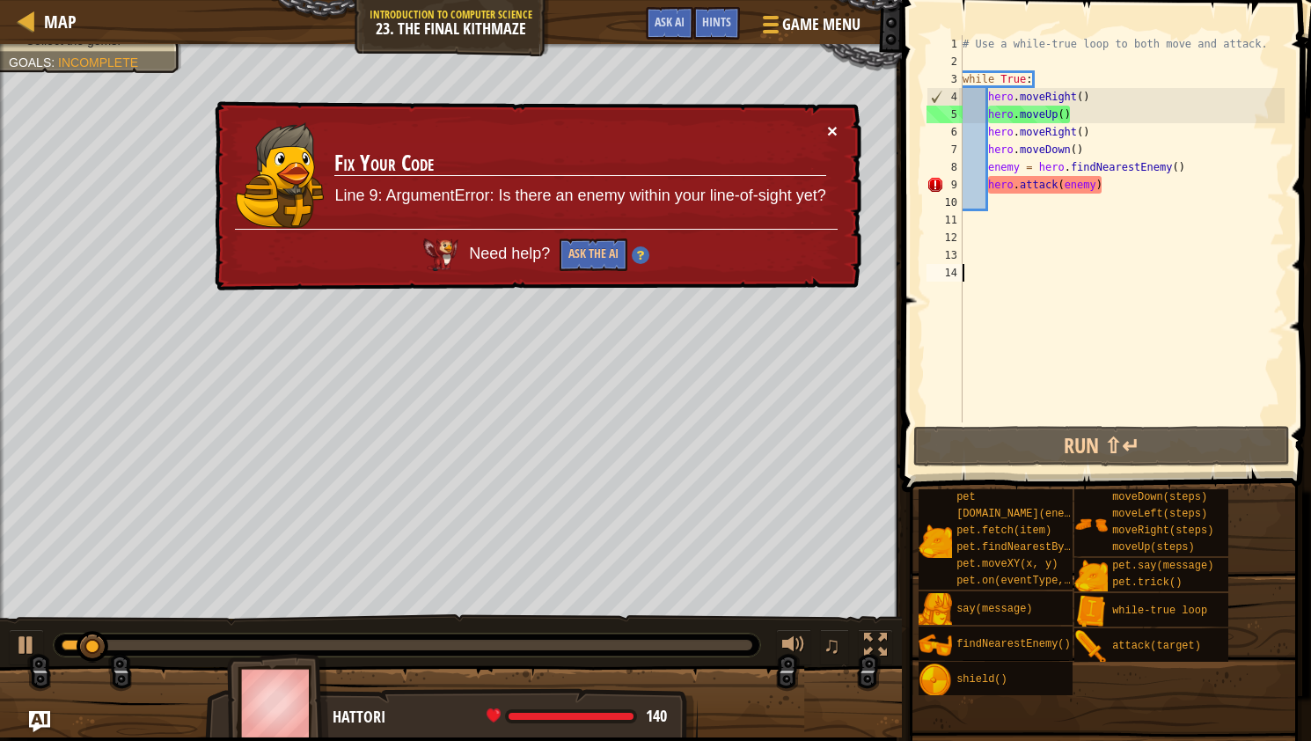
click at [832, 128] on button "×" at bounding box center [832, 130] width 11 height 18
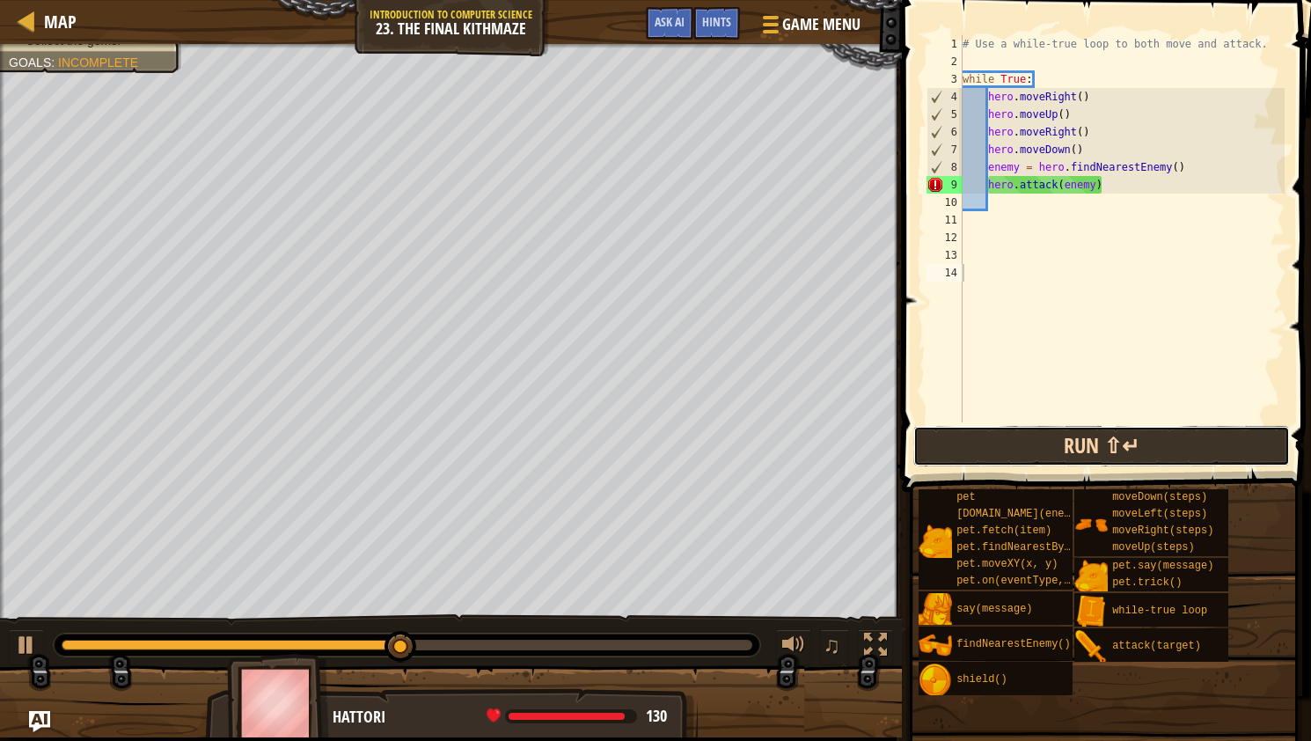
click at [965, 450] on button "Run ⇧↵" at bounding box center [1102, 446] width 377 height 40
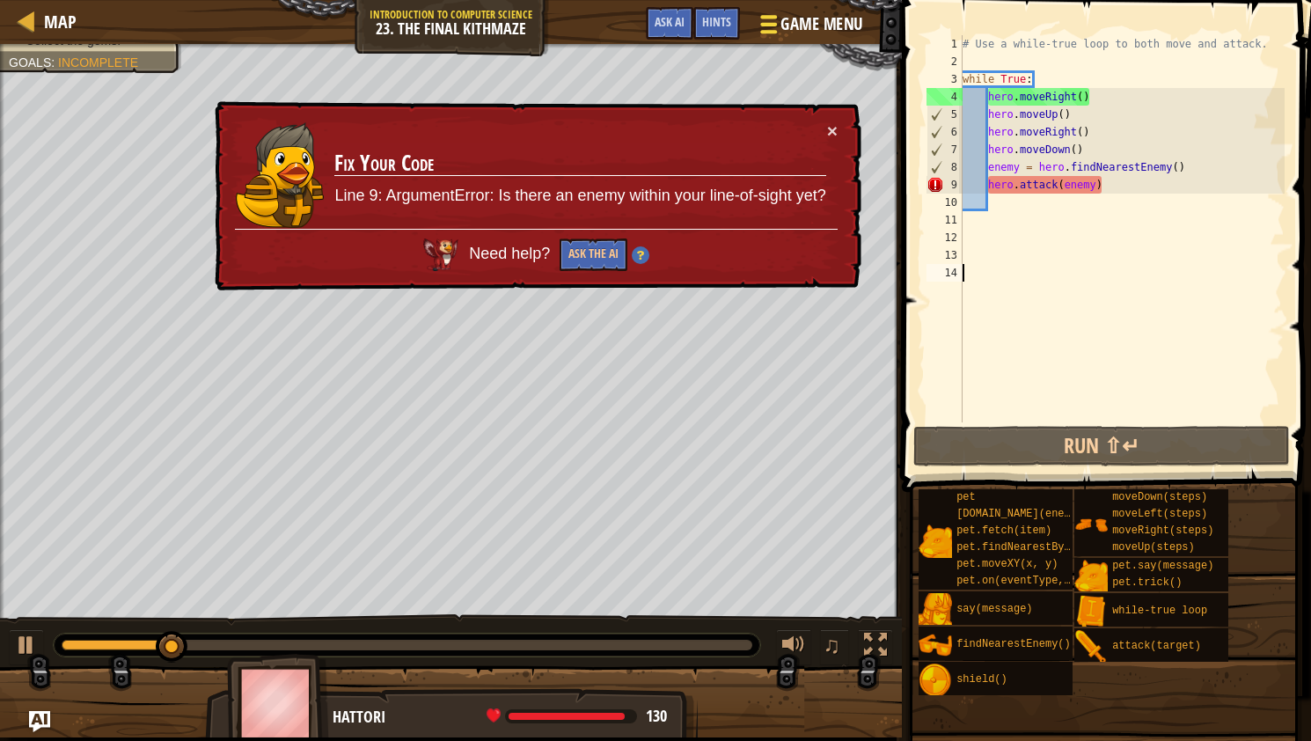
click at [870, 7] on div "Map Introduction to Computer Science 23. The Final Kithmaze Game Menu Done Hint…" at bounding box center [655, 370] width 1311 height 741
click at [1112, 181] on div "# Use a while-true loop to both move and attack. while True : hero . moveRight …" at bounding box center [1122, 246] width 326 height 422
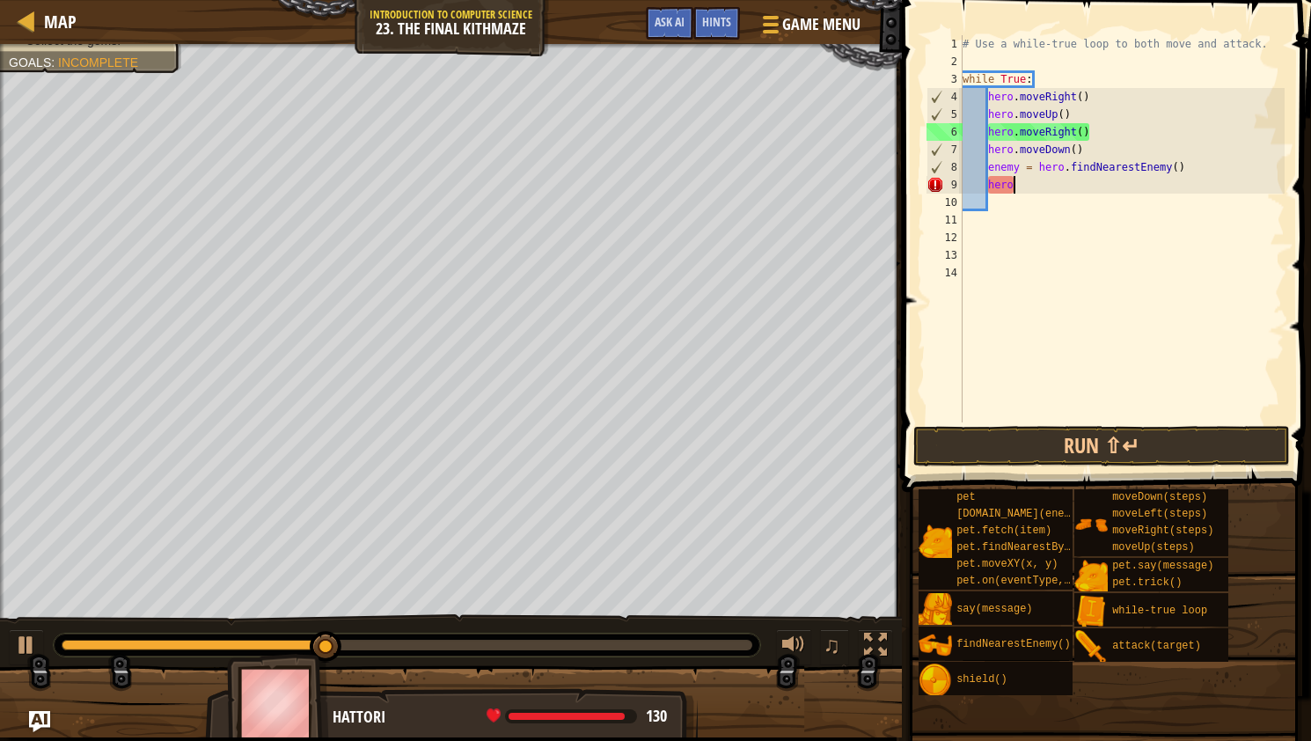
type textarea "h"
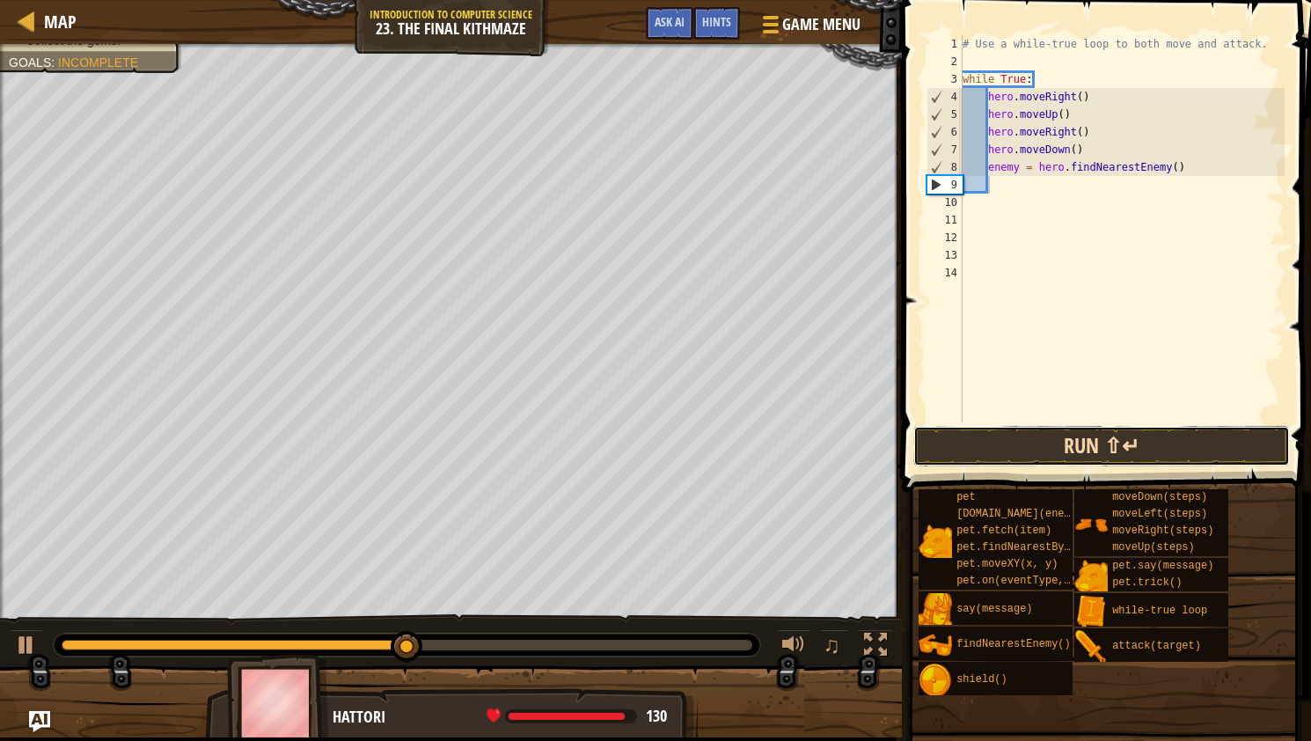
click at [1062, 441] on button "Run ⇧↵" at bounding box center [1102, 446] width 377 height 40
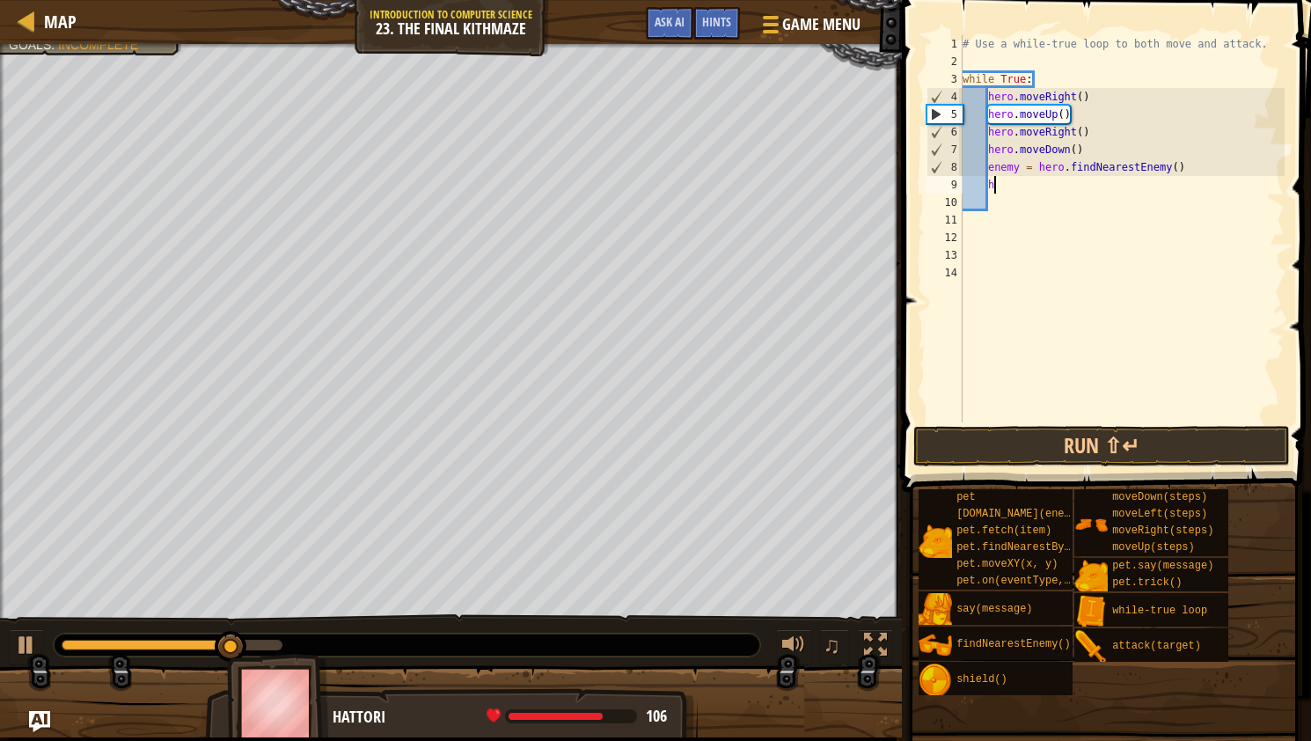
scroll to position [8, 2]
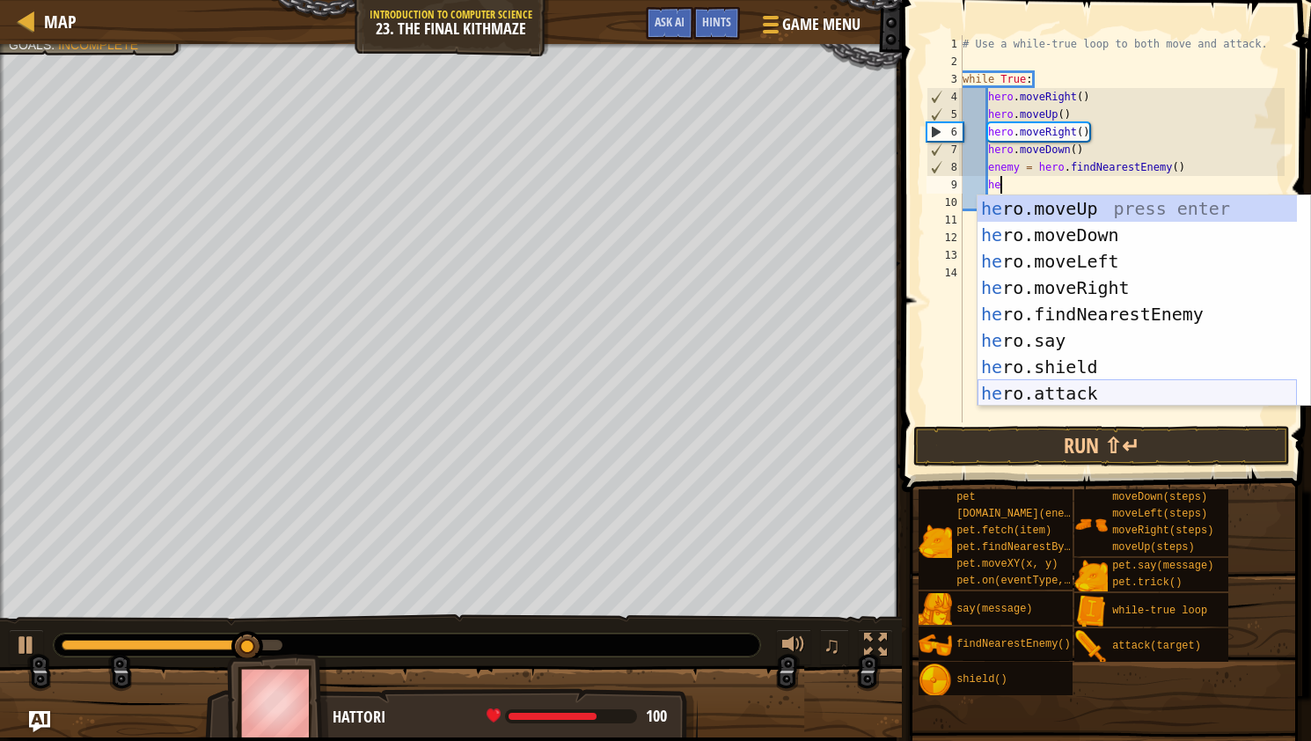
click at [1029, 391] on div "he ro.moveUp press enter he ro.moveDown press enter he ro.moveLeft press enter …" at bounding box center [1137, 327] width 319 height 264
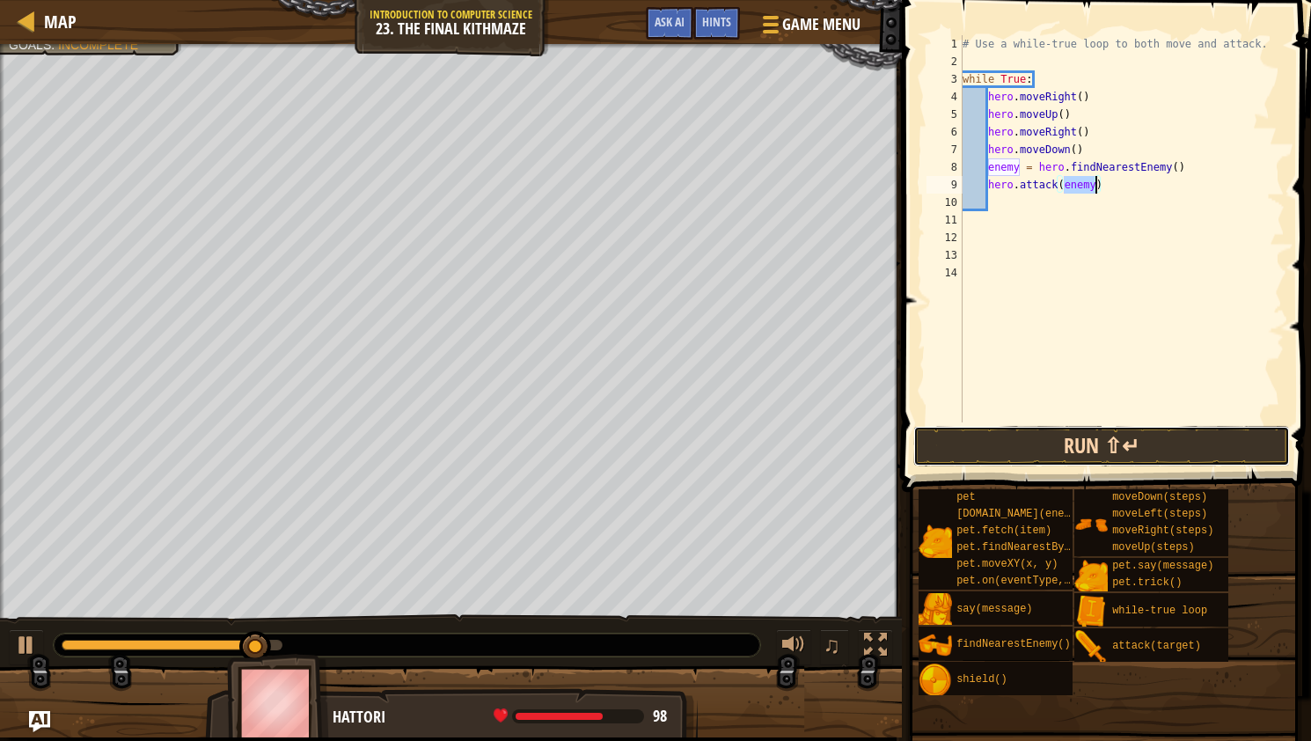
click at [1032, 445] on button "Run ⇧↵" at bounding box center [1102, 446] width 377 height 40
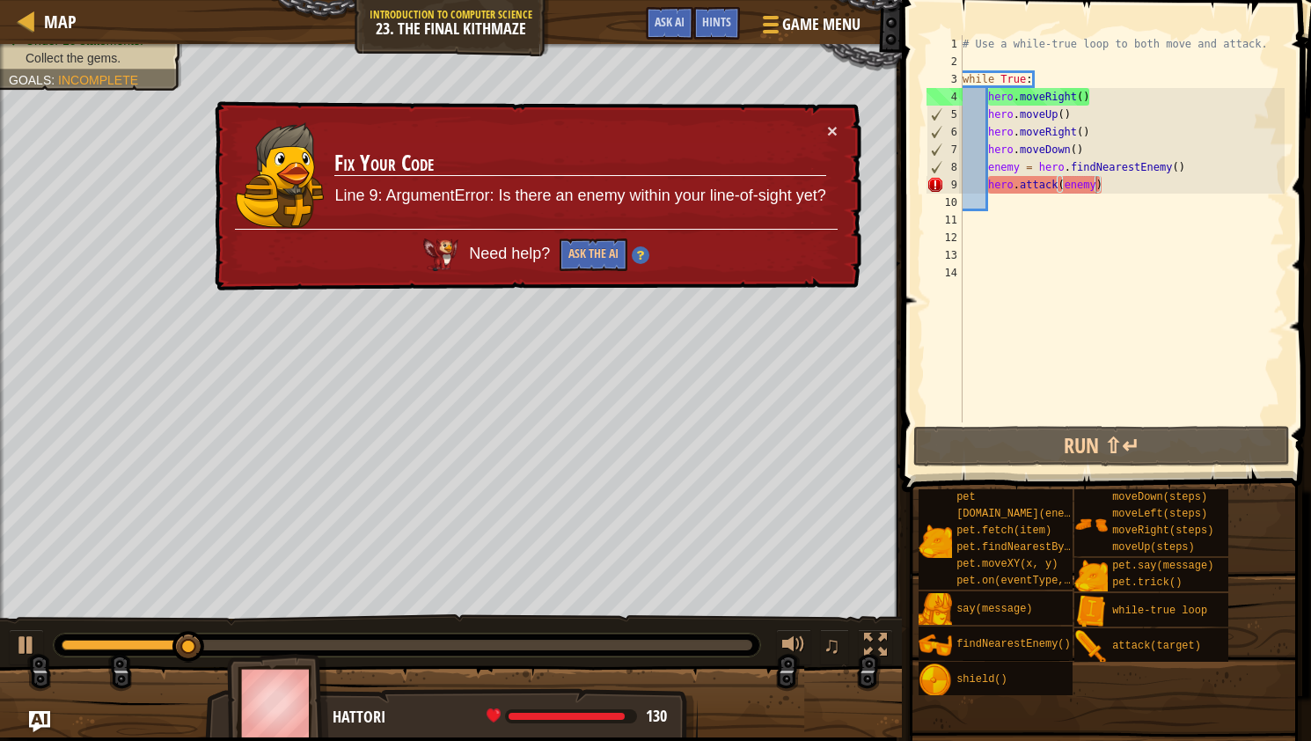
click at [818, 131] on td "Fix Your Code Line 9: ArgumentError: Is there an enemy within your line-of-sigh…" at bounding box center [580, 174] width 493 height 107
click at [837, 122] on button "×" at bounding box center [832, 130] width 11 height 18
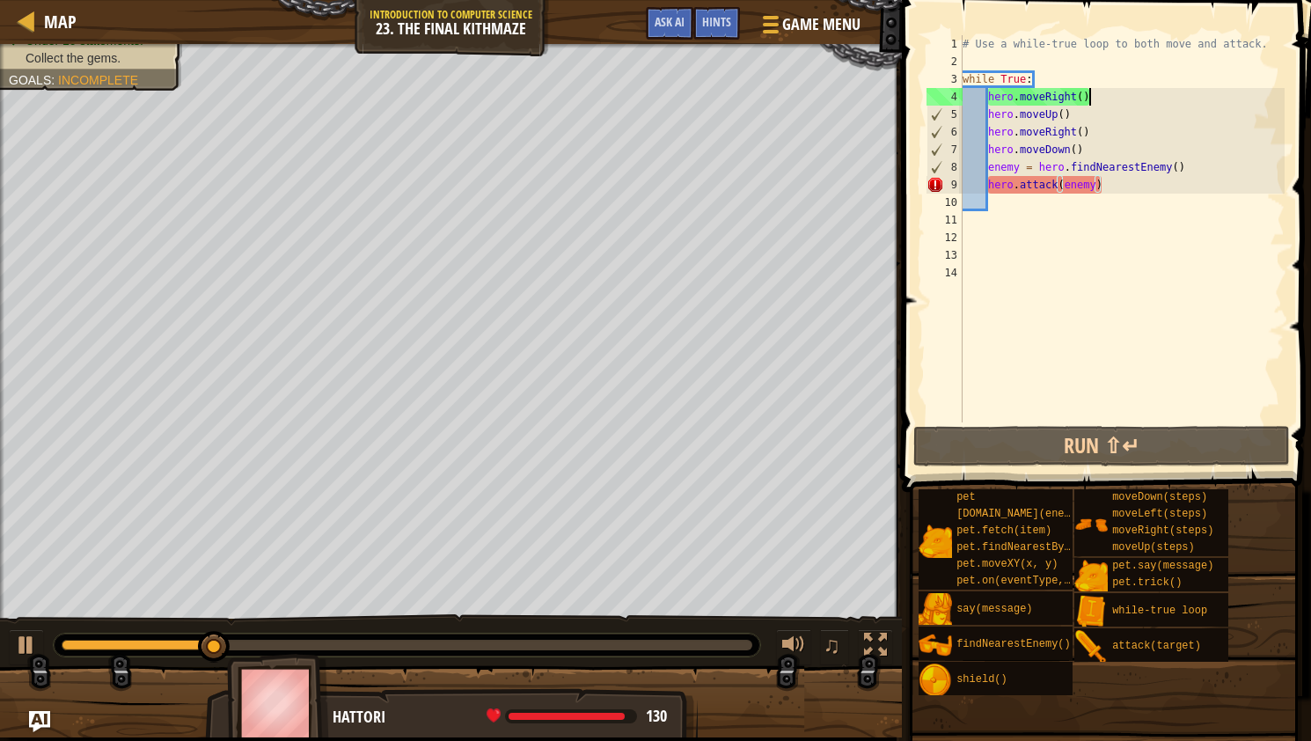
click at [1091, 96] on div "# Use a while-true loop to both move and attack. while True : hero . moveRight …" at bounding box center [1122, 246] width 326 height 422
type textarea "hero.moveRight()"
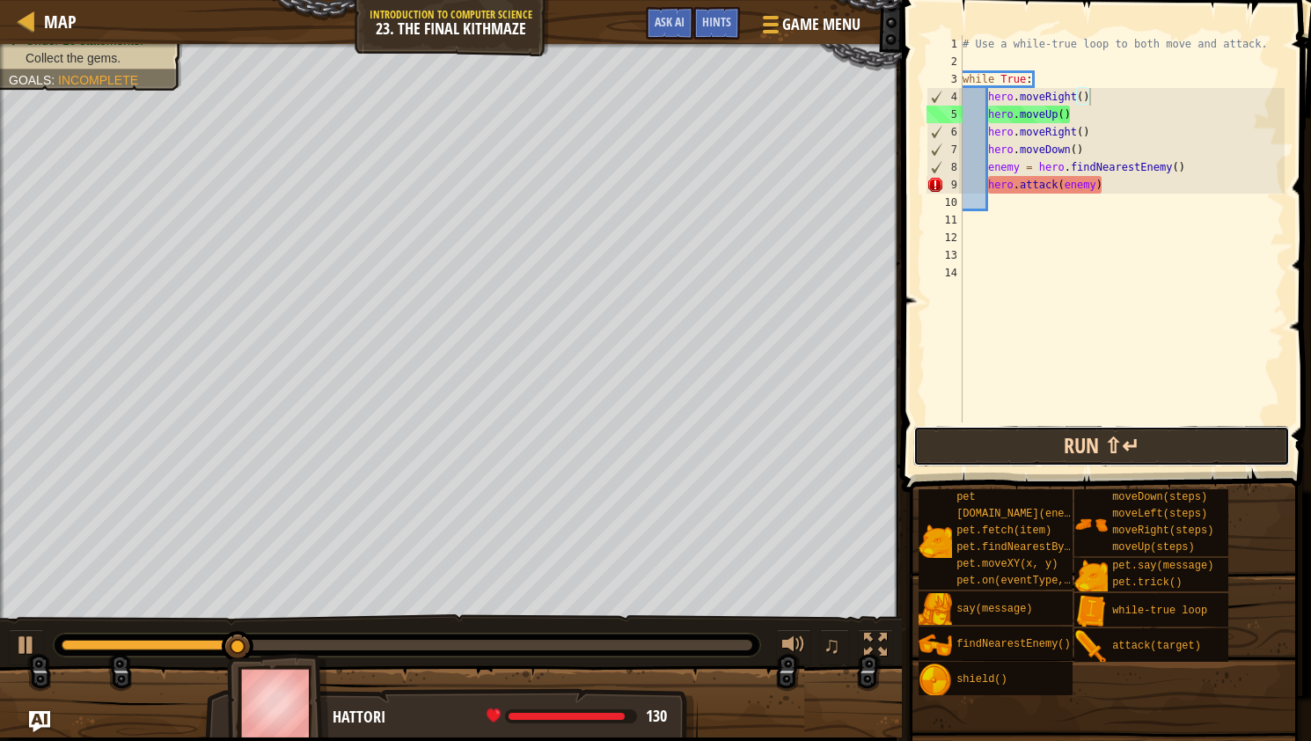
click at [973, 434] on button "Run ⇧↵" at bounding box center [1102, 446] width 377 height 40
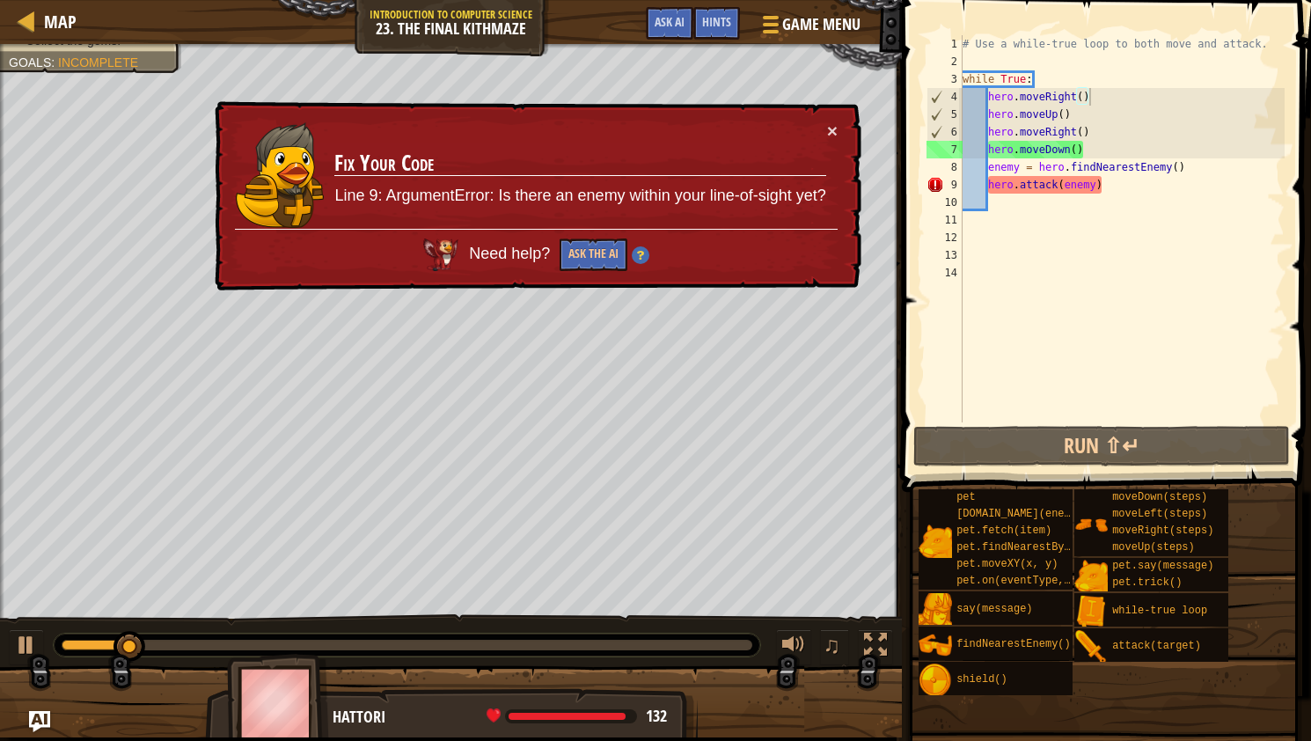
click at [824, 129] on td "Fix Your Code Line 9: ArgumentError: Is there an enemy within your line-of-sigh…" at bounding box center [580, 174] width 493 height 107
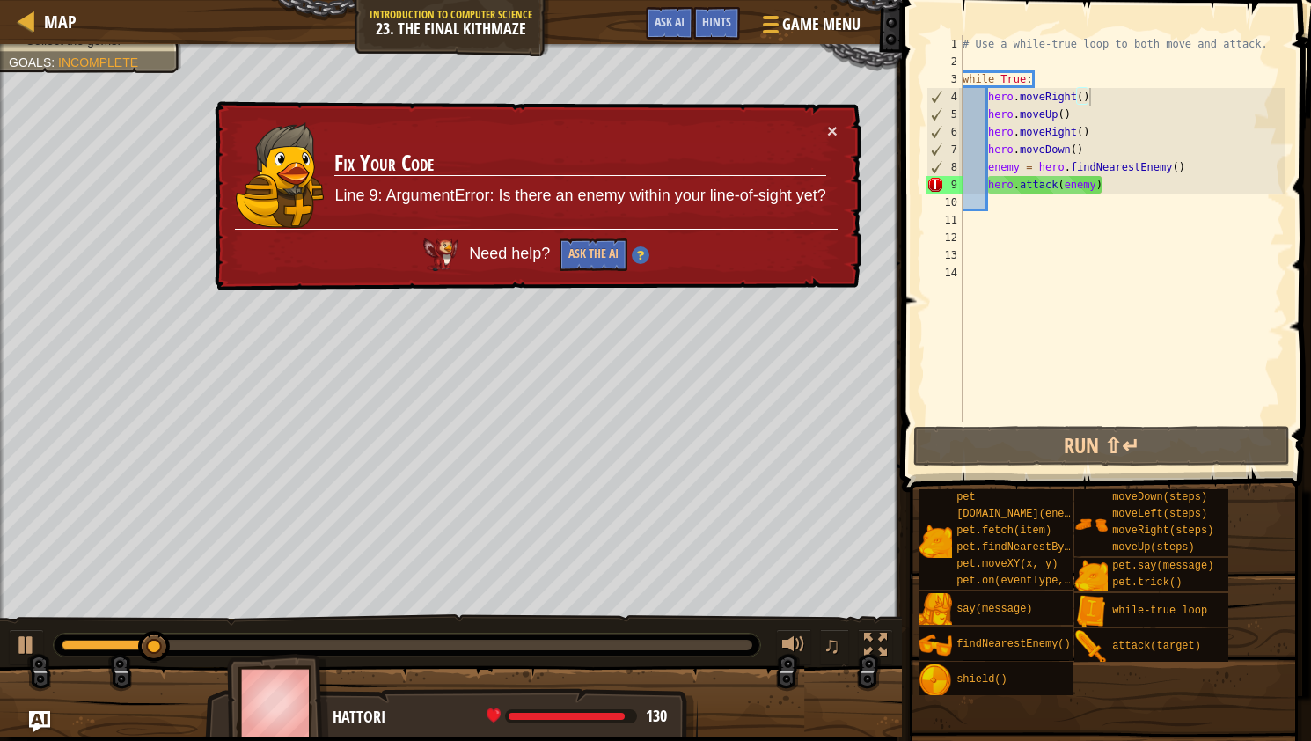
click at [843, 121] on div "× Fix Your Code Line 9: ArgumentError: Is there an enemy within your line-of-si…" at bounding box center [536, 196] width 650 height 190
click at [837, 130] on button "×" at bounding box center [832, 130] width 11 height 18
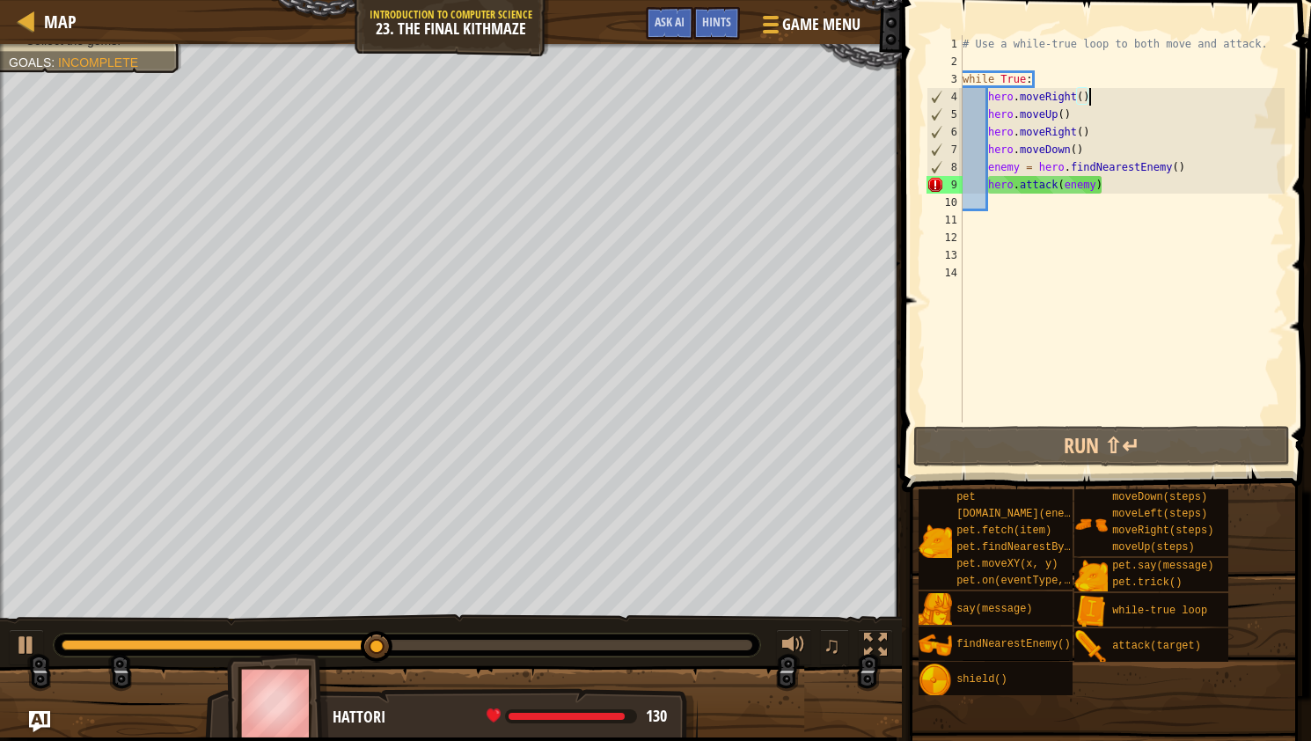
click at [1013, 204] on div "# Use a while-true loop to both move and attack. while True : hero . moveRight …" at bounding box center [1122, 246] width 326 height 422
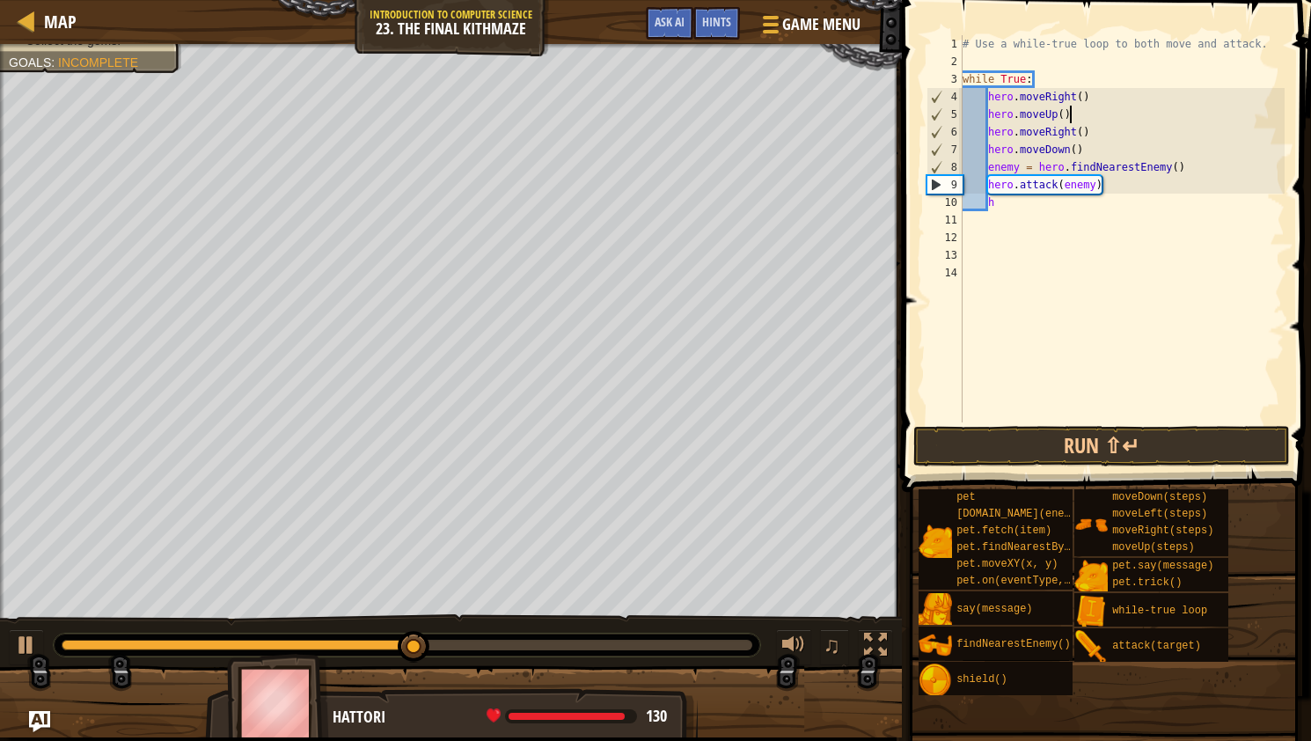
click at [1089, 114] on div "# Use a while-true loop to both move and attack. while True : hero . moveRight …" at bounding box center [1122, 246] width 326 height 422
type textarea "hero.moveUp()"
click at [743, 2] on div "Map Introduction to Computer Science 23. The Final Kithmaze Game Menu Done Hint…" at bounding box center [451, 22] width 902 height 44
click at [777, 17] on div at bounding box center [769, 24] width 24 height 26
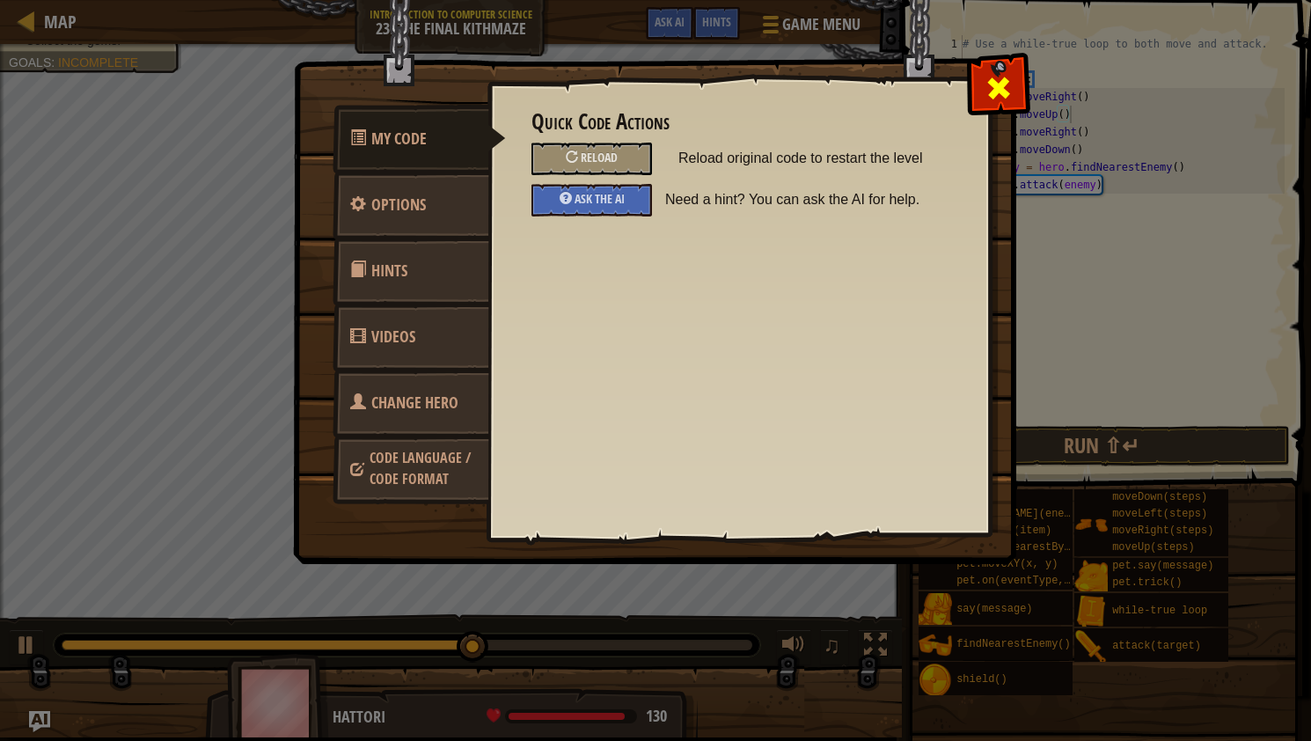
click at [988, 73] on div at bounding box center [998, 83] width 55 height 55
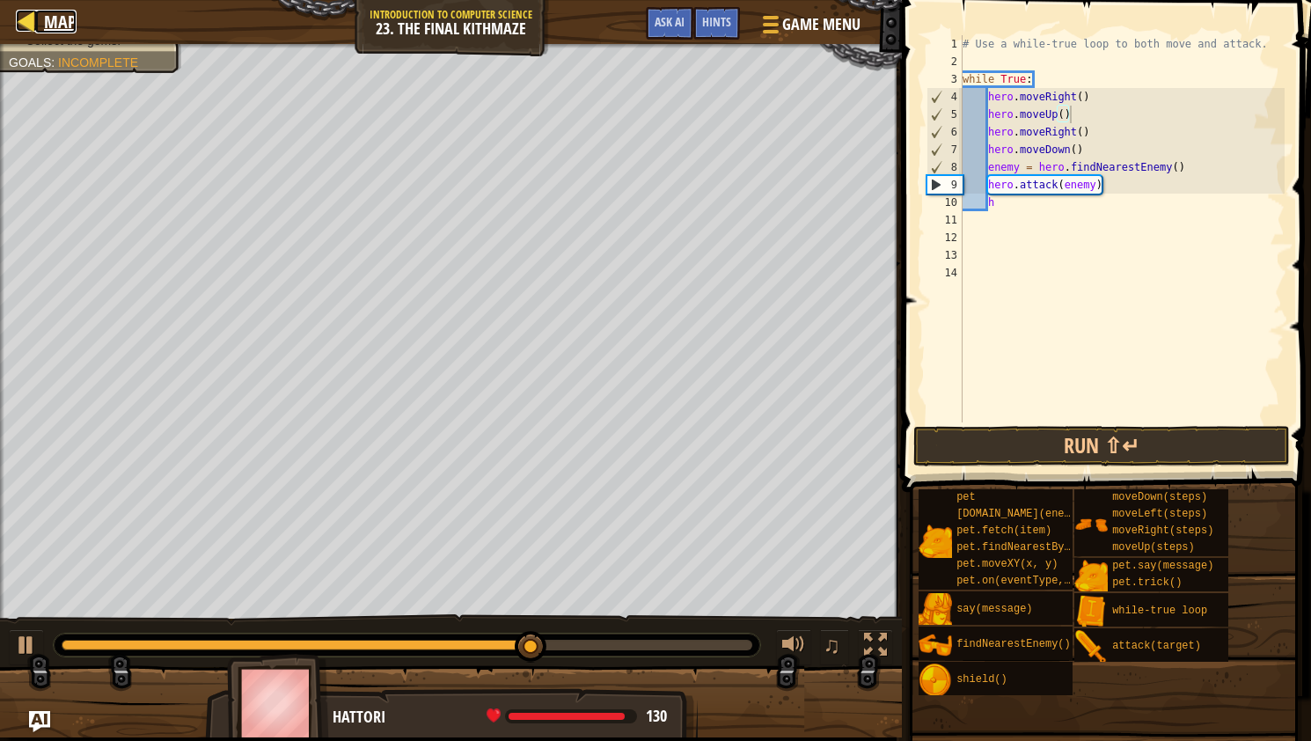
click at [29, 10] on div at bounding box center [27, 21] width 22 height 22
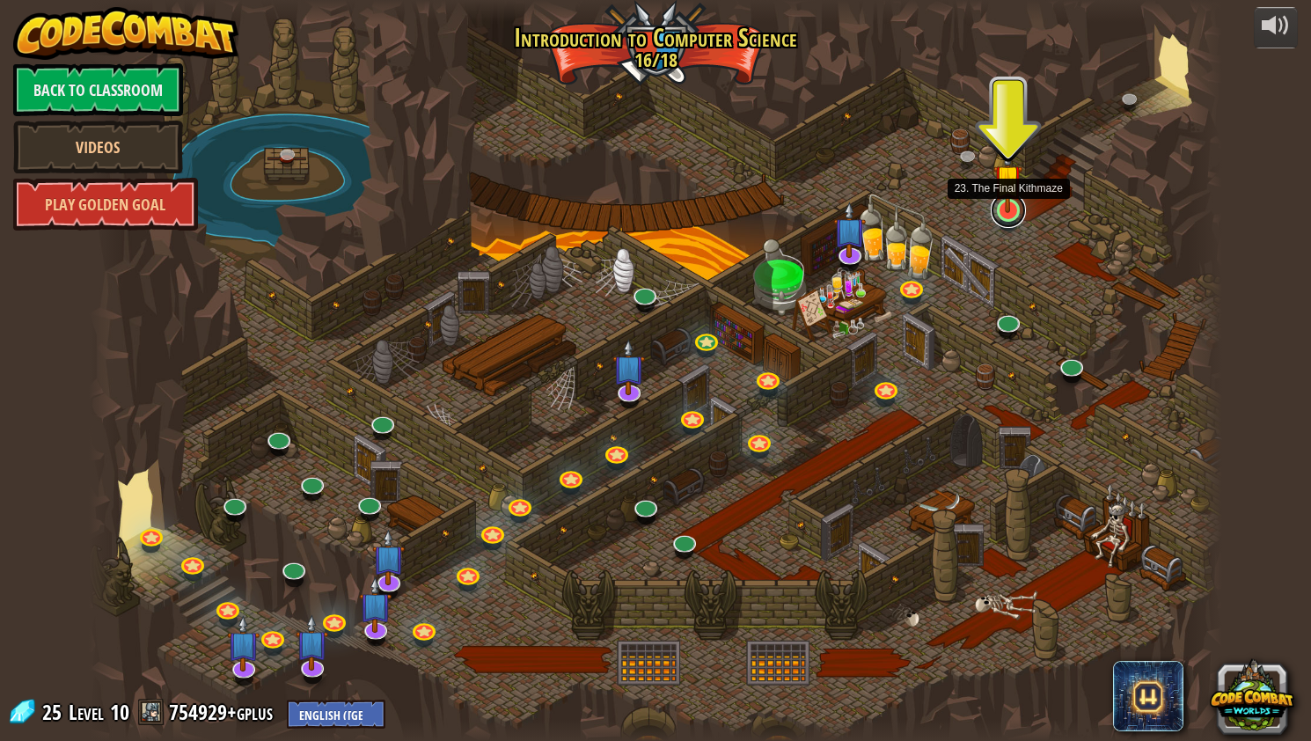
click at [1016, 214] on link at bounding box center [1008, 210] width 35 height 35
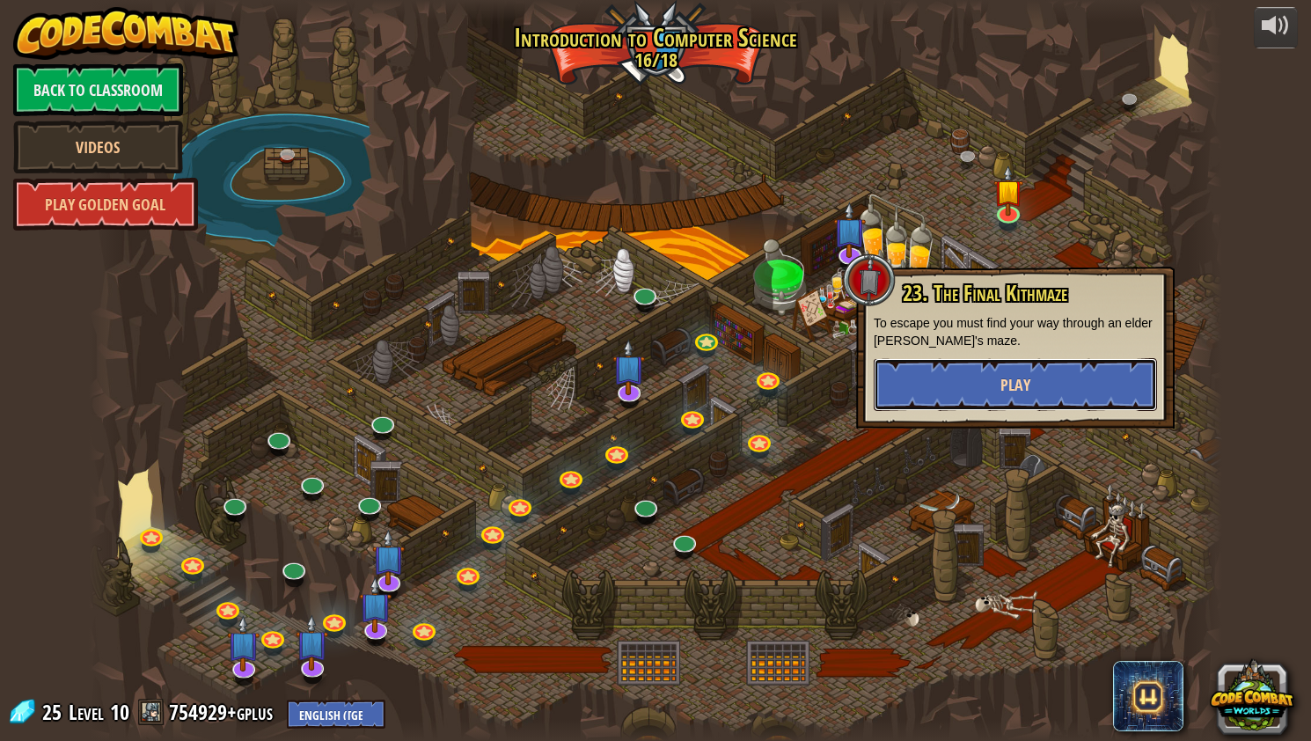
click at [990, 381] on button "Play" at bounding box center [1015, 384] width 283 height 53
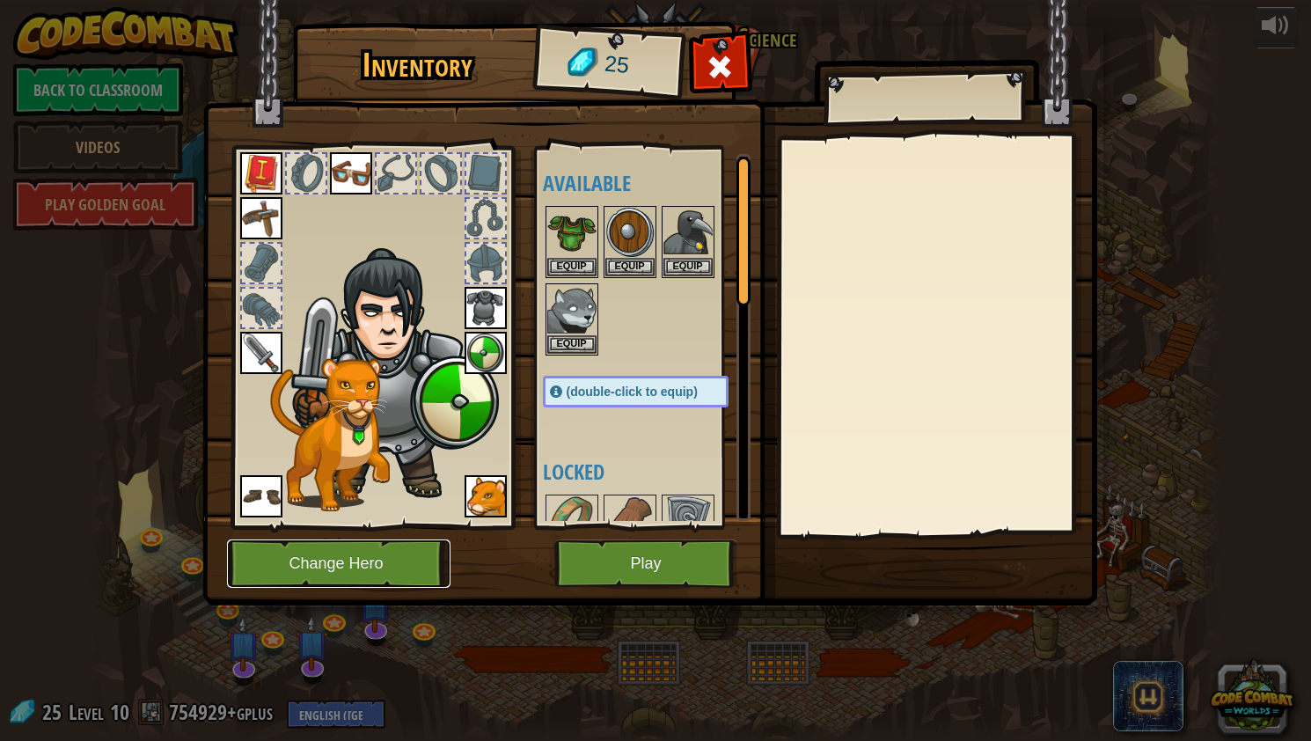
click at [395, 576] on button "Change Hero" at bounding box center [339, 564] width 224 height 48
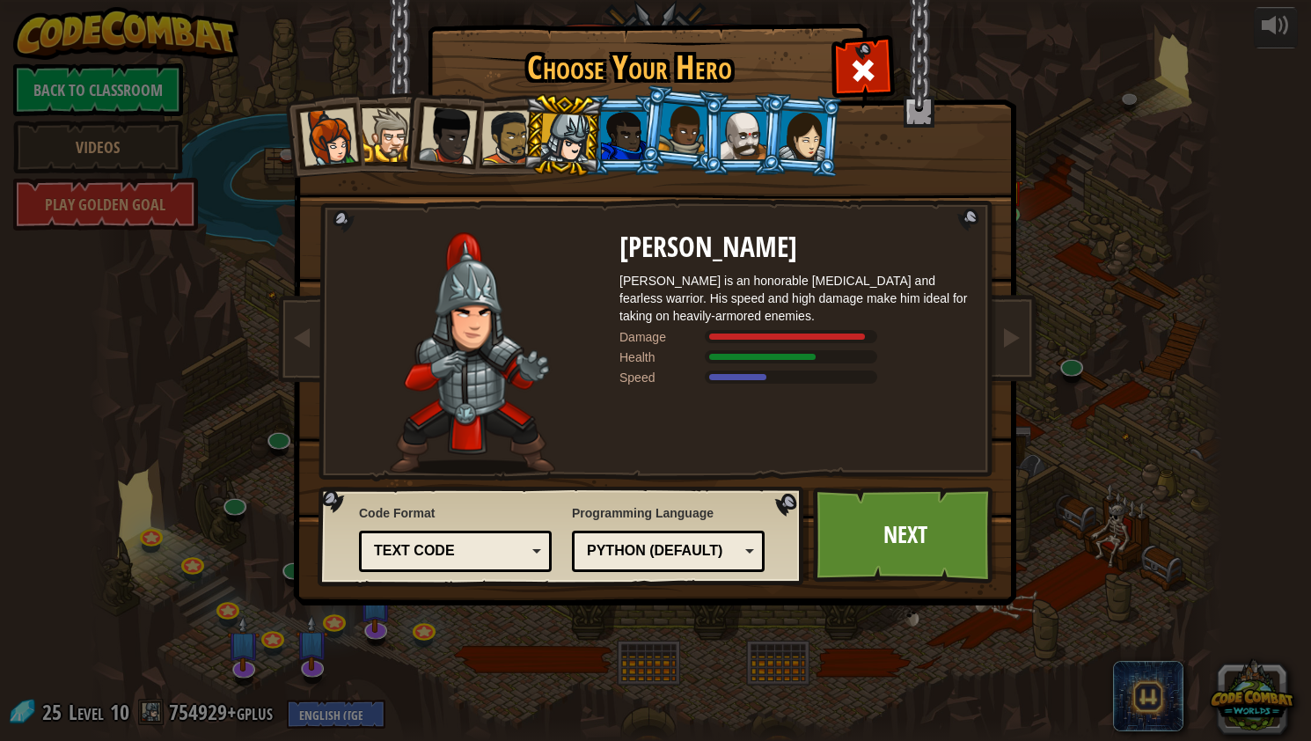
click at [747, 128] on div at bounding box center [744, 136] width 46 height 48
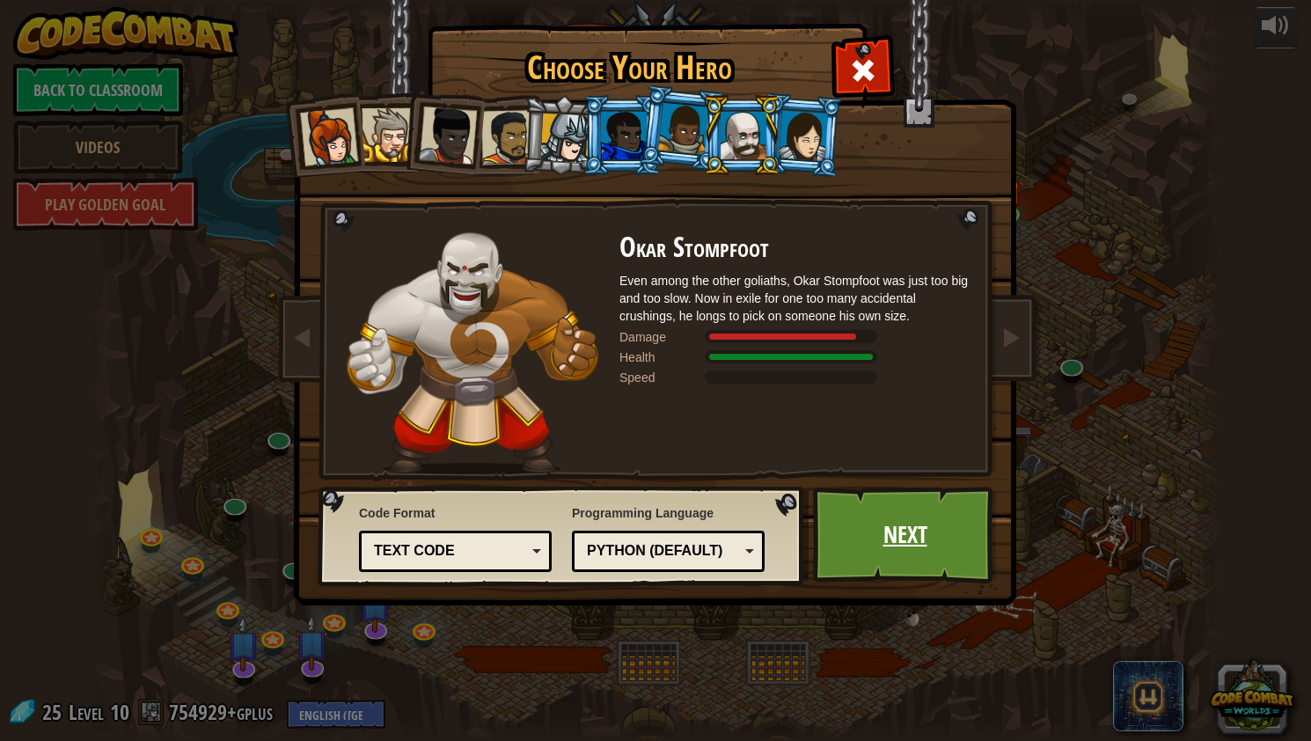
click at [896, 523] on link "Next" at bounding box center [905, 535] width 184 height 97
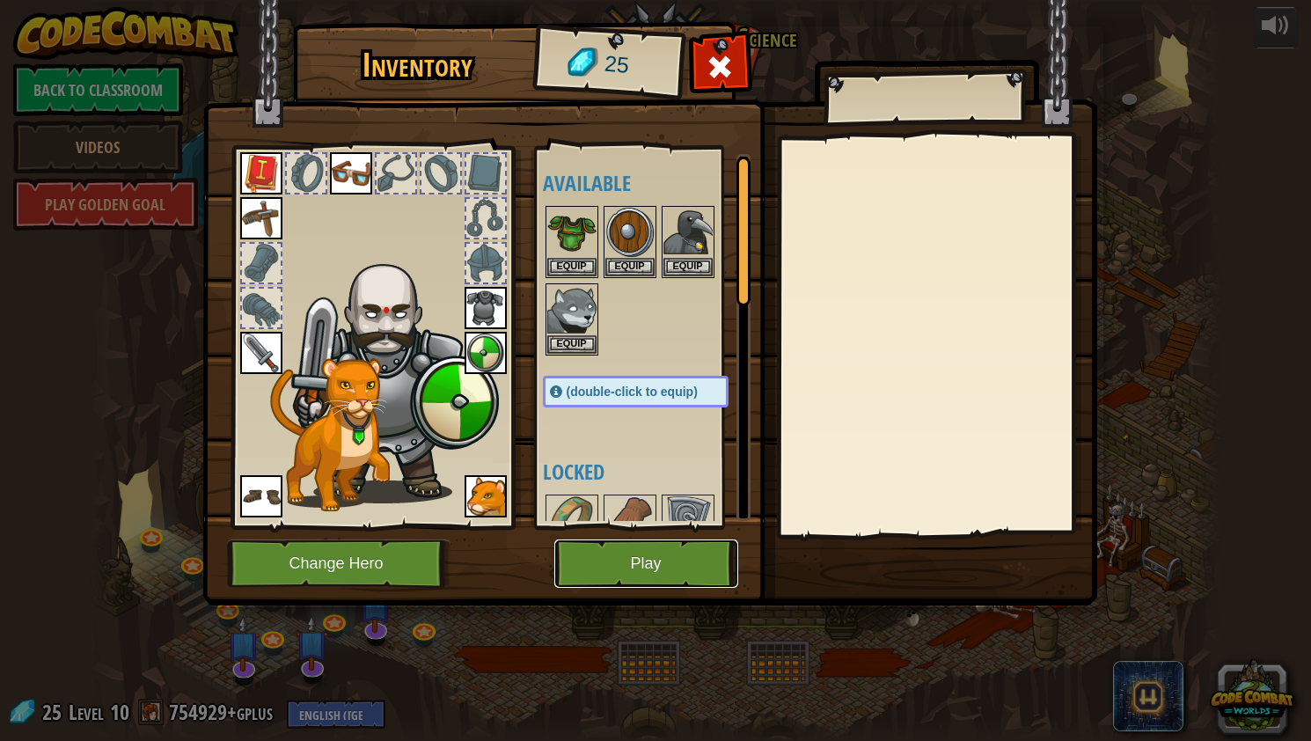
click at [618, 565] on button "Play" at bounding box center [646, 564] width 184 height 48
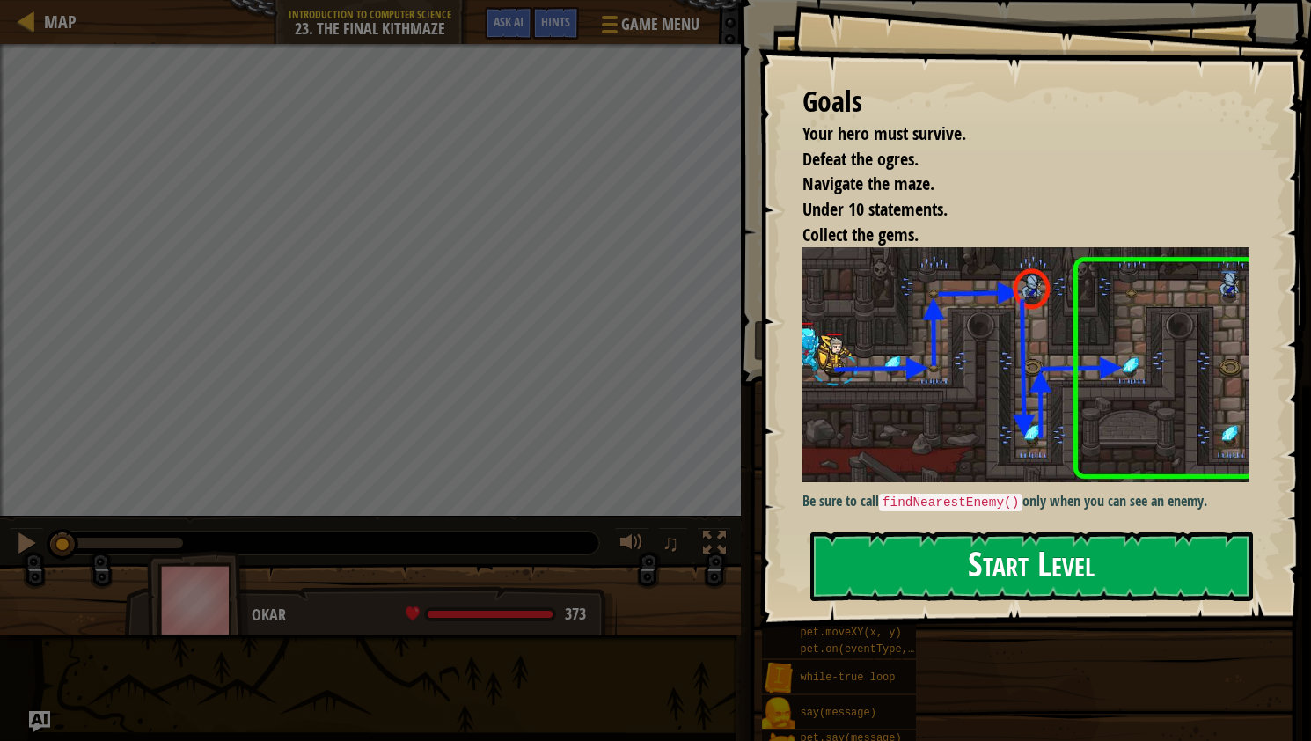
click at [881, 532] on button "Start Level" at bounding box center [1032, 567] width 443 height 70
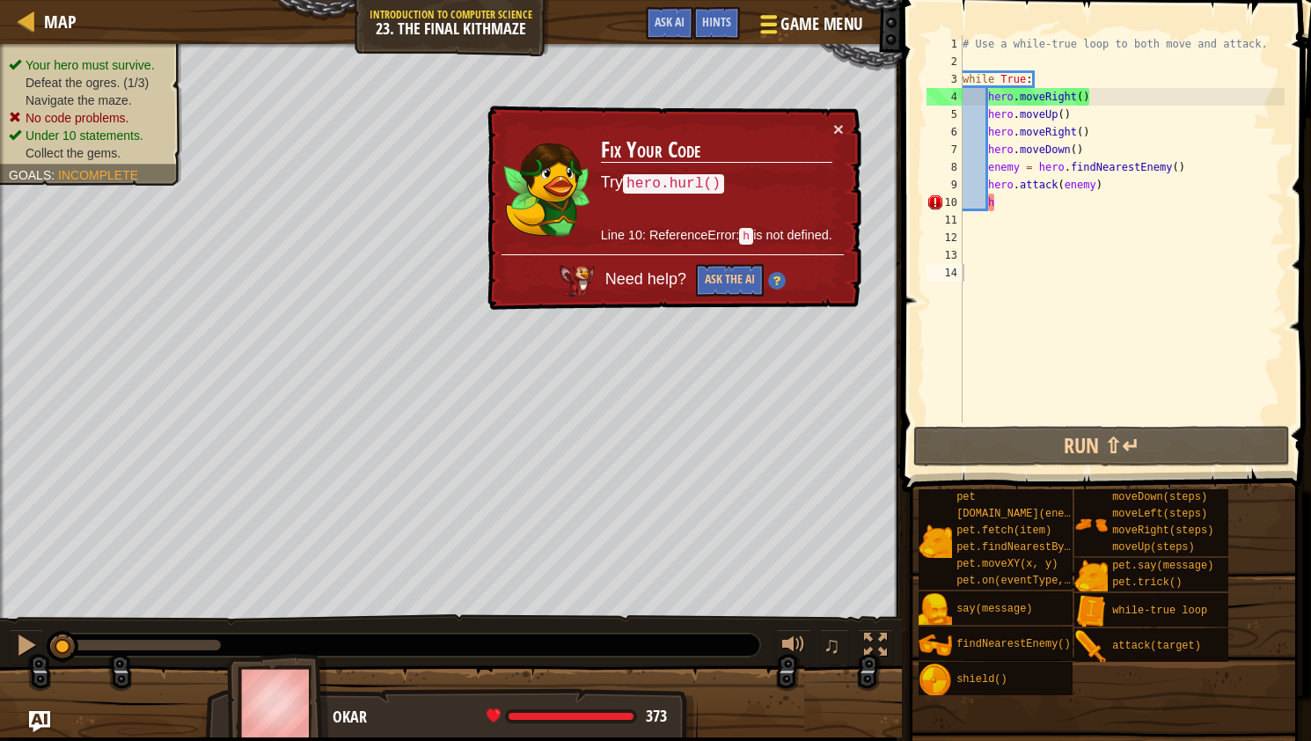
click at [768, 28] on div at bounding box center [769, 24] width 24 height 26
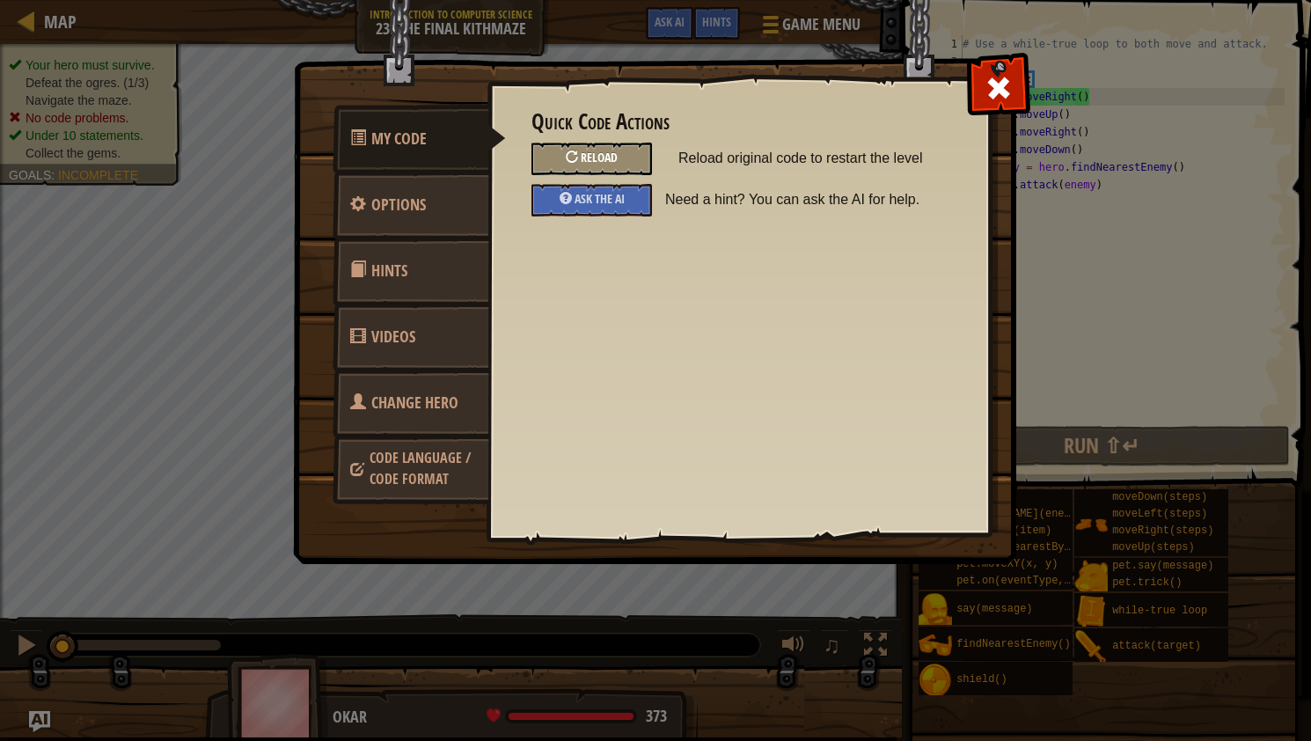
click at [626, 159] on div "Reload" at bounding box center [592, 159] width 121 height 33
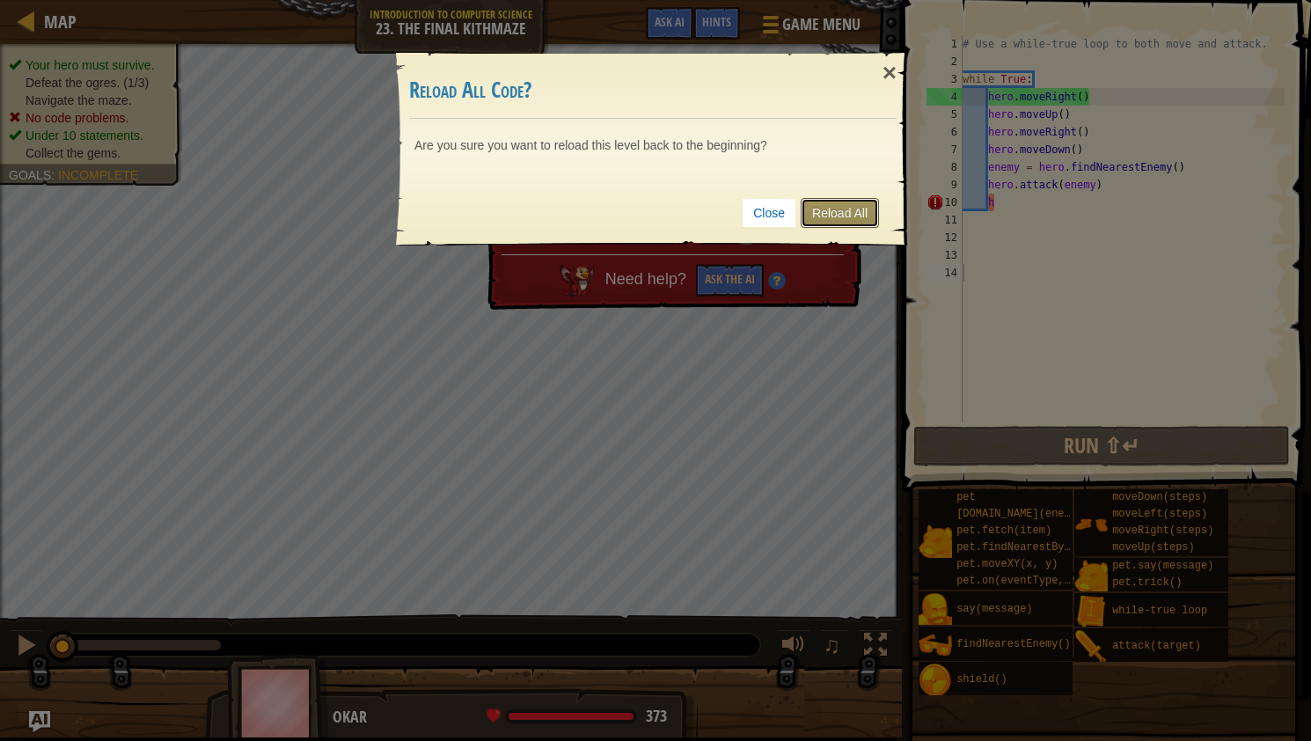
click at [855, 204] on link "Reload All" at bounding box center [840, 213] width 78 height 30
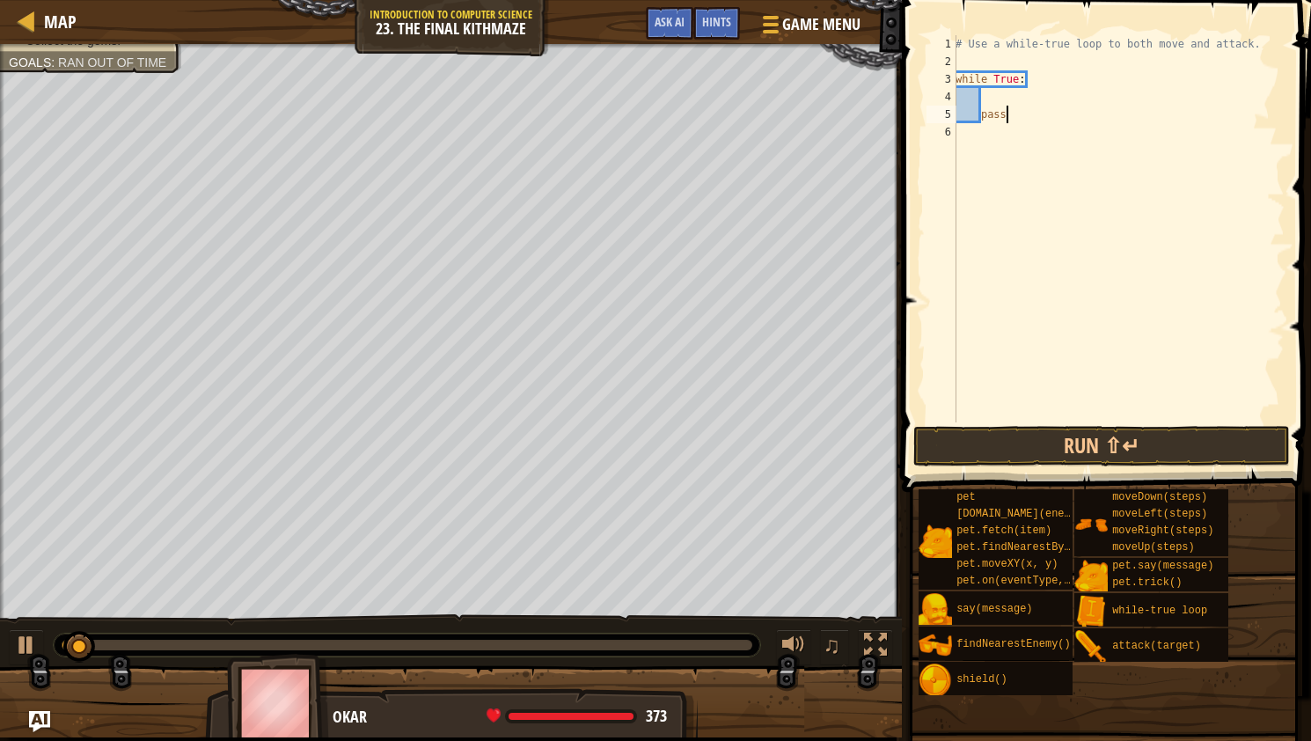
type textarea "passq"
